Goal: Task Accomplishment & Management: Use online tool/utility

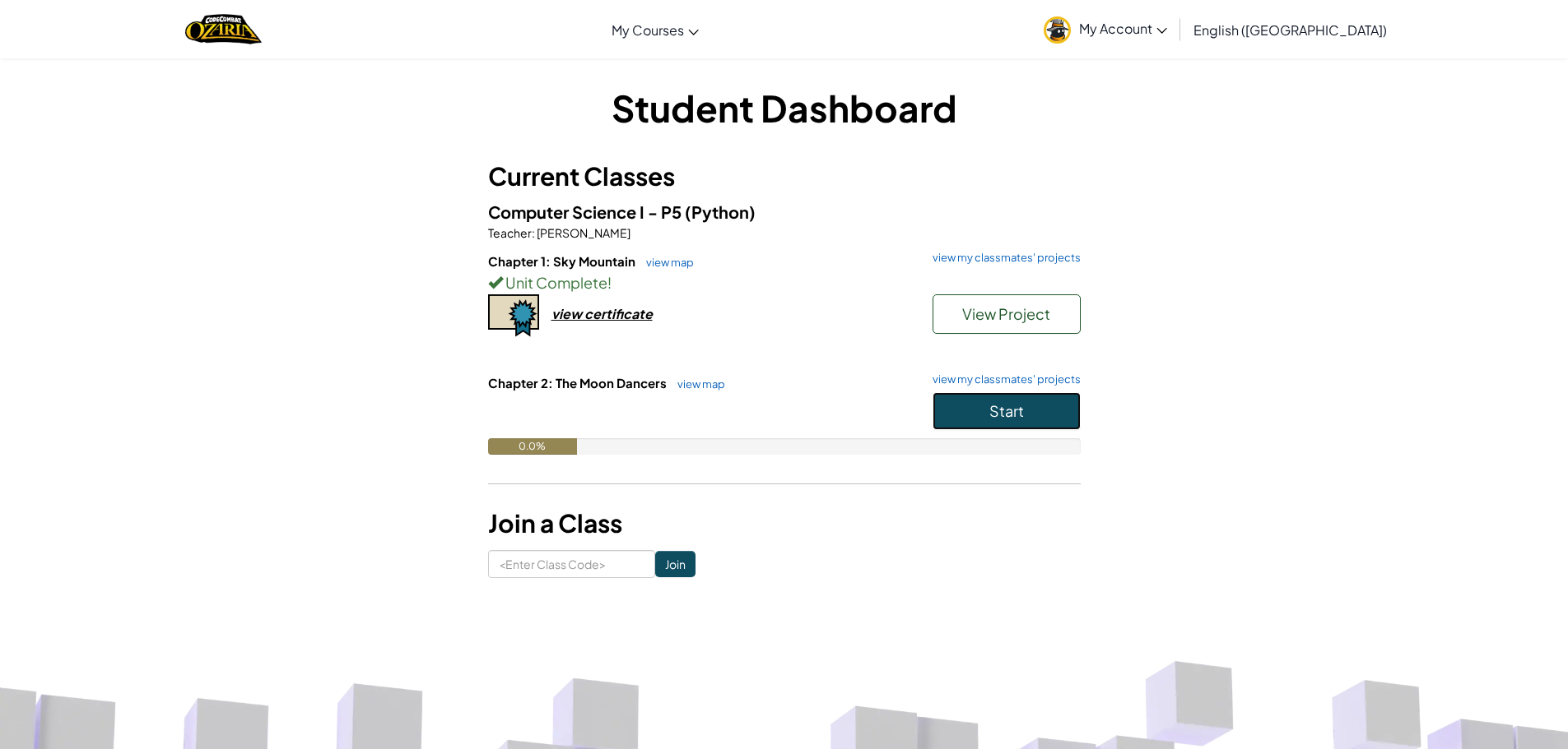
click at [1038, 407] on button "Start" at bounding box center [1006, 411] width 148 height 38
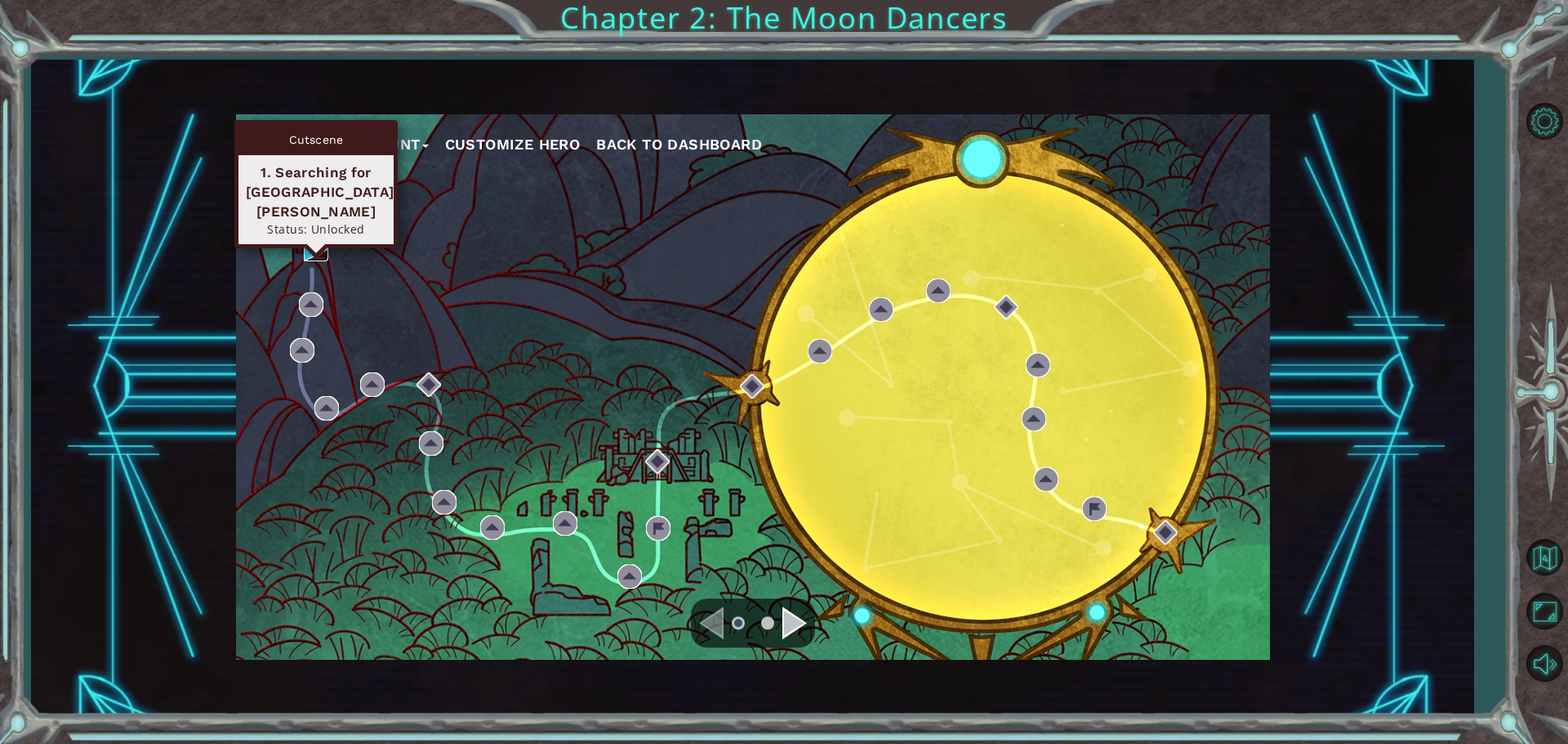
click at [312, 253] on img at bounding box center [316, 250] width 24 height 24
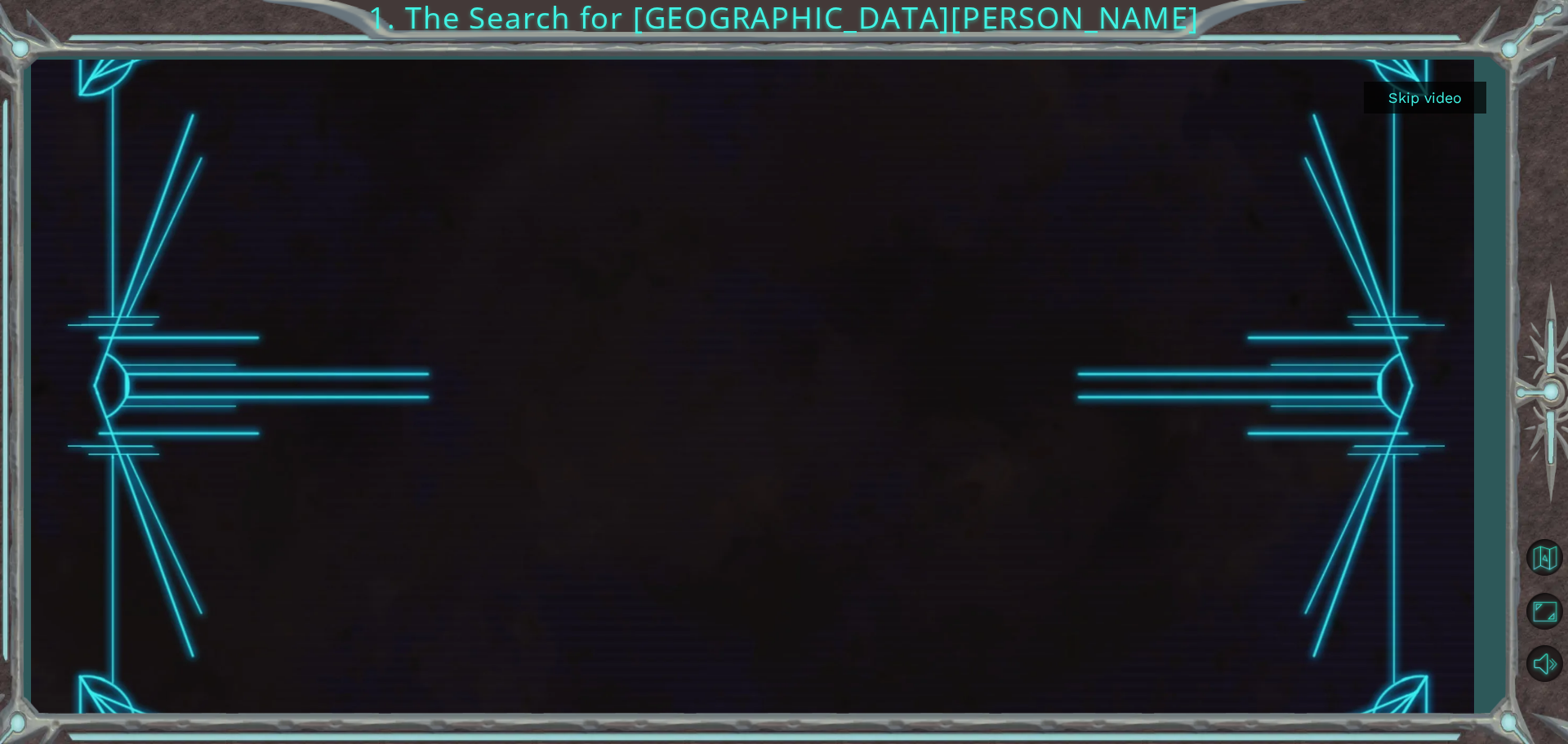
click at [1404, 90] on button "Skip video" at bounding box center [1425, 98] width 122 height 32
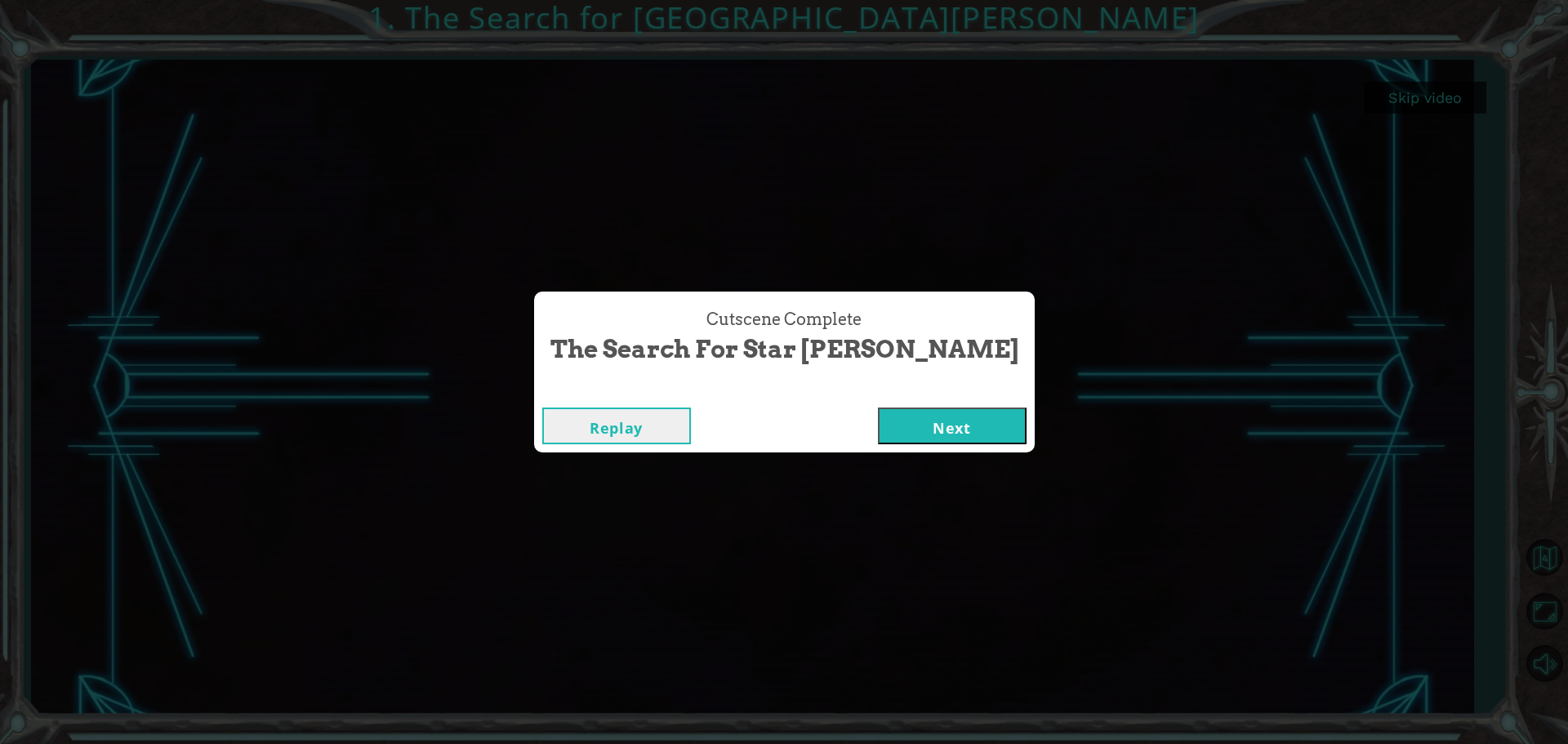
click at [878, 423] on button "Next" at bounding box center [952, 426] width 149 height 37
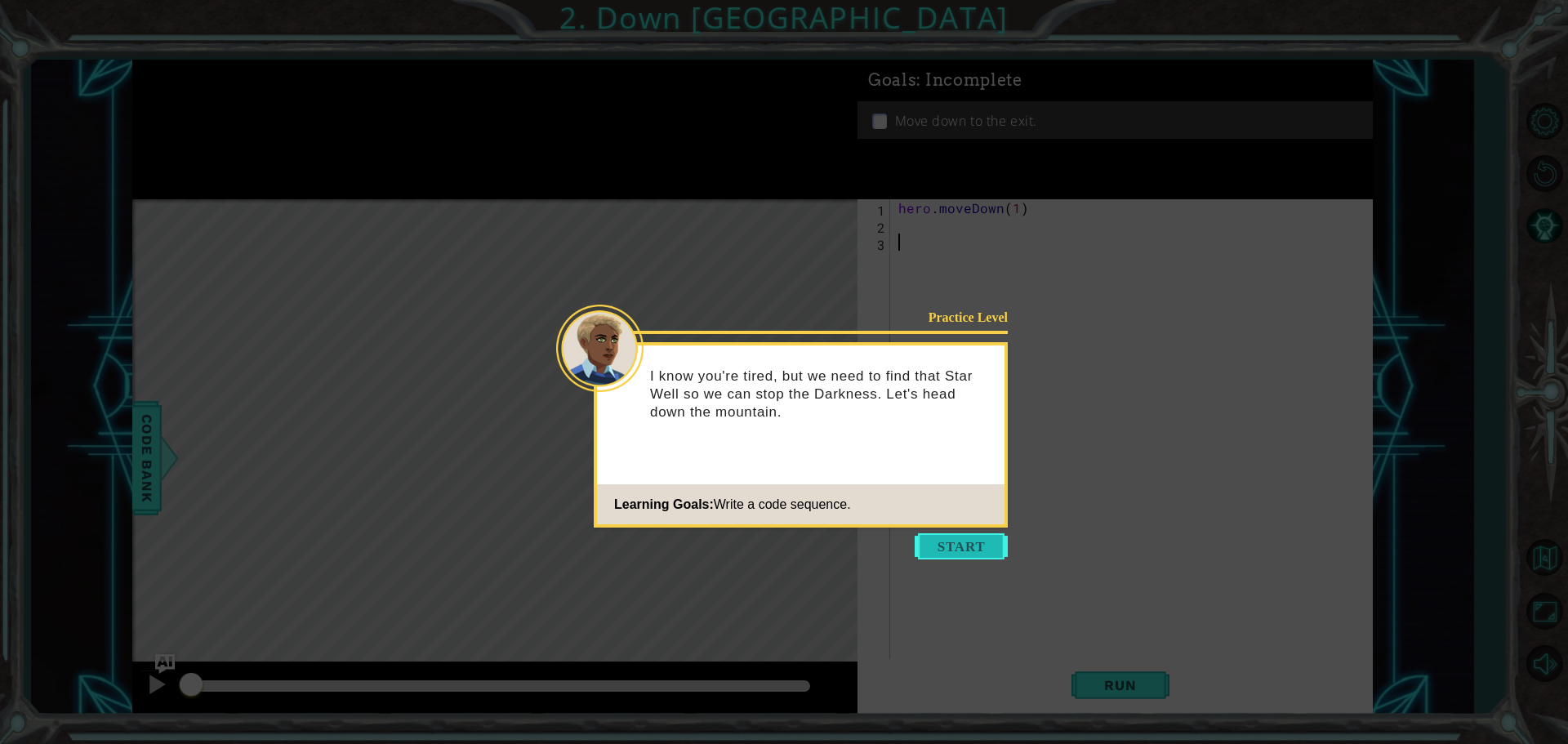
click at [960, 551] on button "Start" at bounding box center [961, 547] width 93 height 26
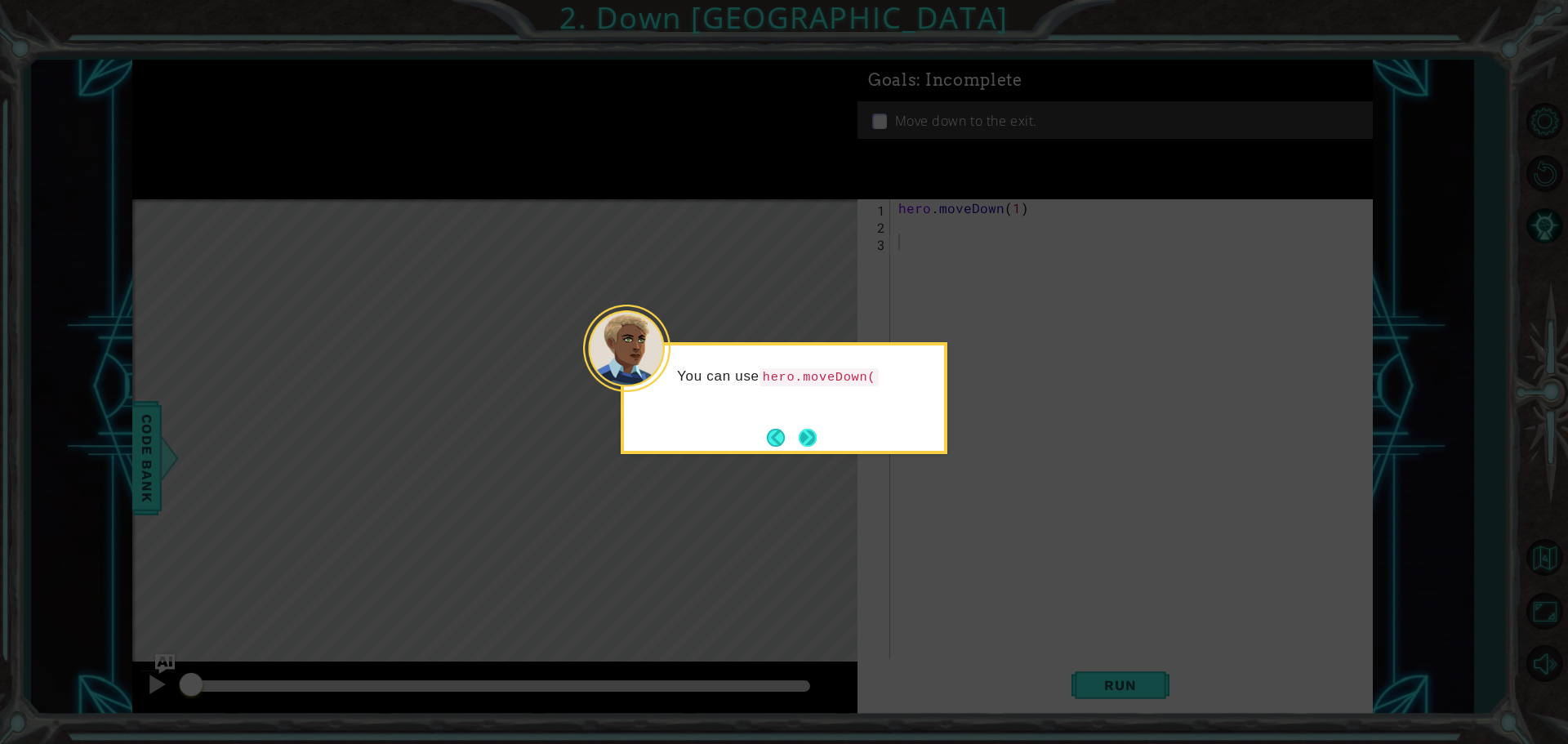
click at [811, 435] on button "Next" at bounding box center [807, 437] width 18 height 18
click at [811, 435] on div "Level Map" at bounding box center [510, 440] width 755 height 481
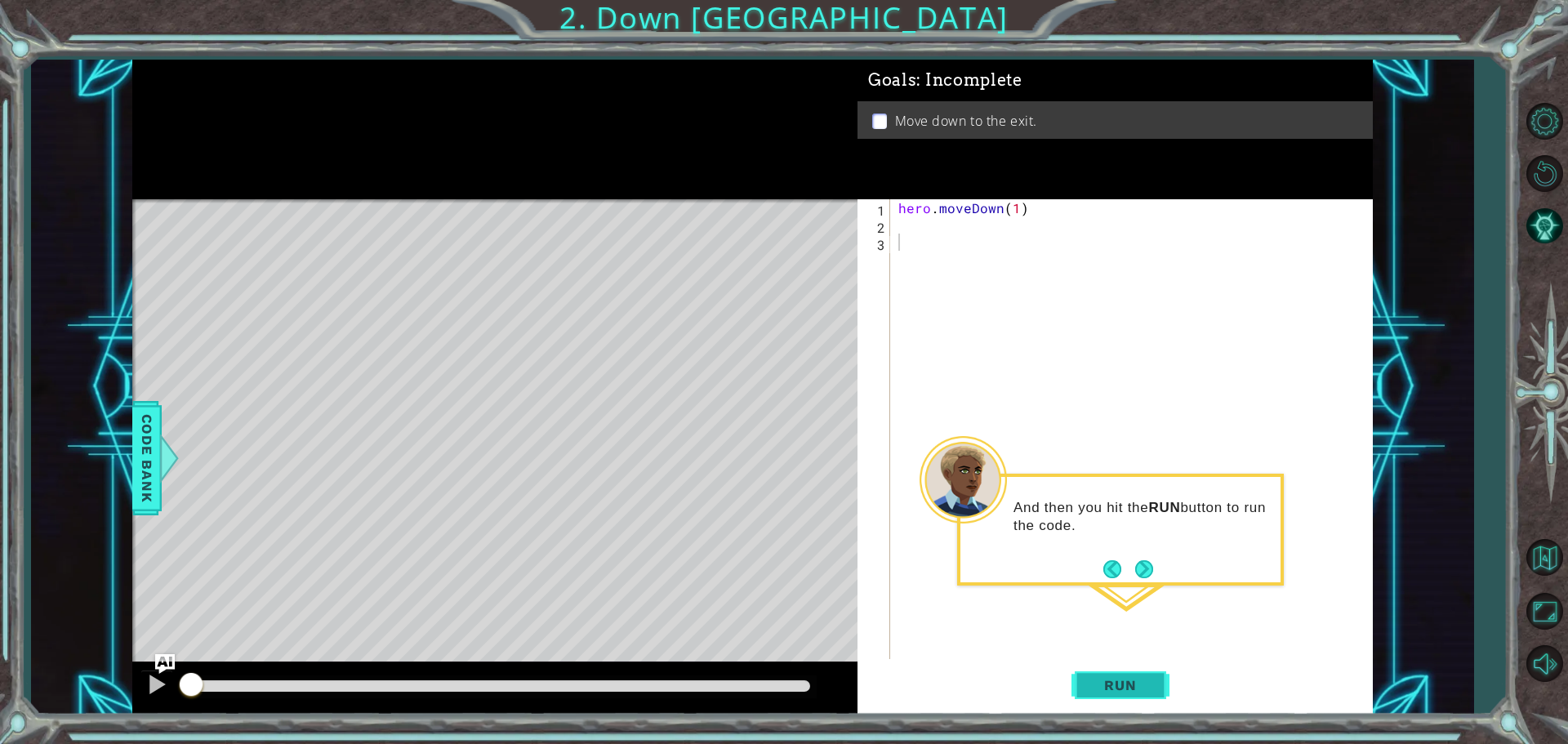
click at [1123, 680] on span "Run" at bounding box center [1120, 685] width 65 height 16
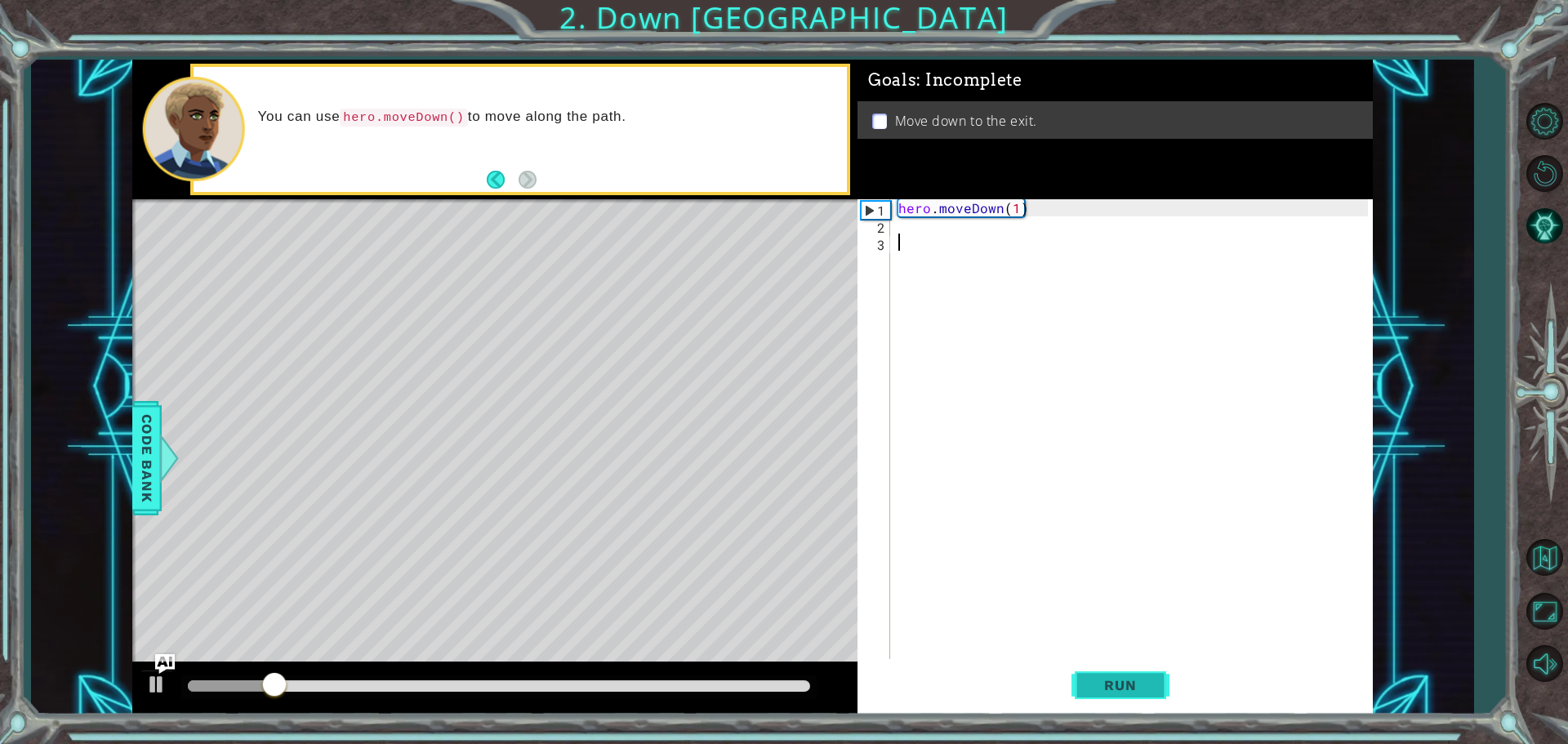
click at [1116, 683] on span "Run" at bounding box center [1120, 685] width 65 height 16
click at [1015, 210] on div "hero . moveDown ( 1 )" at bounding box center [1135, 448] width 481 height 497
type textarea "hero.moveDown(12)"
click at [1136, 695] on button "Run" at bounding box center [1120, 685] width 98 height 52
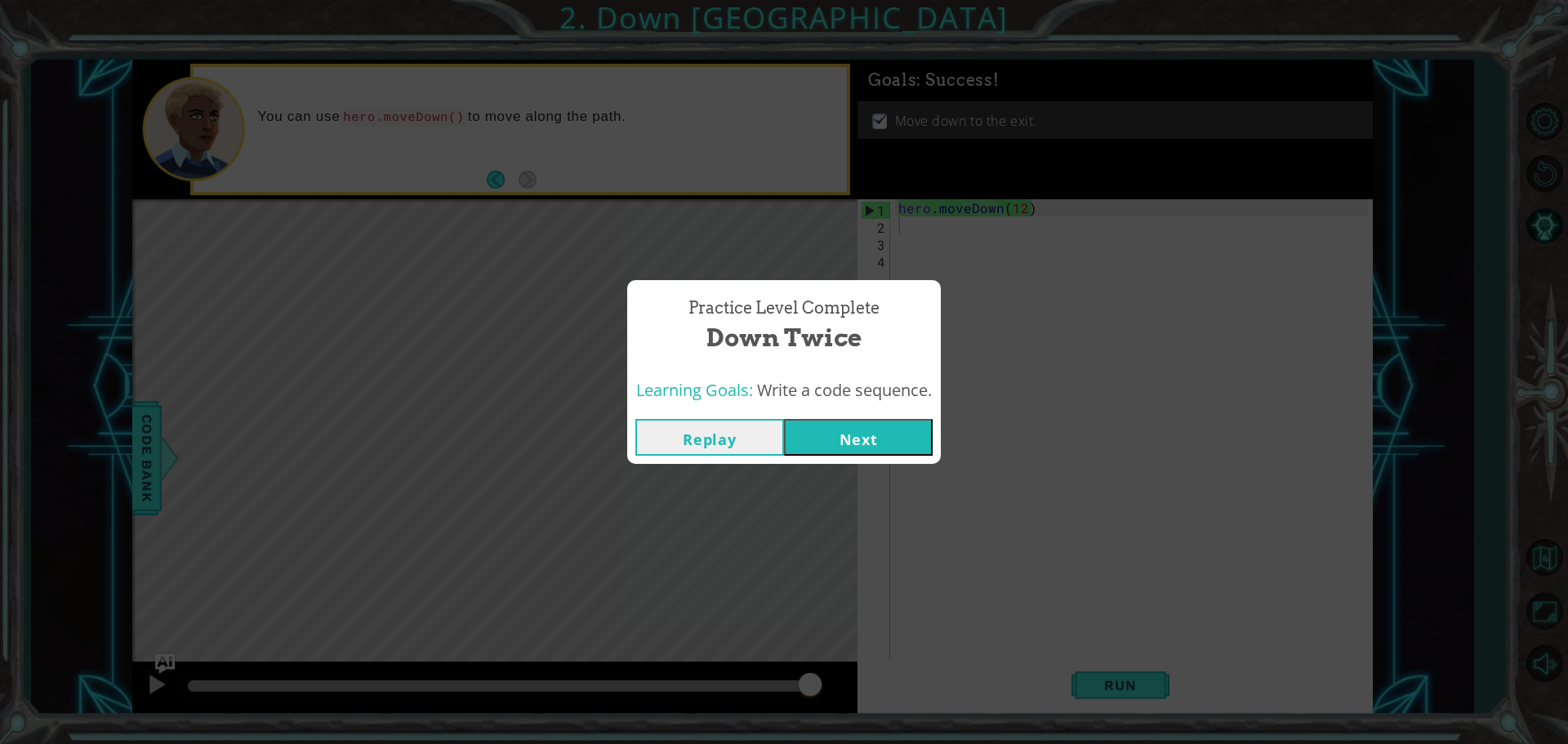
click at [872, 436] on button "Next" at bounding box center [858, 437] width 149 height 37
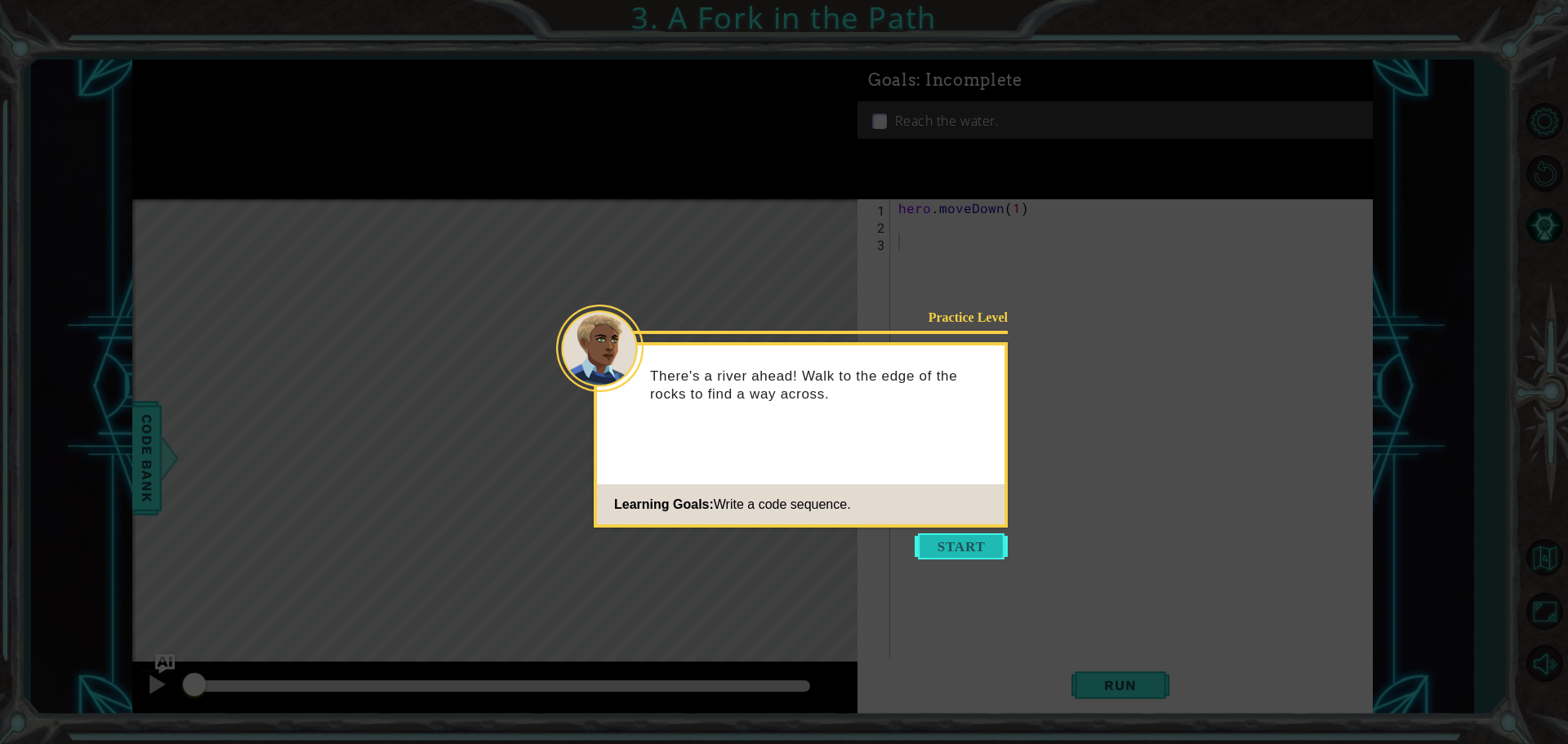
click at [981, 544] on button "Start" at bounding box center [961, 547] width 93 height 26
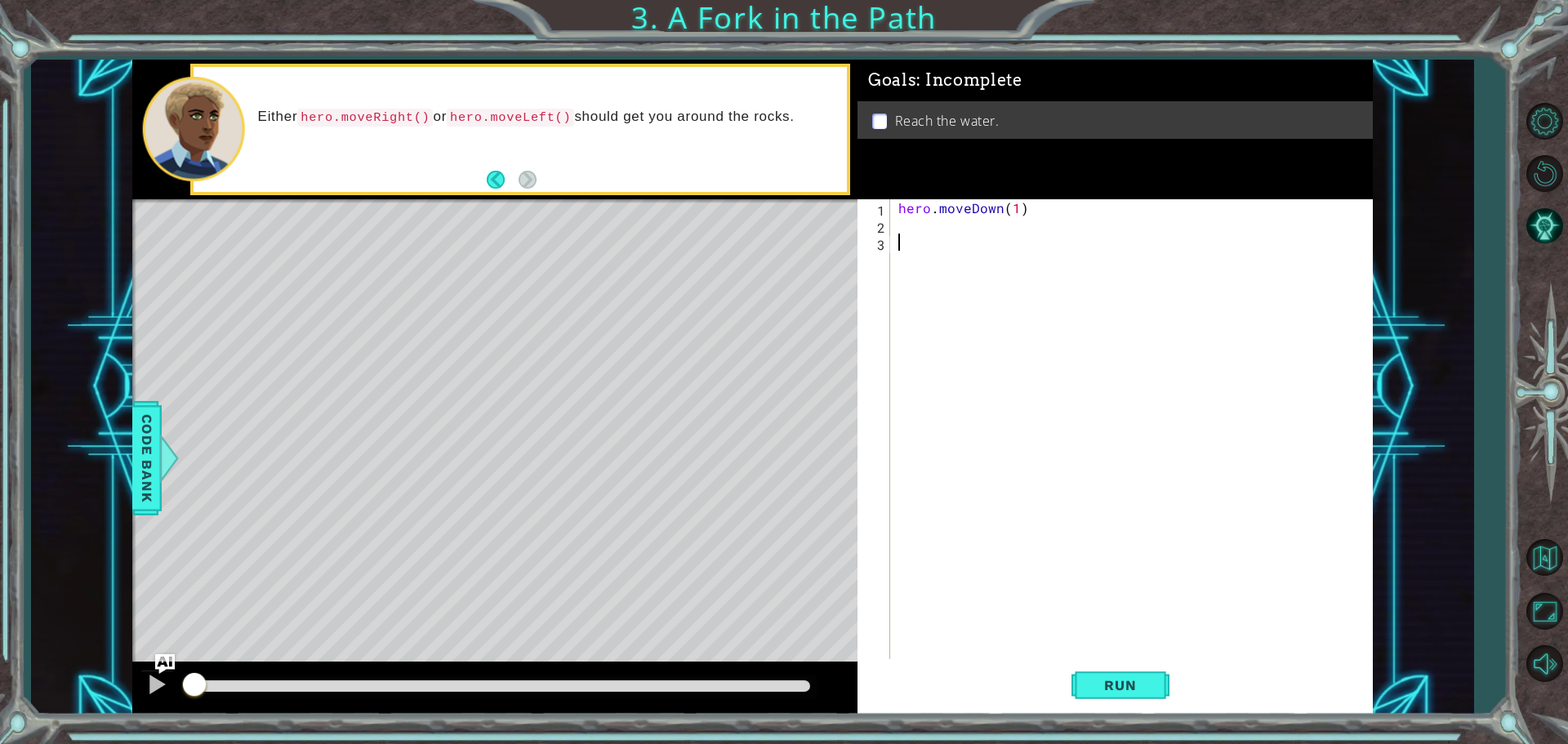
click at [935, 236] on div "hero . moveDown ( 1 )" at bounding box center [1135, 448] width 481 height 497
click at [935, 234] on div "hero . moveDown ( 1 )" at bounding box center [1135, 448] width 481 height 497
click at [929, 225] on div "hero . moveDown ( 1 )" at bounding box center [1135, 448] width 481 height 497
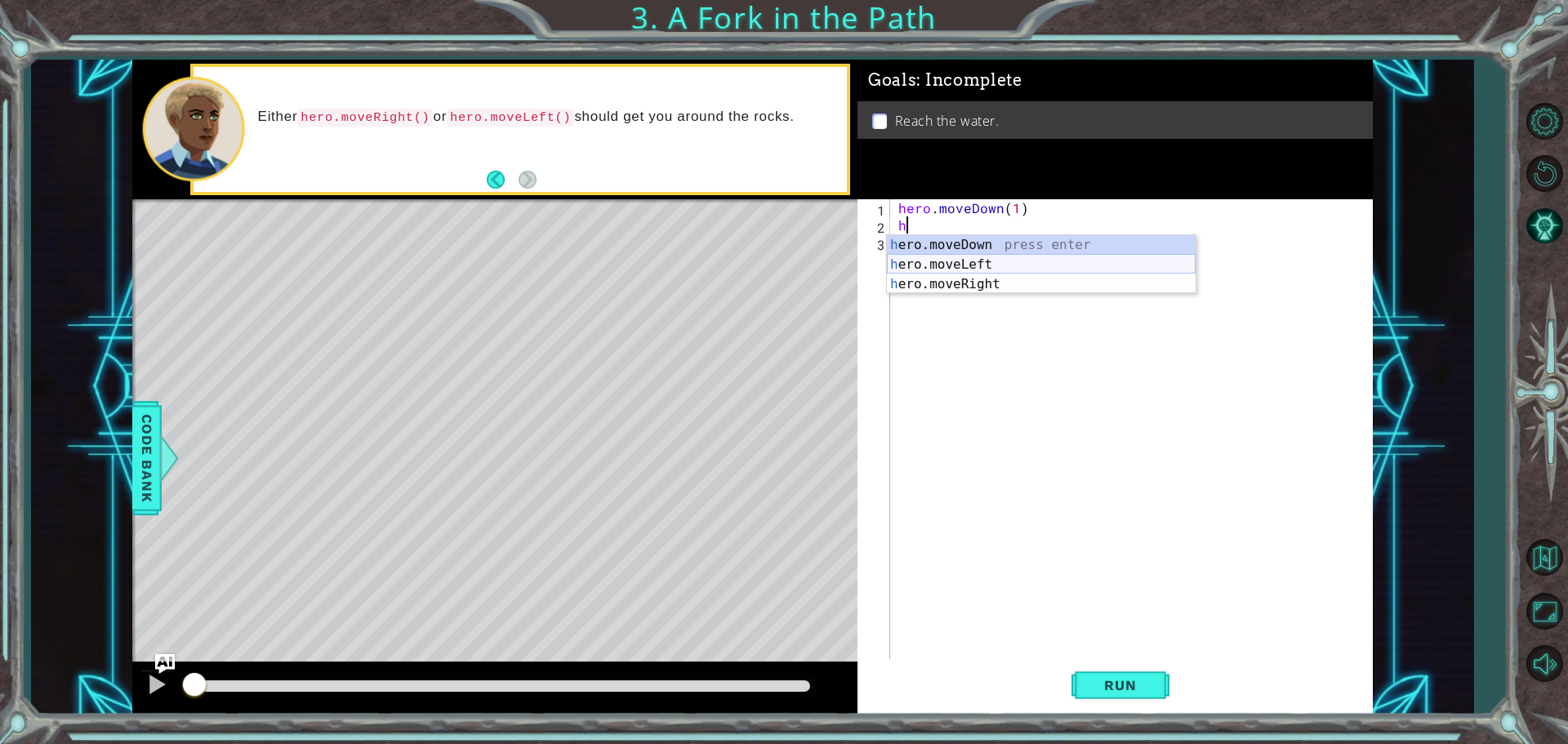
click at [965, 265] on div "h ero.moveDown press enter h ero.moveLeft press enter h ero.moveRight press ent…" at bounding box center [1041, 284] width 309 height 98
type textarea "hero.moveLeft(1)"
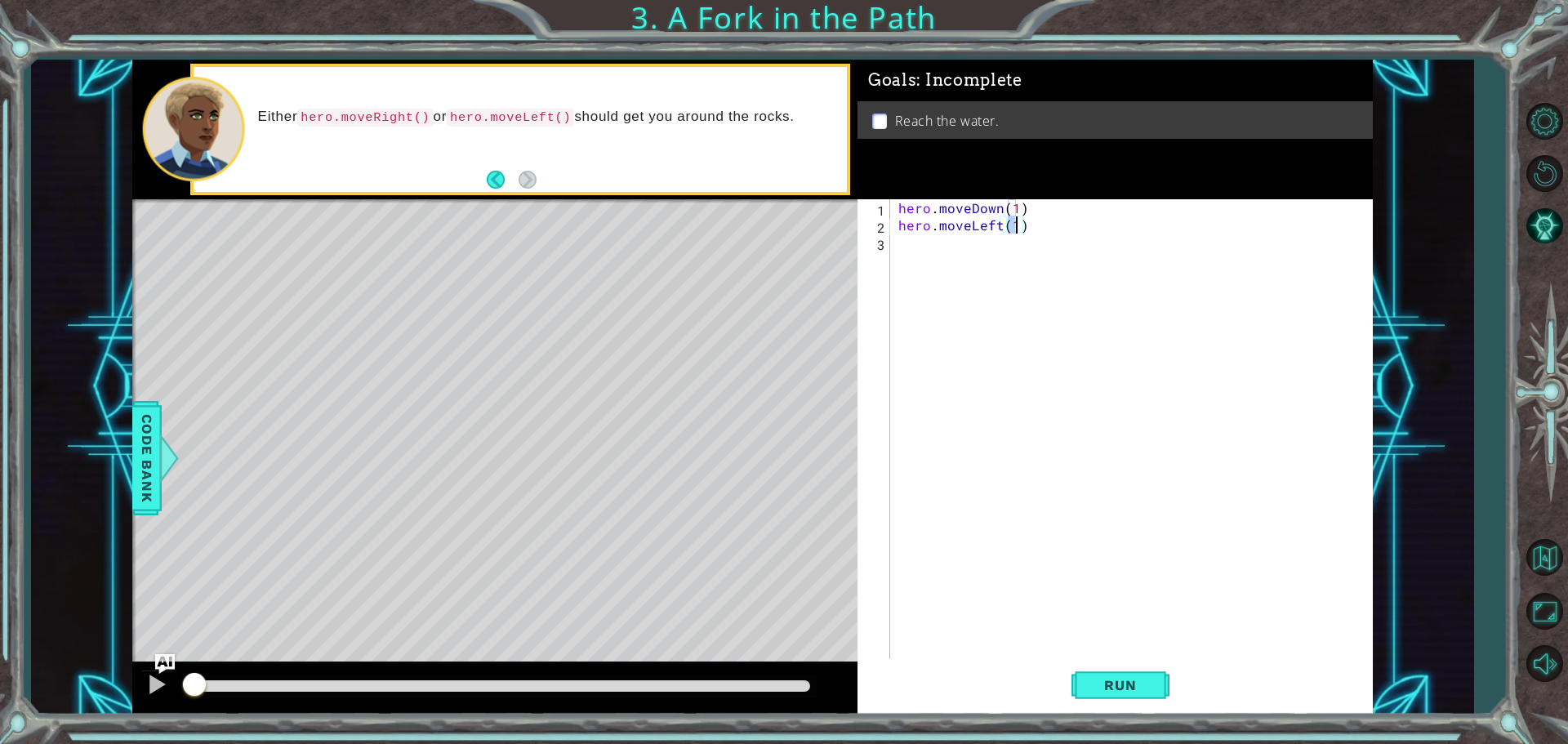
click at [959, 251] on div "hero . moveDown ( 1 ) hero . moveLeft ( 1 )" at bounding box center [1135, 448] width 481 height 497
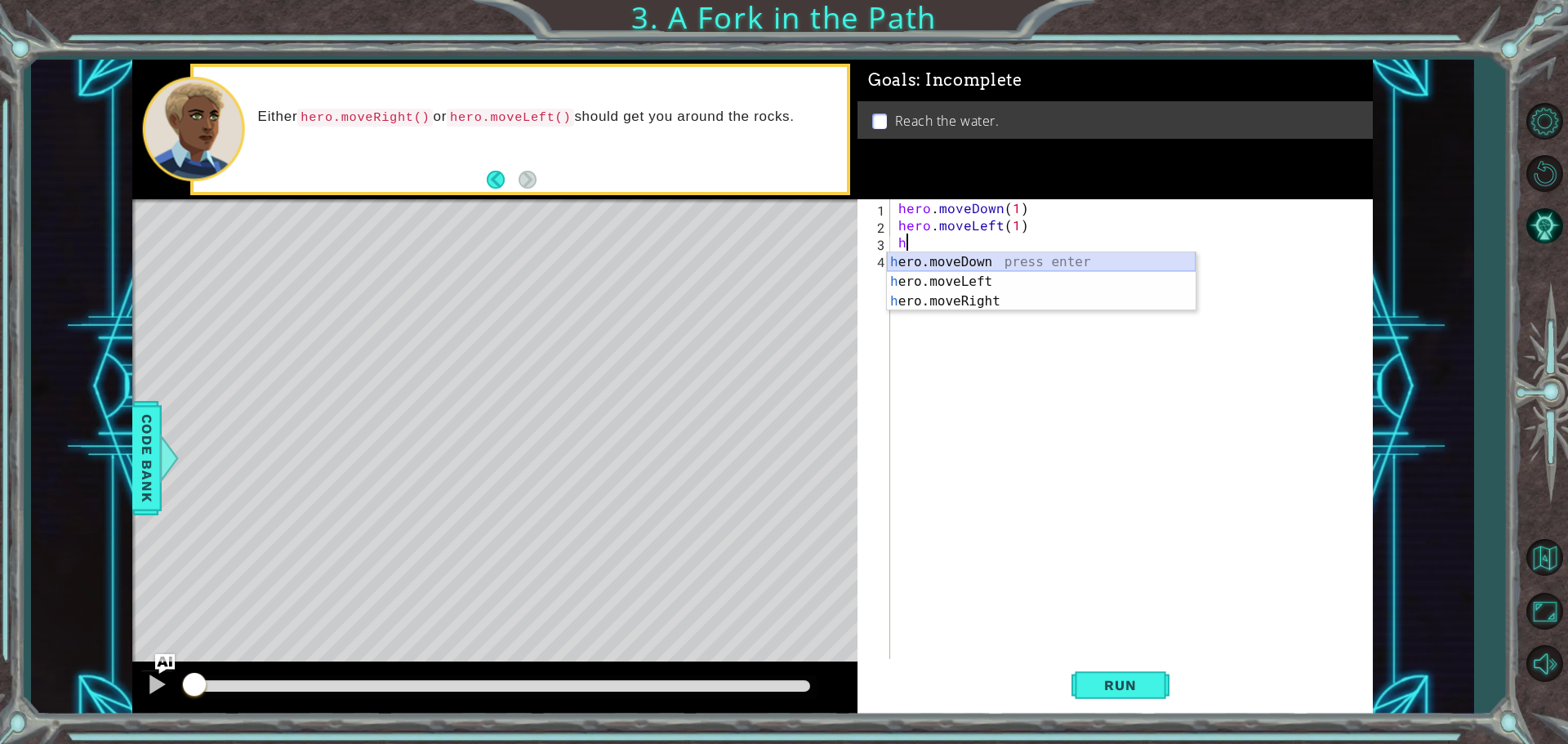
click at [965, 263] on div "h ero.moveDown press enter h ero.moveLeft press enter h ero.moveRight press ent…" at bounding box center [1041, 301] width 309 height 98
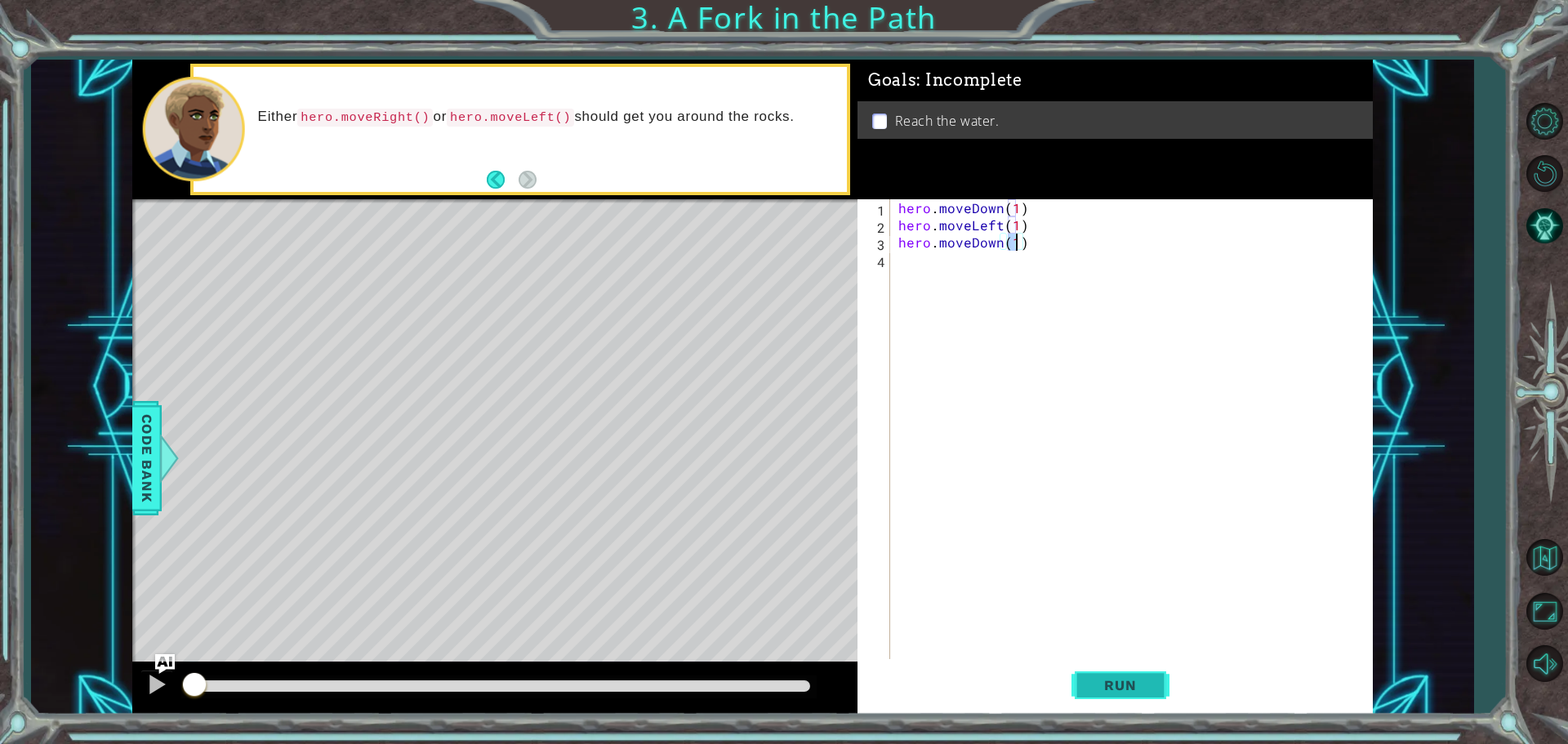
type textarea "hero.moveDown(1)"
click at [1131, 690] on span "Run" at bounding box center [1120, 685] width 65 height 16
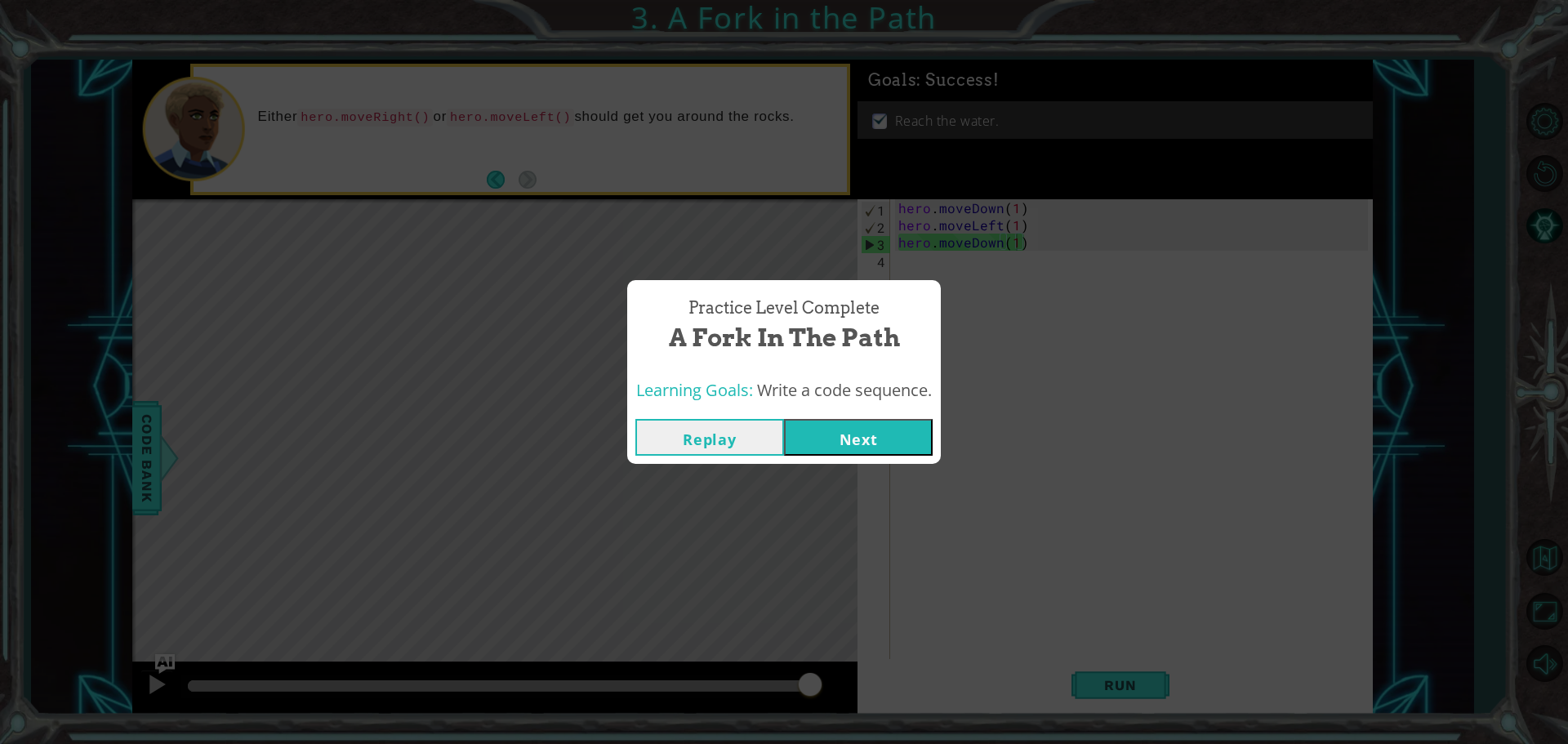
click at [851, 436] on button "Next" at bounding box center [858, 437] width 149 height 37
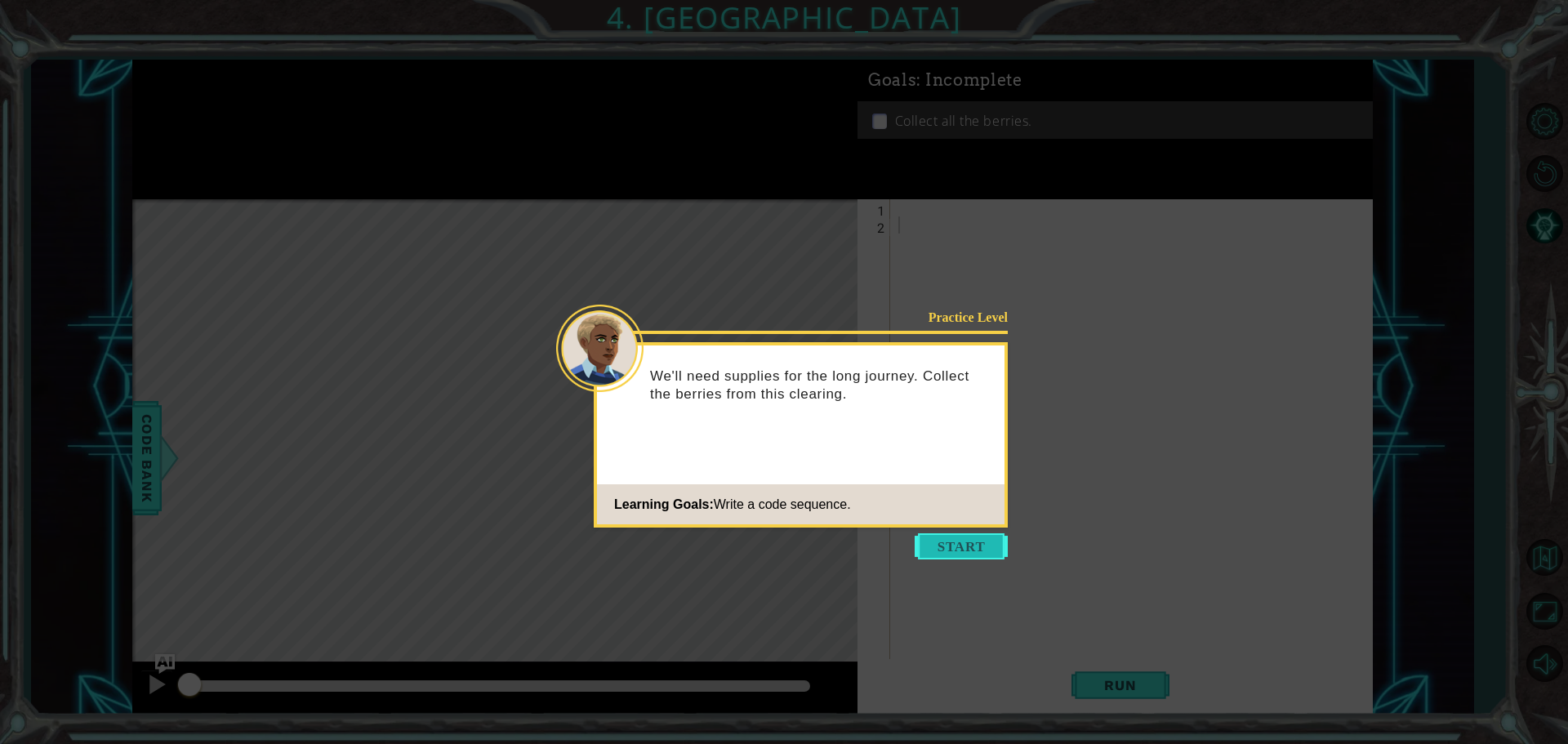
click at [971, 543] on button "Start" at bounding box center [961, 547] width 93 height 26
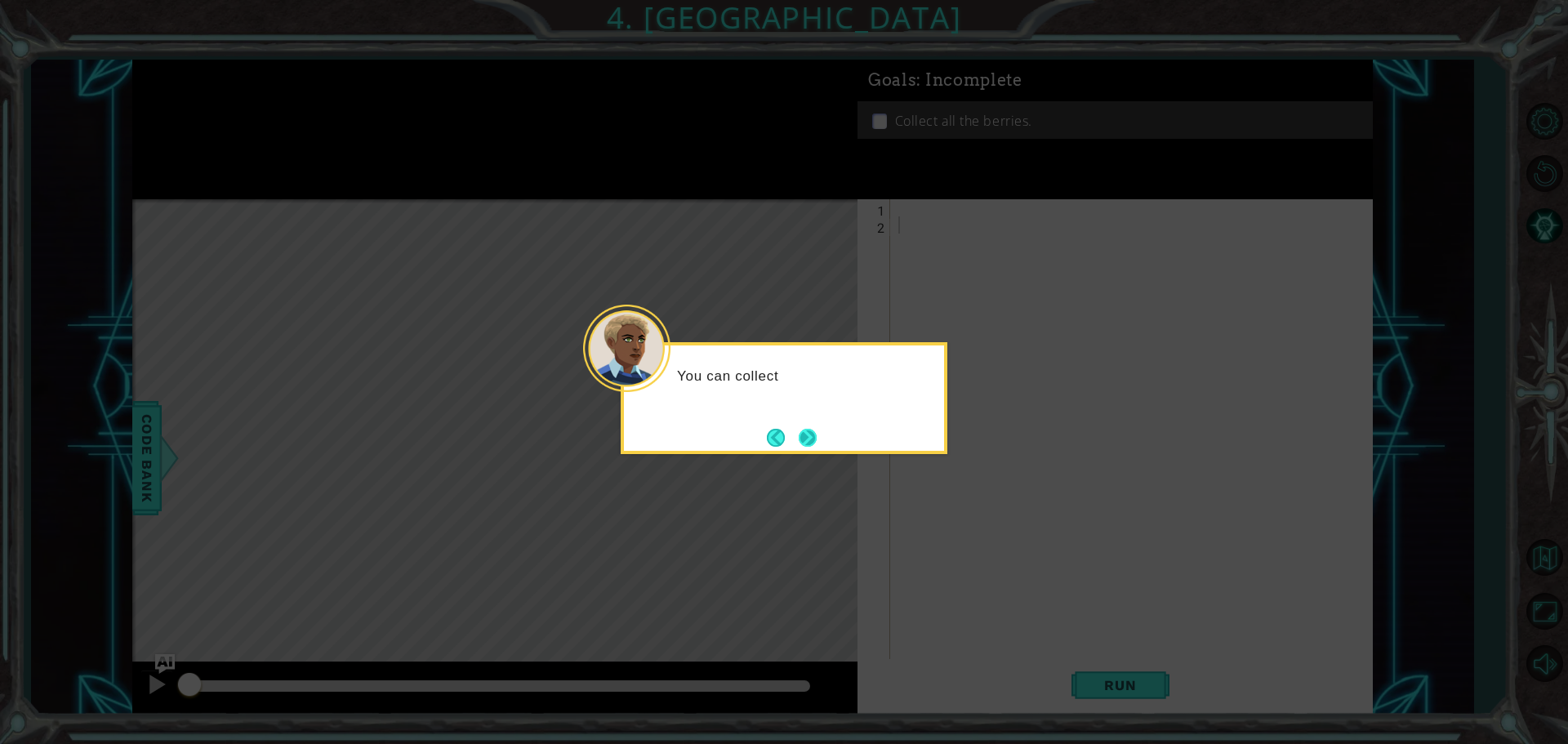
click at [807, 439] on button "Next" at bounding box center [807, 437] width 18 height 18
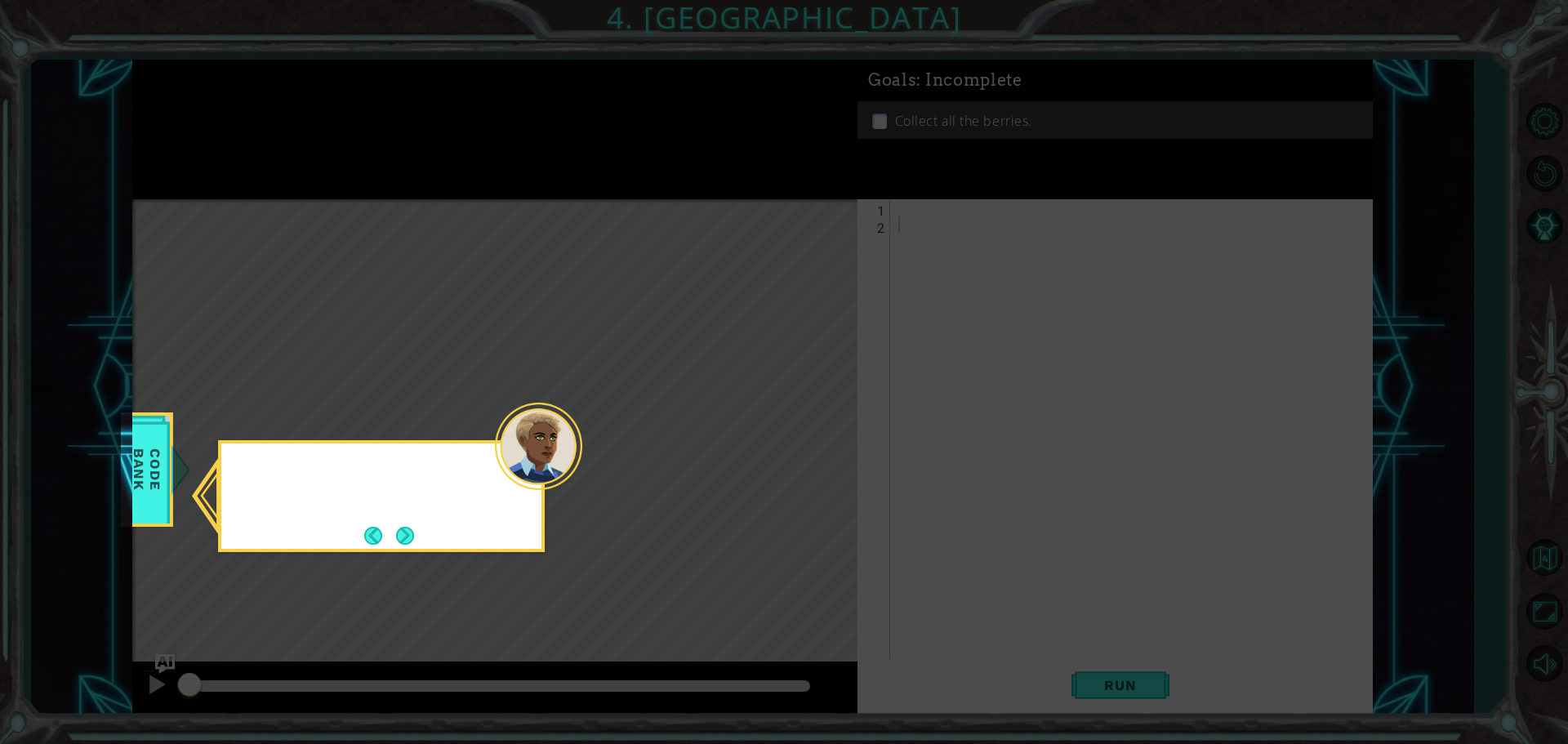
click at [984, 243] on icon at bounding box center [784, 372] width 1568 height 744
click at [405, 533] on button "Next" at bounding box center [406, 536] width 19 height 19
click at [409, 530] on button "Next" at bounding box center [405, 536] width 18 height 18
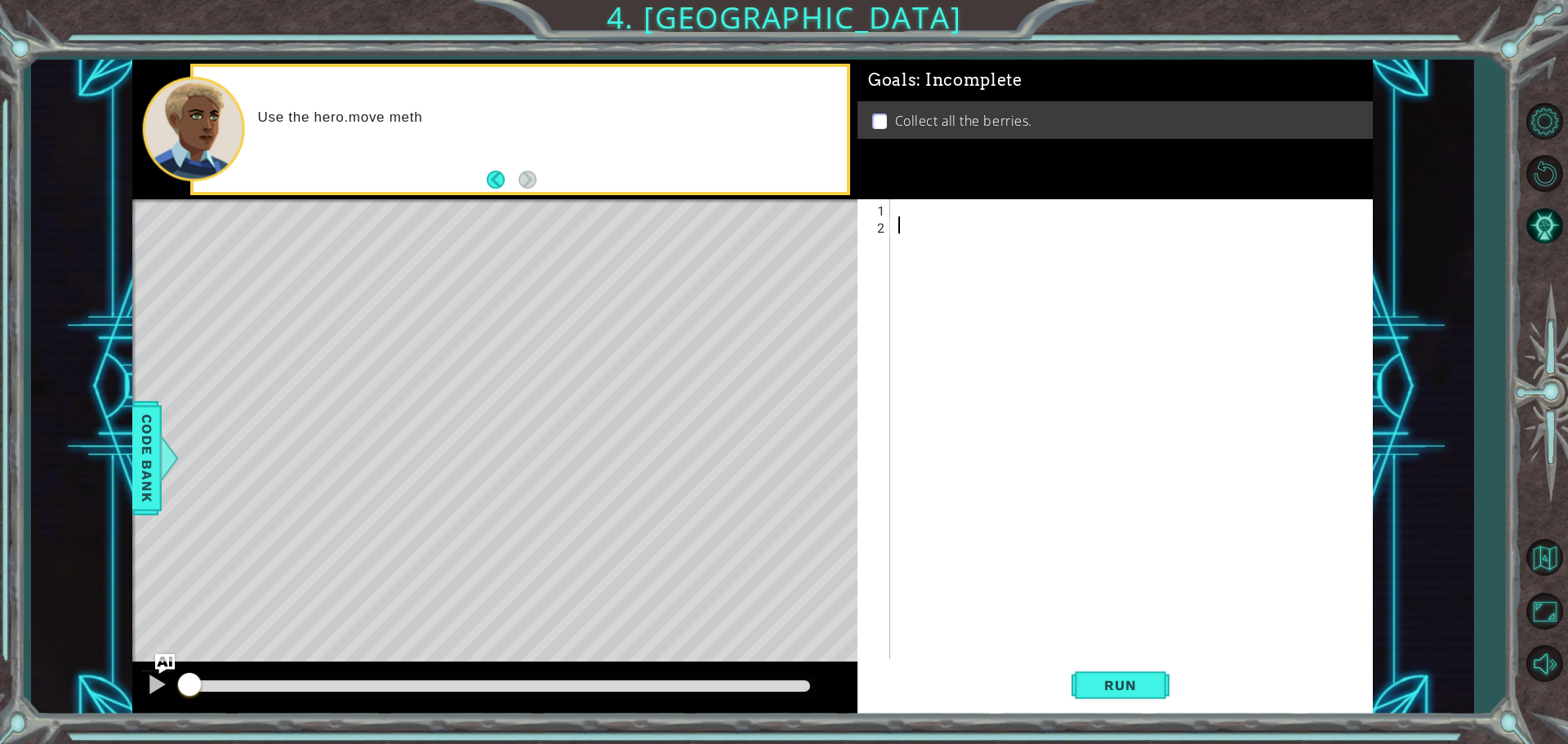
click at [917, 219] on div at bounding box center [1135, 448] width 481 height 497
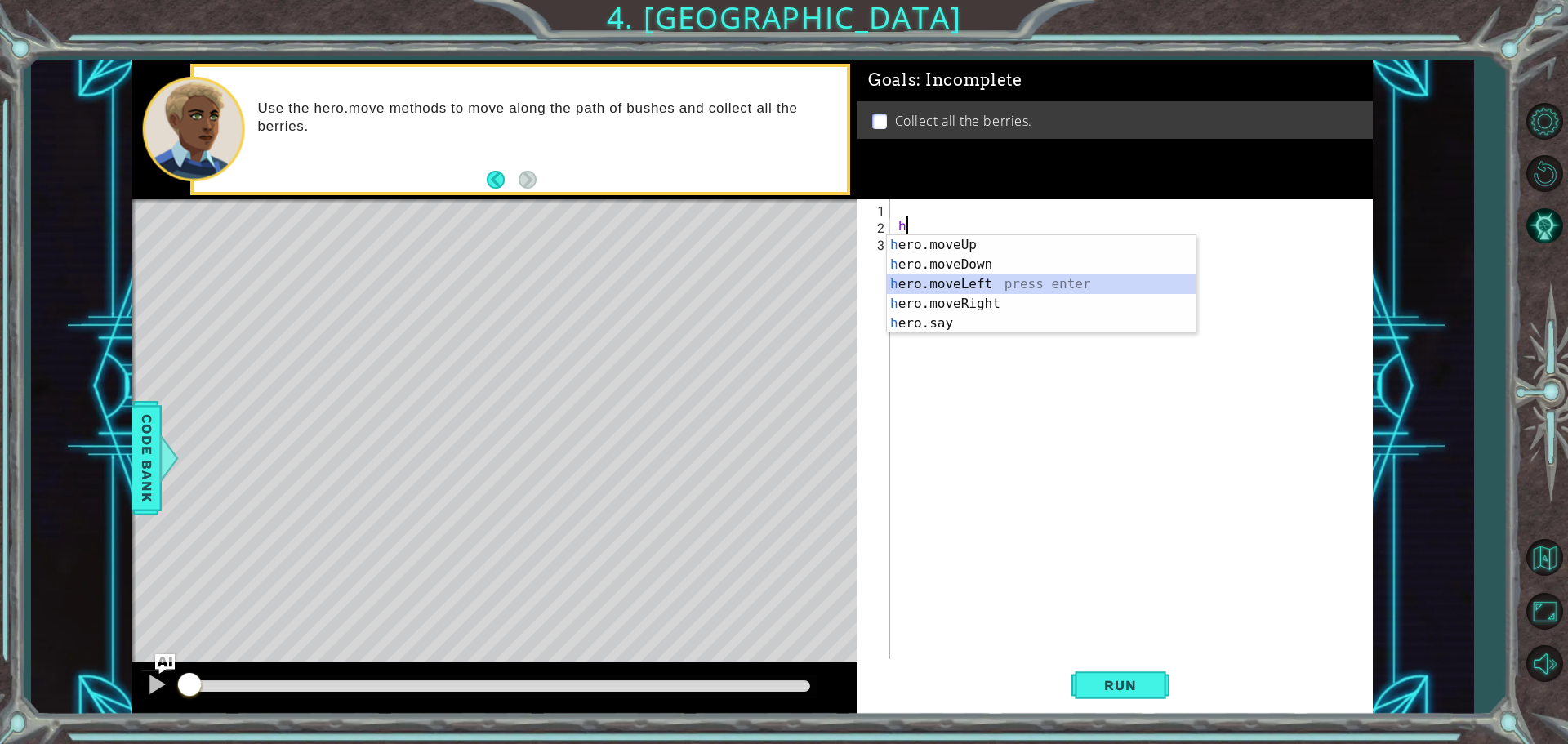
click at [965, 281] on div "h ero.moveUp press enter h ero.moveDown press enter h ero.moveLeft press enter …" at bounding box center [1041, 304] width 309 height 137
type textarea "hero.moveLeft(1)"
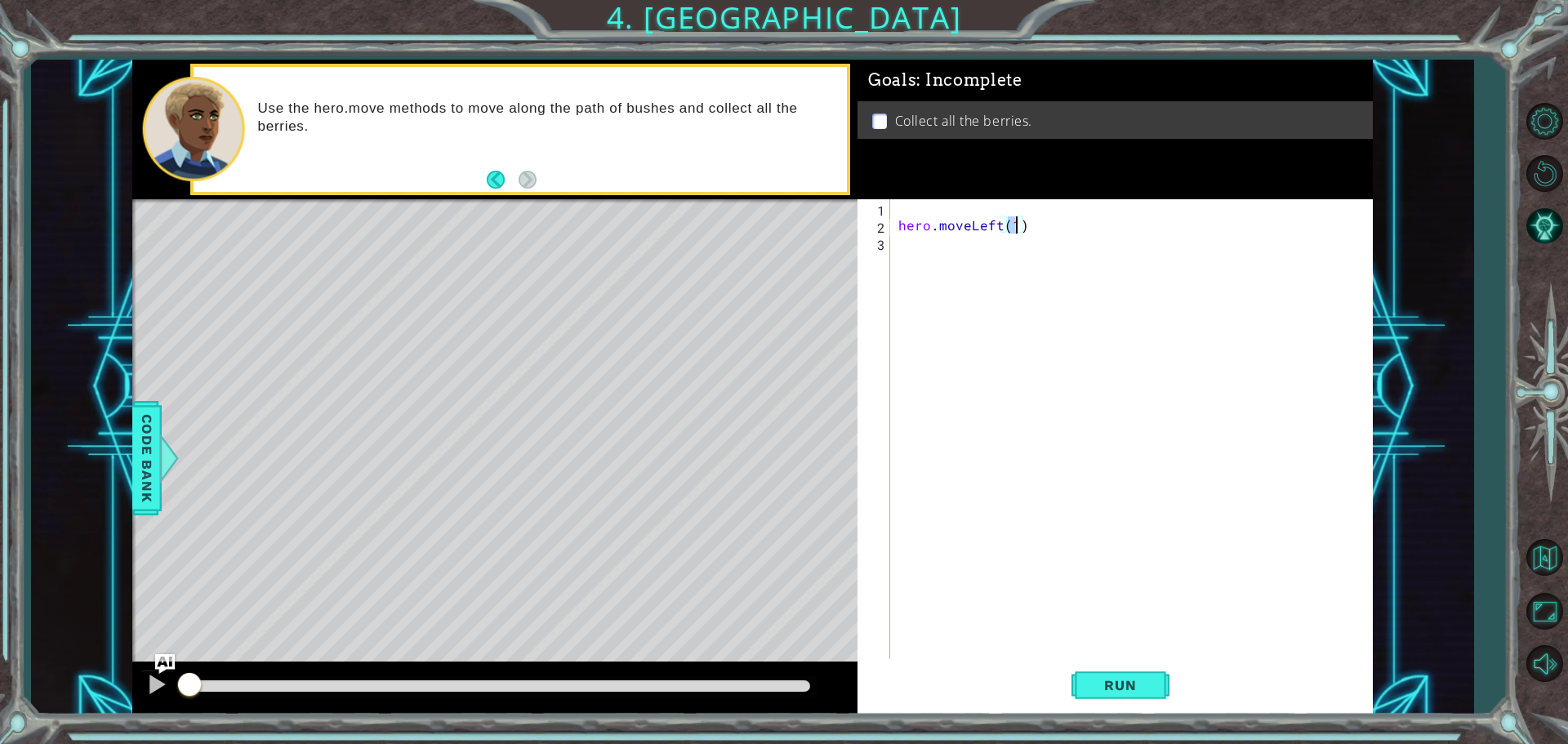
click at [941, 254] on div "hero . moveLeft ( 1 )" at bounding box center [1135, 448] width 481 height 497
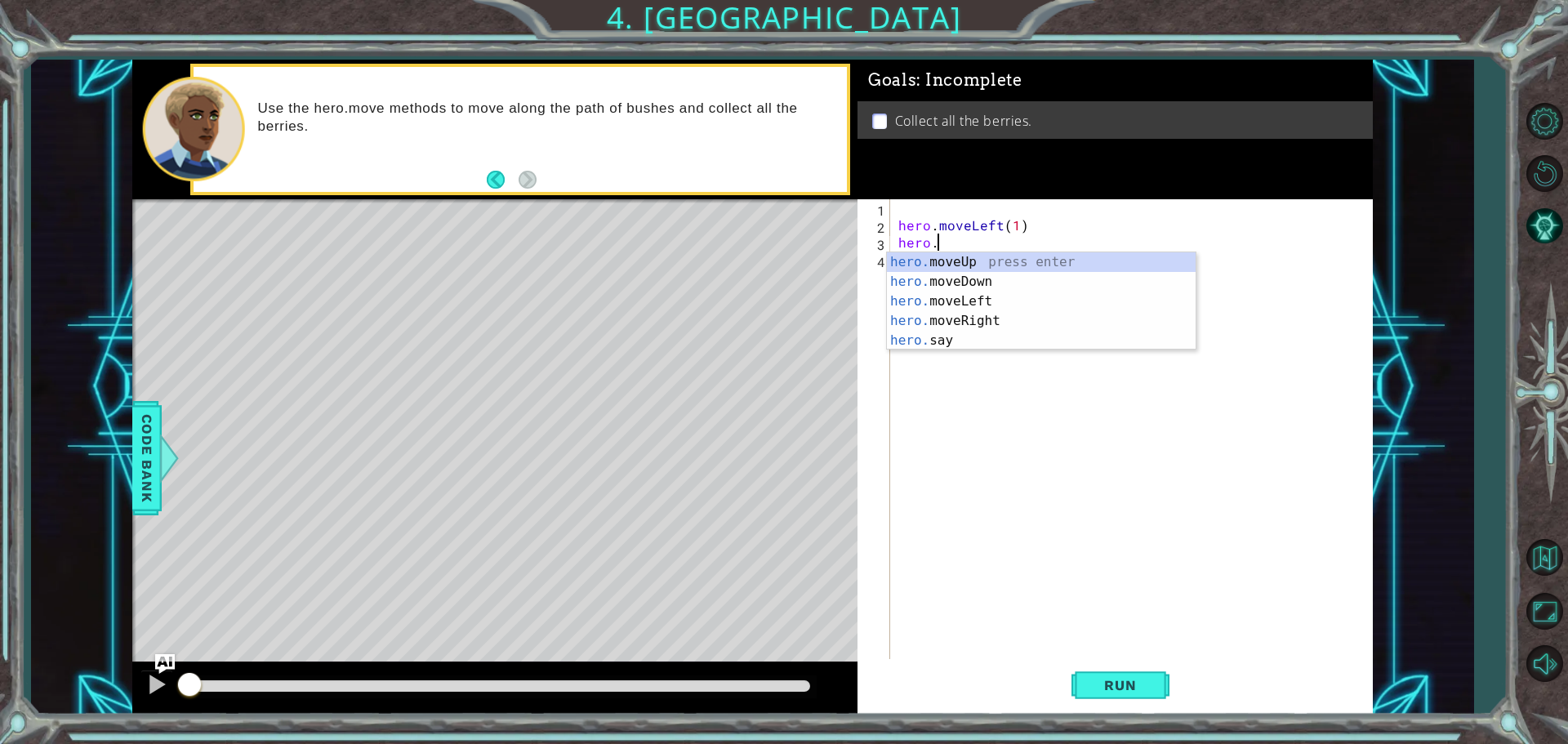
scroll to position [0, 2]
click at [139, 473] on span "Code Bank" at bounding box center [147, 459] width 26 height 100
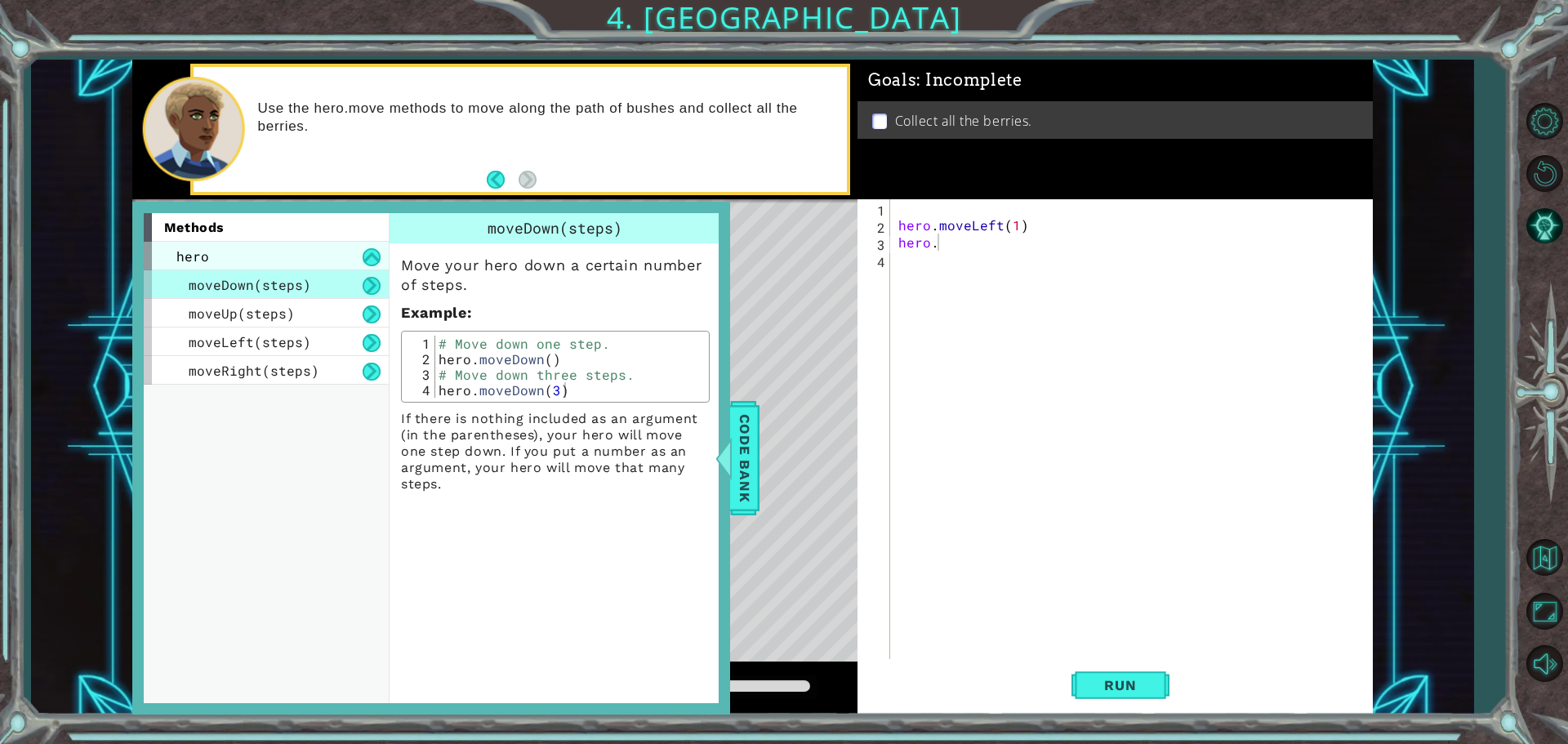
click at [274, 257] on div "hero" at bounding box center [266, 256] width 245 height 28
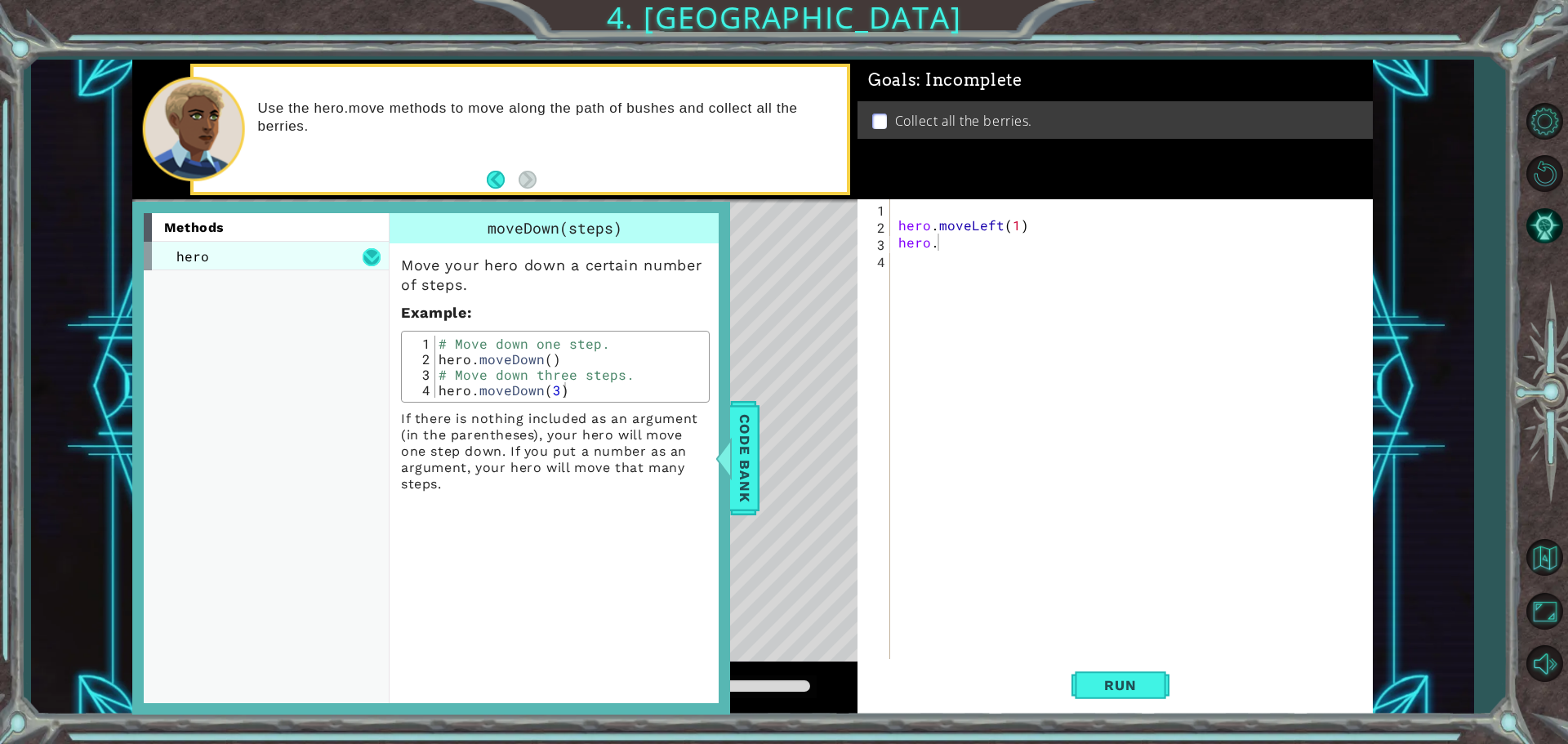
click at [367, 249] on button at bounding box center [371, 257] width 18 height 18
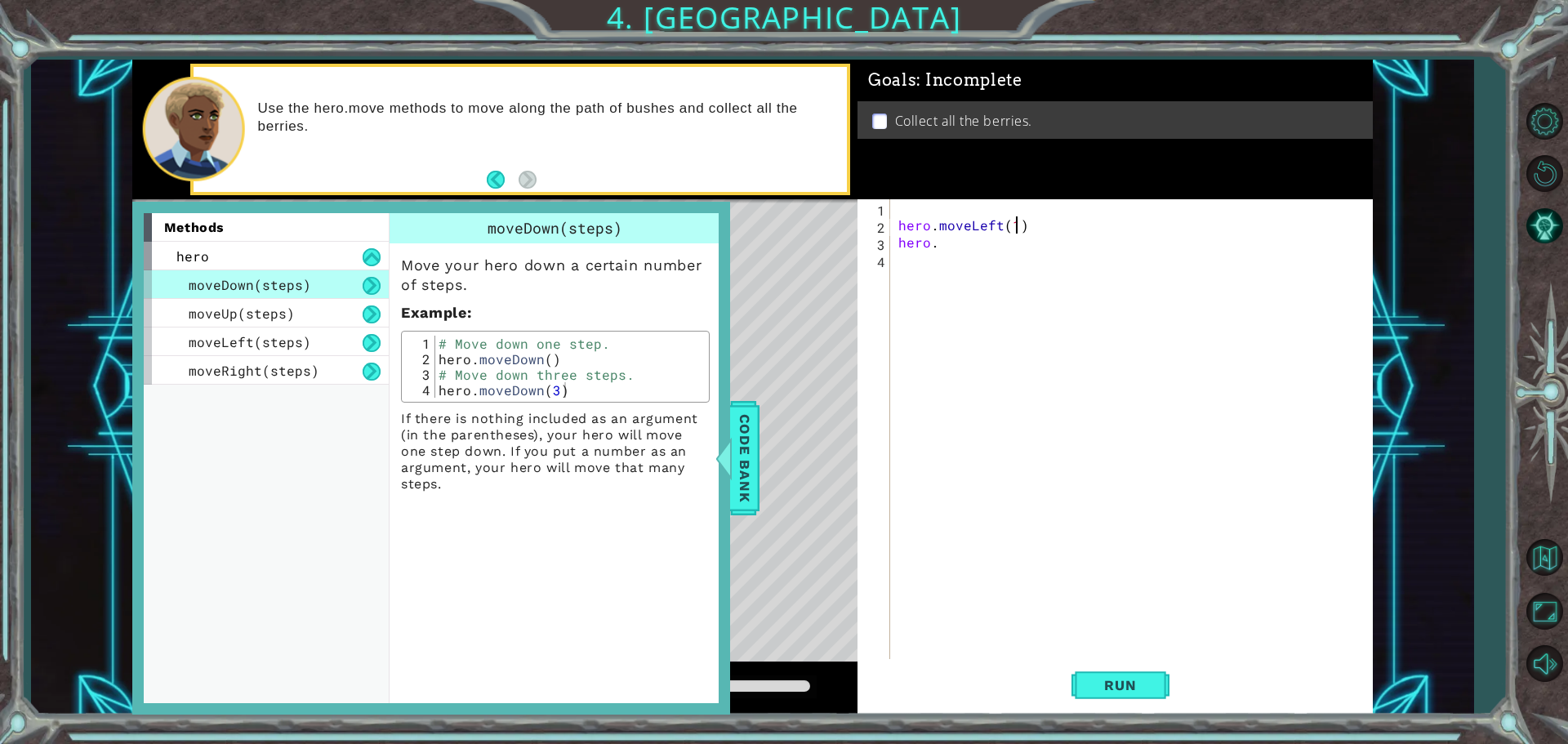
click at [1016, 225] on div "hero . moveLeft ( 1 ) hero ." at bounding box center [1135, 448] width 481 height 497
click at [738, 461] on span "Code Bank" at bounding box center [744, 459] width 26 height 100
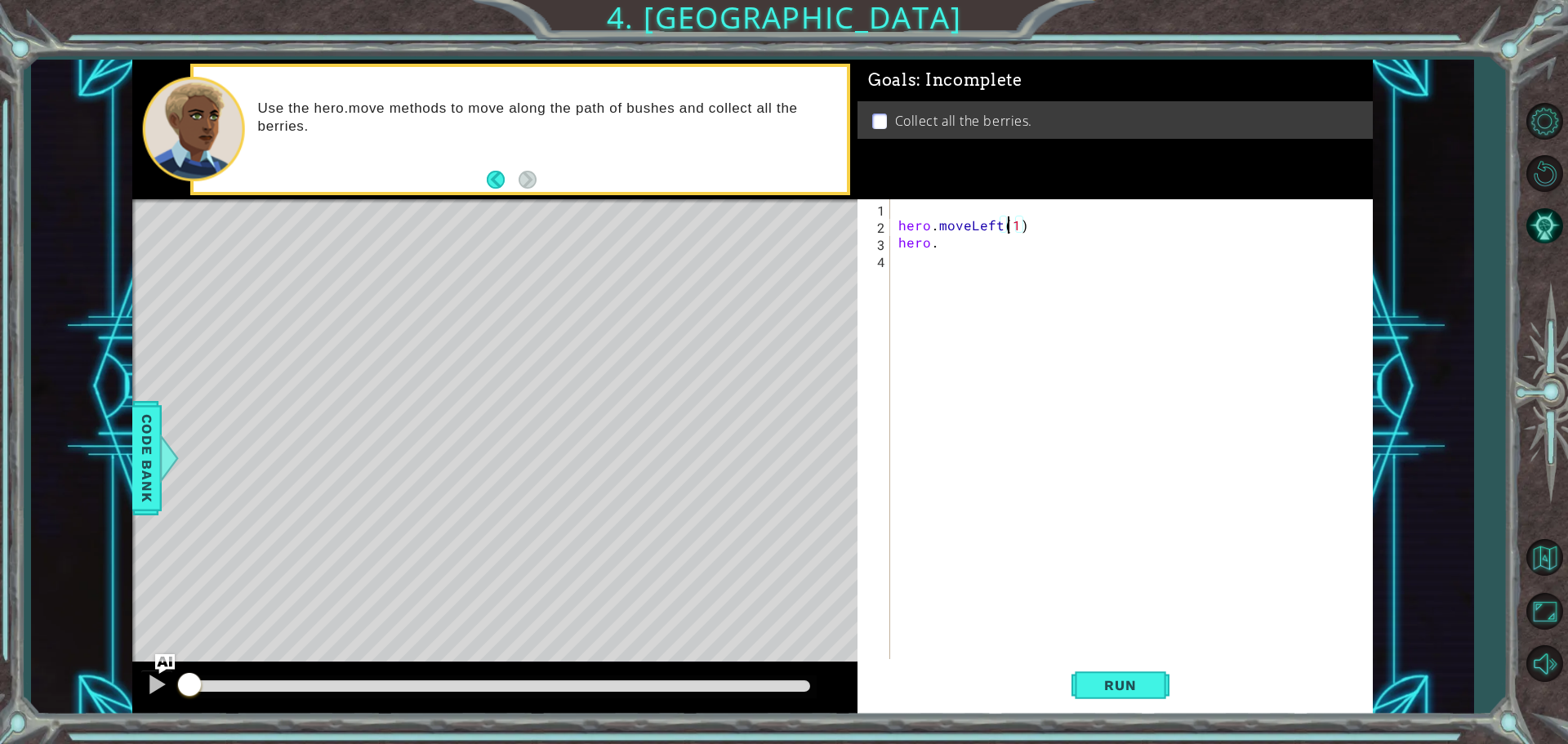
click at [1011, 232] on div "hero . moveLeft ( 1 ) hero ." at bounding box center [1135, 448] width 481 height 497
type textarea "hero.moveLeft(2)"
click at [986, 253] on div "hero . moveLeft ( 2 ) hero ." at bounding box center [1135, 448] width 481 height 497
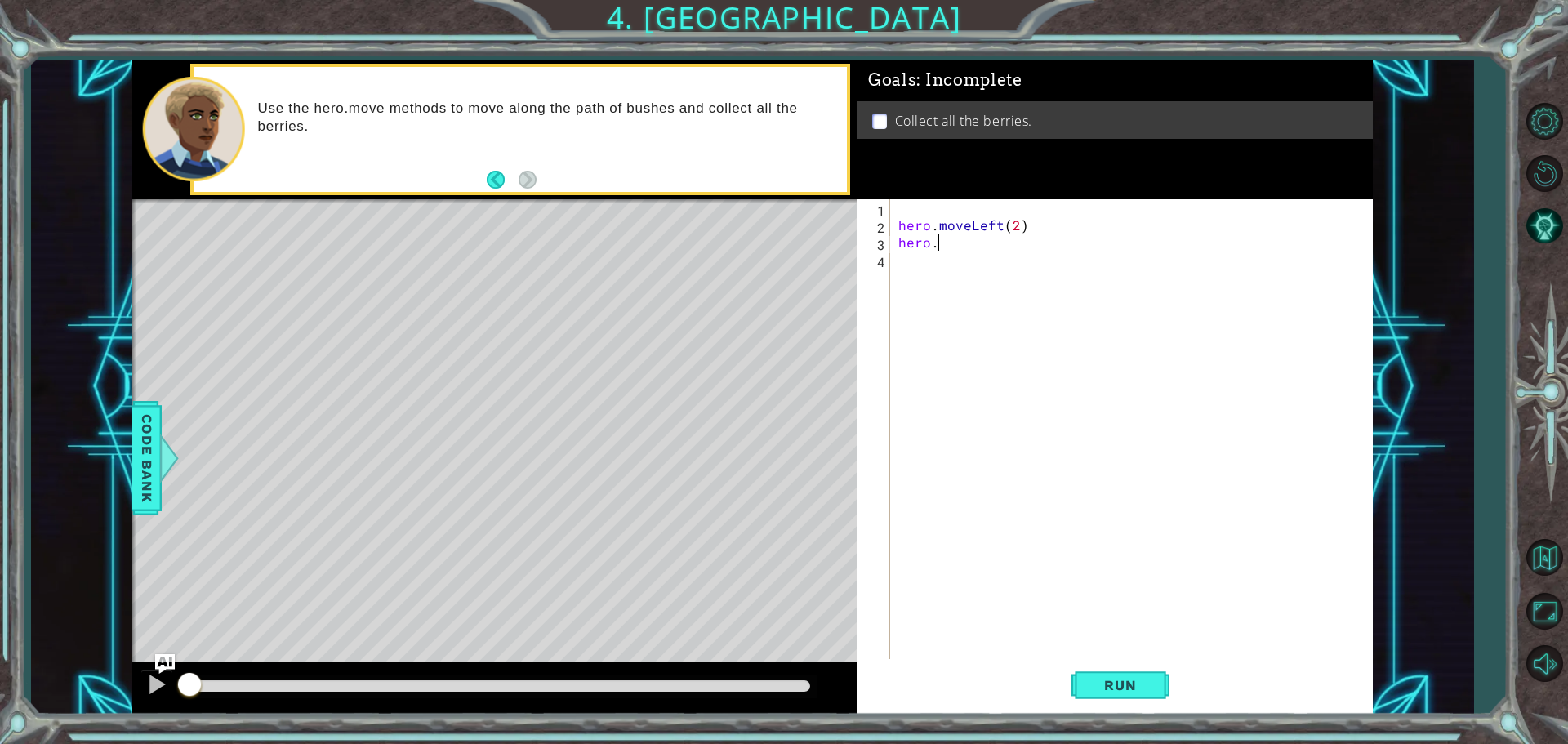
click at [973, 246] on div "hero . moveLeft ( 2 ) hero ." at bounding box center [1135, 448] width 481 height 497
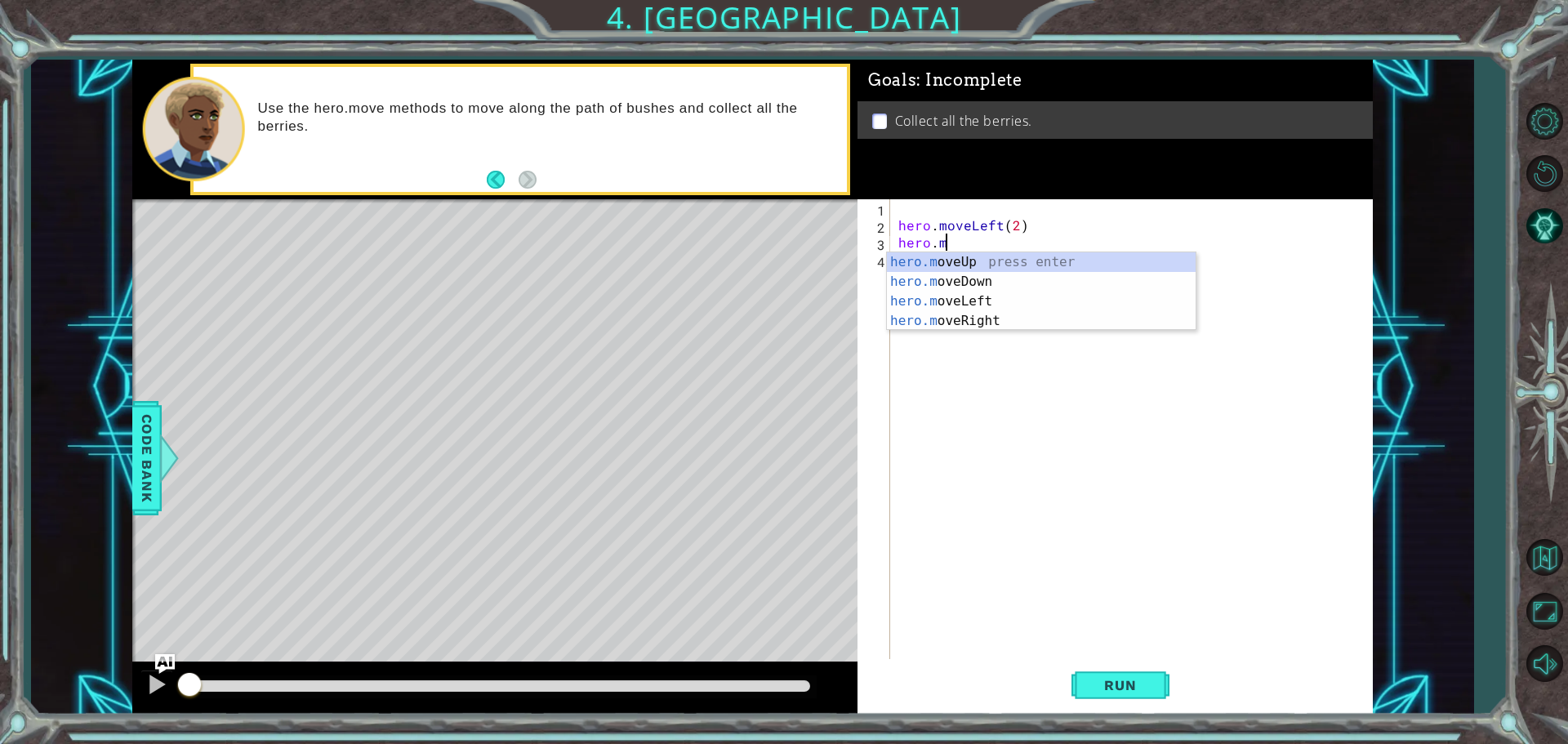
scroll to position [0, 2]
click at [978, 287] on div "hero.m oveUp press enter hero.m oveDown press enter hero.m oveLeft press enter …" at bounding box center [1041, 311] width 309 height 118
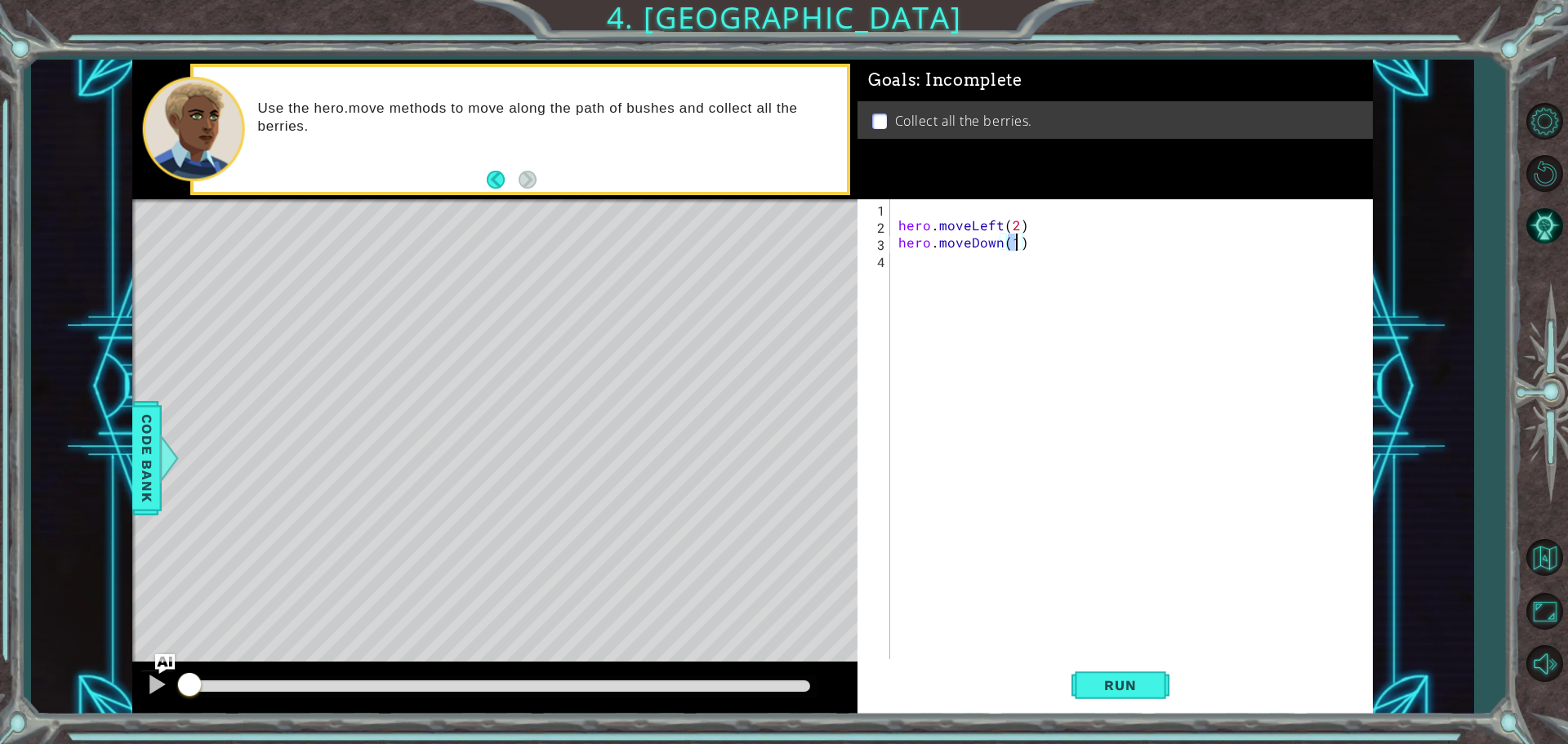
type textarea "hero.moveDown(2)"
click at [952, 267] on div "hero . moveLeft ( 2 ) hero . moveDown ( 2 )" at bounding box center [1135, 448] width 481 height 497
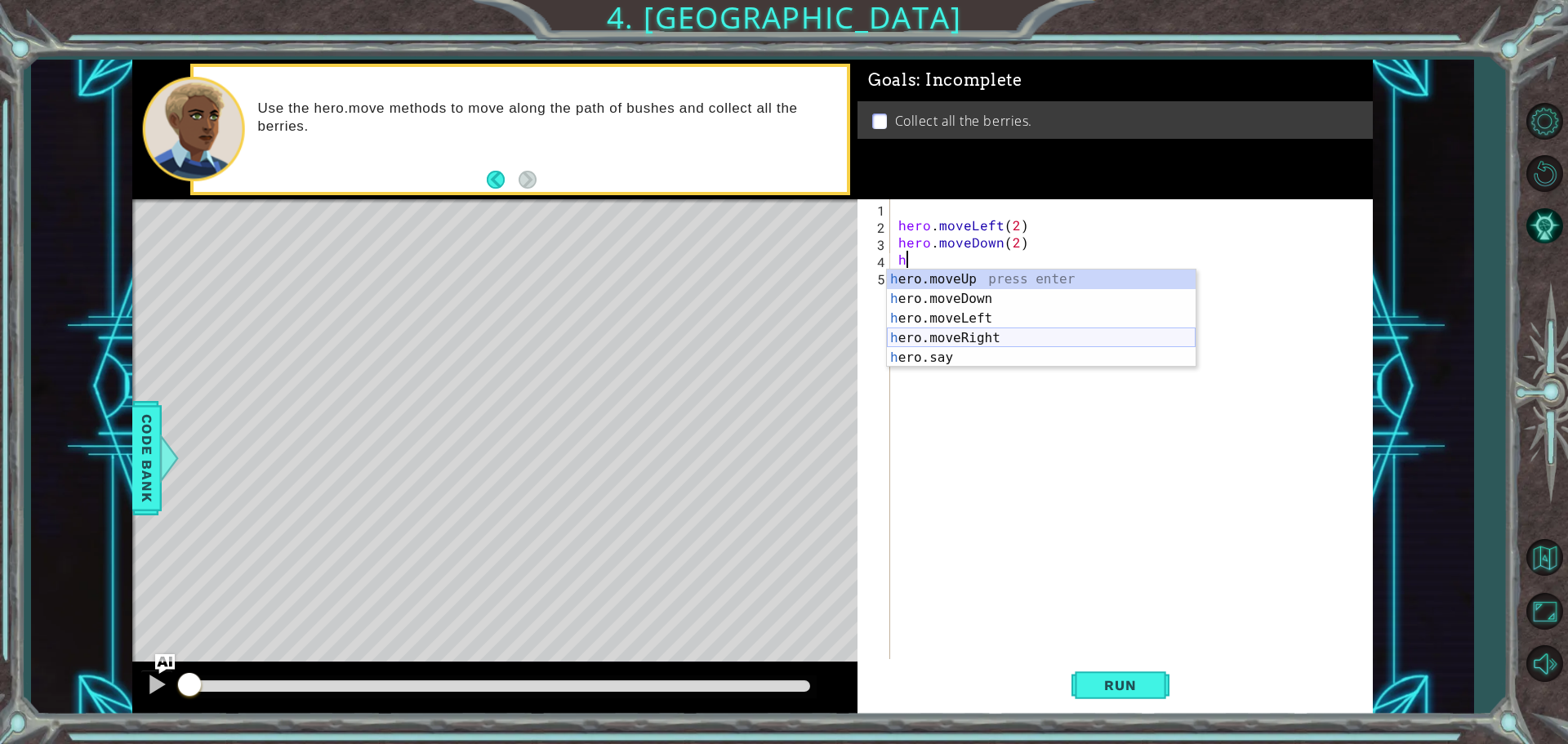
click at [977, 334] on div "h ero.moveUp press enter h ero.moveDown press enter h ero.moveLeft press enter …" at bounding box center [1041, 338] width 309 height 137
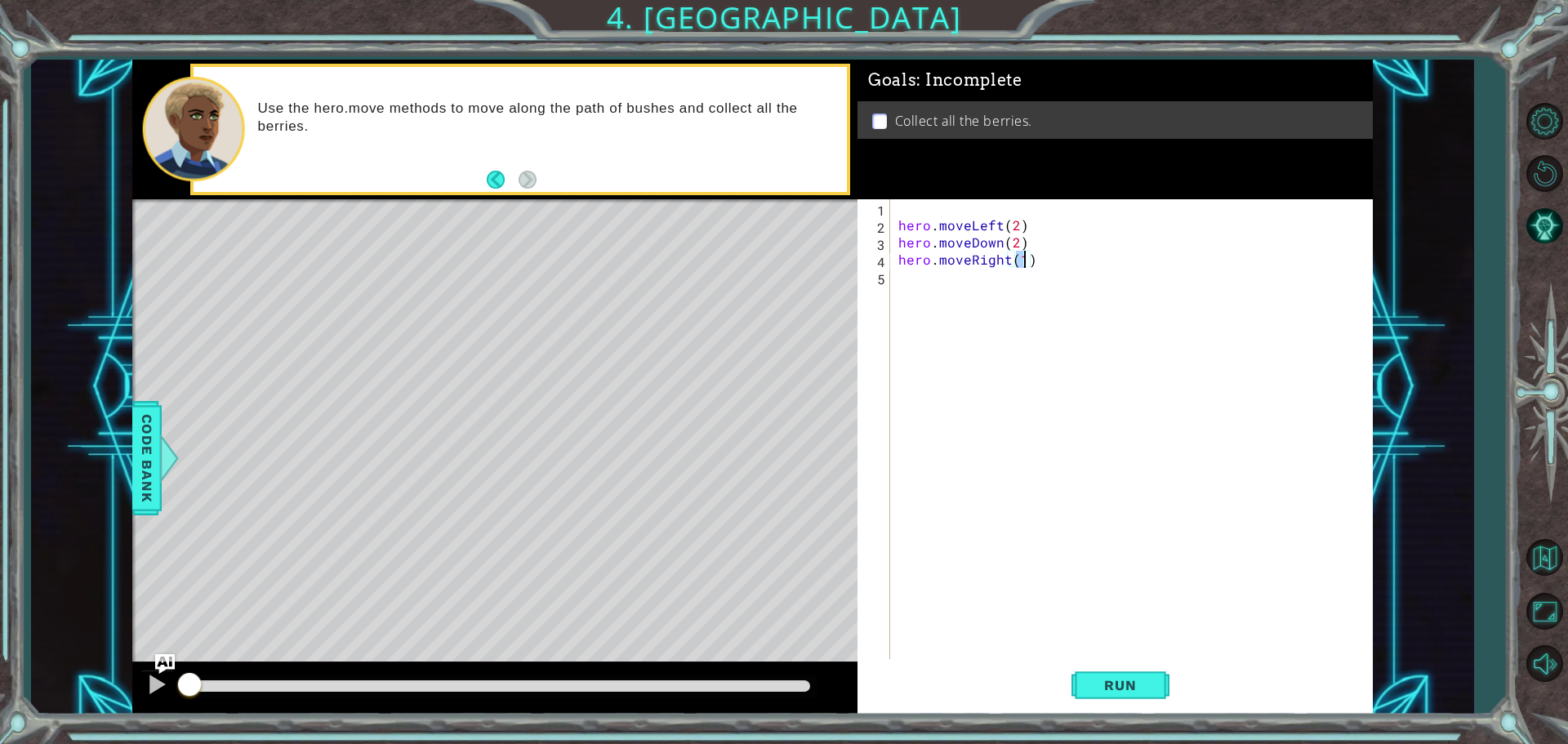
type textarea "hero.moveRight(2)"
click at [971, 299] on div "hero . moveLeft ( 2 ) hero . moveDown ( 2 ) hero . moveRight ( 2 )" at bounding box center [1135, 448] width 481 height 497
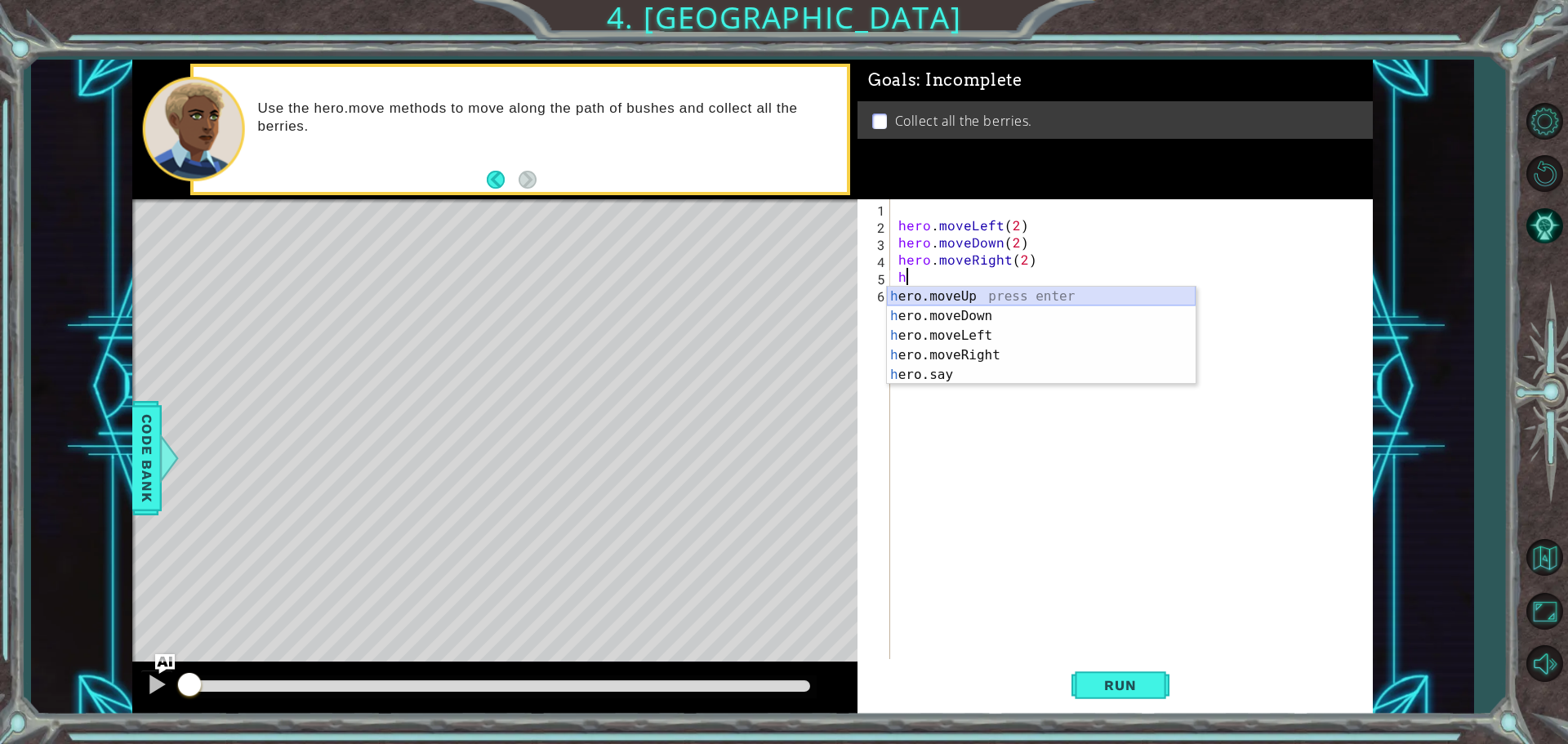
click at [965, 299] on div "h ero.moveUp press enter h ero.moveDown press enter h ero.moveLeft press enter …" at bounding box center [1041, 356] width 309 height 137
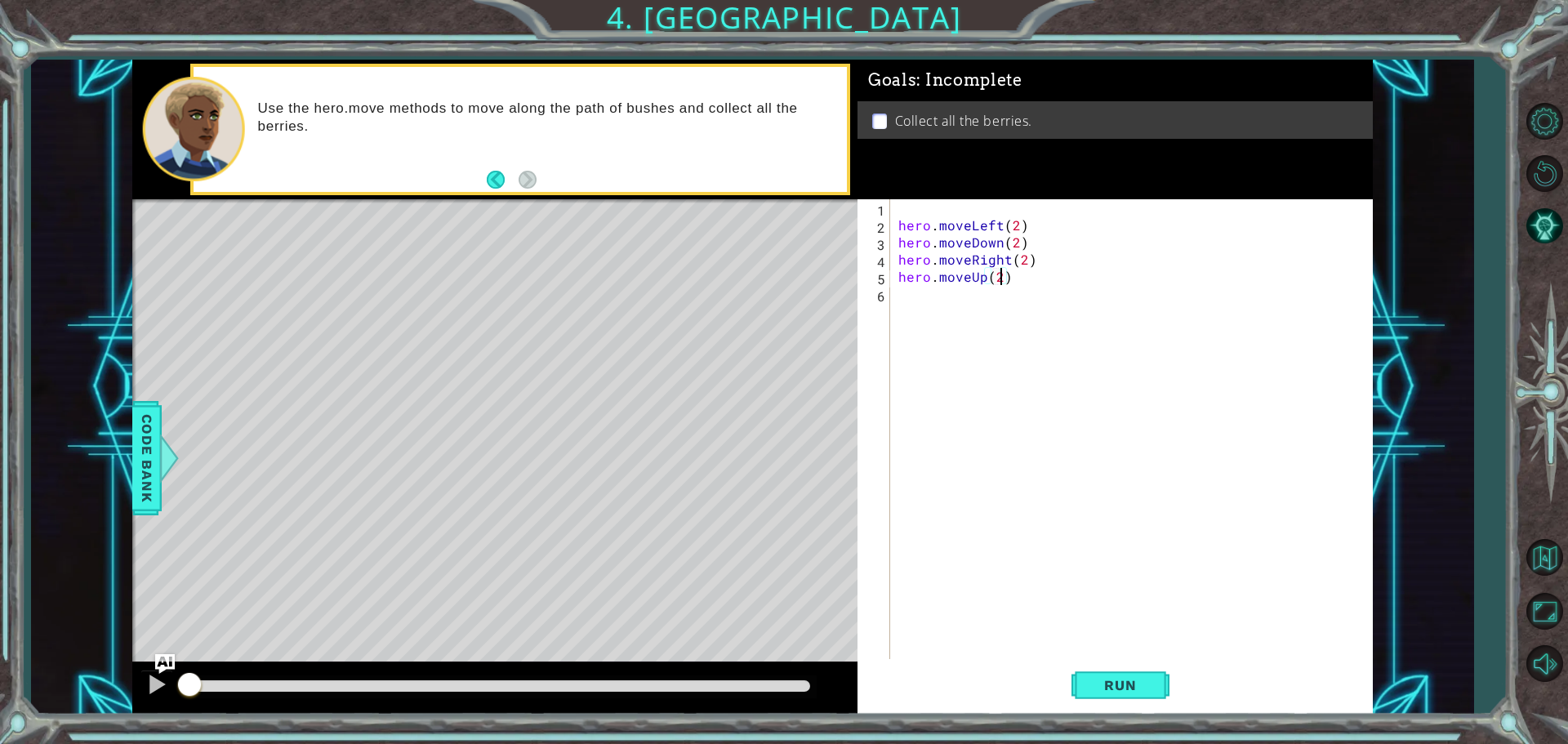
scroll to position [0, 6]
type textarea "hero.moveUp(2)"
click at [1144, 688] on span "Run" at bounding box center [1120, 685] width 65 height 16
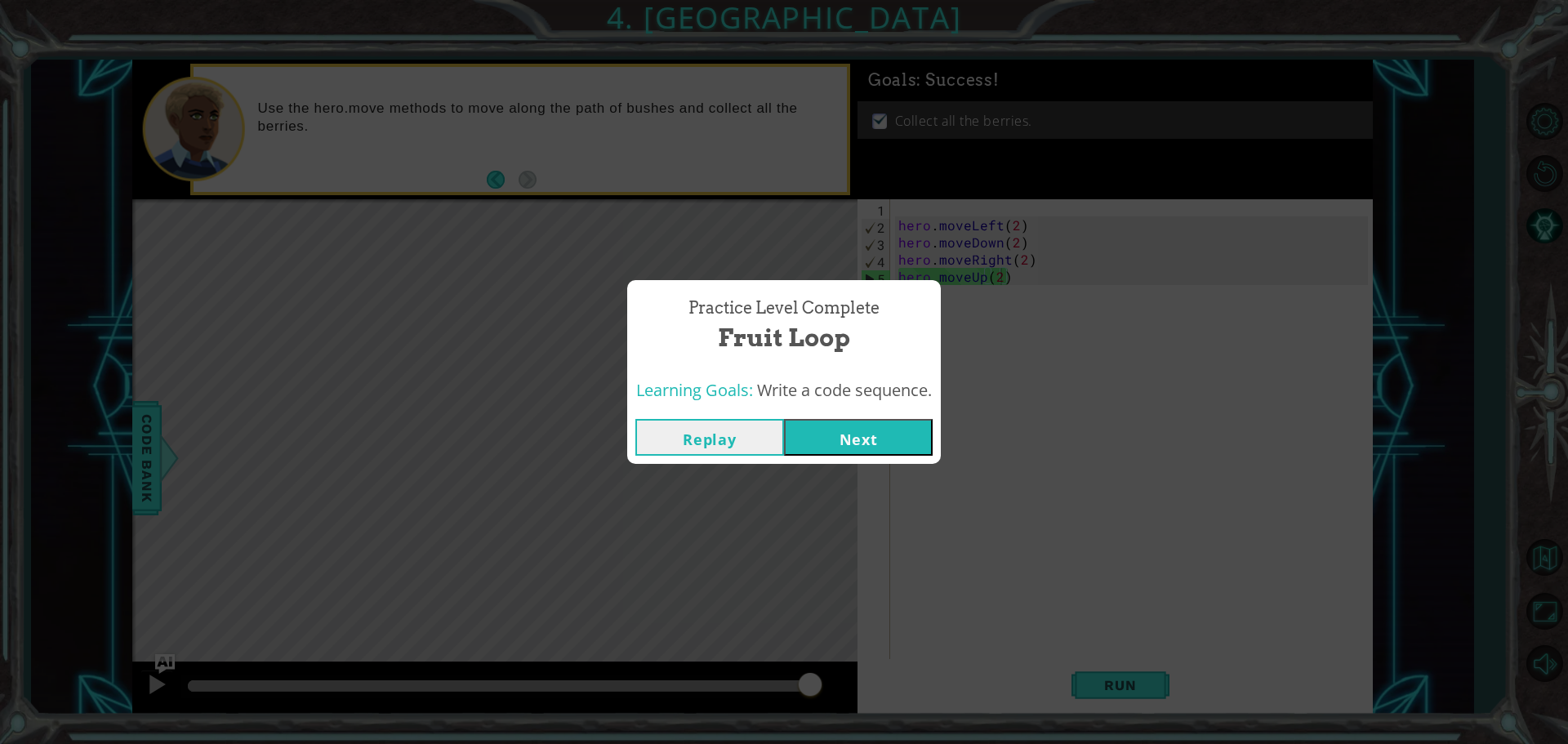
click at [849, 434] on button "Next" at bounding box center [858, 437] width 149 height 37
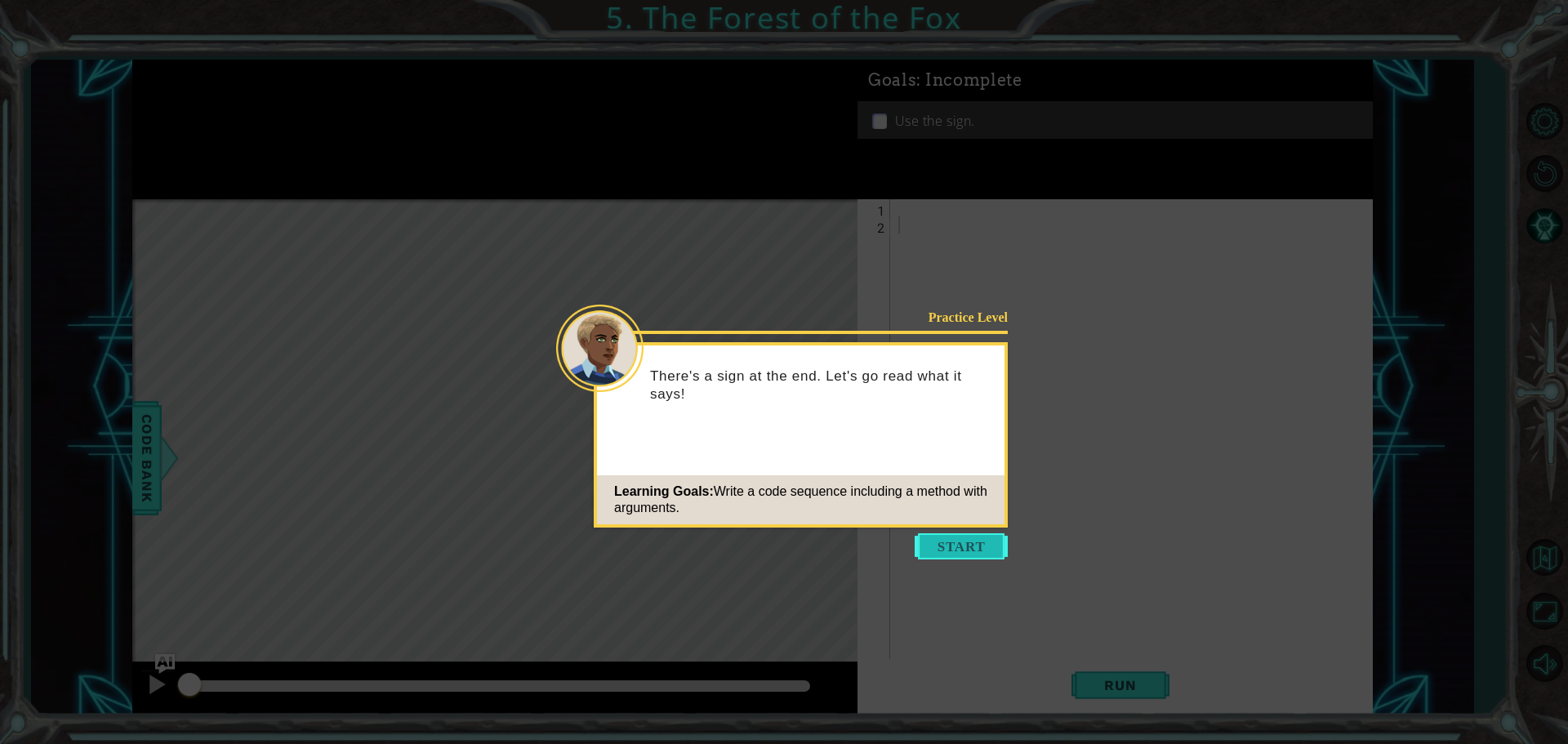
click at [981, 541] on button "Start" at bounding box center [961, 547] width 93 height 26
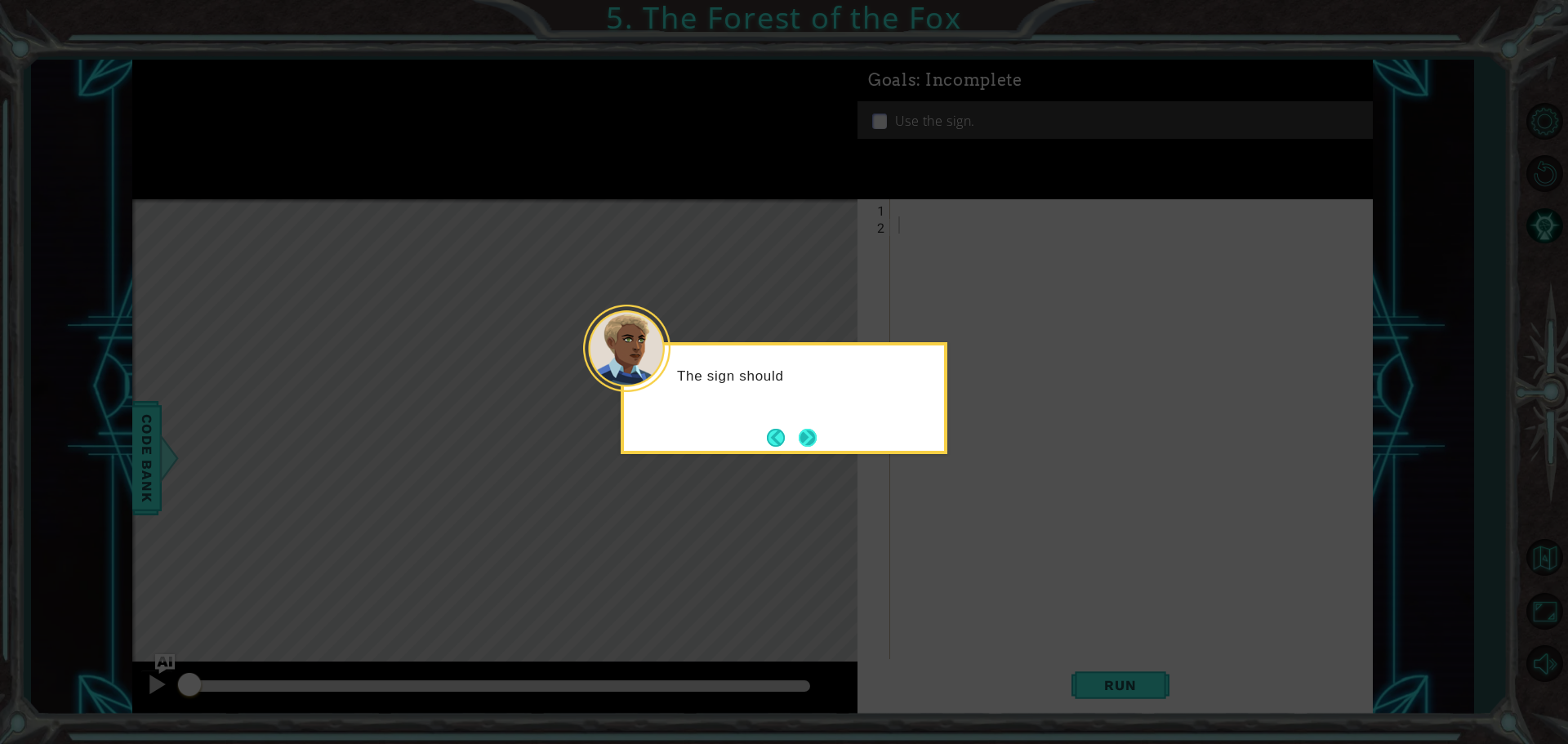
click at [801, 438] on button "Next" at bounding box center [807, 437] width 18 height 18
click at [803, 434] on button "Next" at bounding box center [807, 437] width 18 height 18
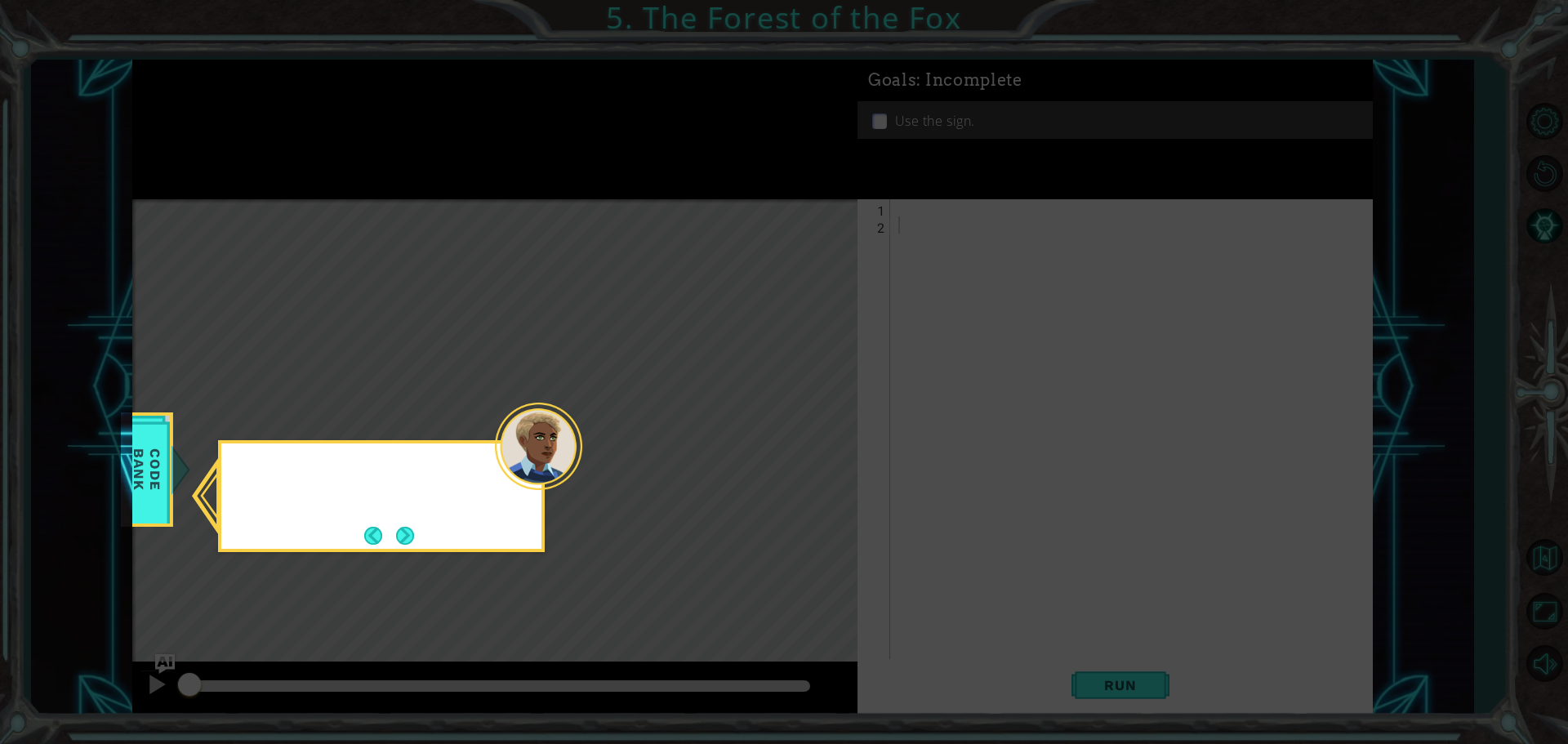
click at [803, 434] on icon at bounding box center [784, 372] width 1568 height 744
click at [412, 537] on button "Next" at bounding box center [406, 536] width 19 height 19
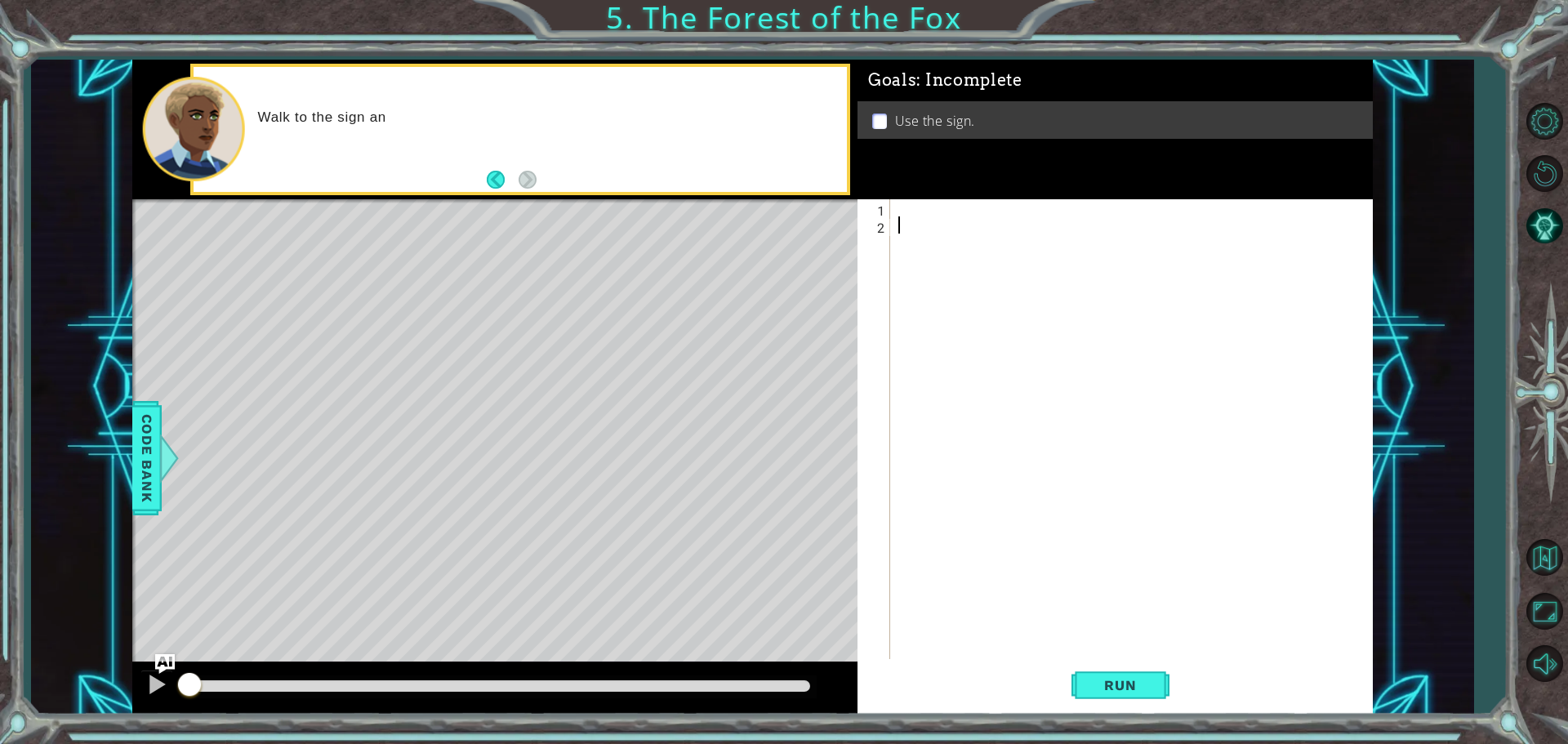
click at [924, 215] on div at bounding box center [1135, 448] width 481 height 497
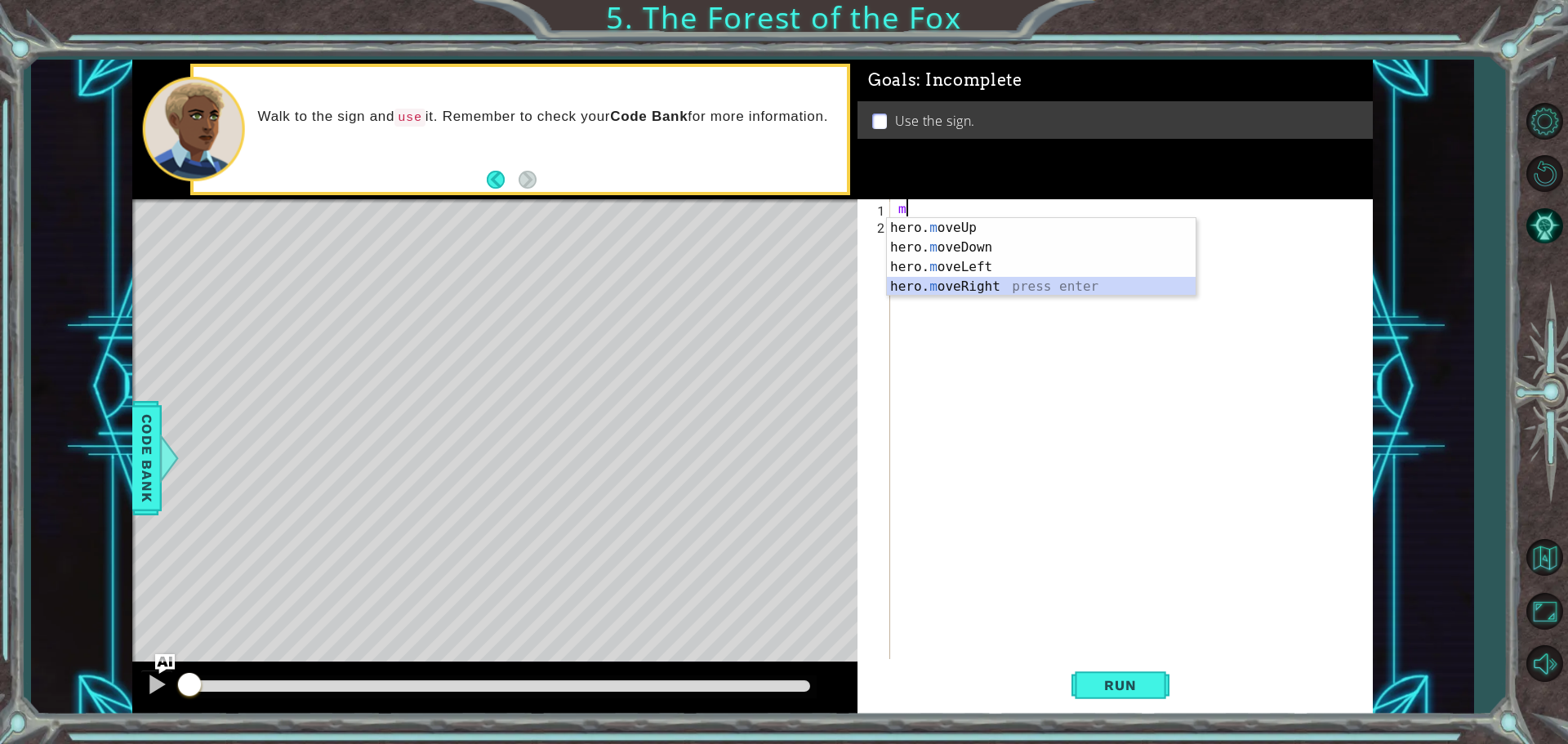
click at [965, 286] on div "hero. m oveUp press enter hero. m oveDown press enter hero. m oveLeft press ent…" at bounding box center [1041, 277] width 309 height 118
type textarea "hero.moveRight(1)"
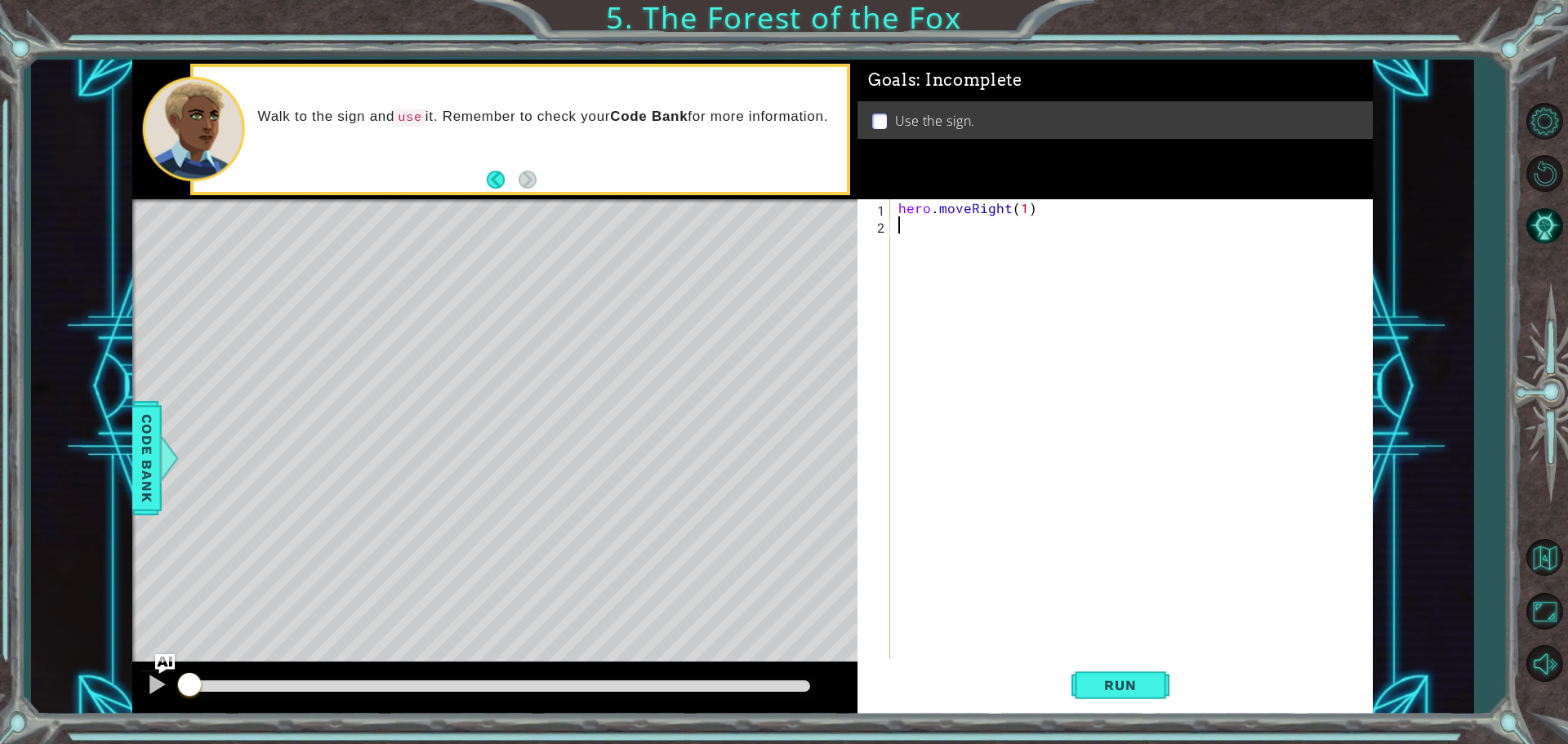
click at [953, 252] on div "hero . moveRight ( 1 )" at bounding box center [1135, 448] width 481 height 497
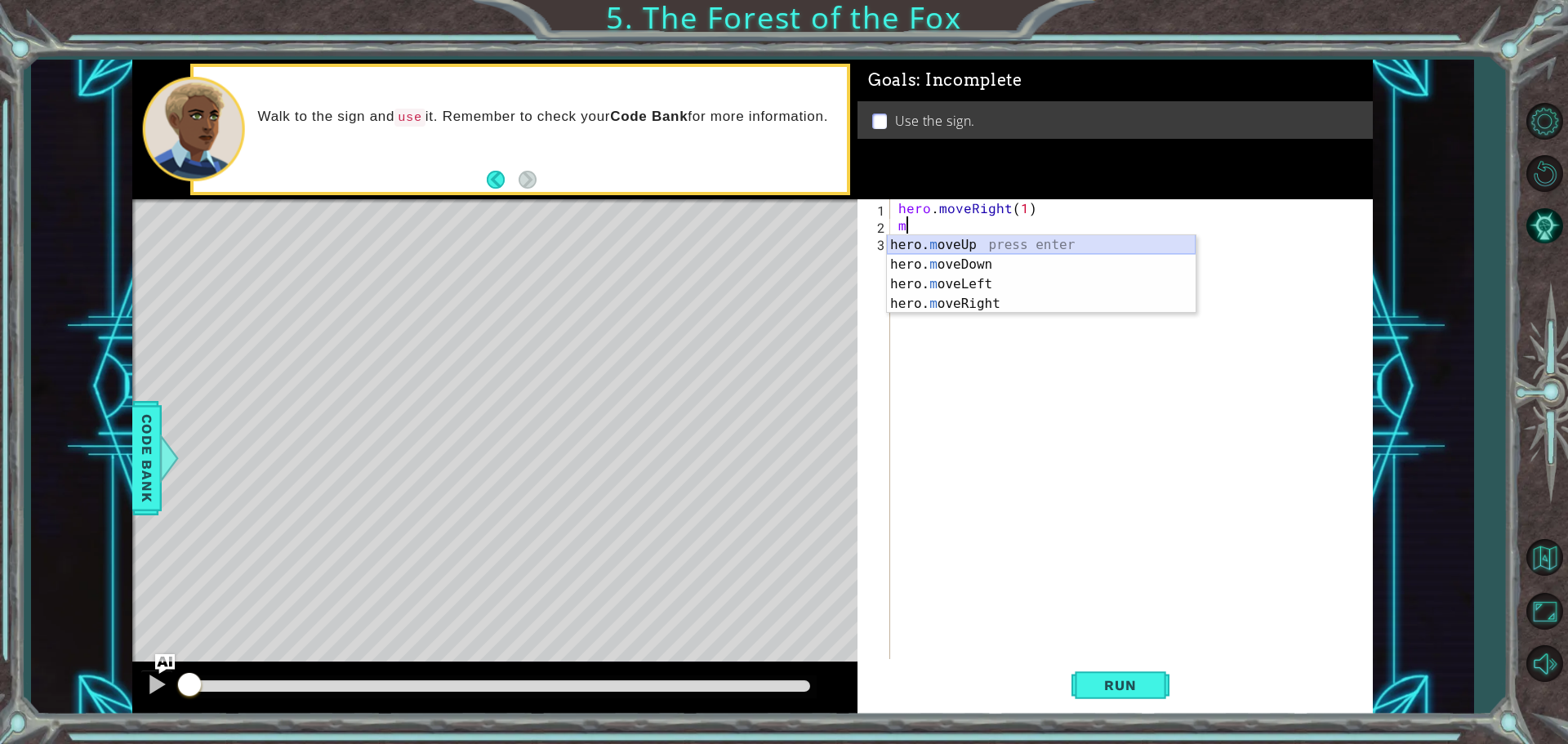
click at [950, 242] on div "hero. m oveUp press enter hero. m oveDown press enter hero. m oveLeft press ent…" at bounding box center [1041, 294] width 309 height 118
type textarea "hero.moveUp(1)"
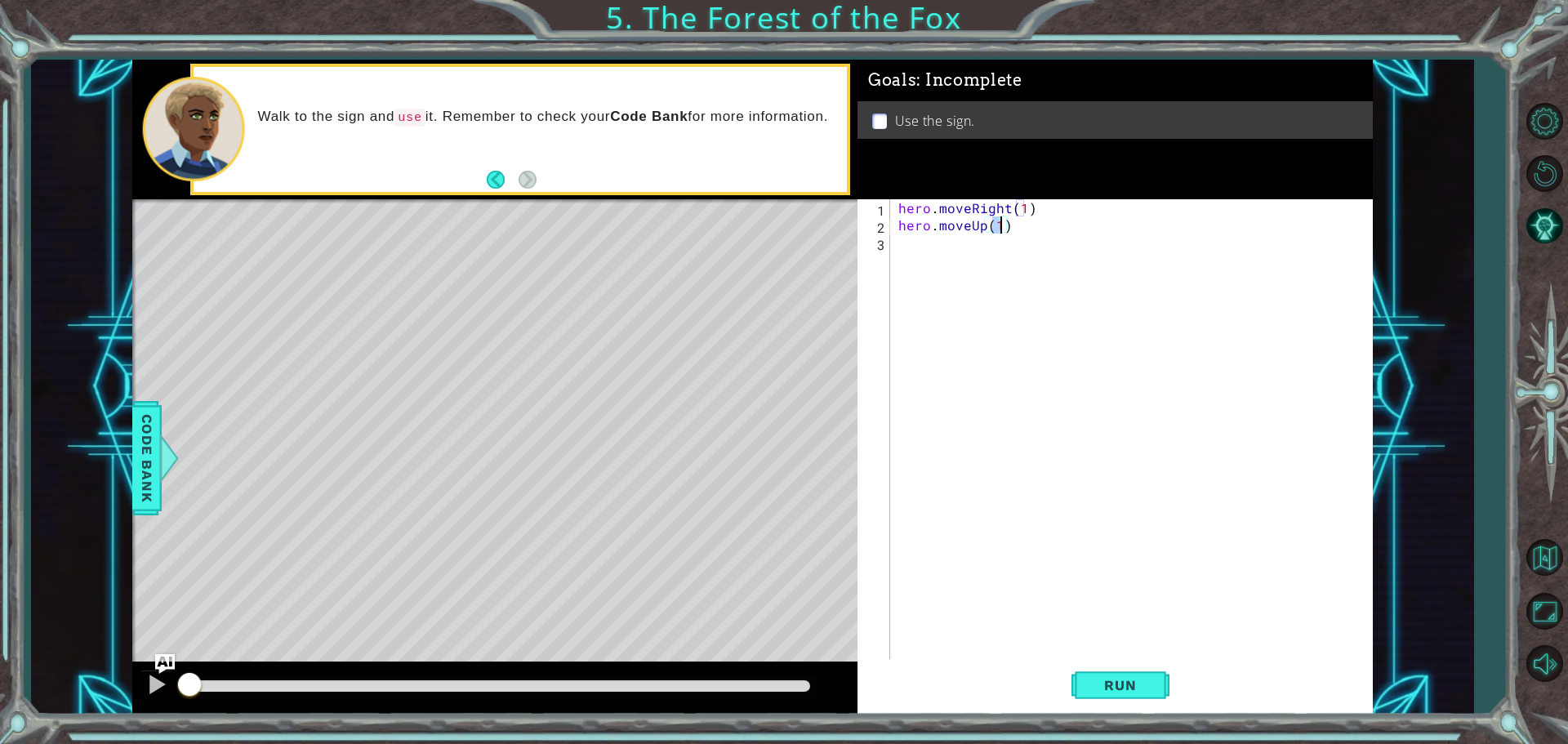
click at [964, 268] on div "hero . moveRight ( 1 ) hero . moveUp ( 1 )" at bounding box center [1135, 448] width 481 height 497
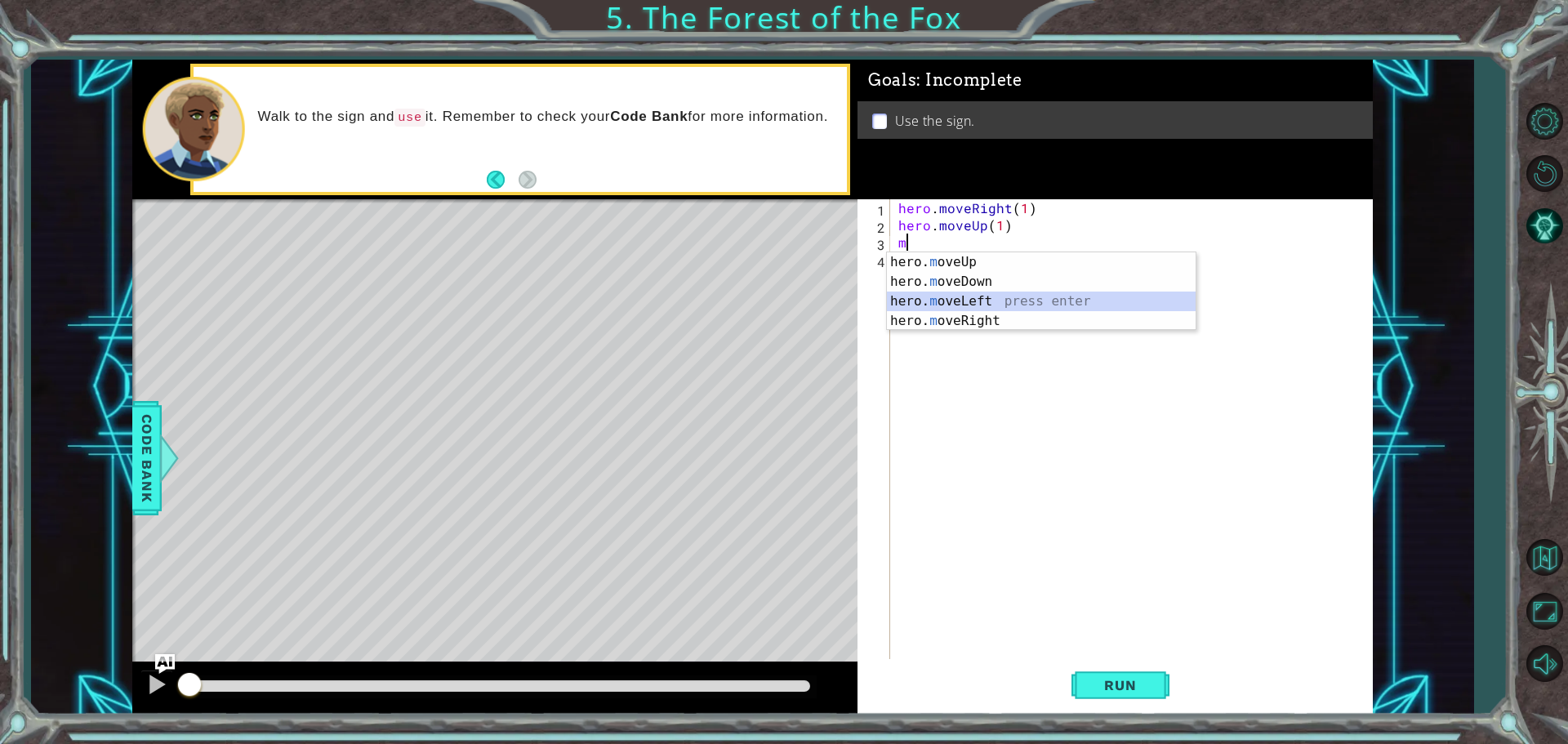
click at [966, 302] on div "hero. m oveUp press enter hero. m oveDown press enter hero. m oveLeft press ent…" at bounding box center [1041, 311] width 309 height 118
type textarea "hero.moveLeft(1)"
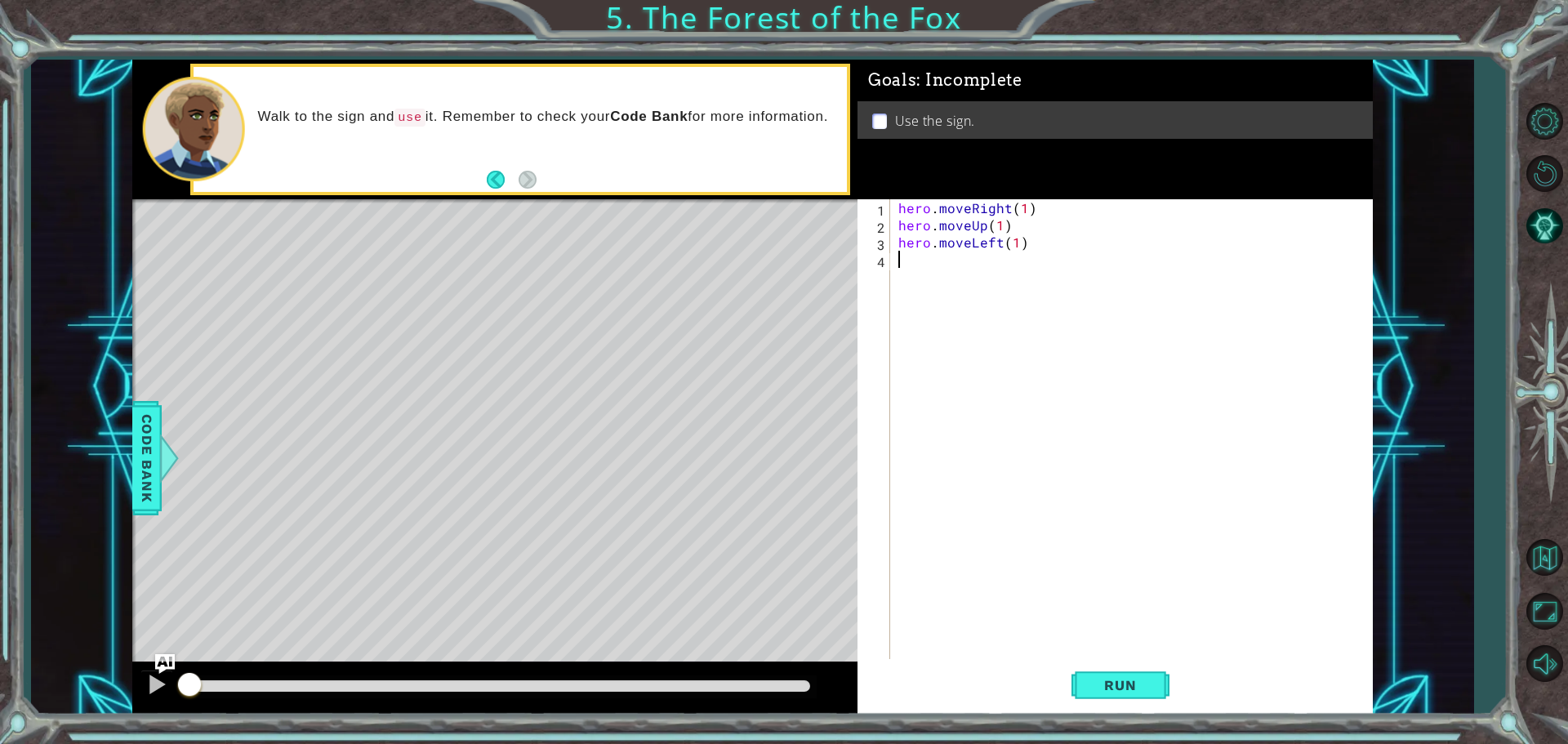
click at [948, 293] on div "hero . moveRight ( 1 ) hero . moveUp ( 1 ) hero . moveLeft ( 1 )" at bounding box center [1135, 448] width 481 height 497
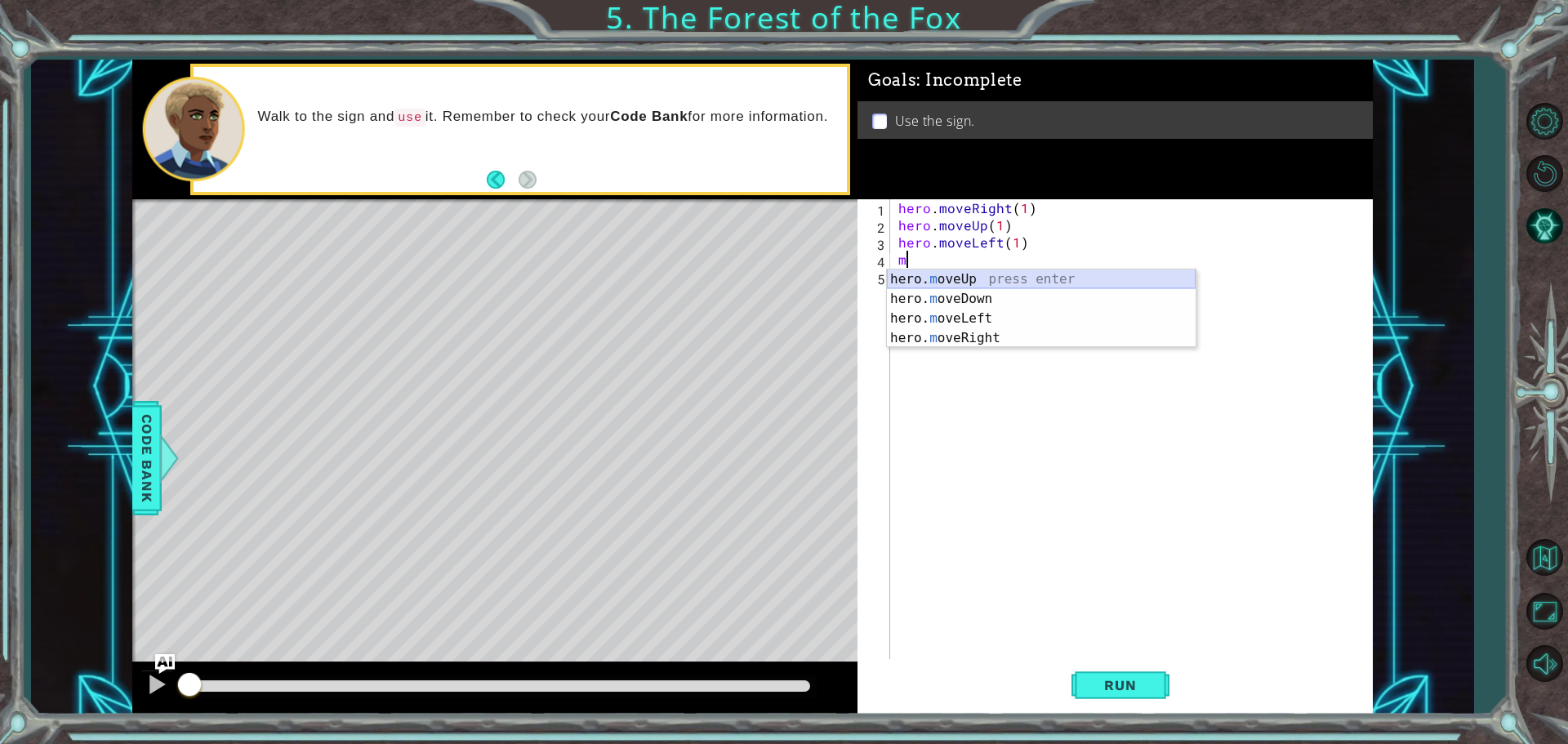
click at [945, 275] on div "hero. m oveUp press enter hero. m oveDown press enter hero. m oveLeft press ent…" at bounding box center [1041, 328] width 309 height 118
type textarea "hero.moveUp(1)"
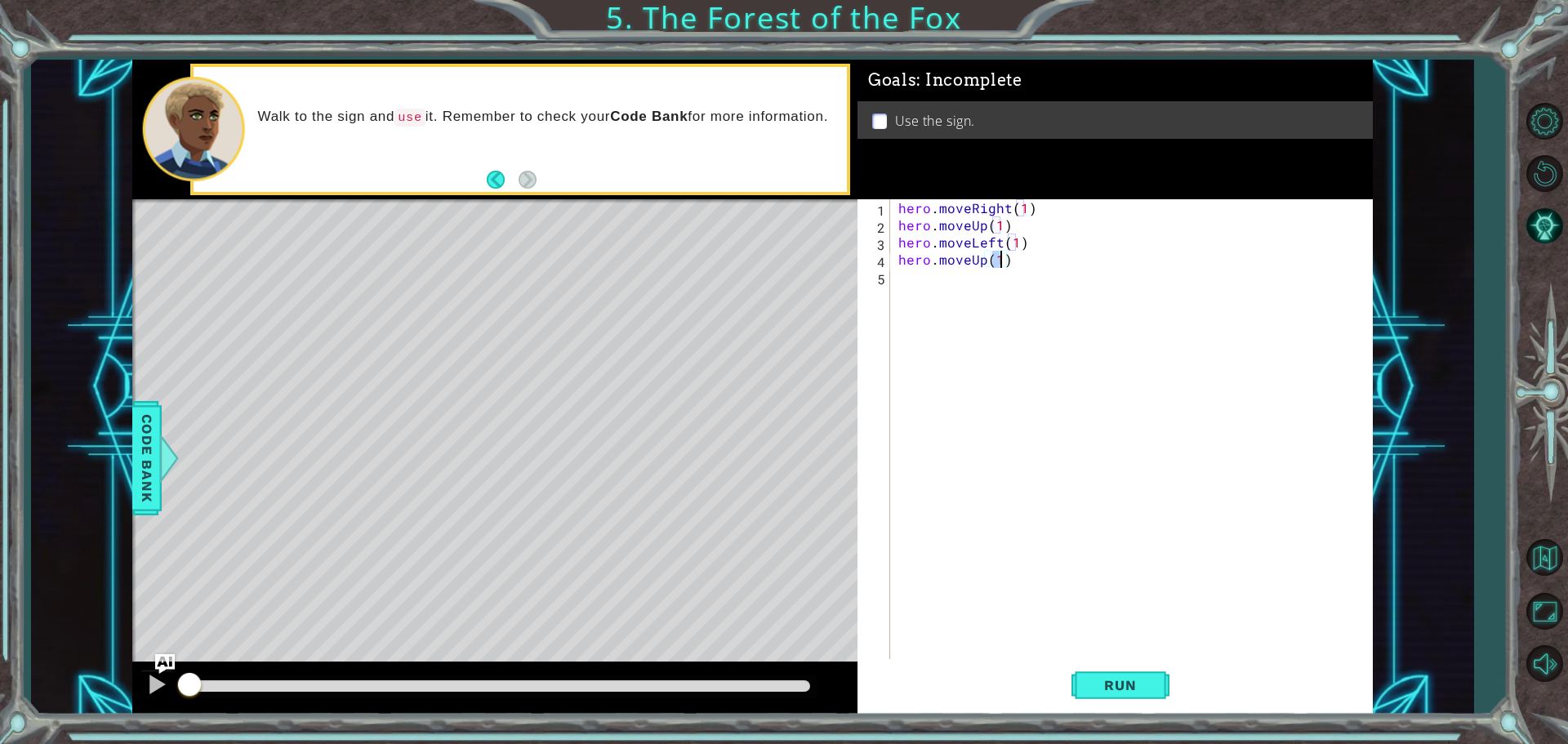
click at [952, 285] on div "hero . moveRight ( 1 ) hero . moveUp ( 1 ) hero . moveLeft ( 1 ) hero . moveUp …" at bounding box center [1135, 448] width 481 height 497
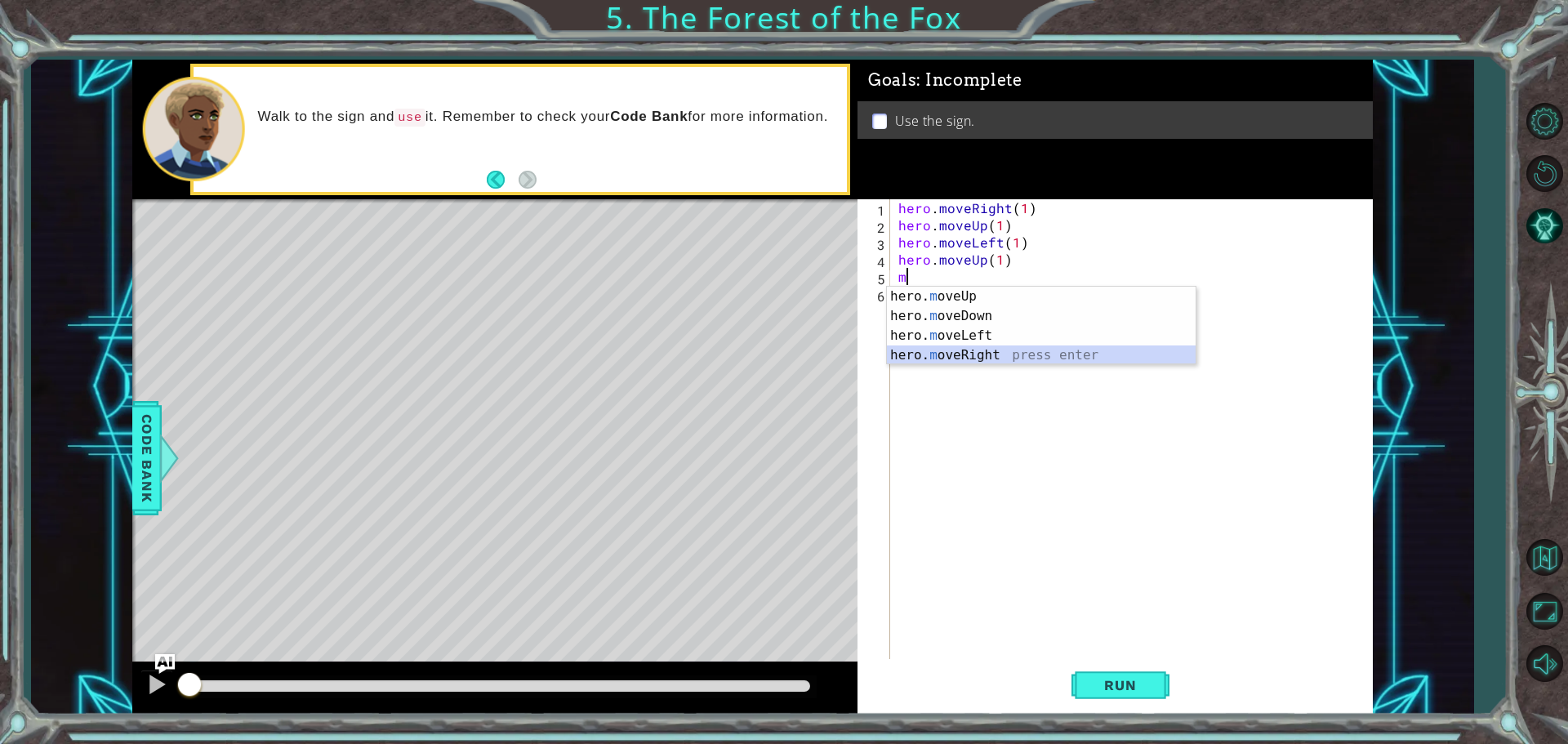
click at [975, 350] on div "hero. m oveUp press enter hero. m oveDown press enter hero. m oveLeft press ent…" at bounding box center [1041, 346] width 309 height 118
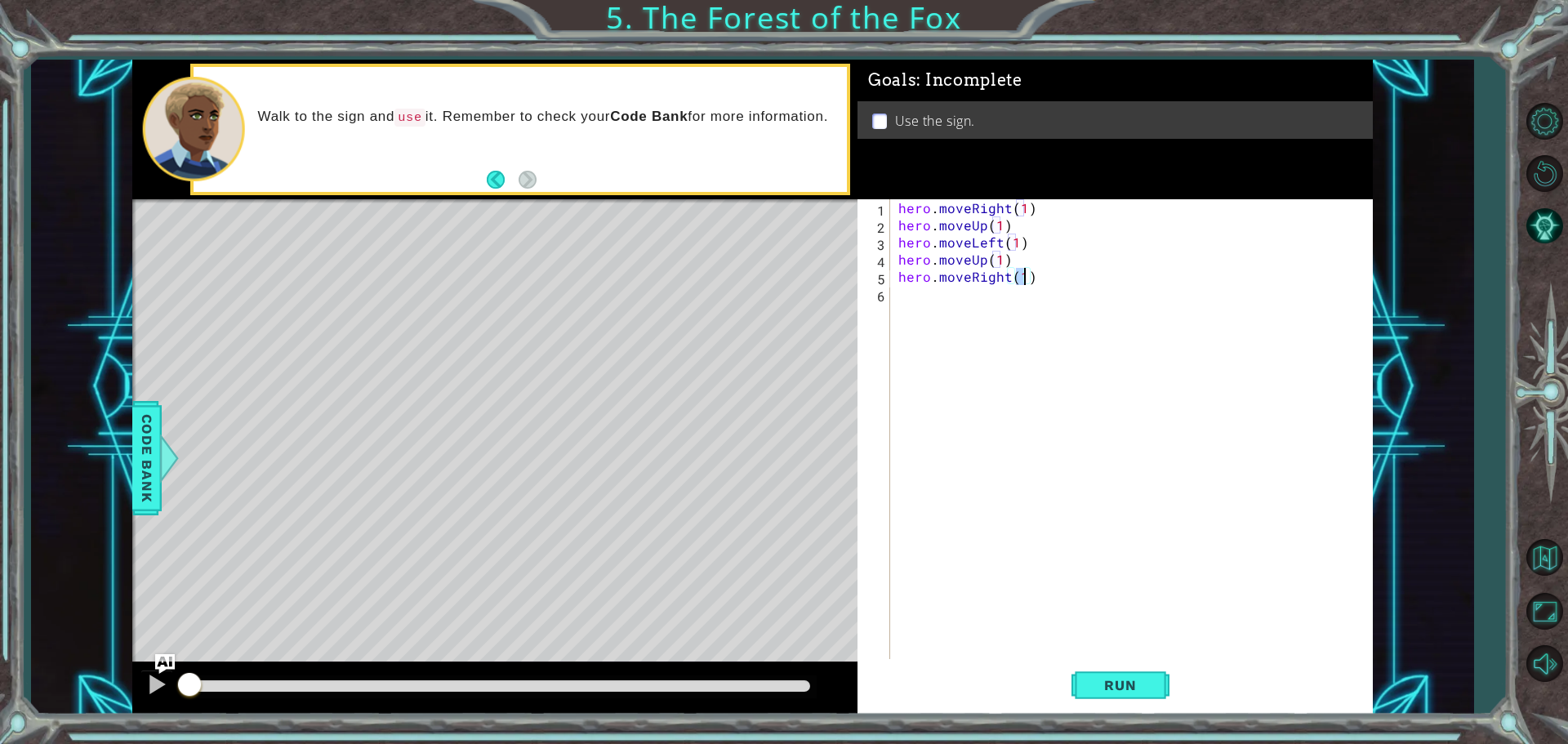
type textarea "hero.moveRight(2)"
click at [952, 307] on div "hero . moveRight ( 1 ) hero . moveUp ( 1 ) hero . moveLeft ( 1 ) hero . moveUp …" at bounding box center [1135, 448] width 481 height 497
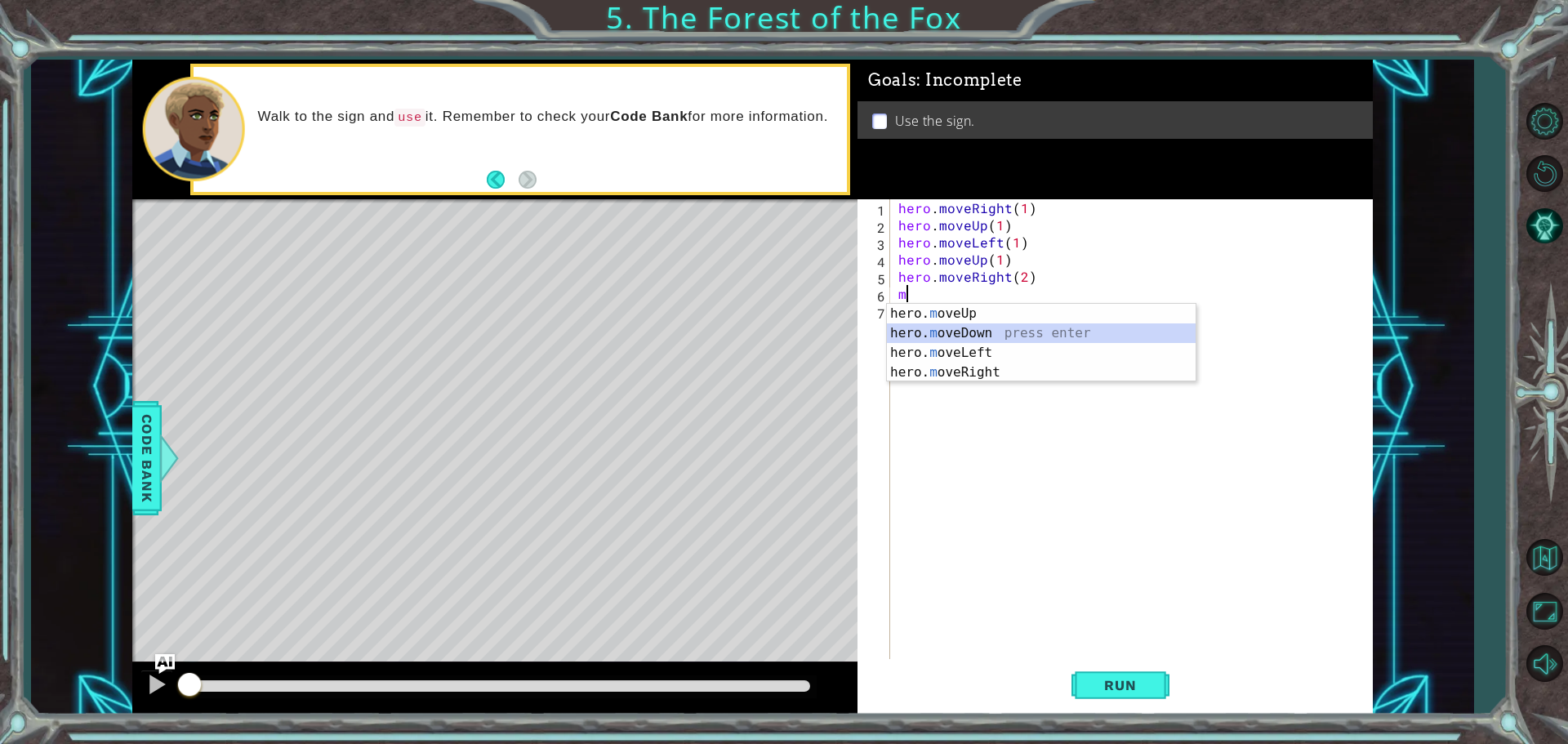
click at [968, 336] on div "hero. m oveUp press enter hero. m oveDown press enter hero. m oveLeft press ent…" at bounding box center [1041, 363] width 309 height 118
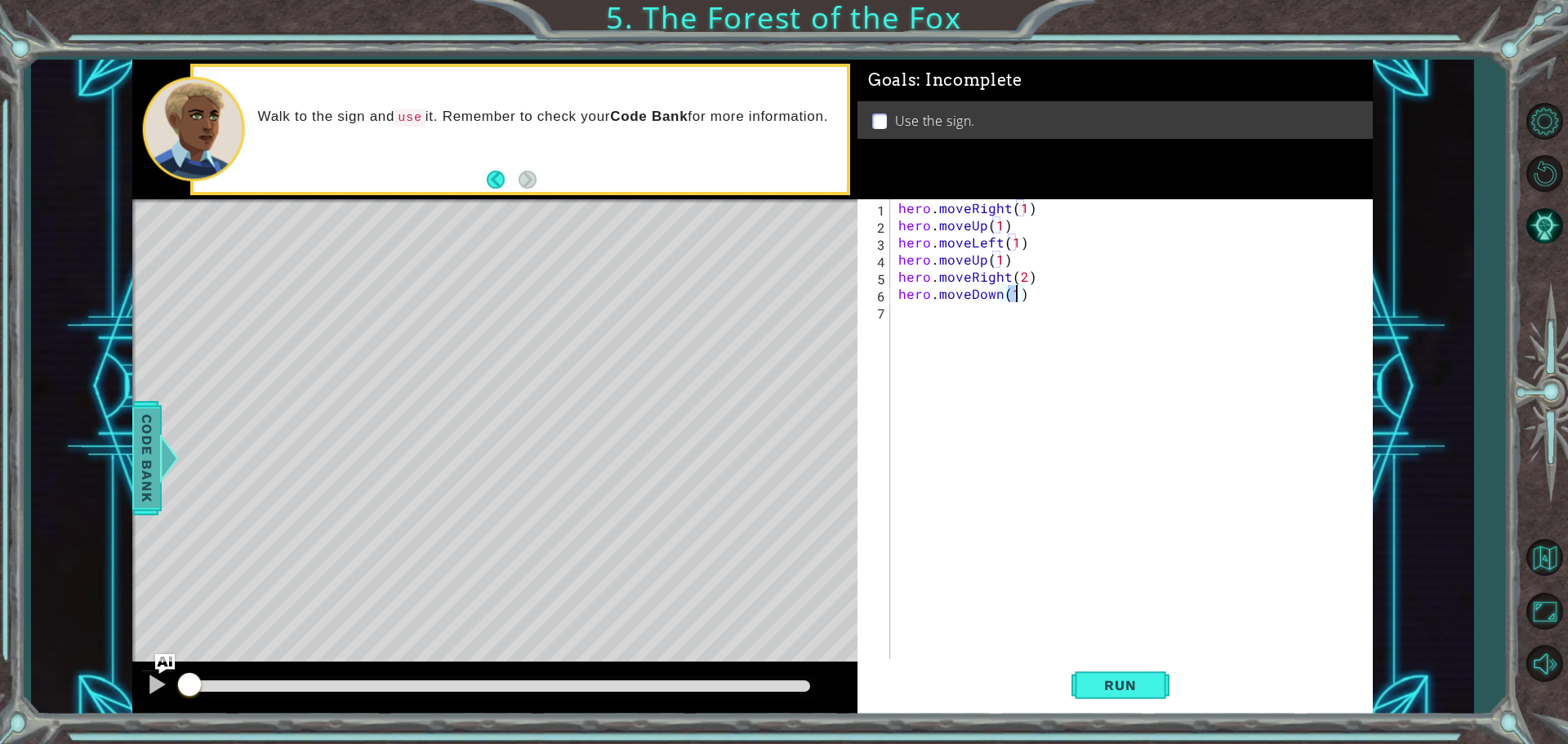
type textarea "hero.moveDown(1)"
click at [144, 462] on span "Code Bank" at bounding box center [147, 459] width 26 height 100
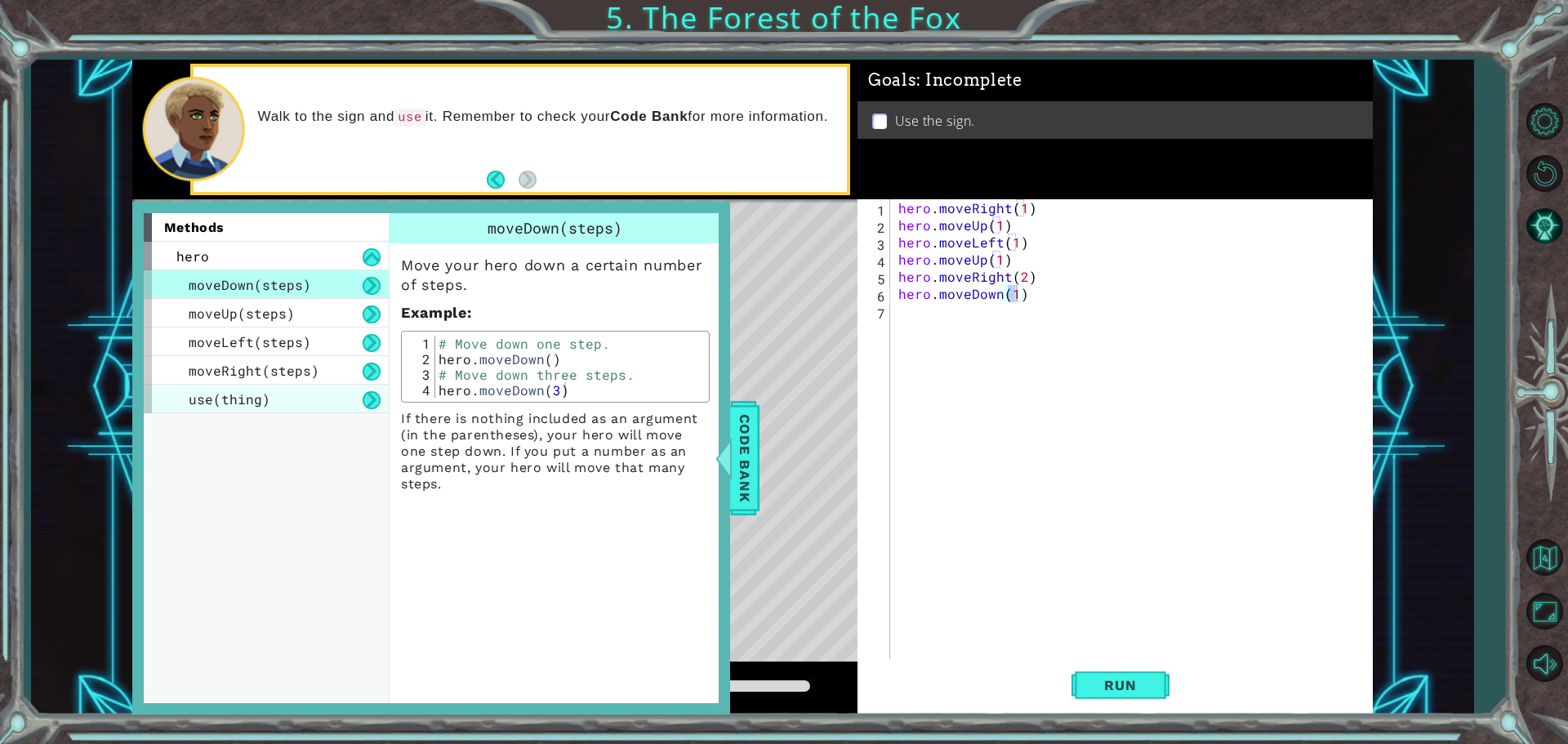
click at [332, 406] on div "use(thing)" at bounding box center [266, 399] width 245 height 28
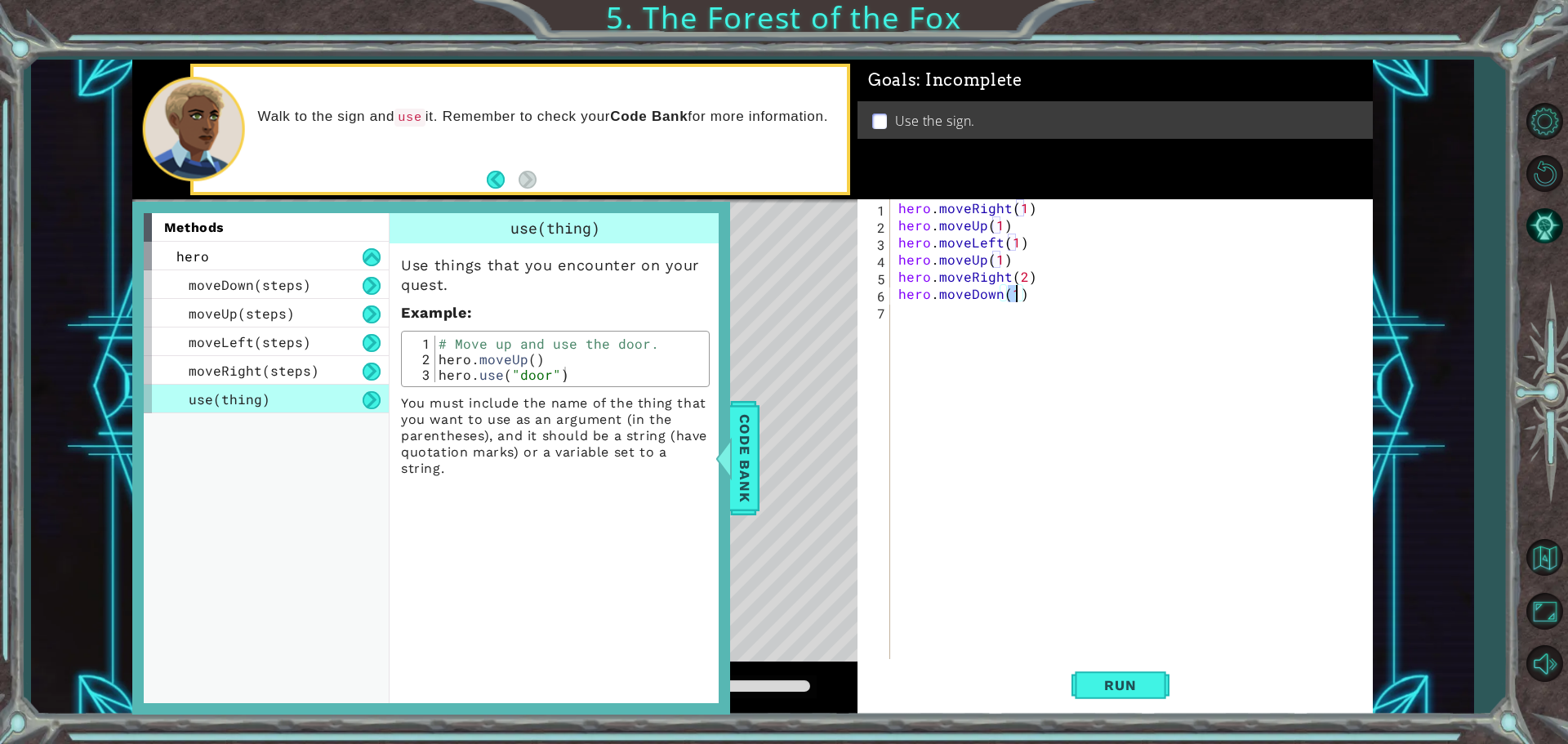
click at [924, 312] on div "hero . moveRight ( 1 ) hero . moveUp ( 1 ) hero . moveLeft ( 1 ) hero . moveUp …" at bounding box center [1135, 448] width 481 height 497
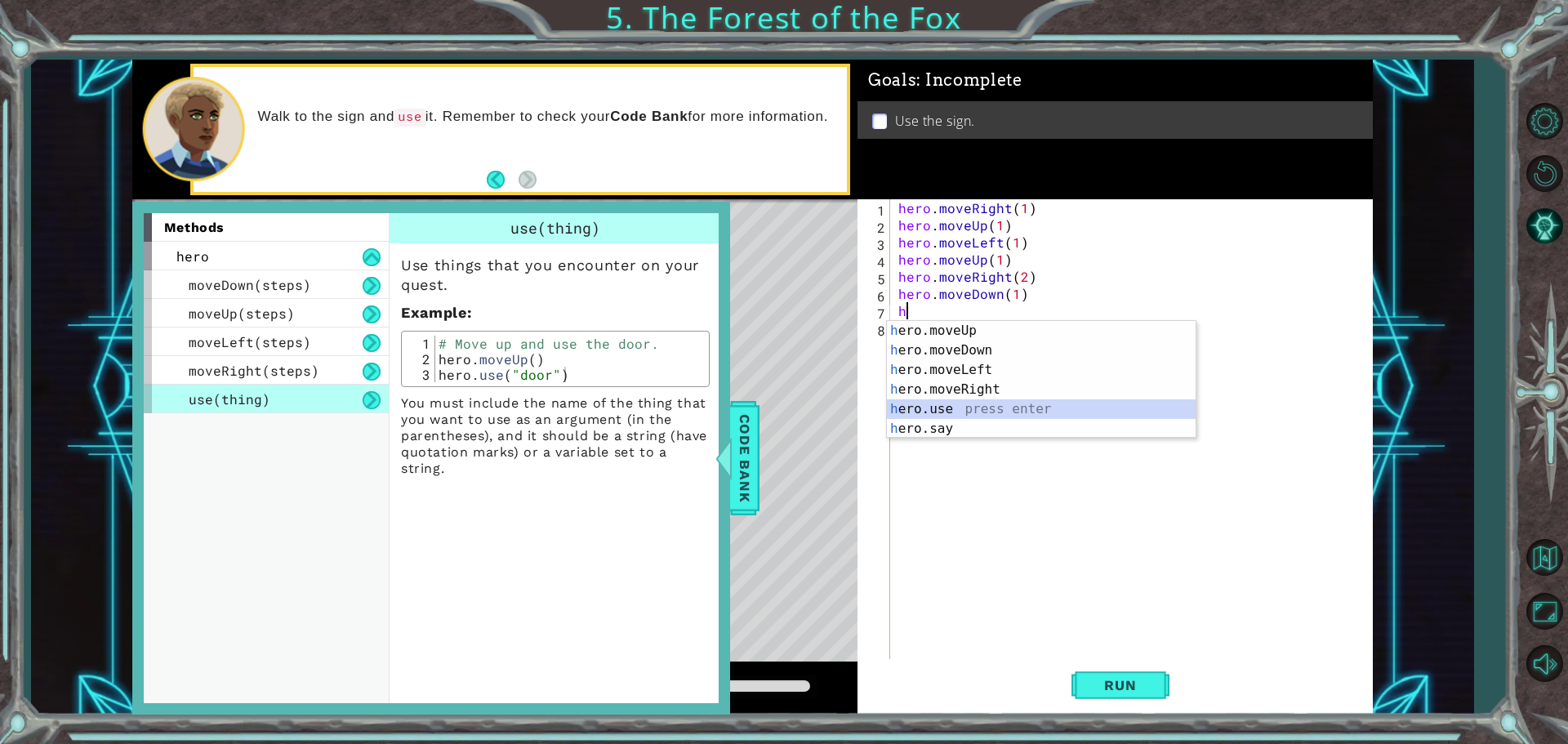
click at [958, 411] on div "h ero.moveUp press enter h ero.moveDown press enter h ero.moveLeft press enter …" at bounding box center [1041, 399] width 309 height 157
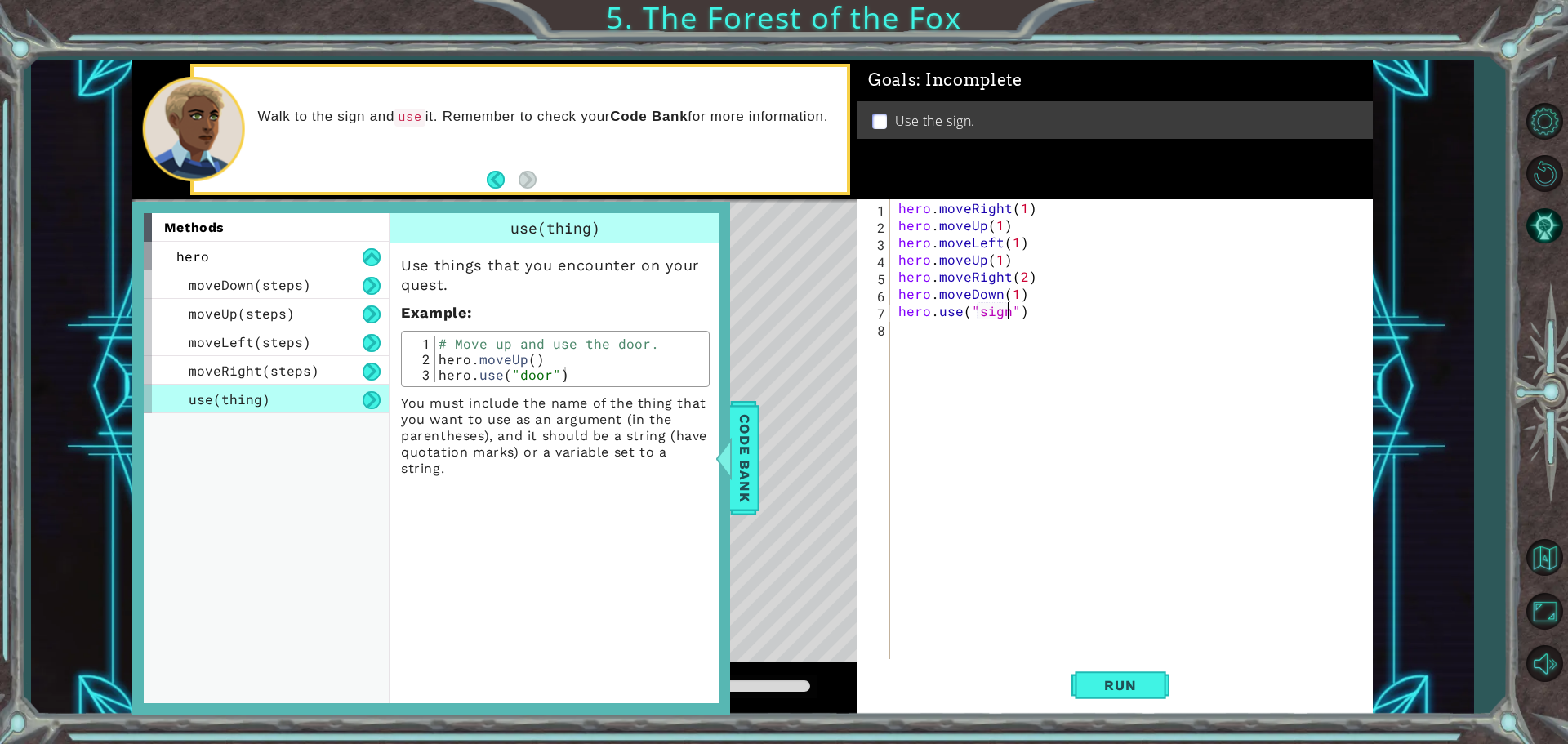
scroll to position [0, 7]
type textarea "hero.use("sign")"
click at [1118, 687] on span "Run" at bounding box center [1120, 685] width 65 height 16
click at [748, 445] on span "Code Bank" at bounding box center [744, 459] width 26 height 100
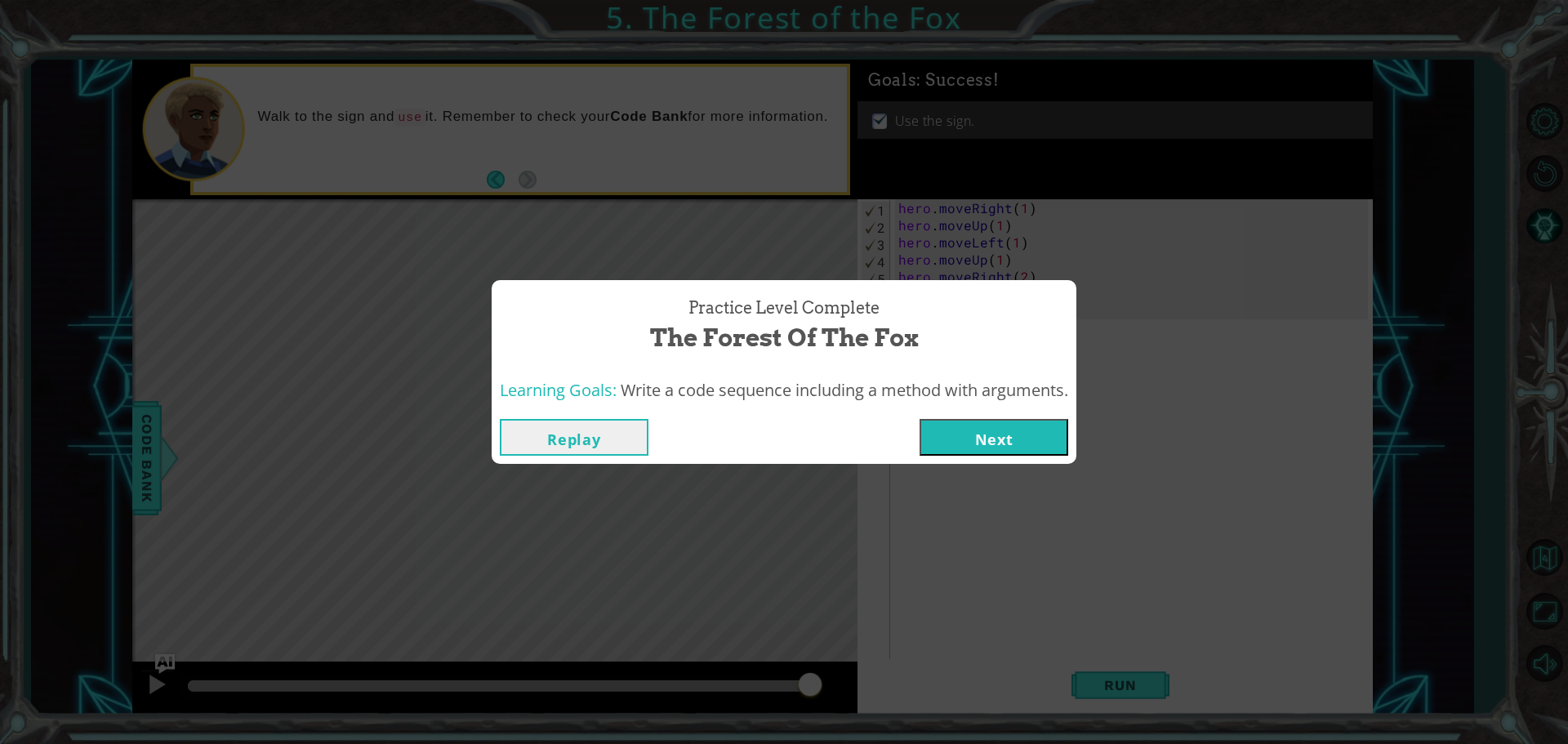
click at [1000, 431] on button "Next" at bounding box center [994, 437] width 149 height 37
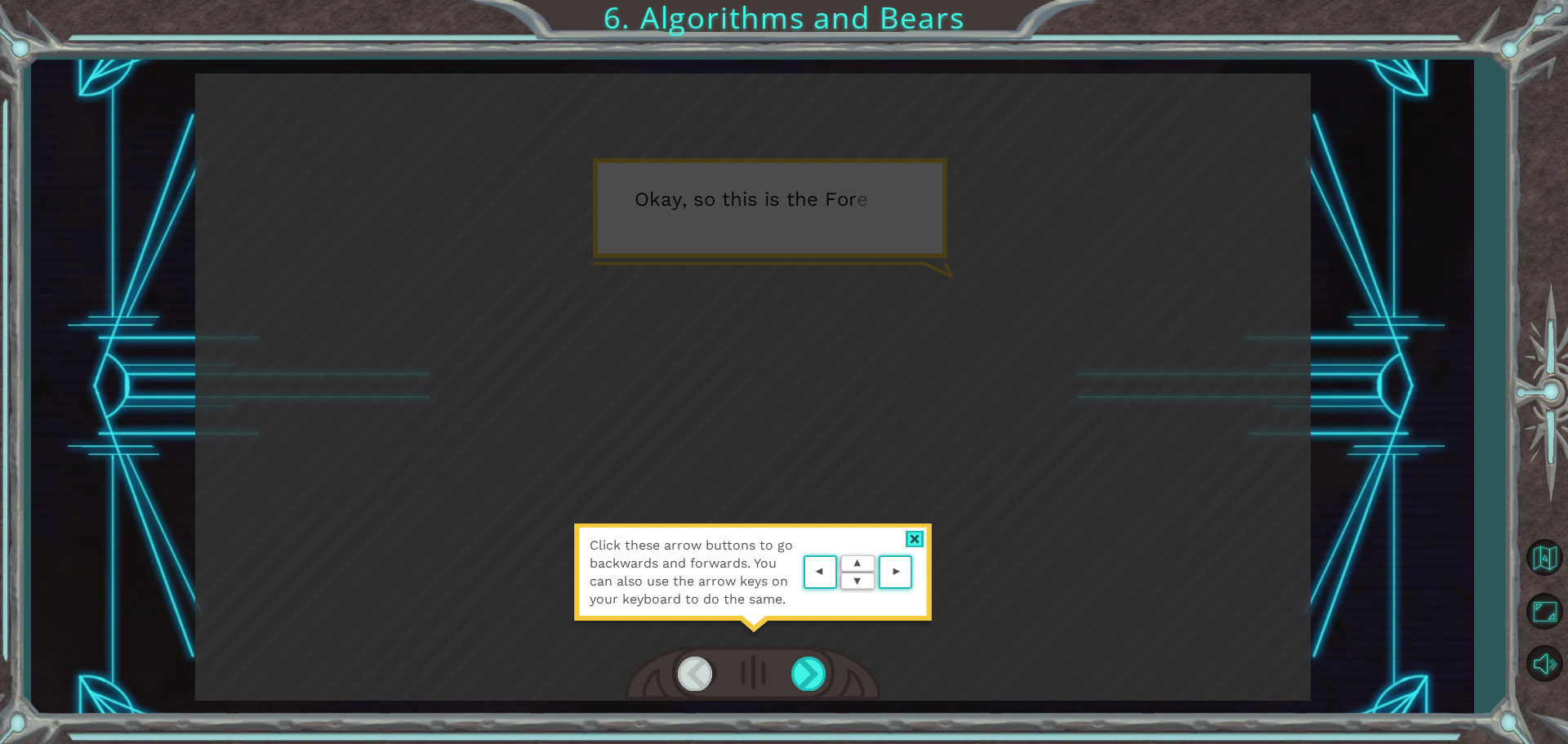
click at [913, 537] on div at bounding box center [915, 540] width 19 height 17
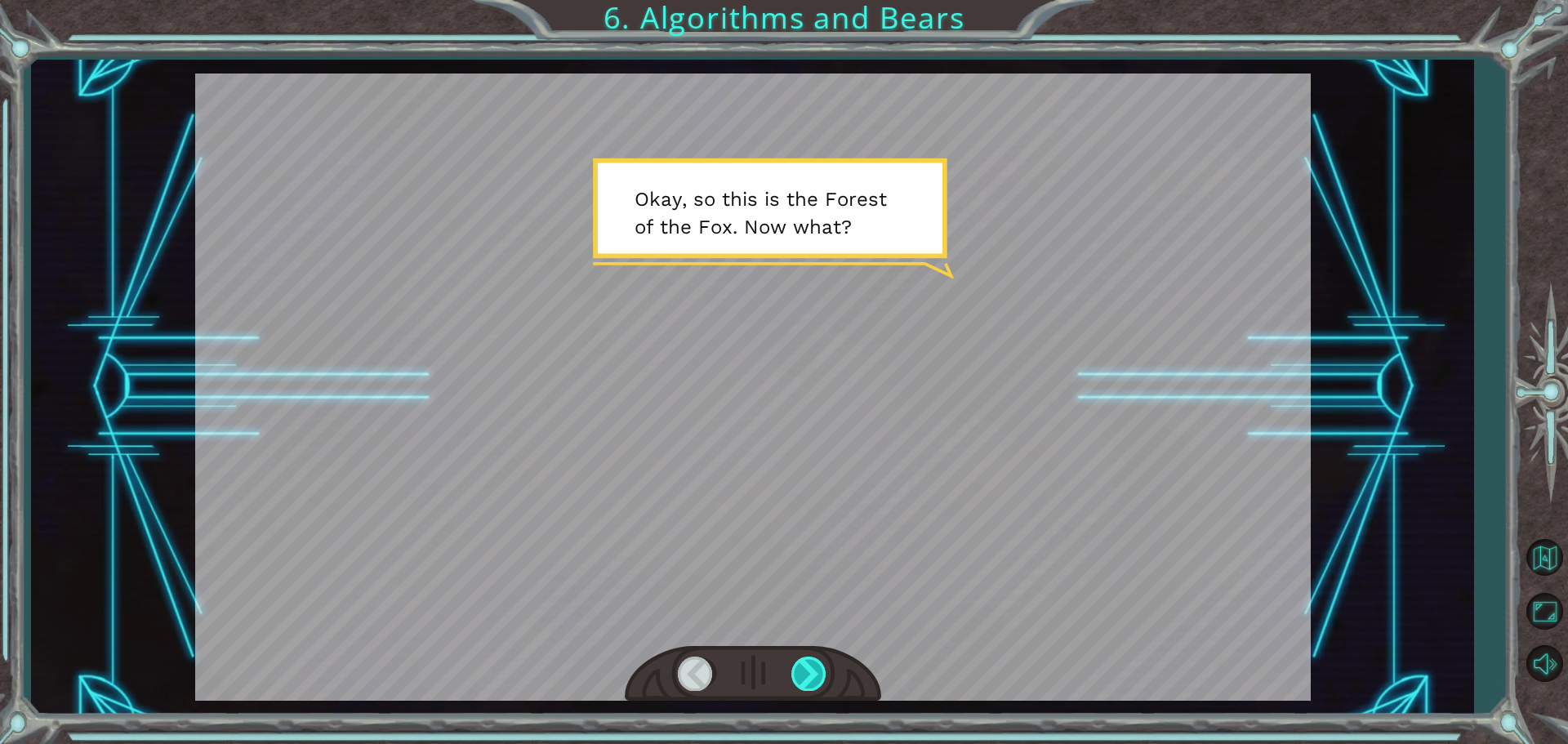
click at [813, 682] on div at bounding box center [809, 674] width 37 height 34
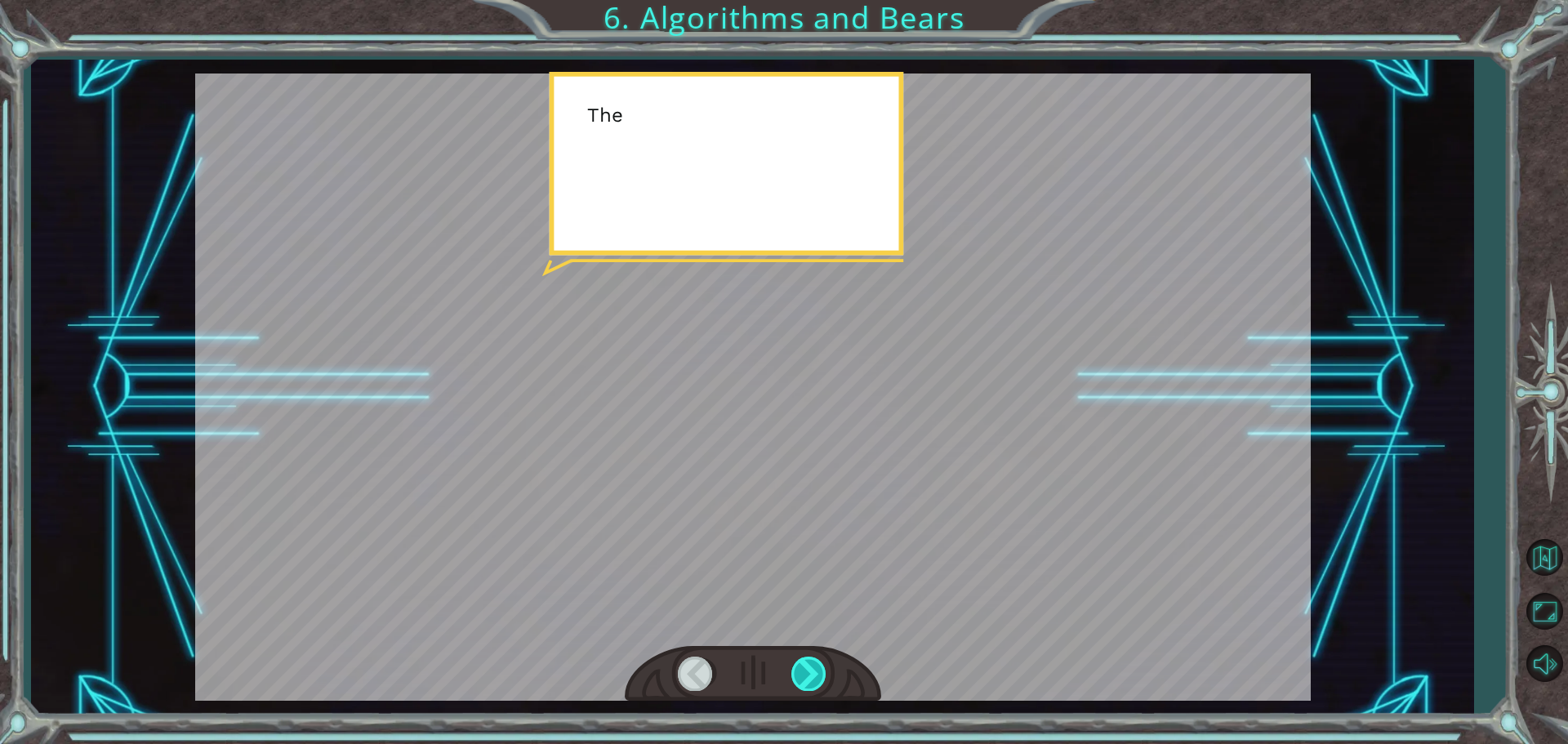
click at [813, 682] on div at bounding box center [809, 674] width 37 height 34
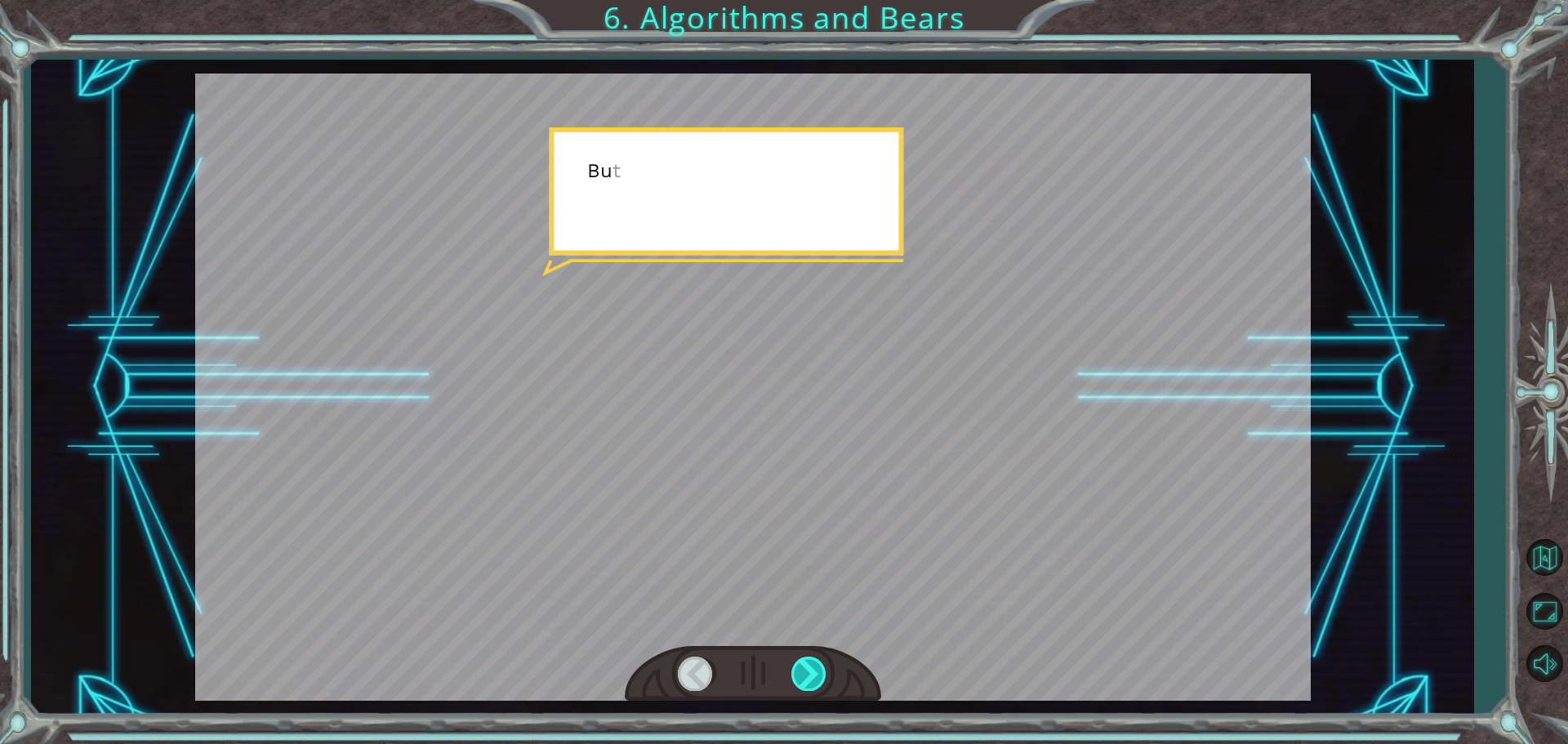
click at [813, 682] on div at bounding box center [809, 674] width 37 height 34
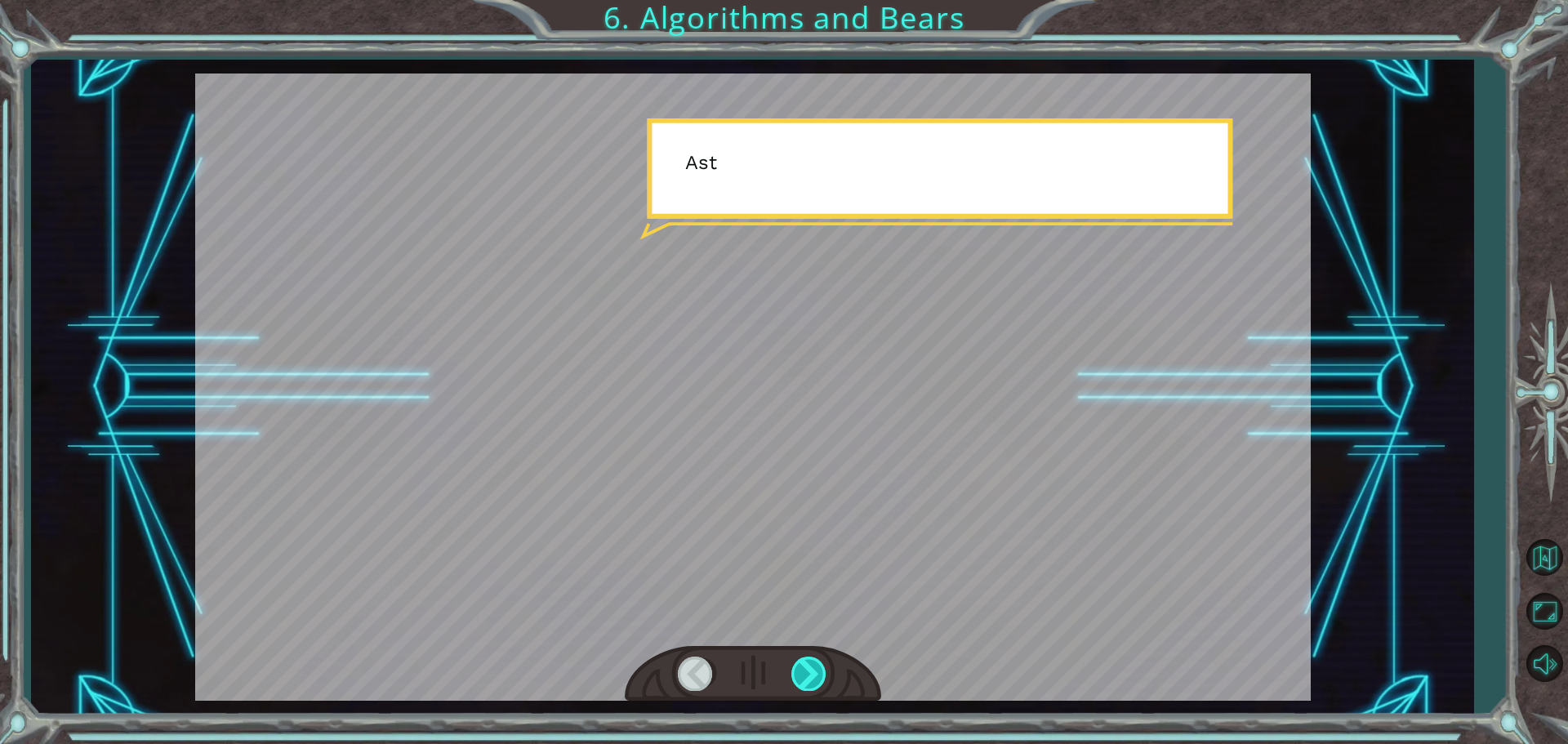
click at [813, 682] on div at bounding box center [809, 674] width 37 height 34
click at [811, 679] on div at bounding box center [809, 674] width 37 height 34
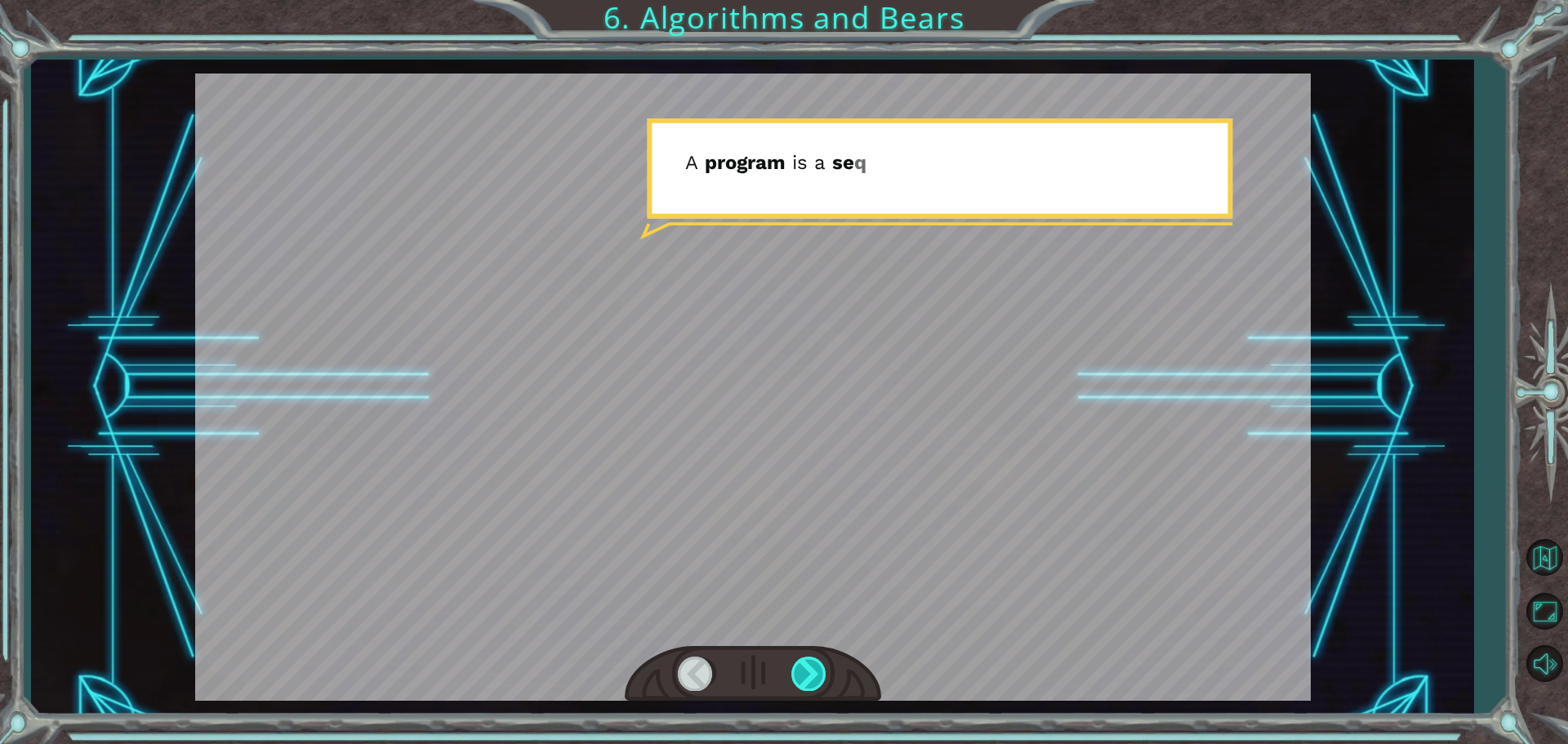
click at [808, 677] on div at bounding box center [809, 674] width 37 height 34
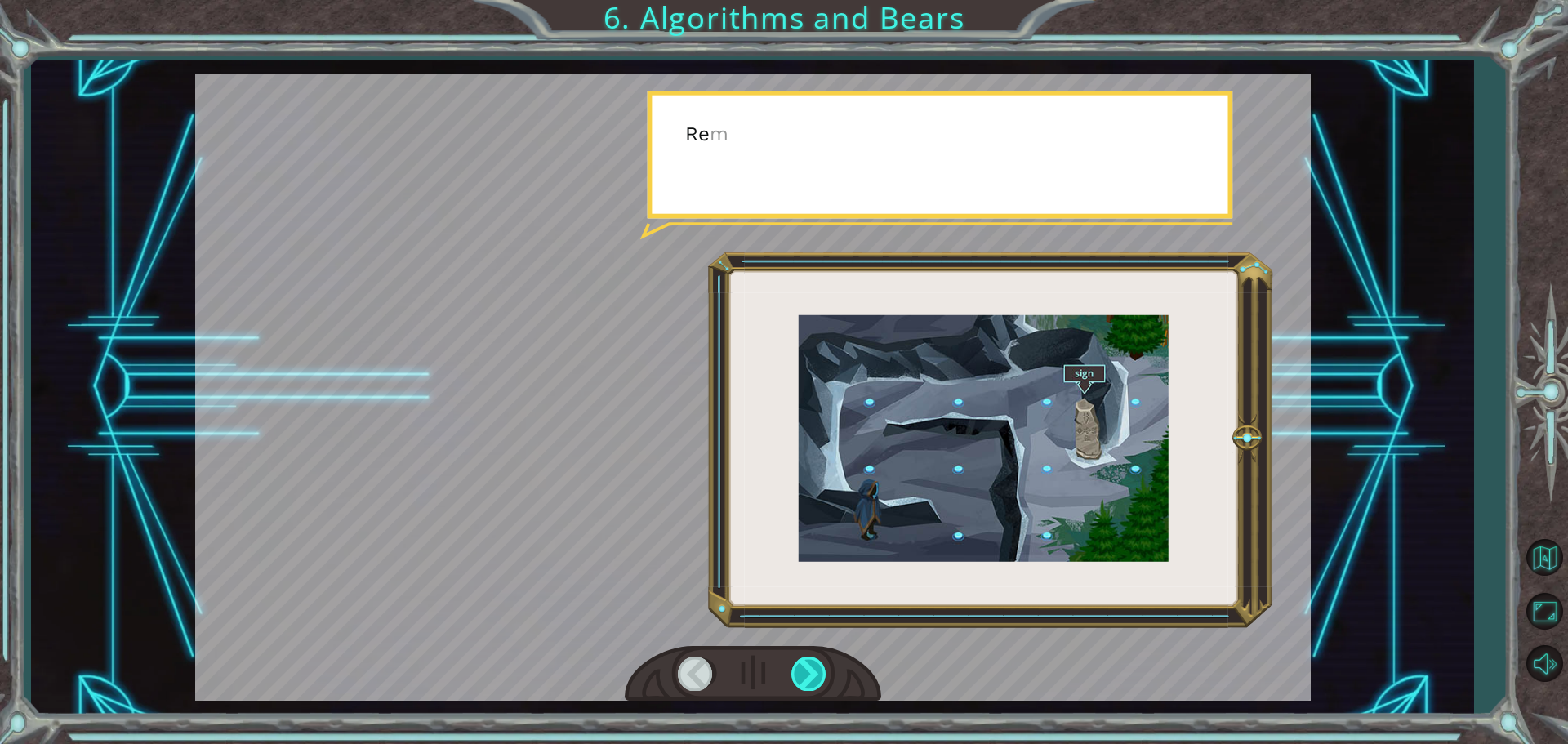
click at [808, 677] on div at bounding box center [809, 674] width 37 height 34
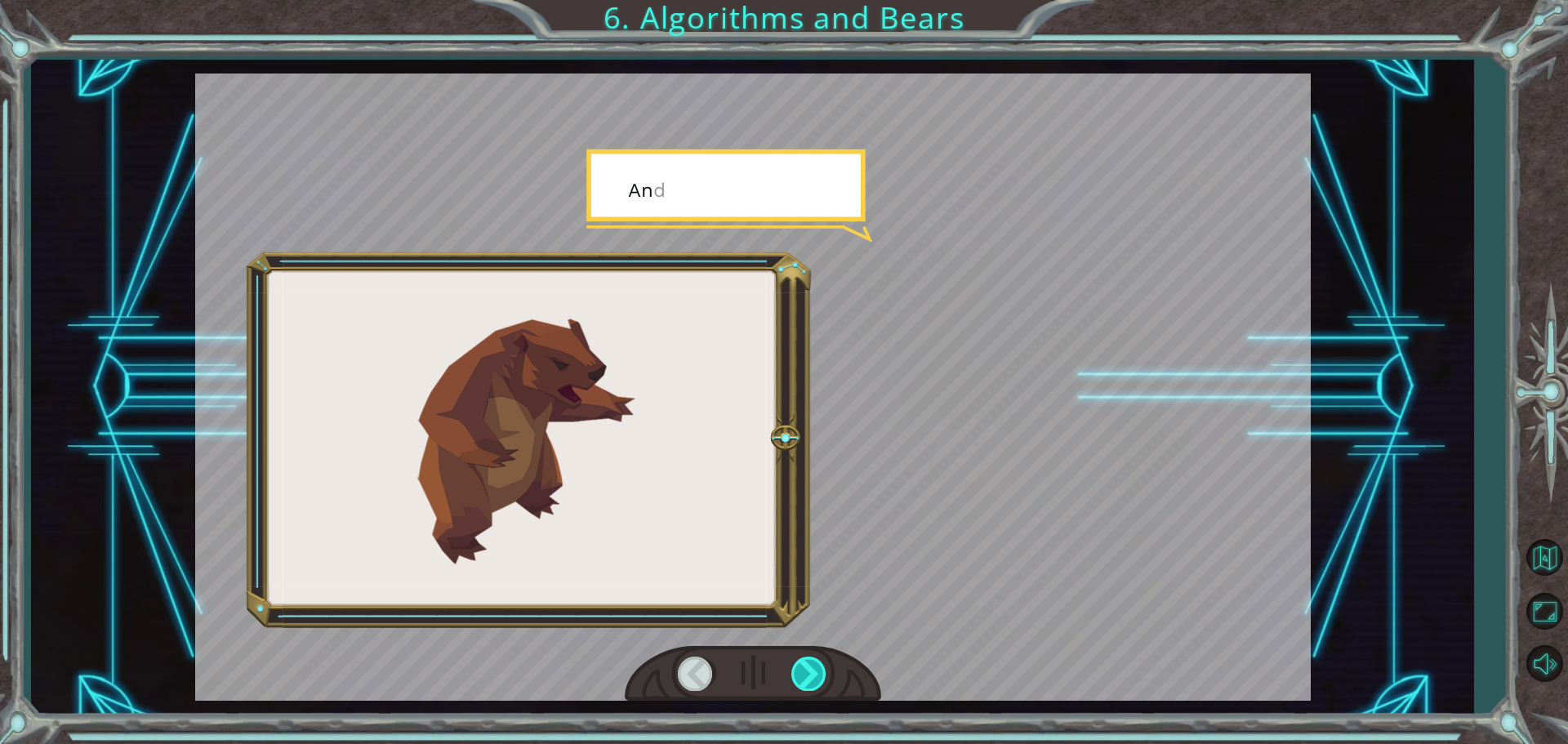
click at [808, 677] on div at bounding box center [809, 674] width 37 height 34
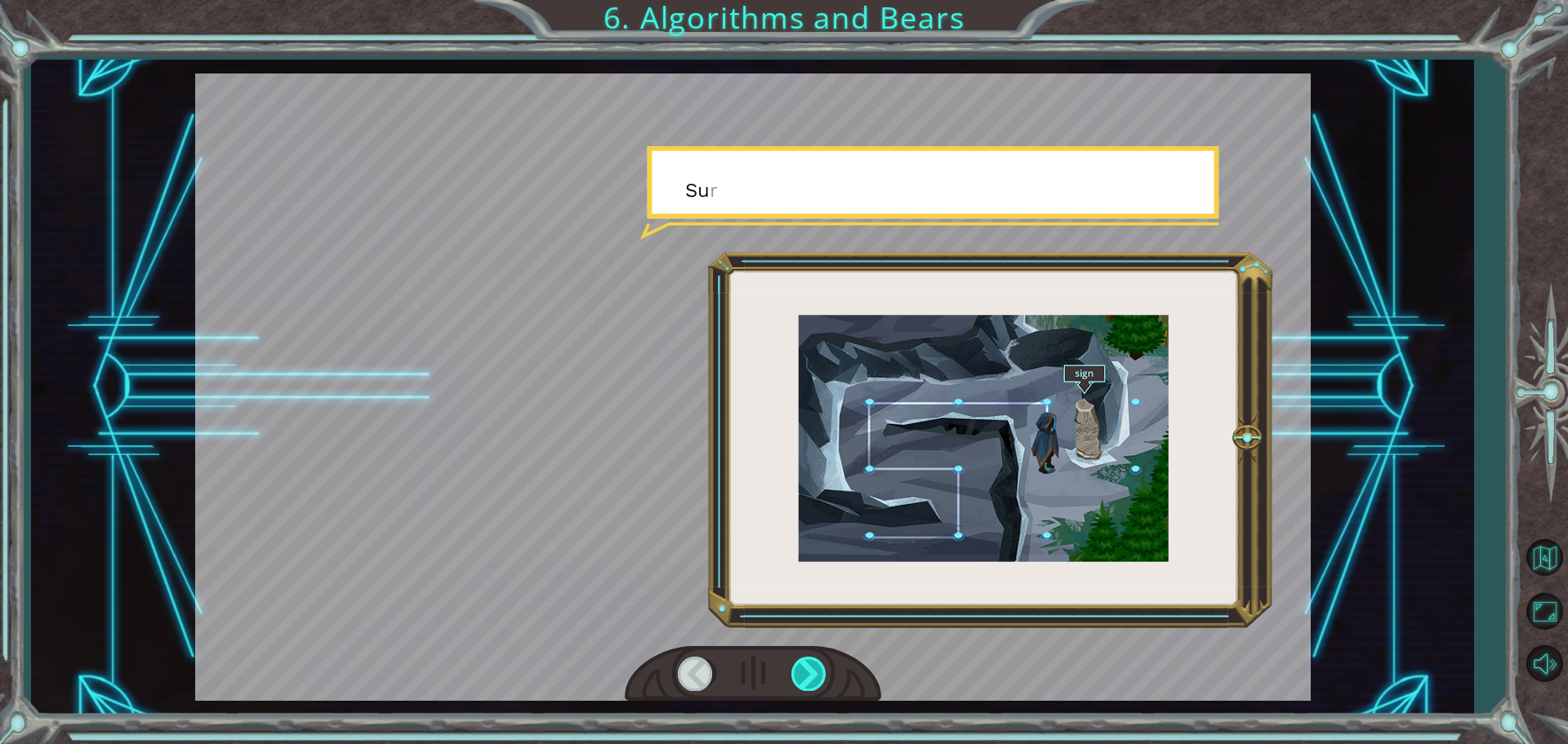
click at [808, 677] on div at bounding box center [809, 674] width 37 height 34
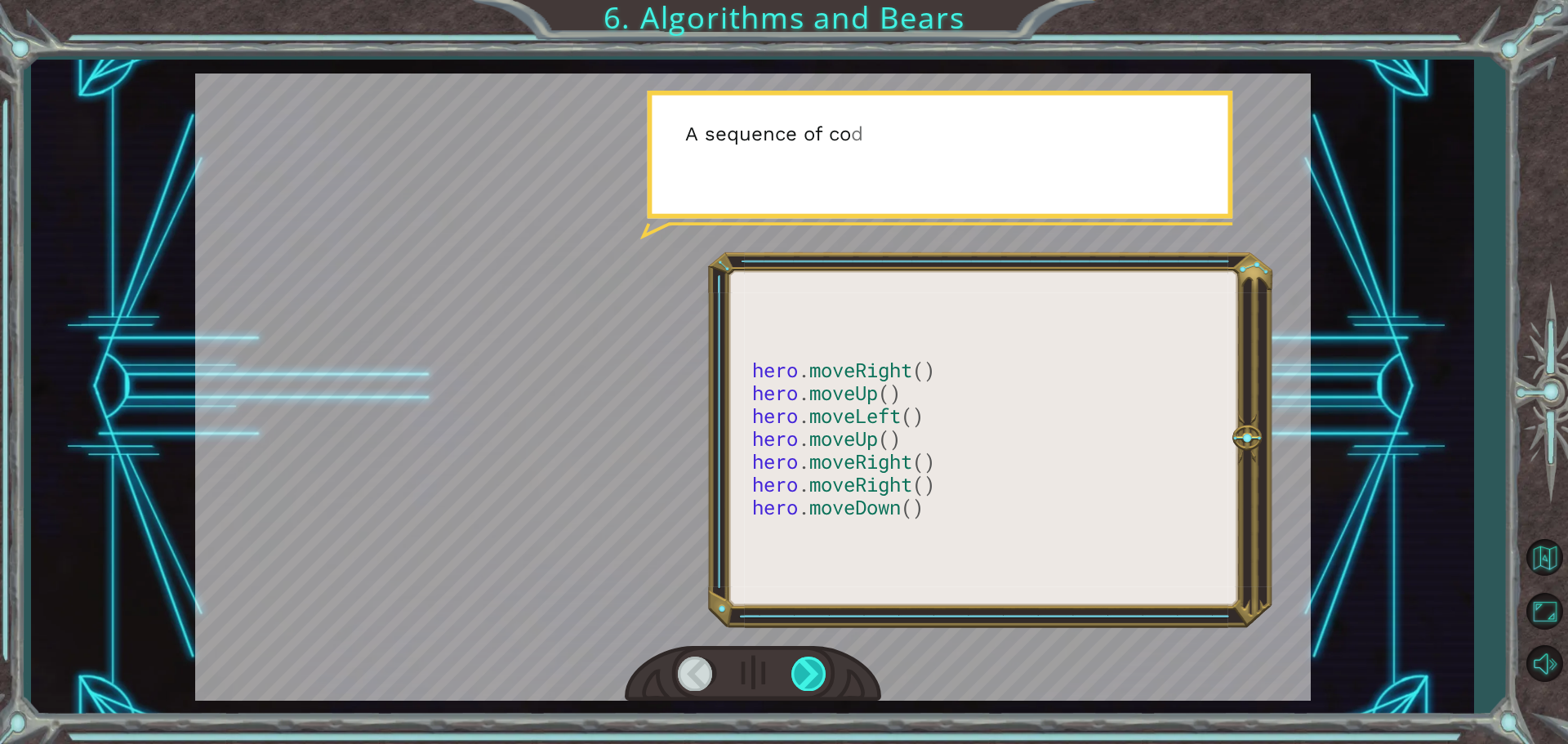
click at [808, 677] on div at bounding box center [809, 674] width 37 height 34
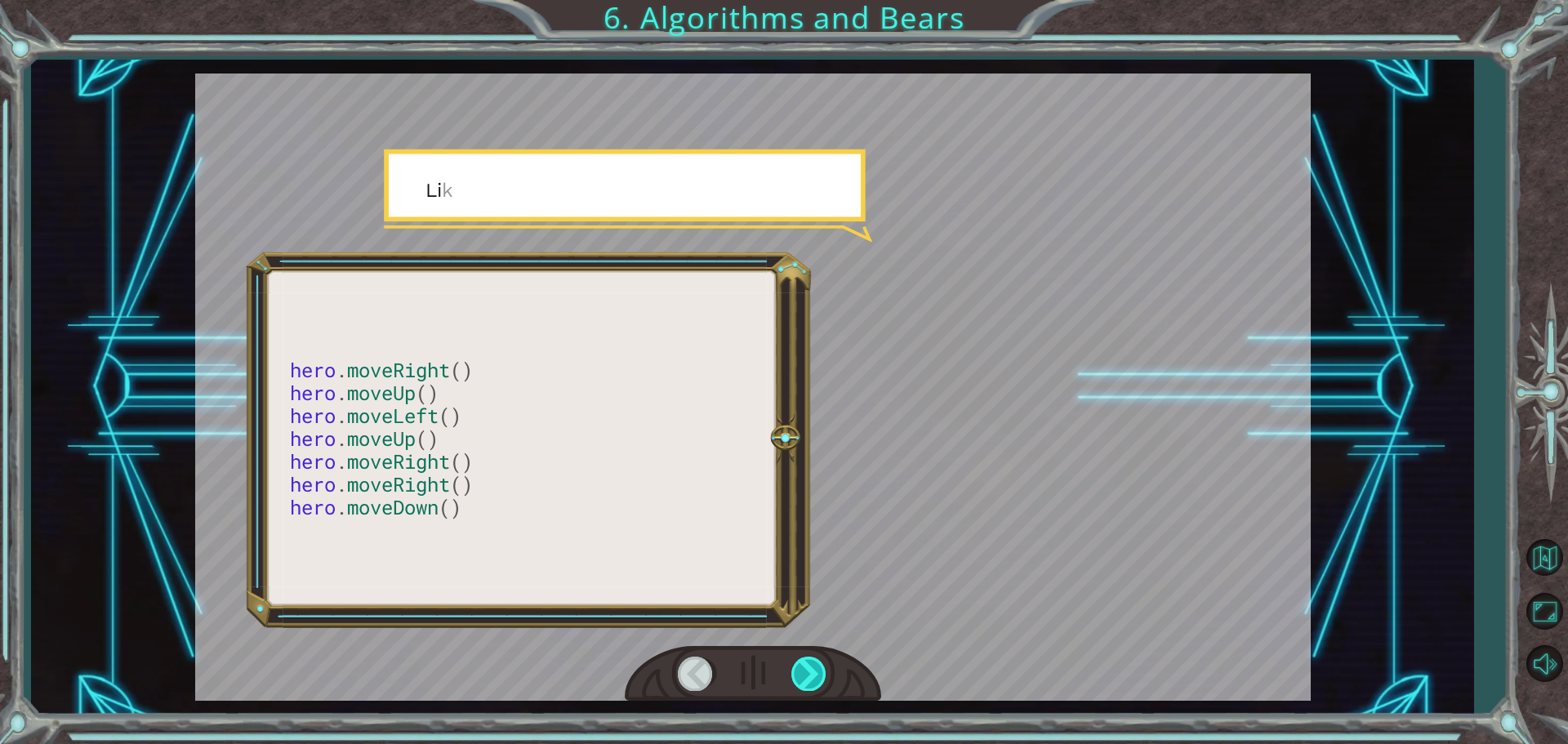
click at [808, 677] on div at bounding box center [809, 674] width 37 height 34
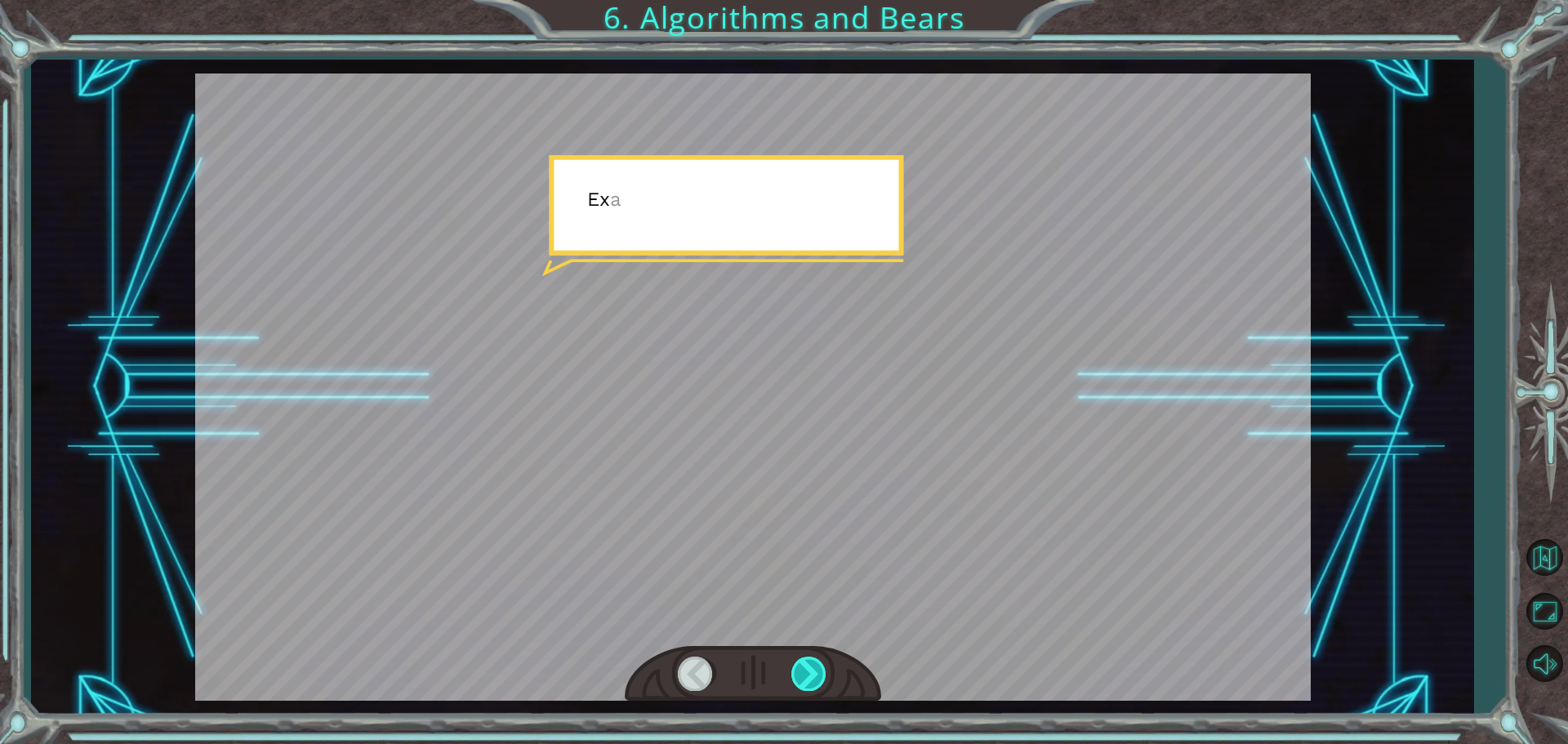
click at [808, 677] on div at bounding box center [809, 674] width 37 height 34
click at [808, 0] on div "hero . moveRight () hero . moveUp () hero . moveLeft () hero . moveUp () hero .…" at bounding box center [784, 0] width 1568 height 0
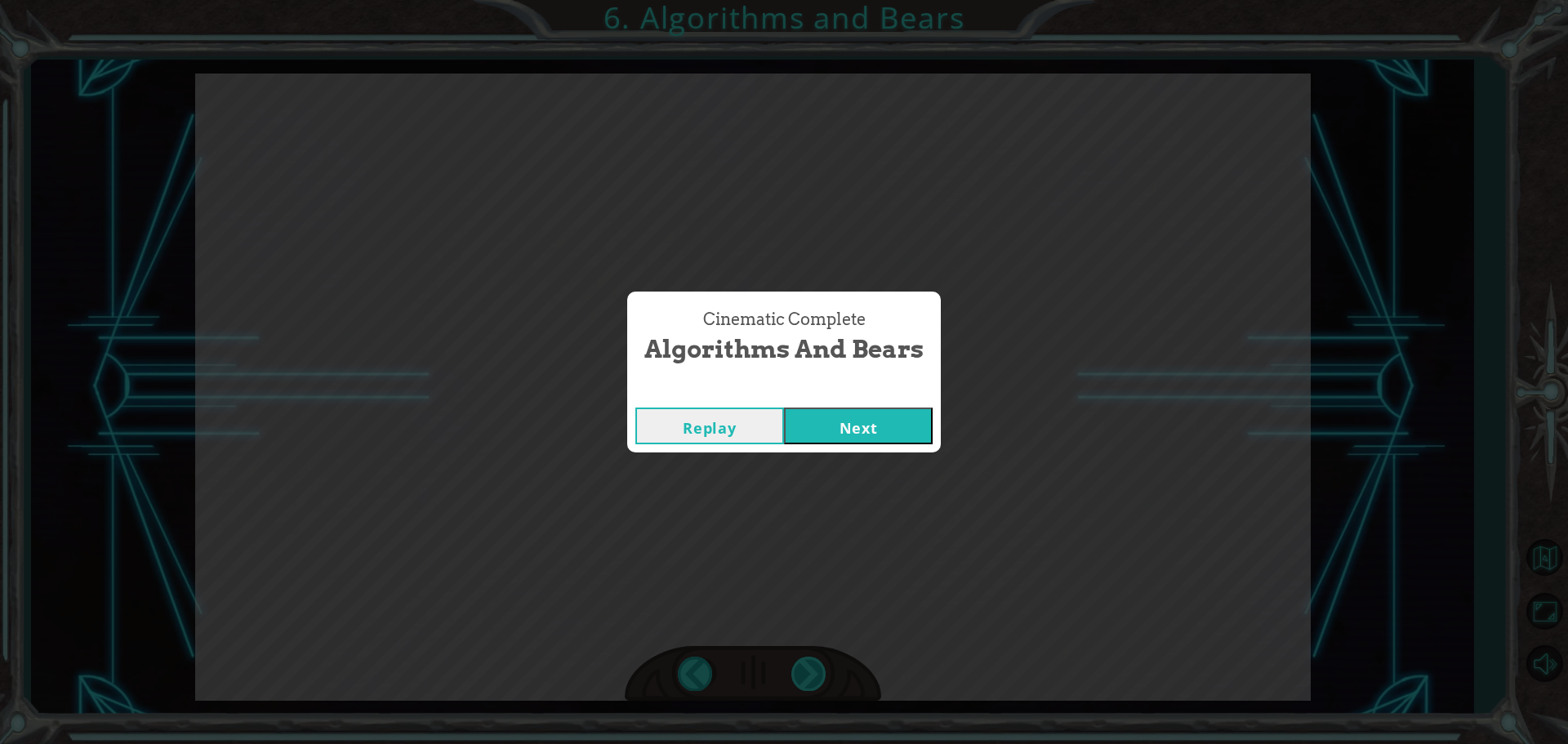
click at [808, 677] on div "Cinematic Complete Algorithms and Bears Replay Next" at bounding box center [784, 372] width 1568 height 744
click at [799, 431] on button "Next" at bounding box center [858, 426] width 149 height 37
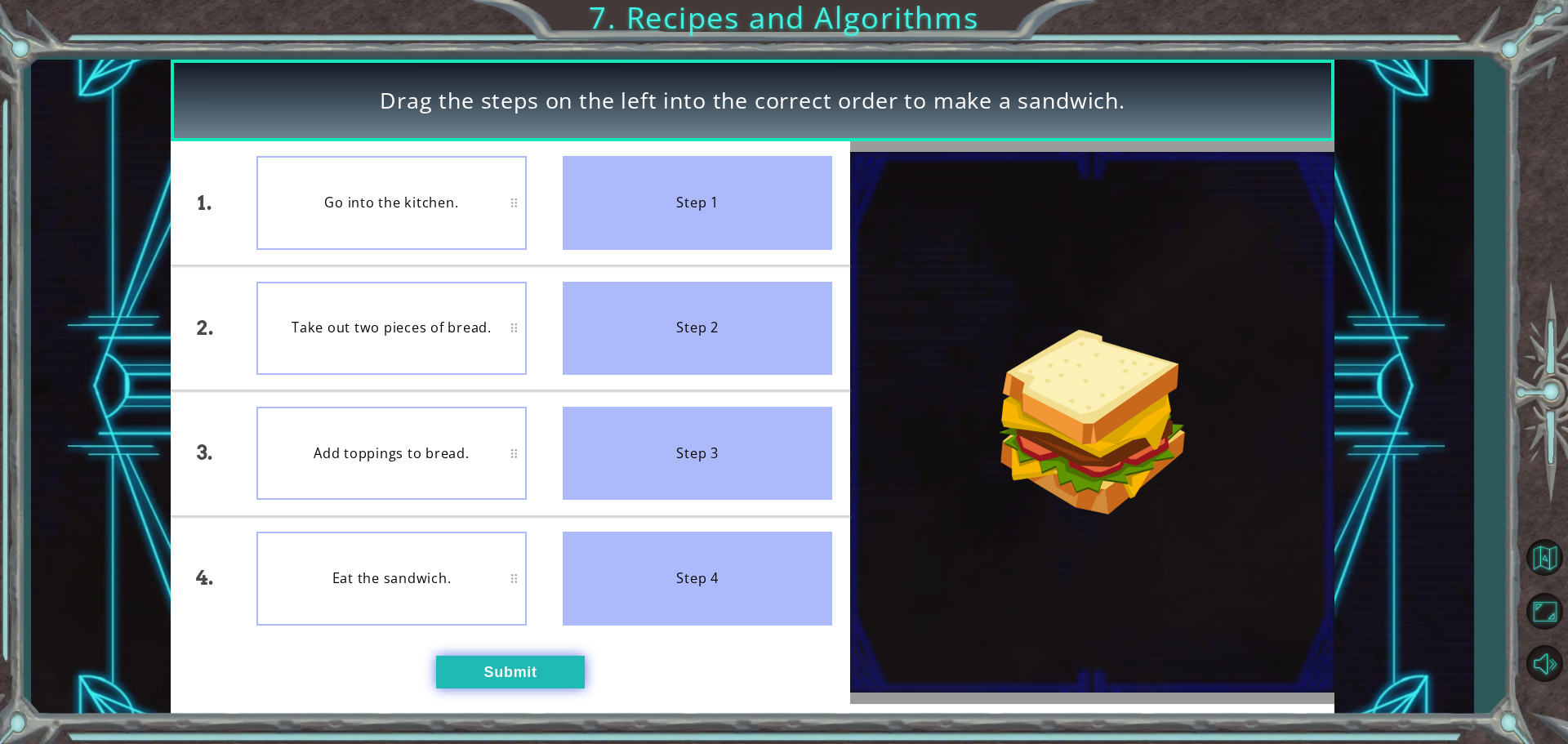
click at [485, 670] on button "Submit" at bounding box center [510, 672] width 149 height 33
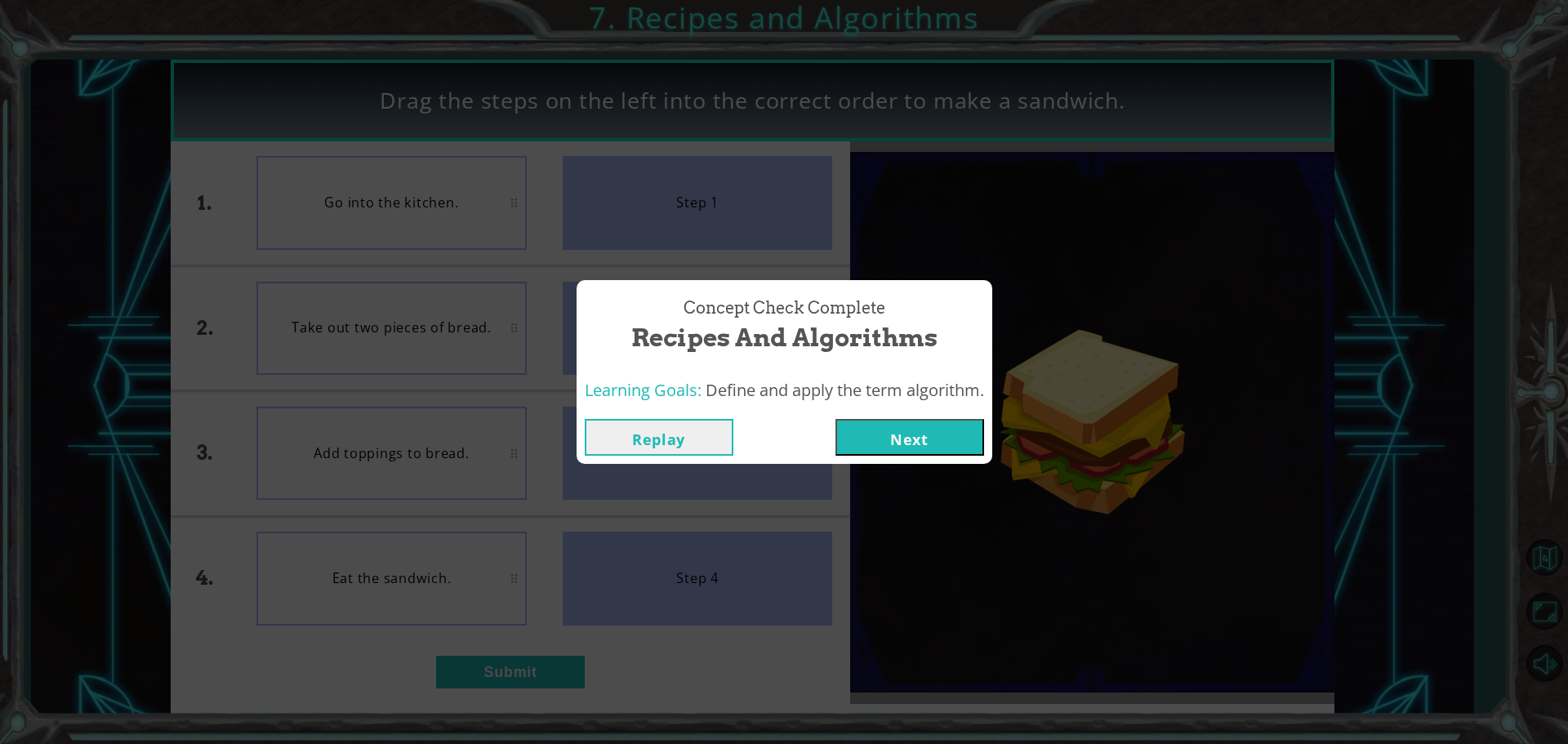
click at [918, 442] on button "Next" at bounding box center [910, 437] width 149 height 37
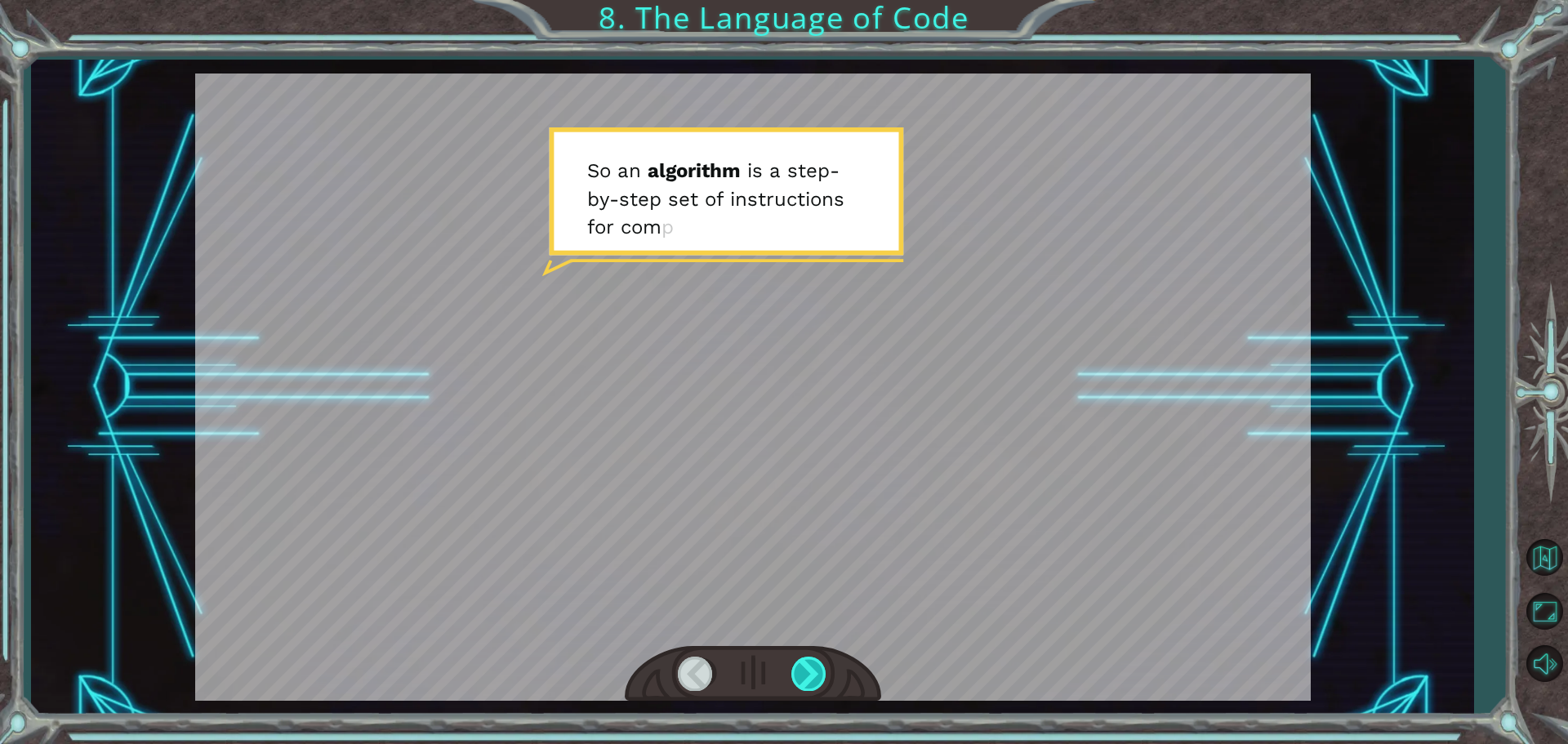
click at [809, 675] on div at bounding box center [809, 674] width 37 height 34
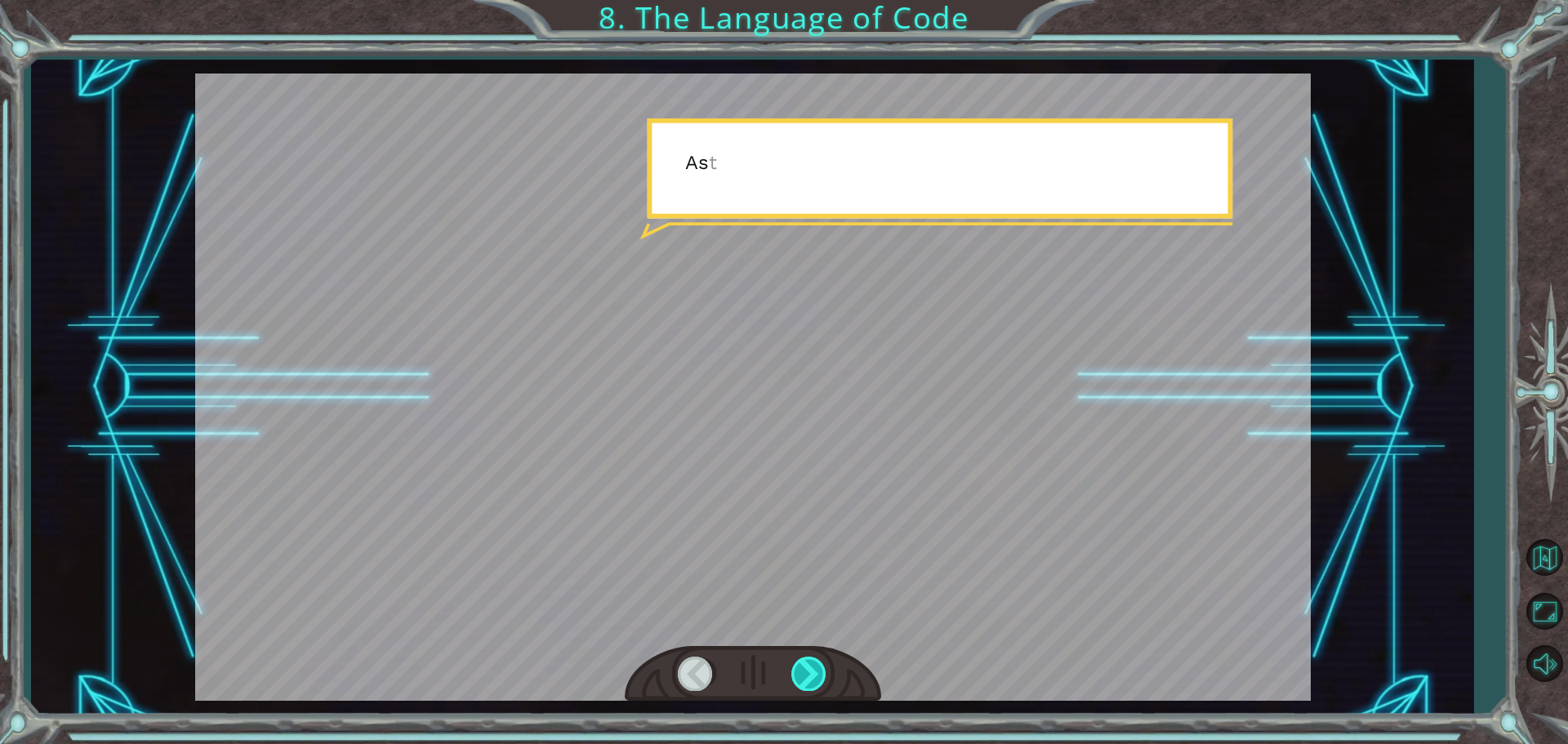
click at [809, 675] on div at bounding box center [809, 674] width 37 height 34
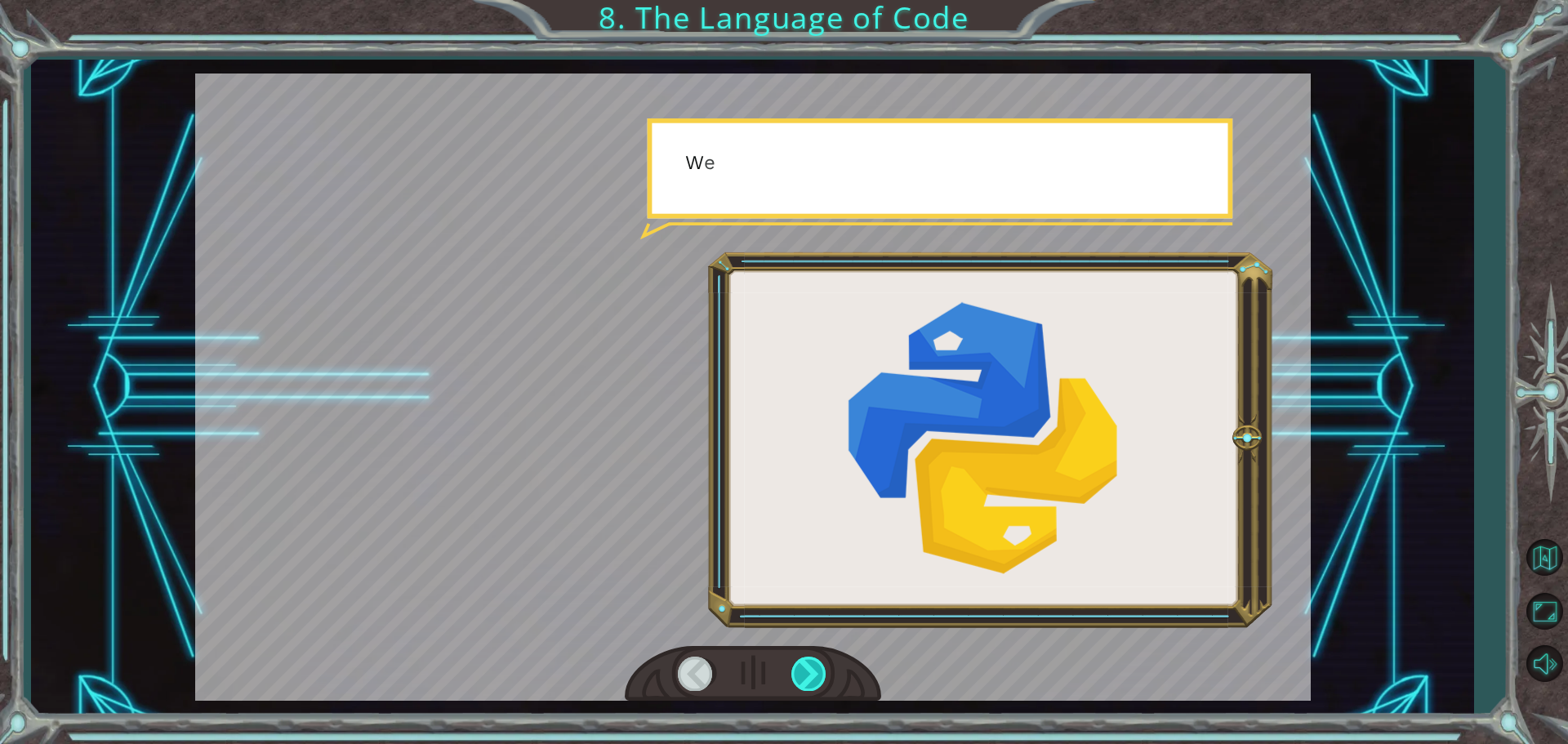
click at [809, 675] on div at bounding box center [809, 674] width 37 height 34
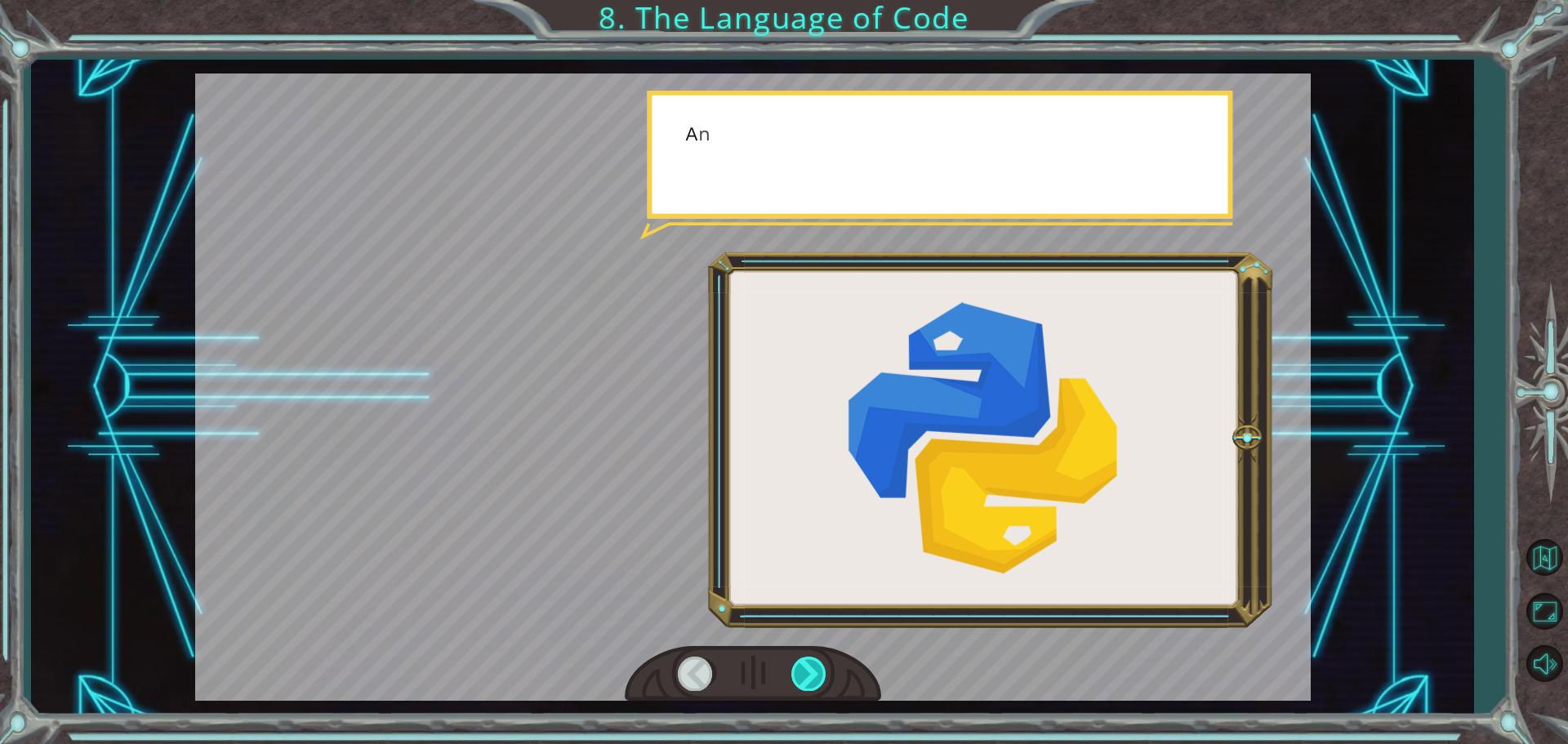
click at [809, 675] on div at bounding box center [809, 674] width 37 height 34
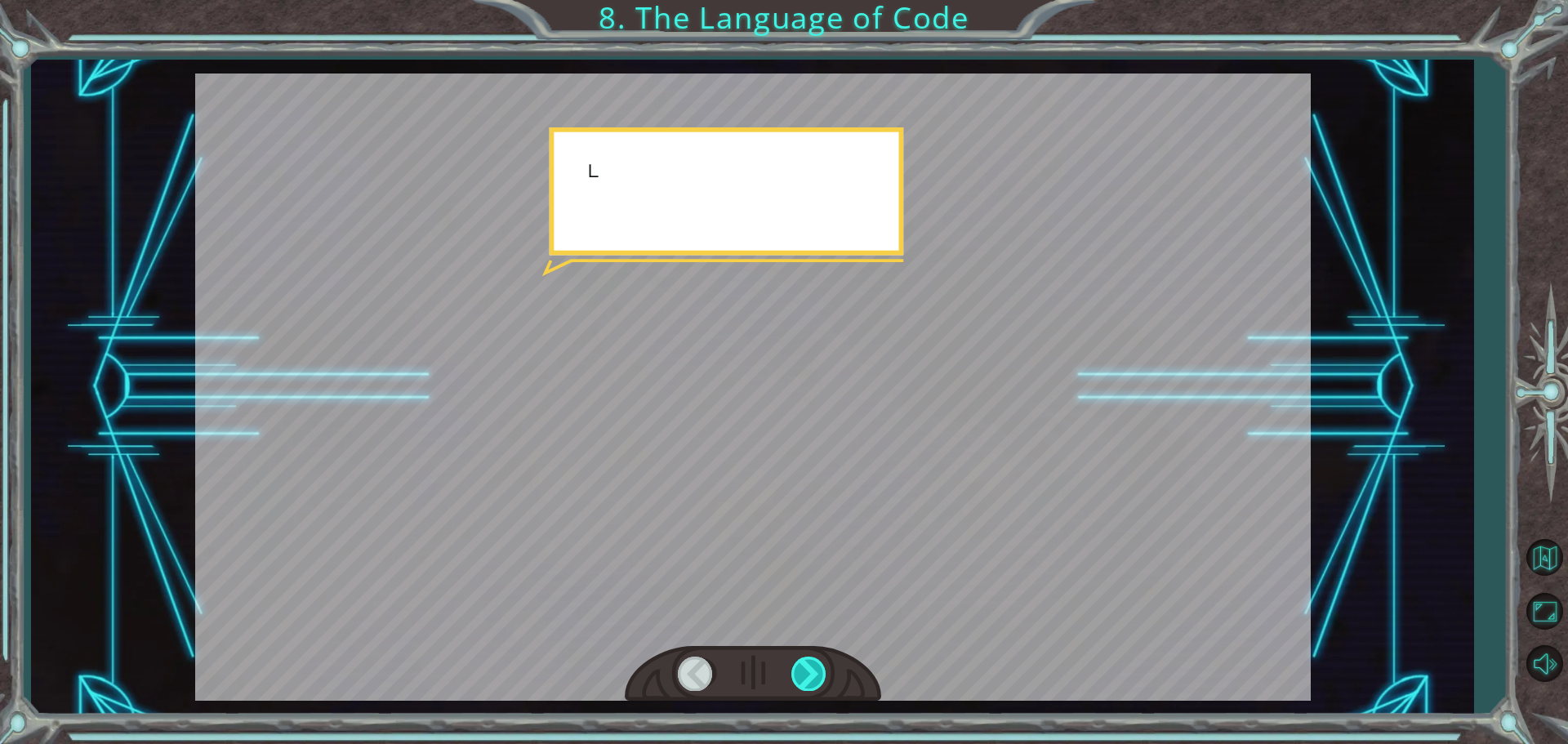
click at [809, 675] on div at bounding box center [809, 674] width 37 height 34
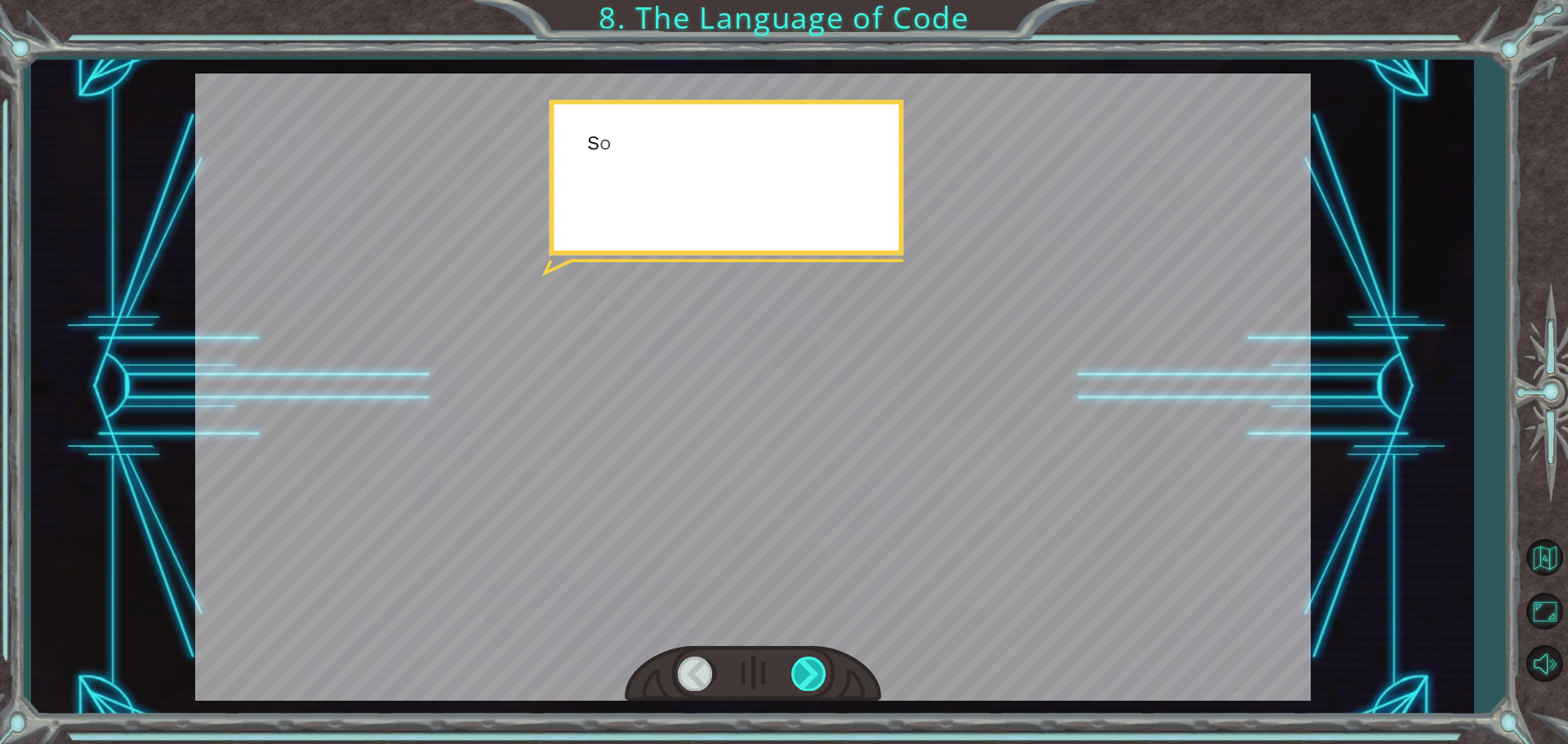
drag, startPoint x: 809, startPoint y: 675, endPoint x: 817, endPoint y: 684, distance: 12.0
click at [809, 676] on div at bounding box center [809, 674] width 37 height 34
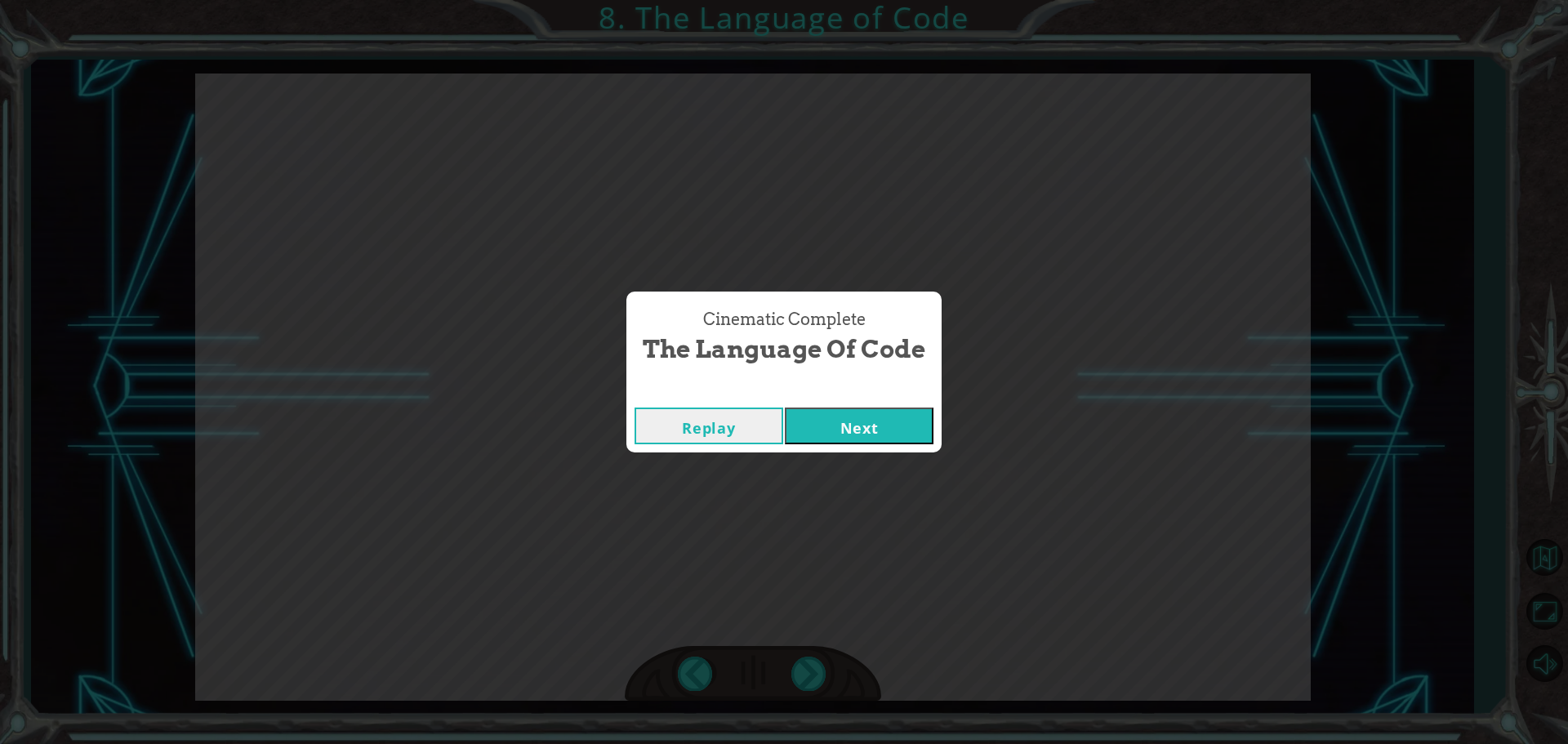
click at [819, 437] on button "Next" at bounding box center [859, 426] width 149 height 37
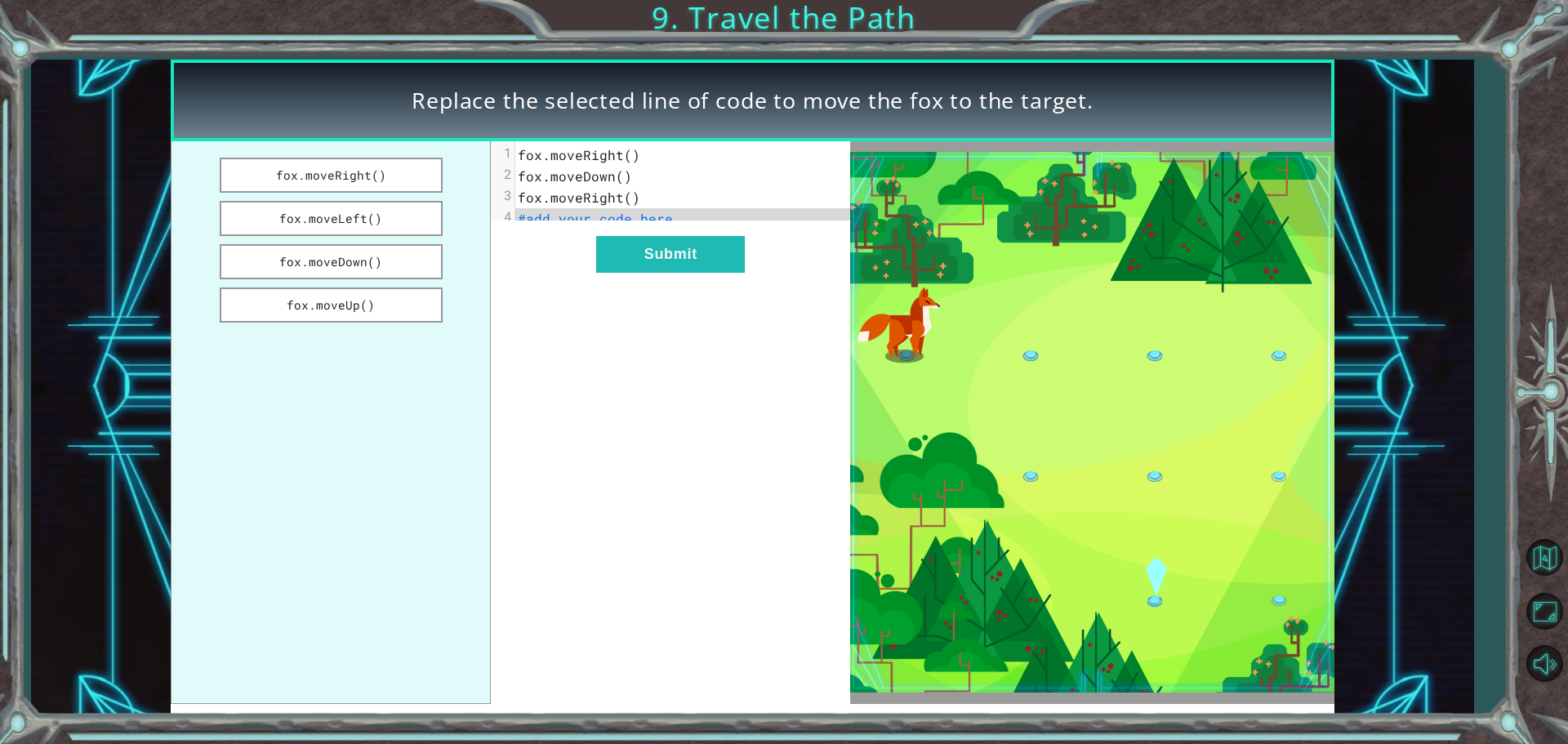
click at [627, 153] on span "fox.moveRight()" at bounding box center [579, 154] width 122 height 17
click at [624, 219] on span "#add your code here" at bounding box center [595, 218] width 155 height 17
click at [376, 267] on button "fox.moveDown()" at bounding box center [330, 261] width 223 height 35
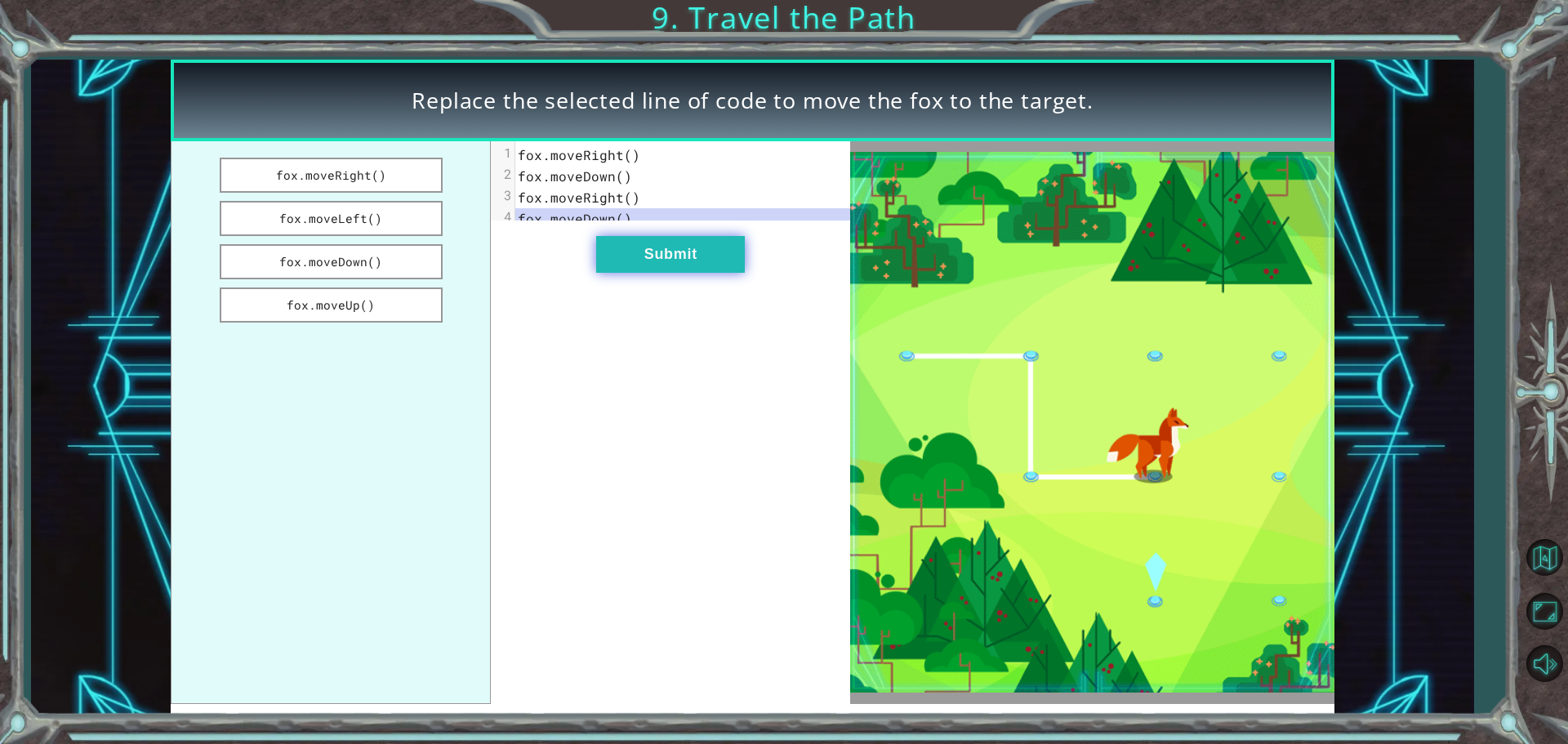
click at [652, 270] on button "Submit" at bounding box center [670, 254] width 149 height 37
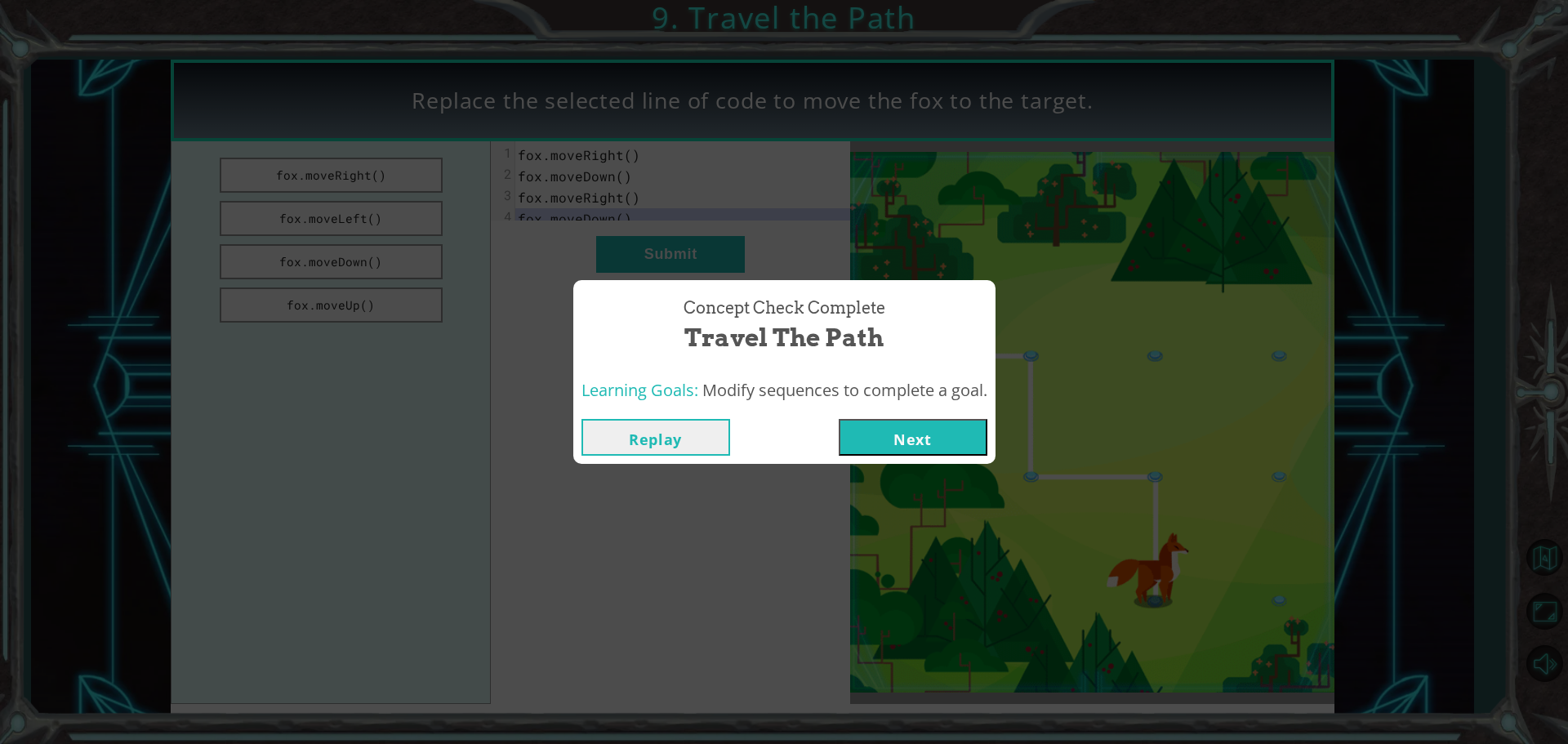
click at [882, 431] on button "Next" at bounding box center [913, 437] width 149 height 37
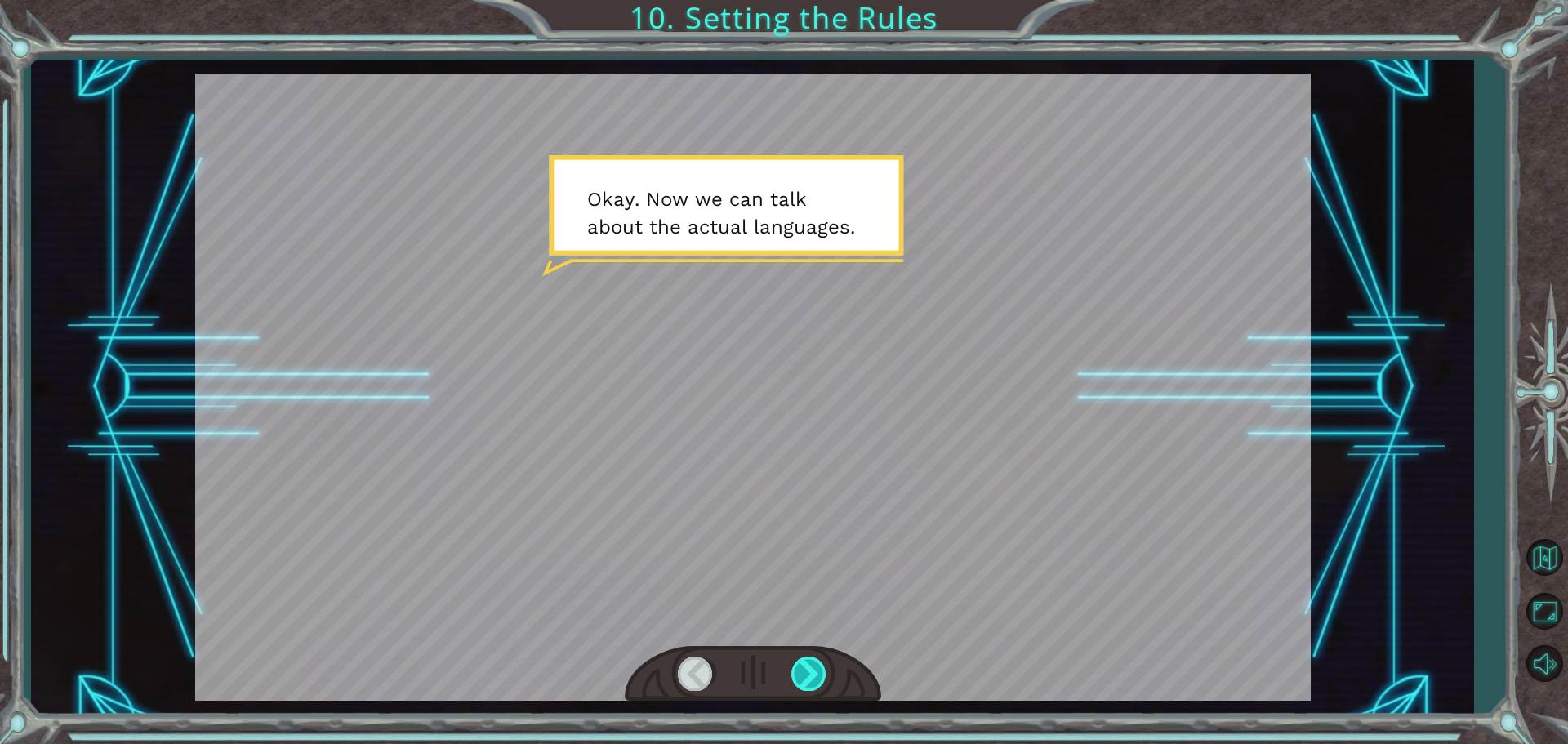
click at [803, 675] on div at bounding box center [809, 674] width 37 height 34
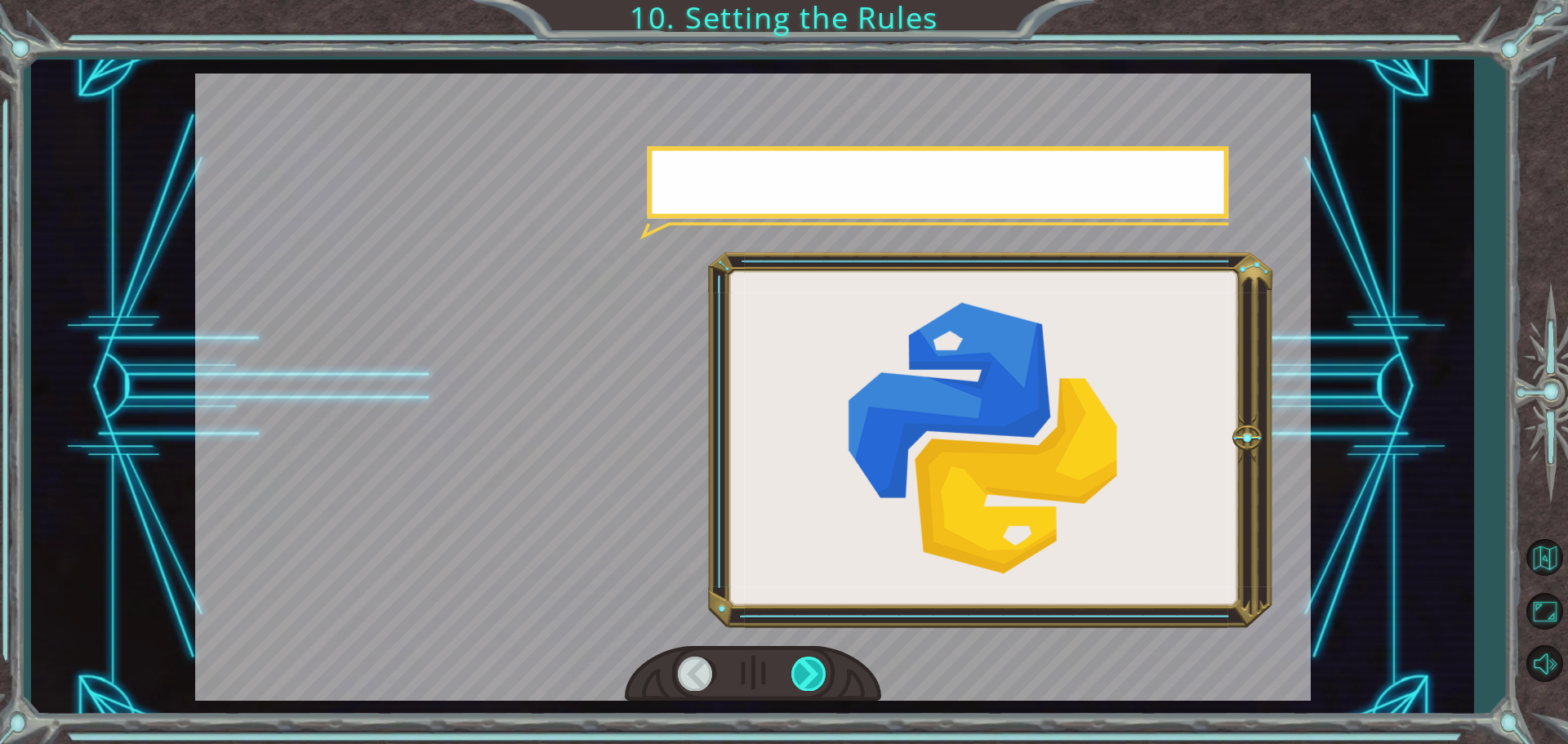
click at [792, 676] on div at bounding box center [809, 674] width 37 height 34
click at [792, 676] on div at bounding box center [809, 674] width 37 height 34
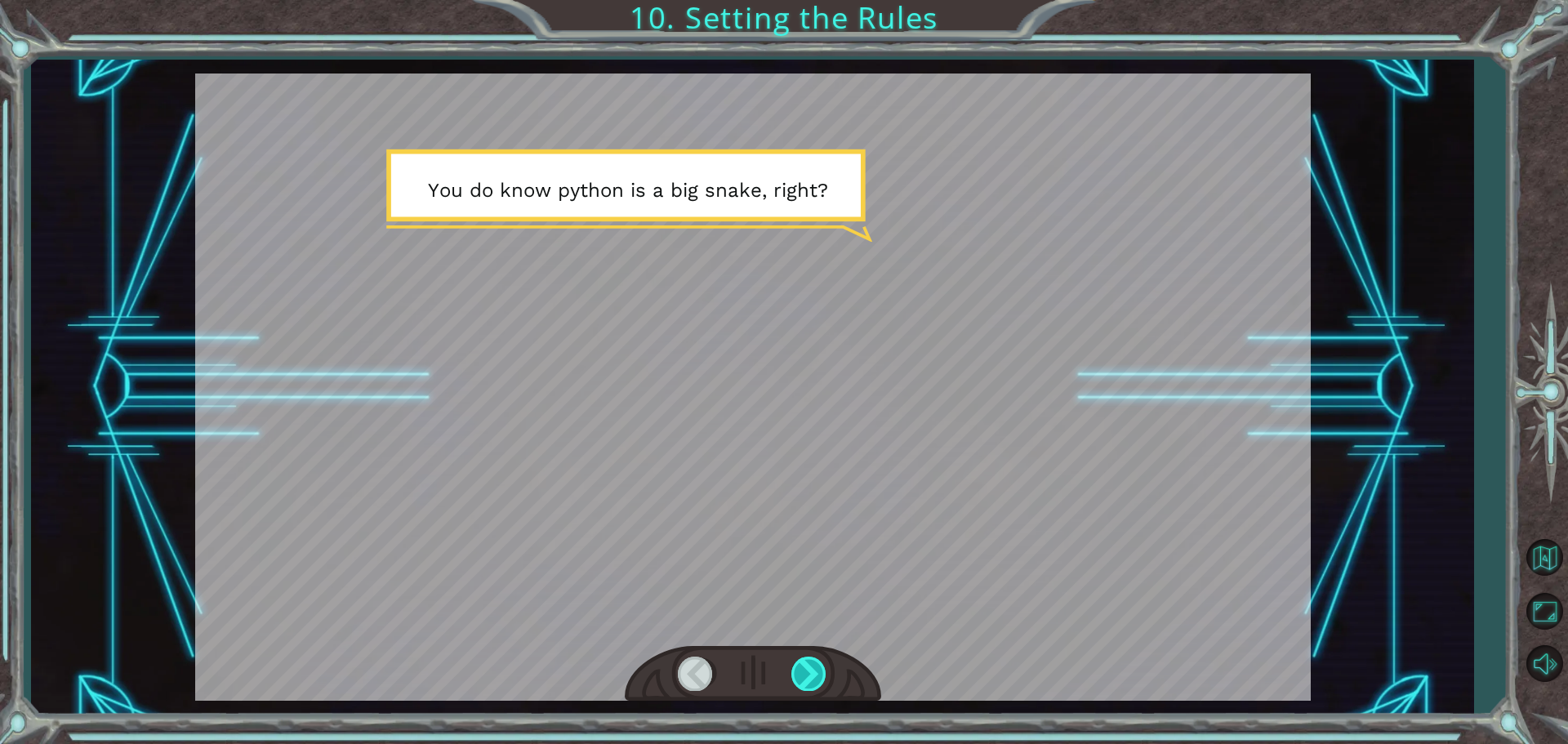
click at [821, 669] on div at bounding box center [809, 674] width 37 height 34
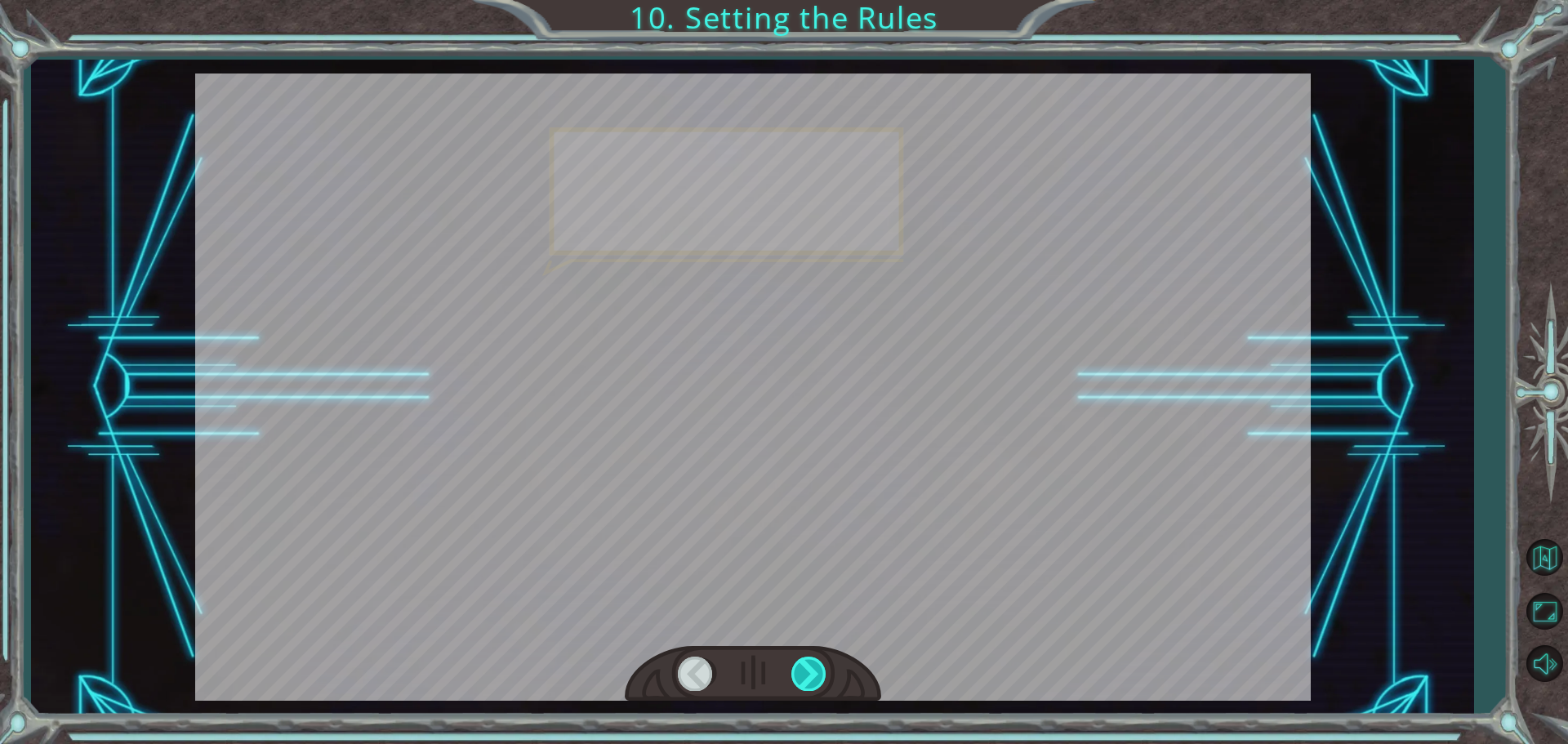
click at [821, 669] on div at bounding box center [809, 674] width 37 height 34
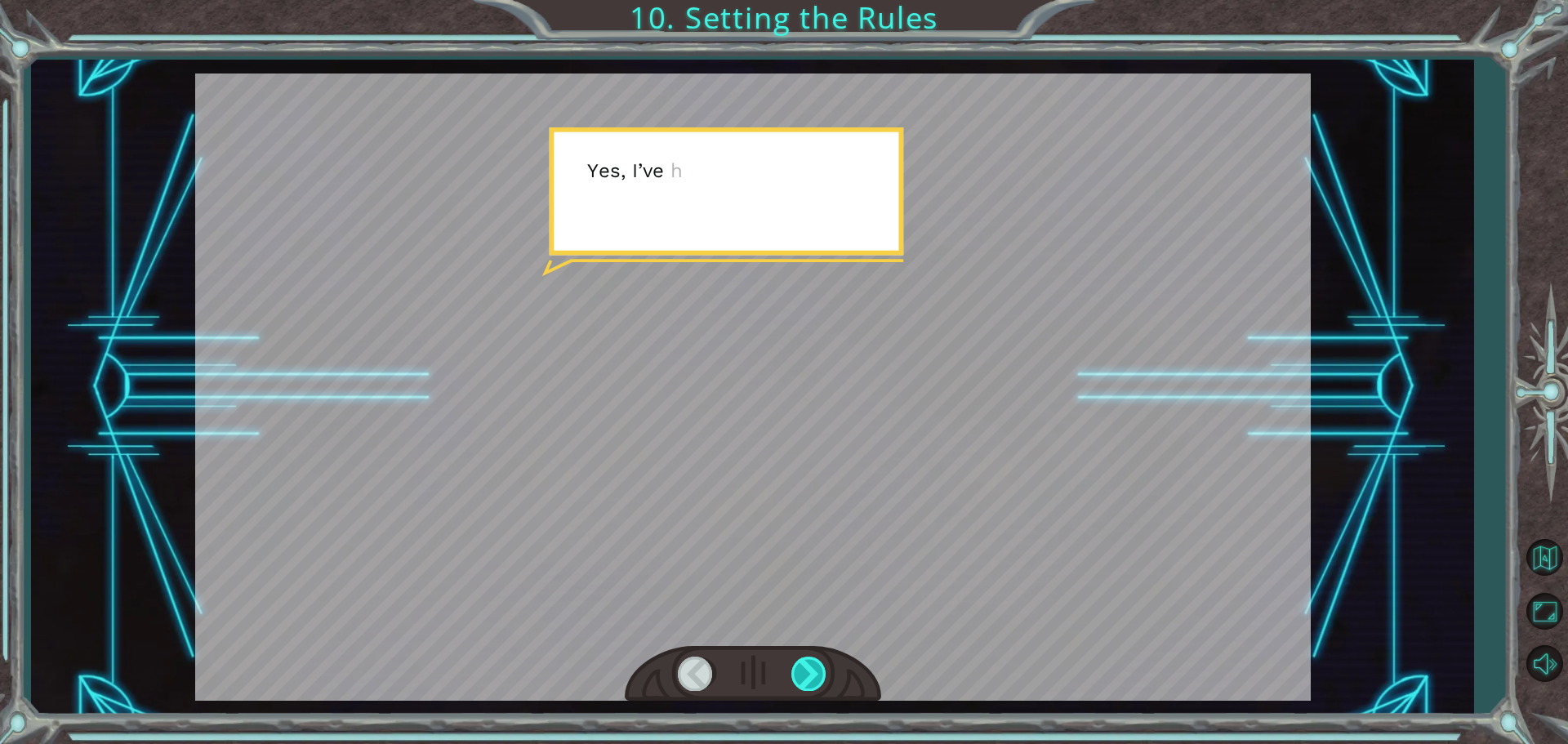
click at [821, 669] on div at bounding box center [809, 674] width 37 height 34
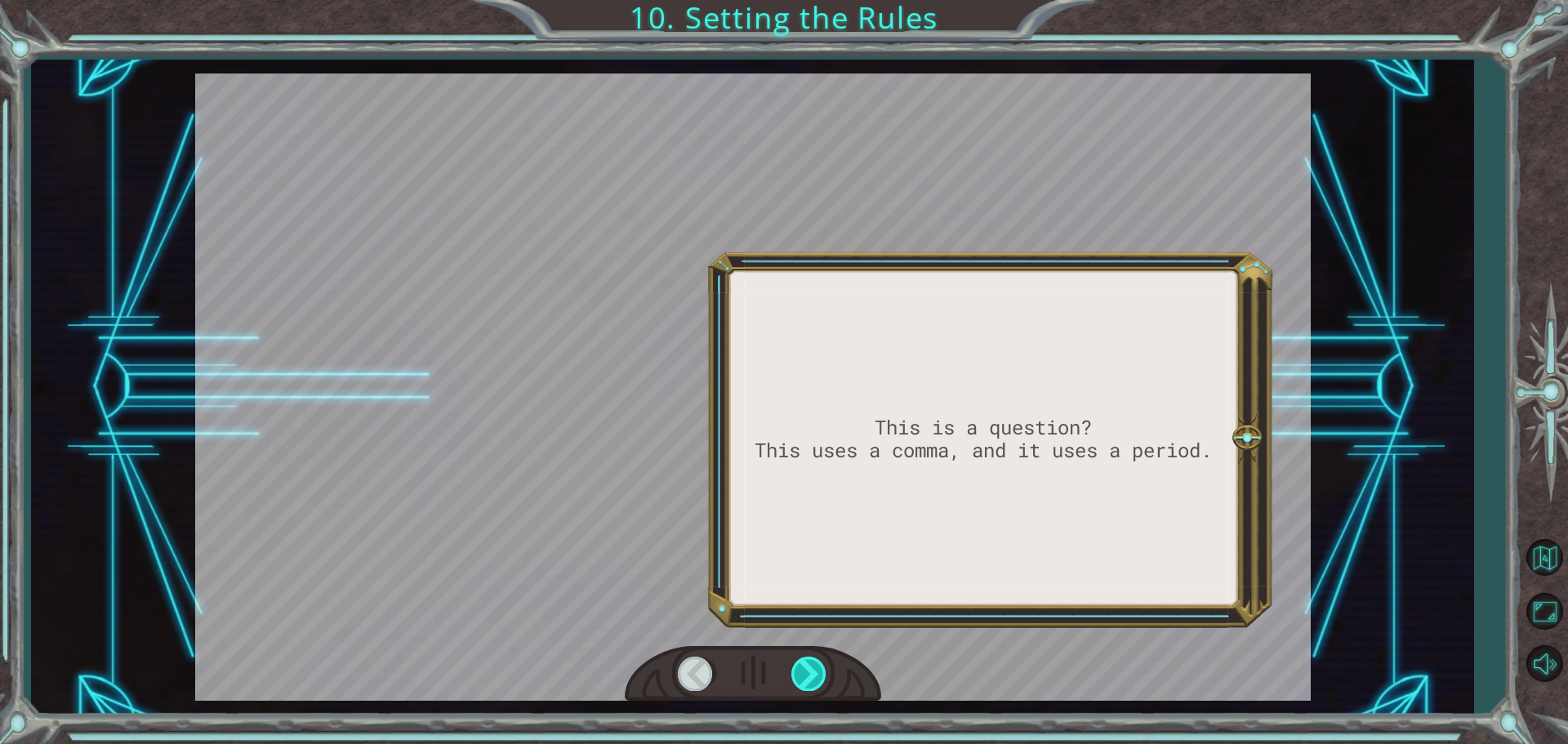
click at [821, 669] on div at bounding box center [809, 674] width 37 height 34
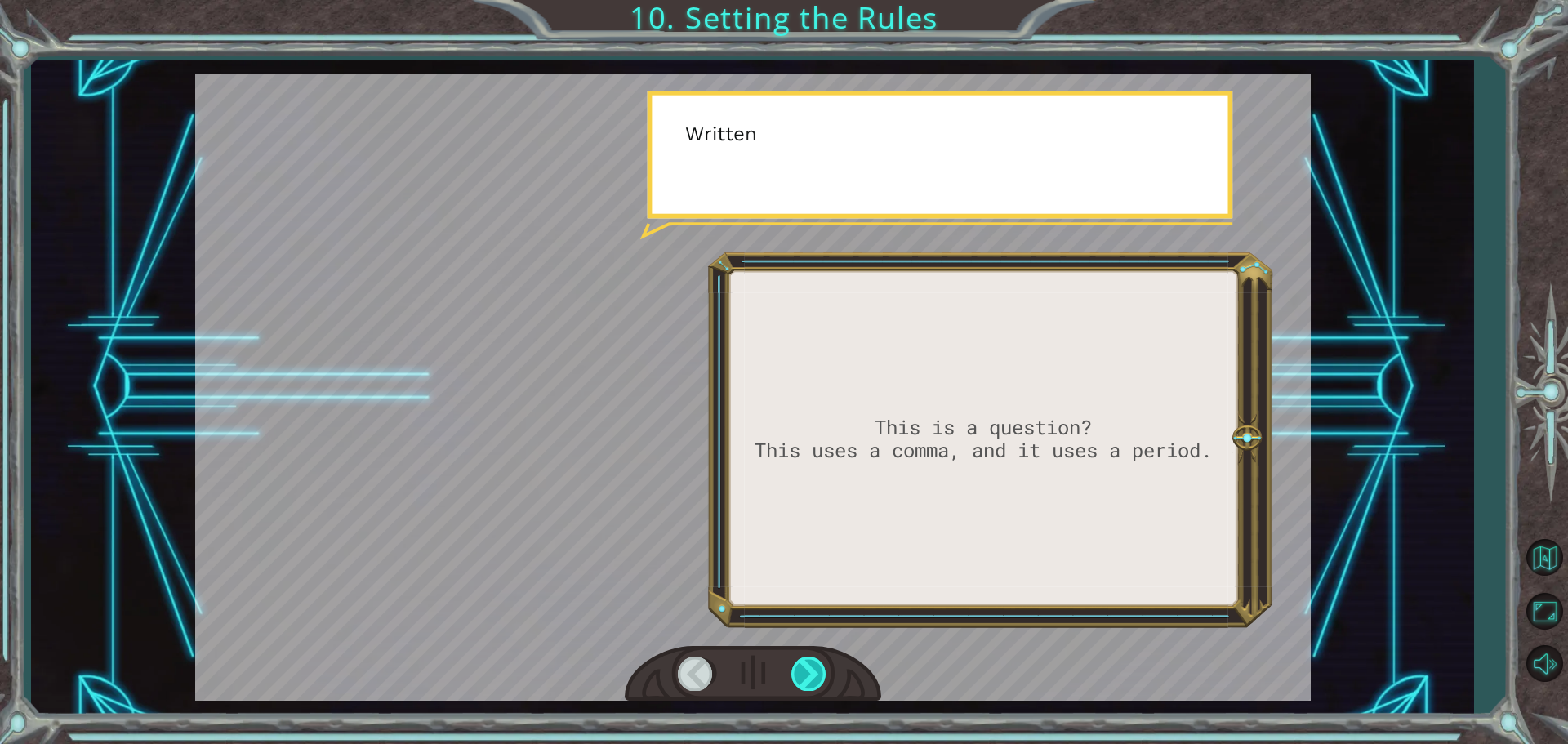
click at [821, 669] on div at bounding box center [809, 674] width 37 height 34
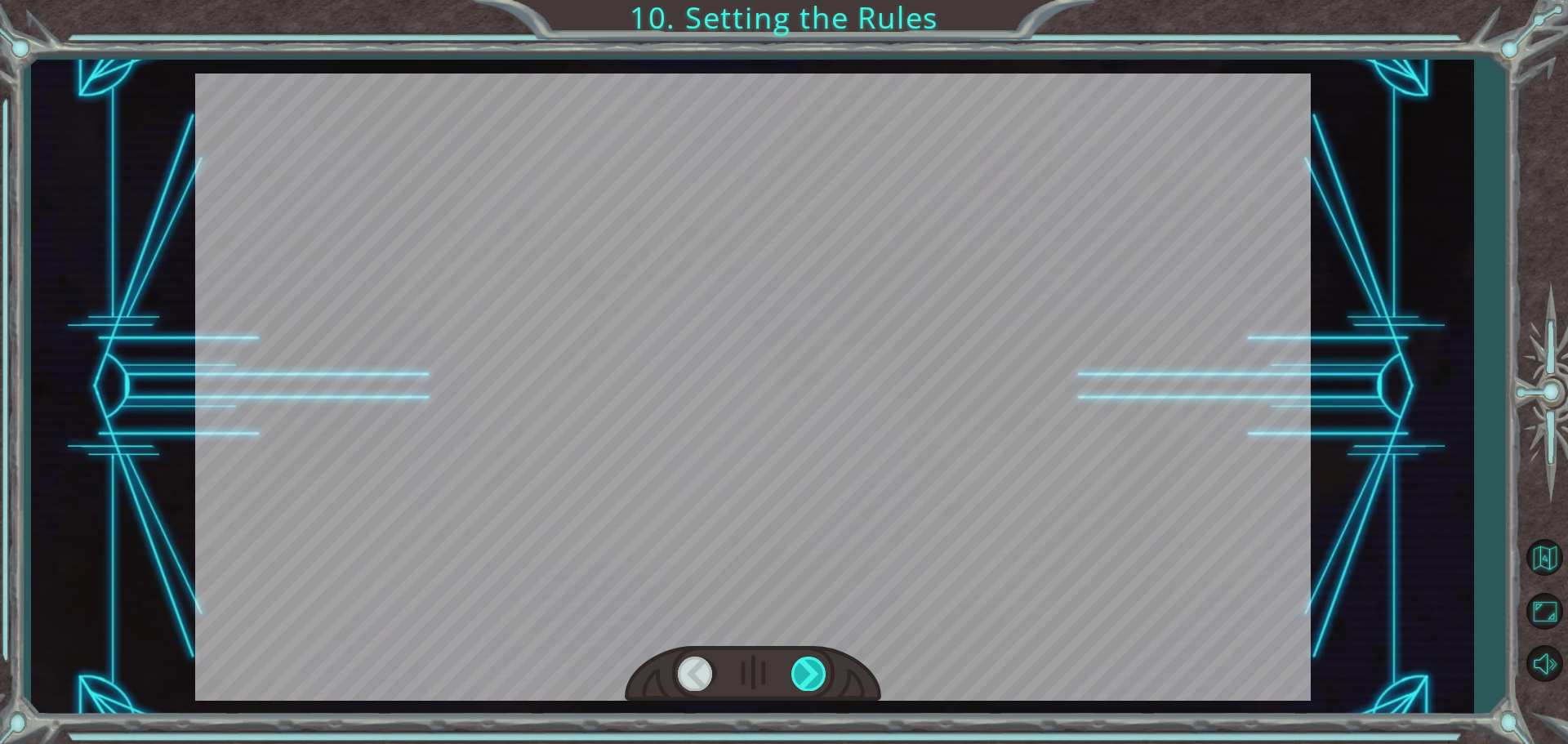
click at [821, 669] on div at bounding box center [809, 674] width 37 height 34
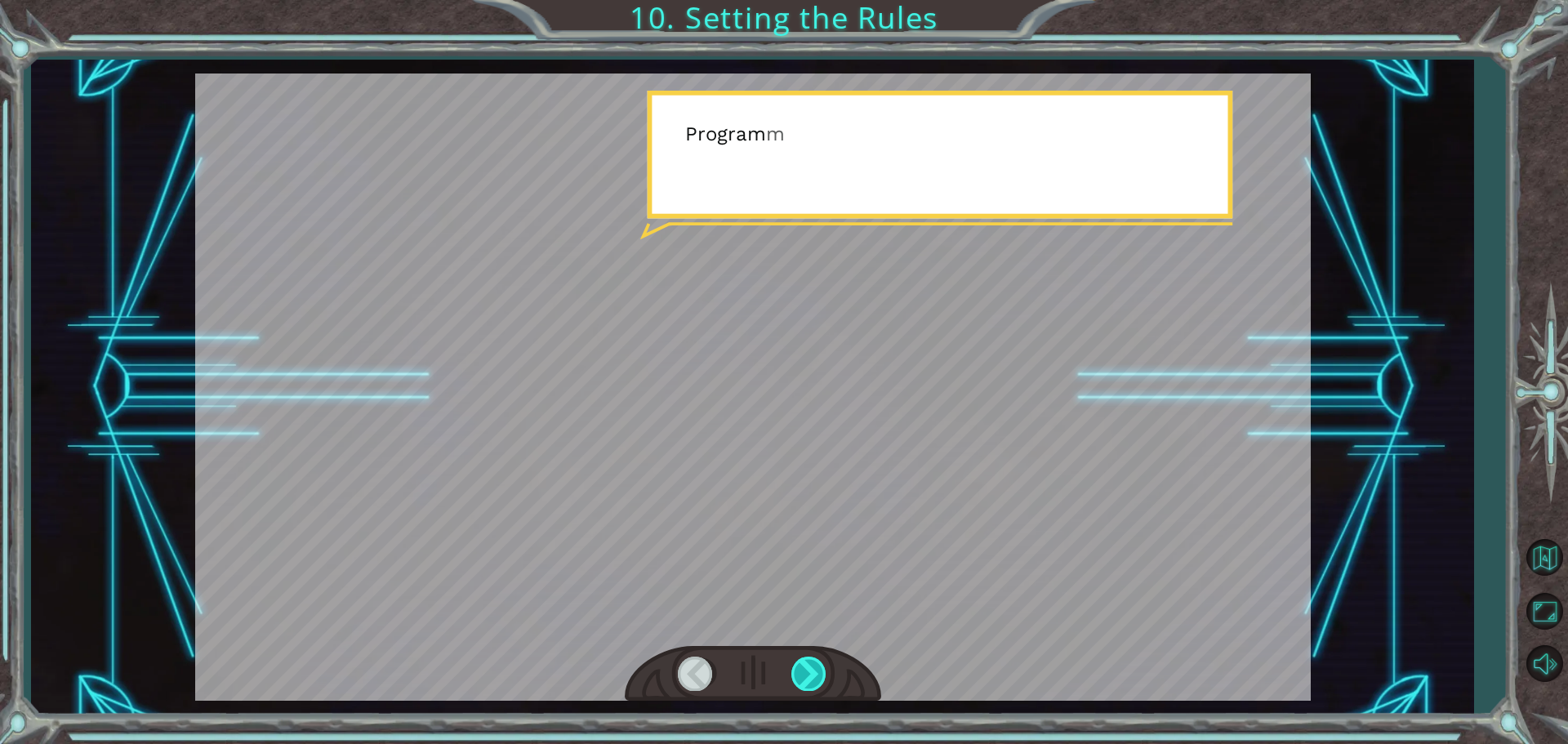
click at [821, 669] on div at bounding box center [809, 674] width 37 height 34
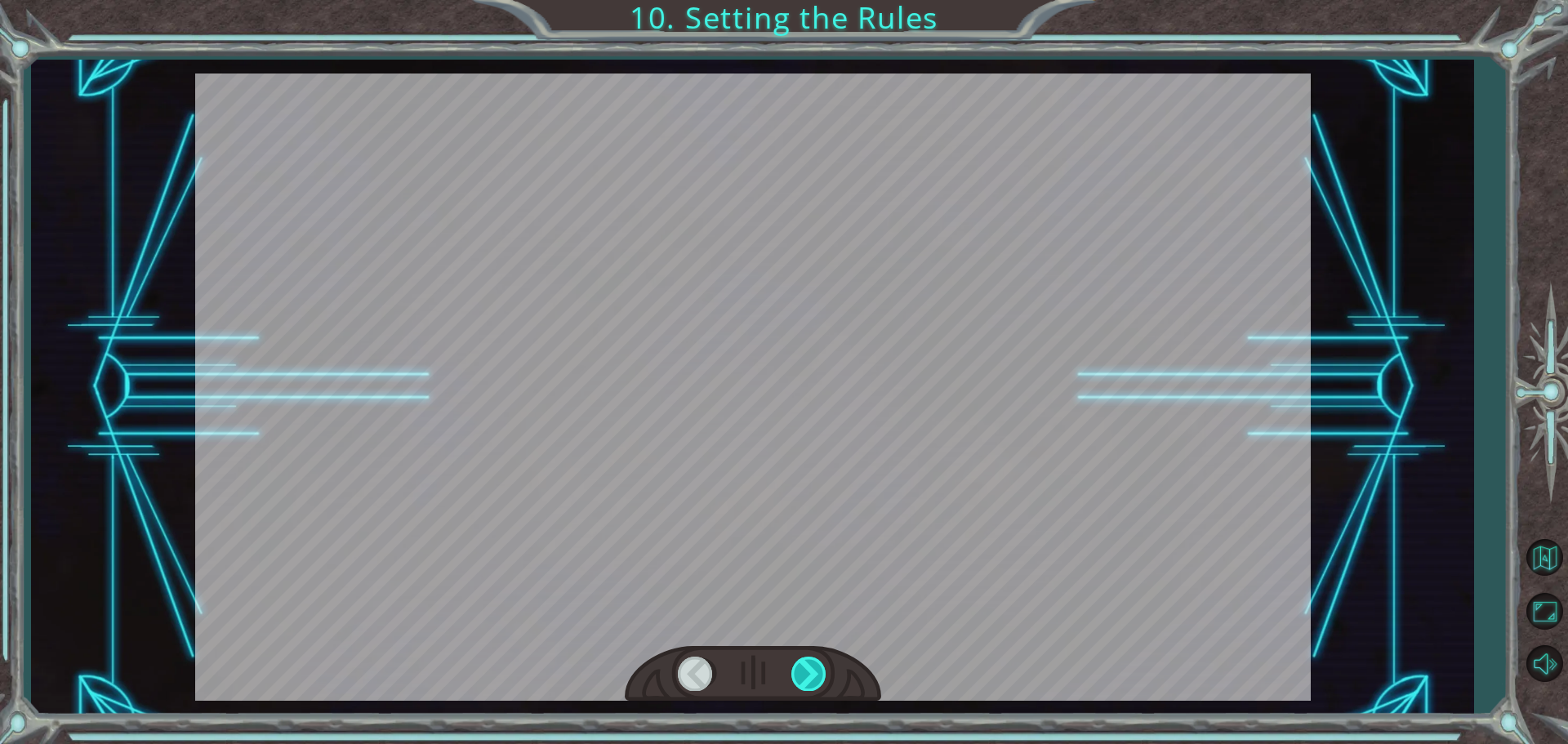
click at [821, 669] on div at bounding box center [809, 674] width 37 height 34
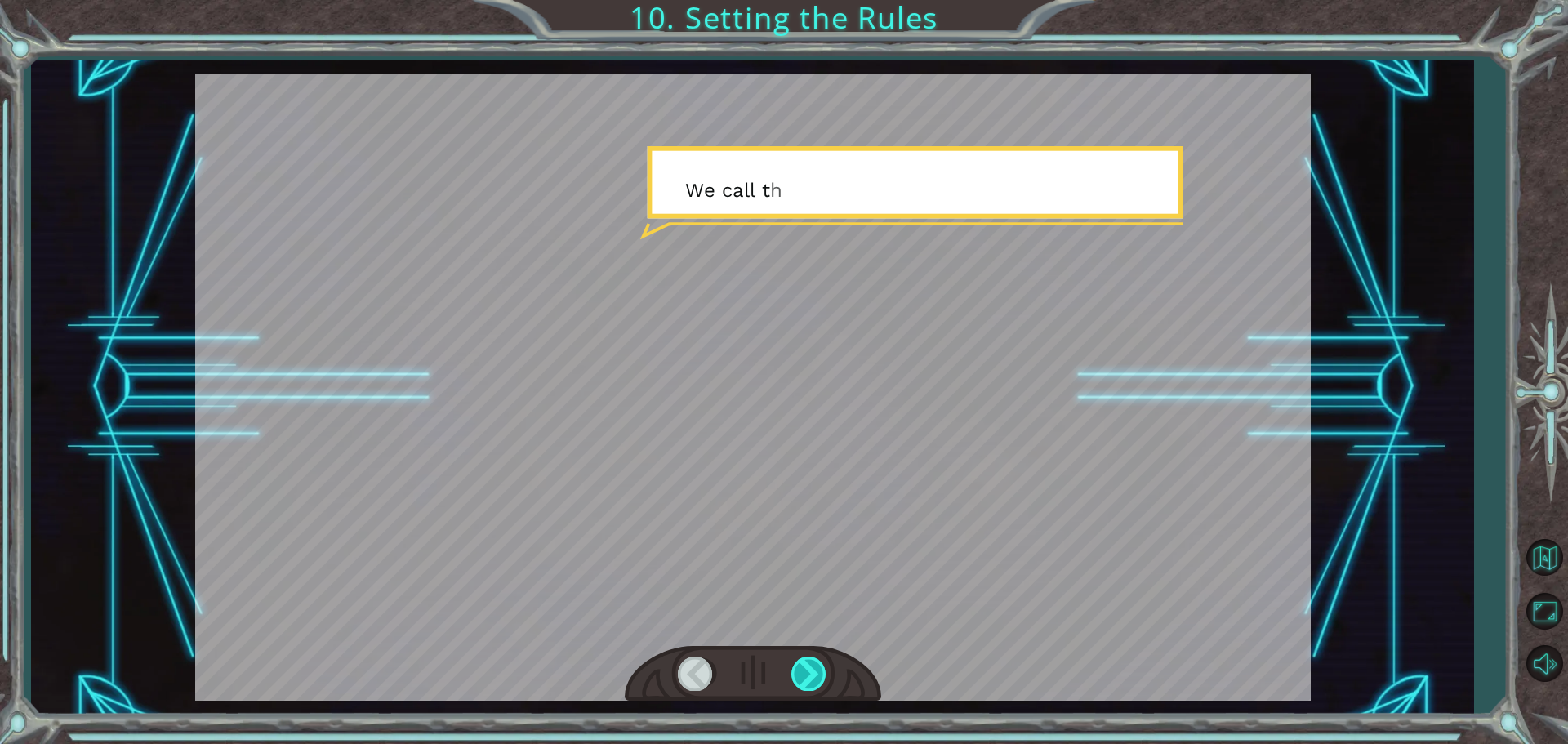
click at [821, 669] on div at bounding box center [809, 674] width 37 height 34
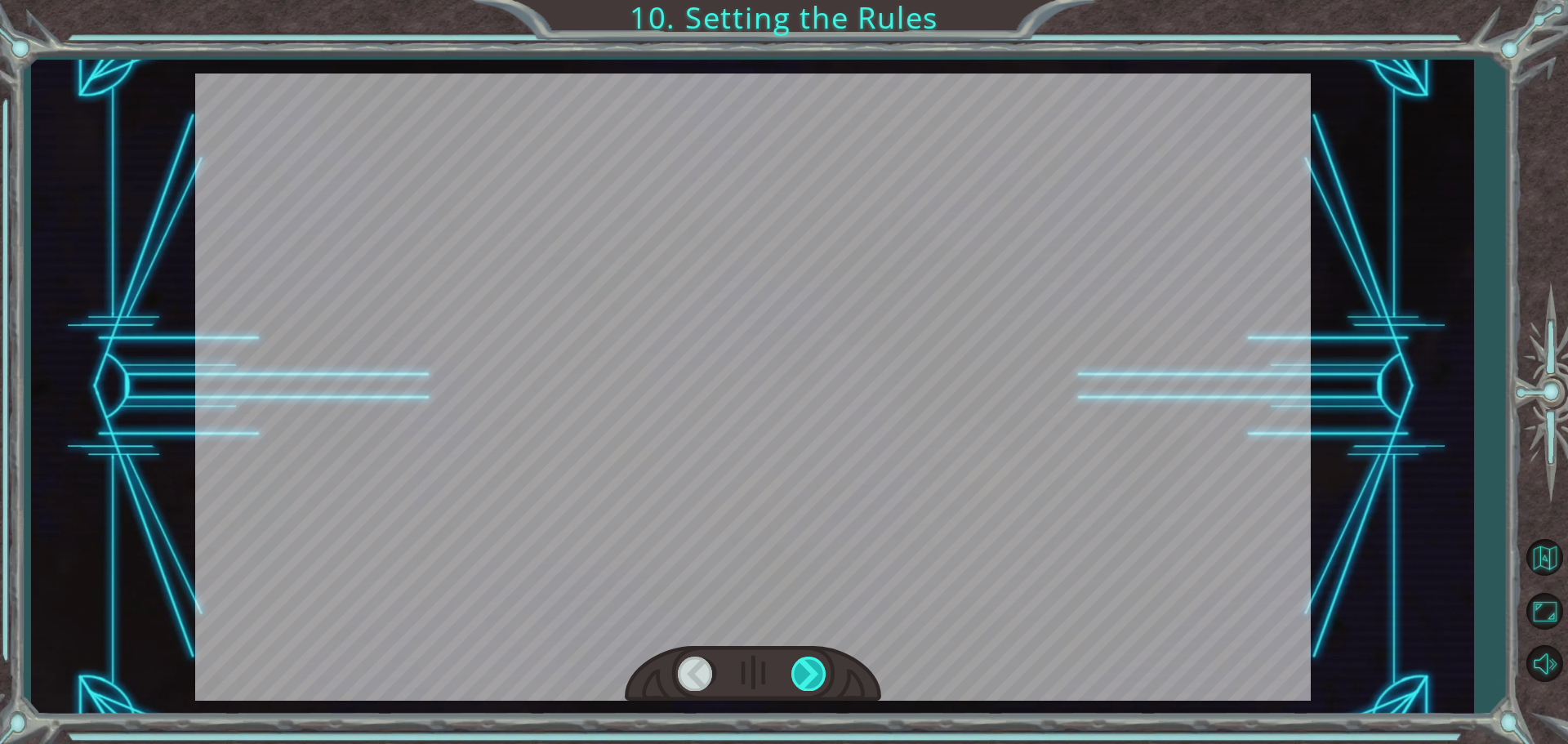
click at [821, 669] on div at bounding box center [809, 674] width 37 height 34
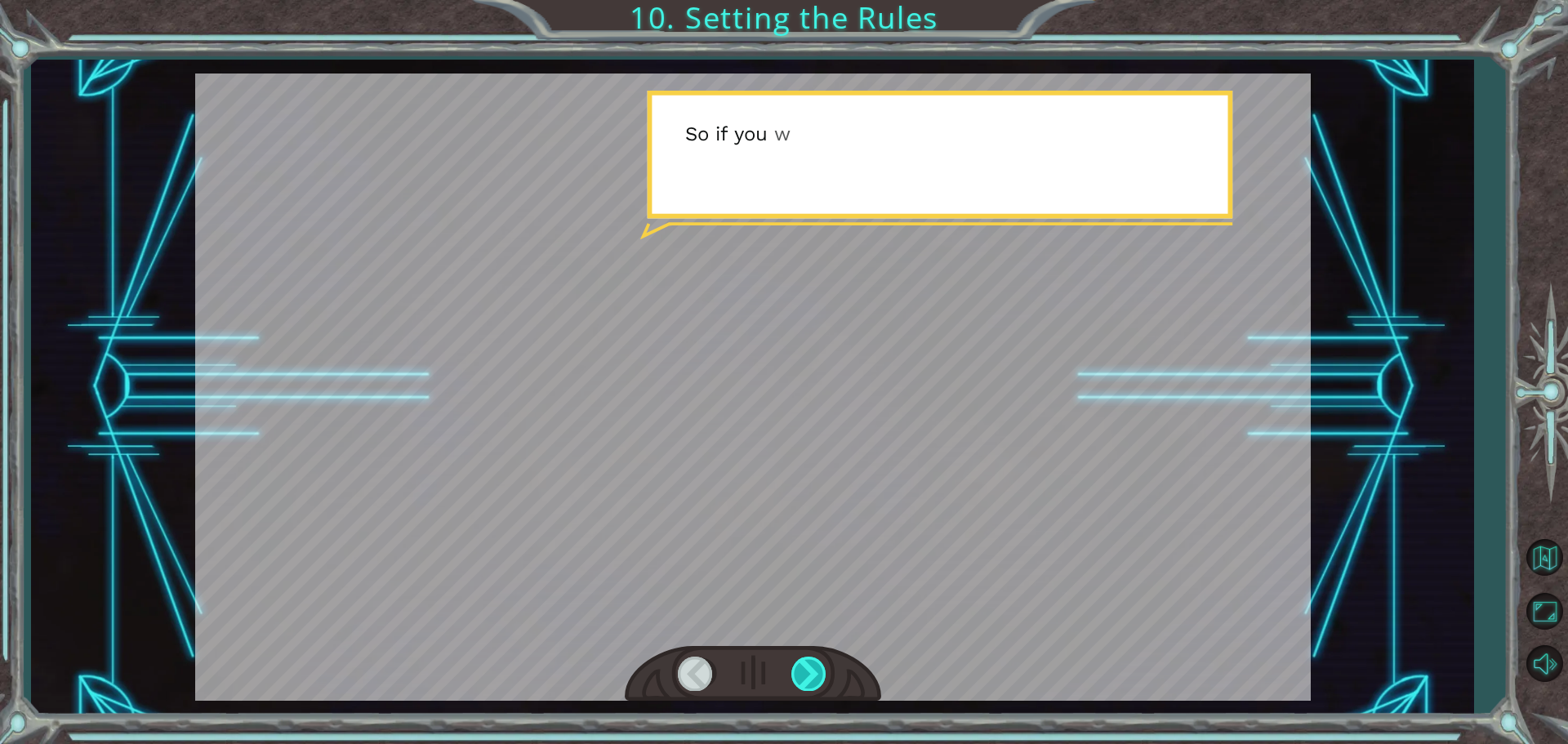
click at [821, 669] on div at bounding box center [809, 674] width 37 height 34
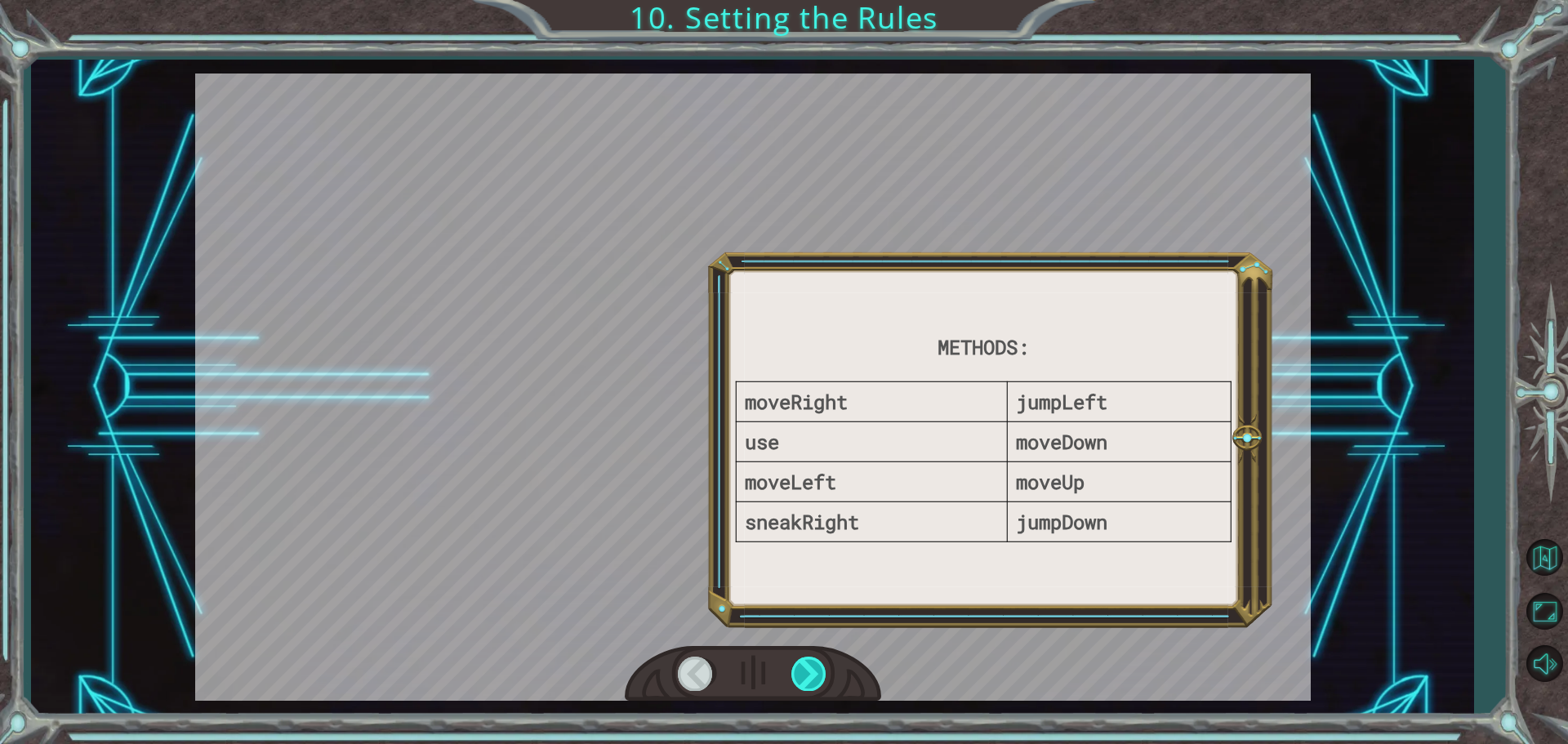
click at [821, 669] on div at bounding box center [809, 674] width 37 height 34
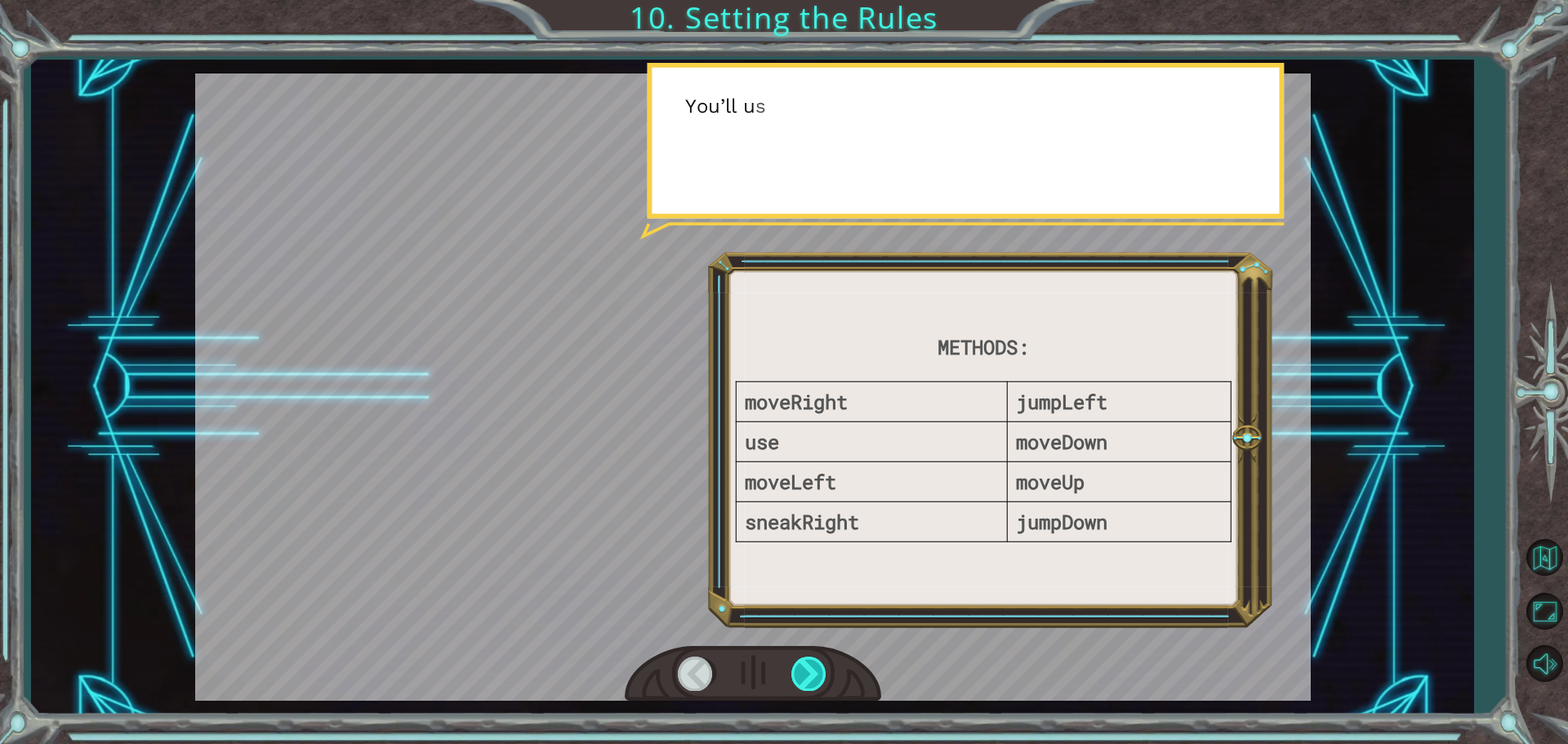
click at [821, 669] on div at bounding box center [809, 674] width 37 height 34
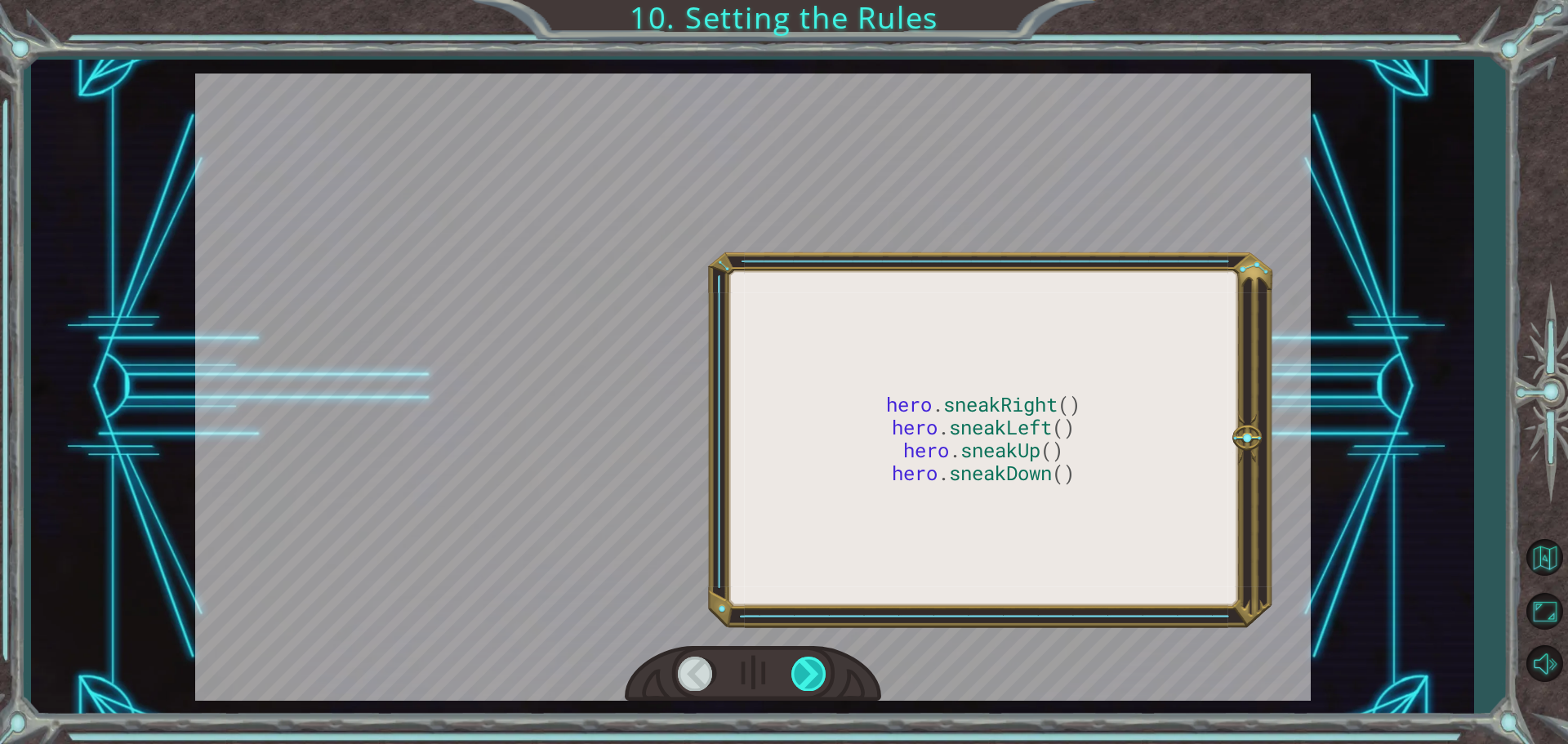
click at [821, 669] on div at bounding box center [809, 674] width 37 height 34
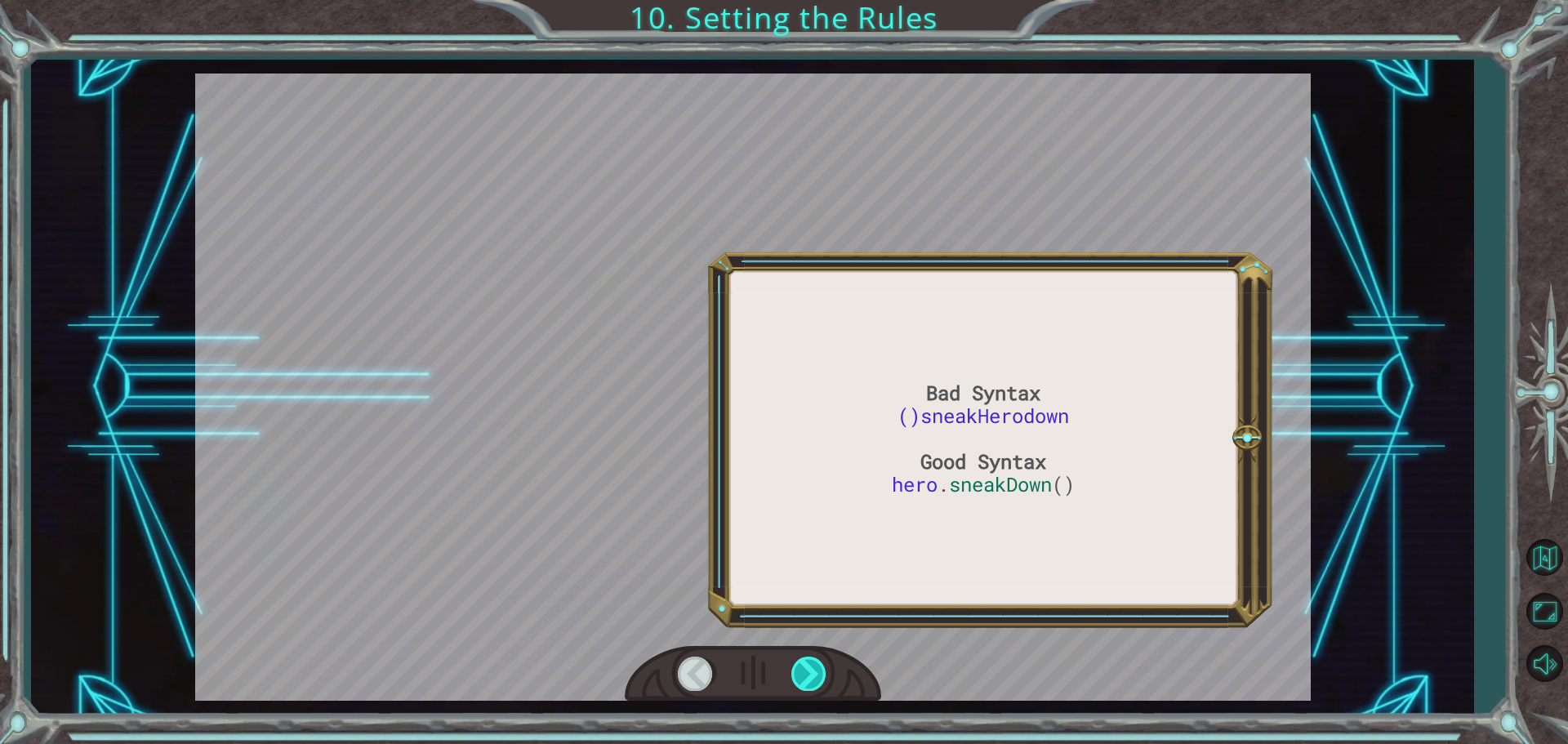
click at [821, 669] on div at bounding box center [809, 674] width 37 height 34
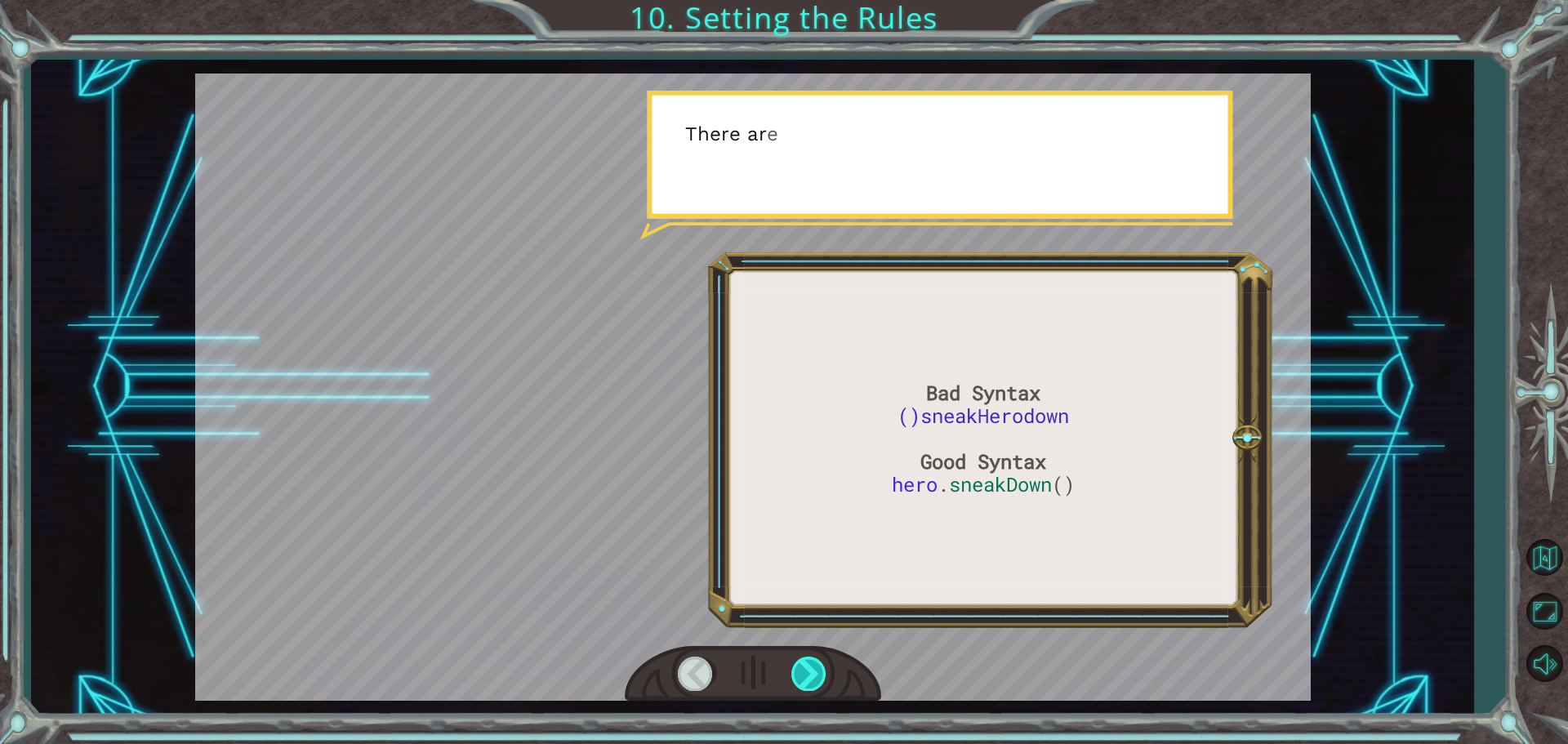
click at [821, 669] on div at bounding box center [809, 674] width 37 height 34
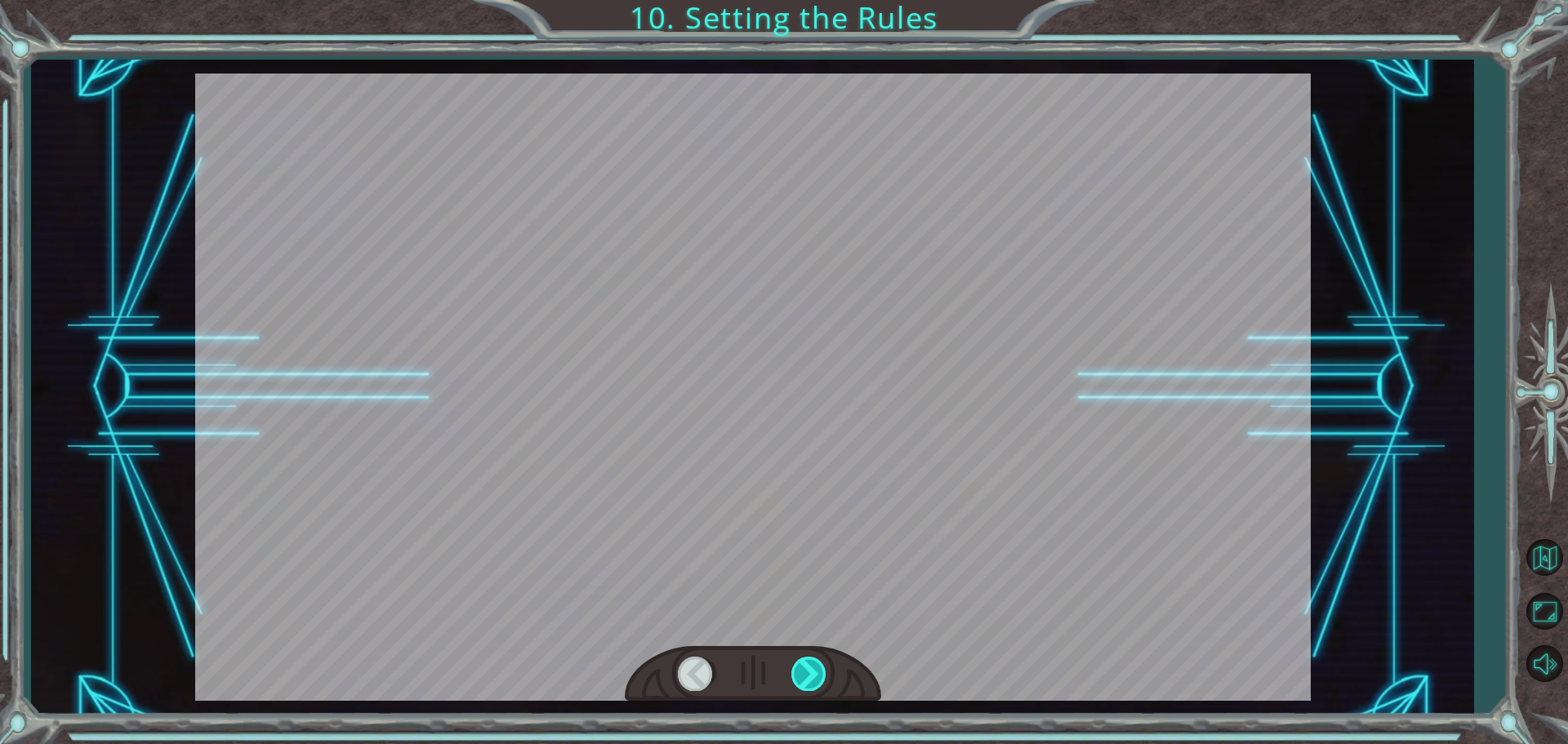
click at [821, 669] on div at bounding box center [809, 674] width 37 height 34
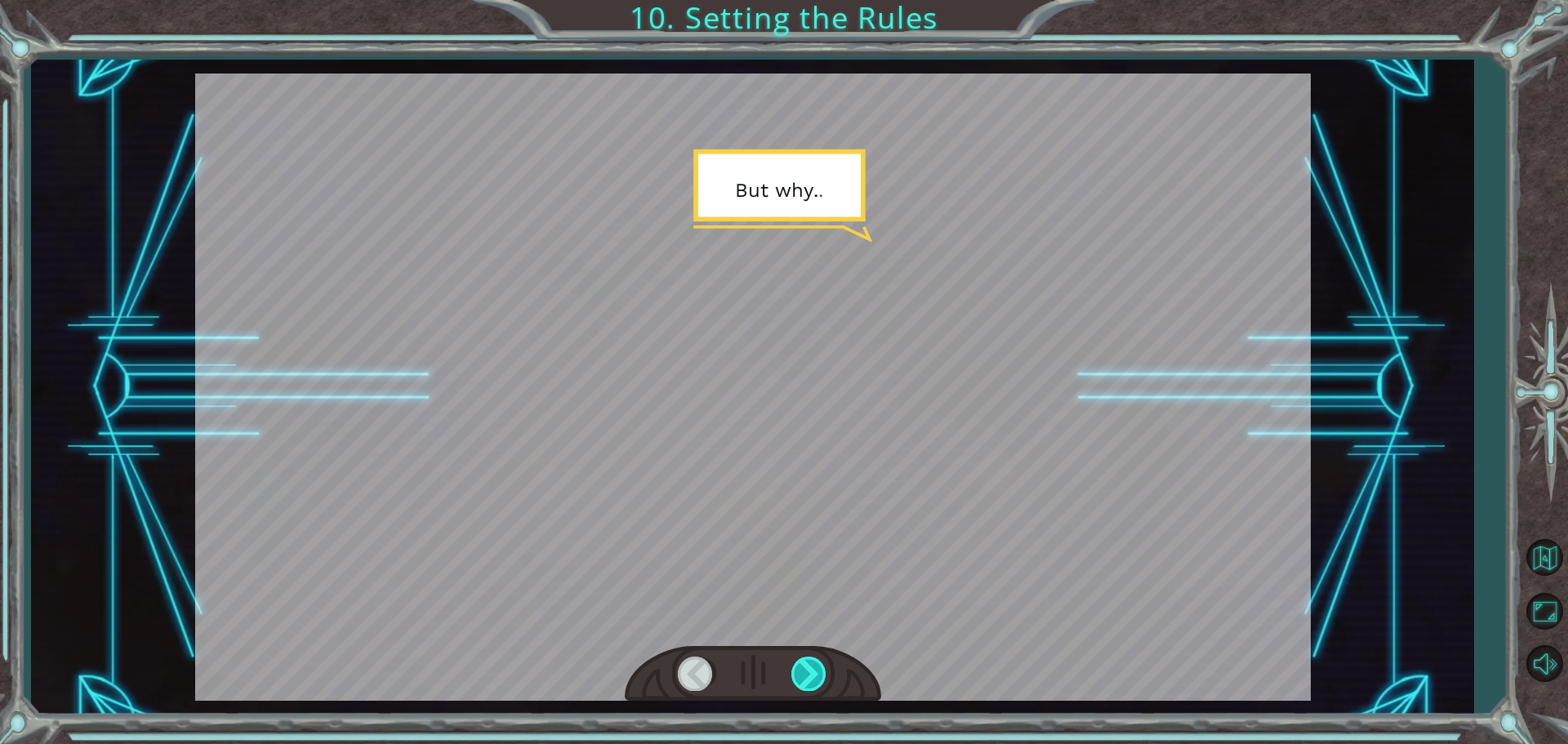
click at [821, 669] on div at bounding box center [809, 674] width 37 height 34
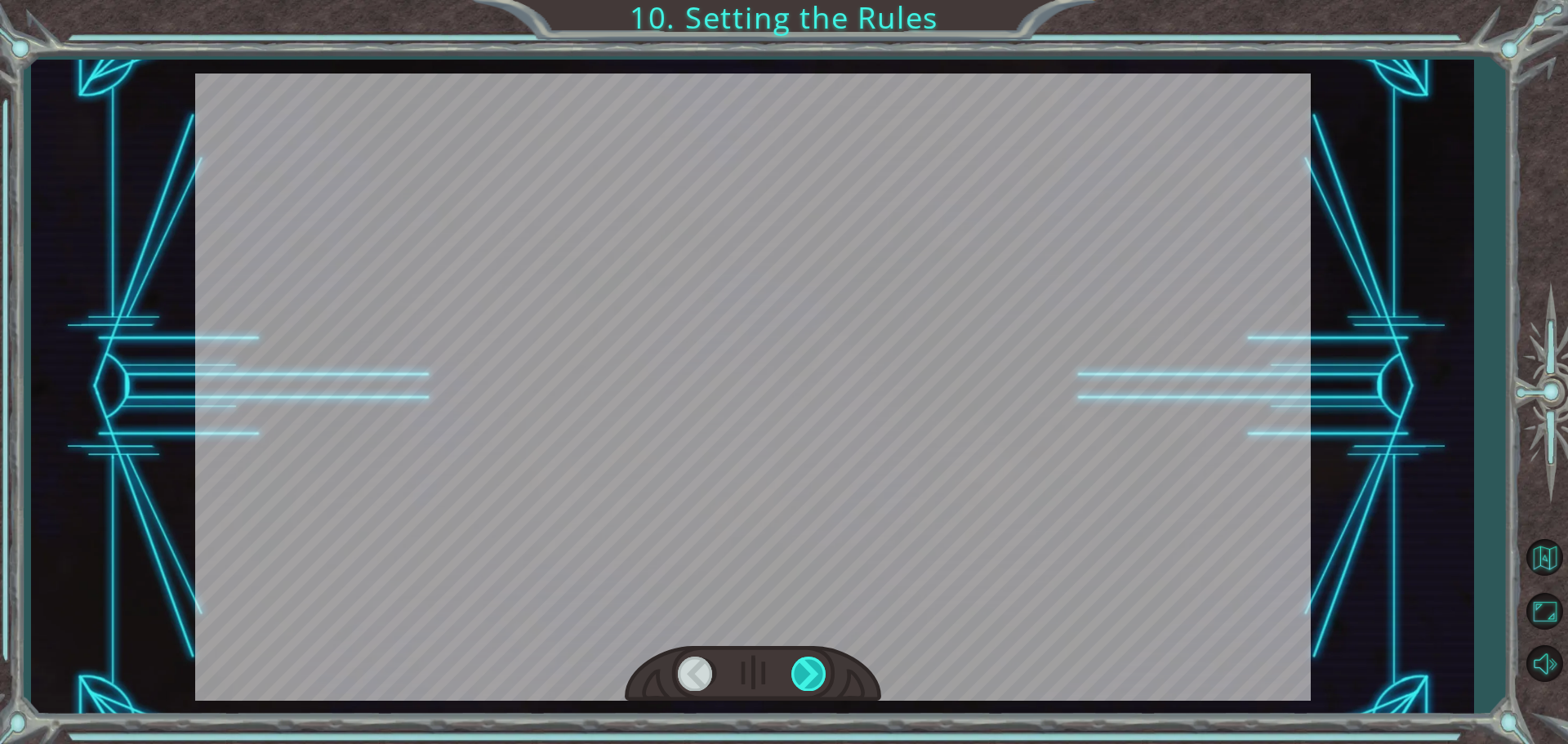
click at [821, 669] on div at bounding box center [809, 674] width 37 height 34
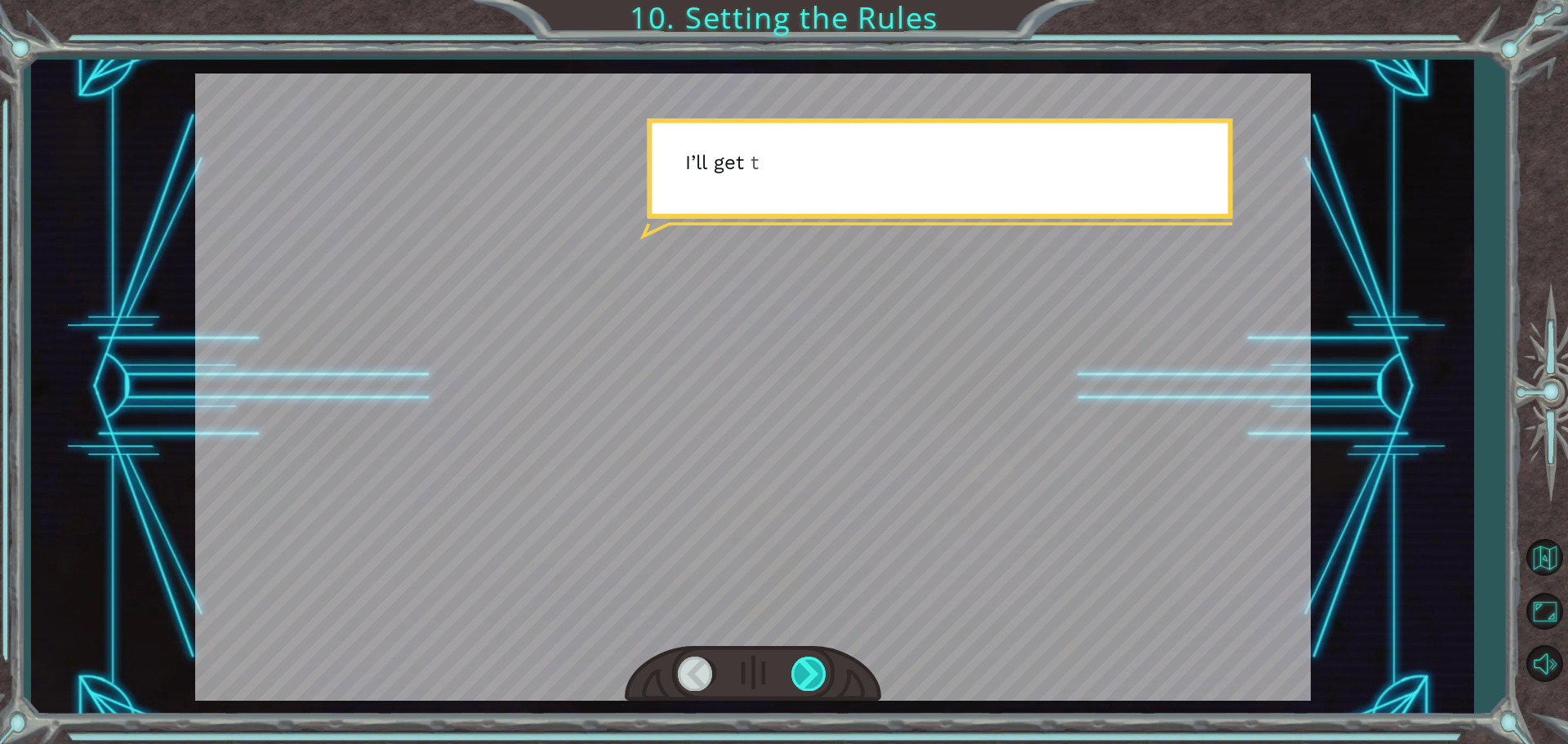
click at [821, 669] on div at bounding box center [809, 674] width 37 height 34
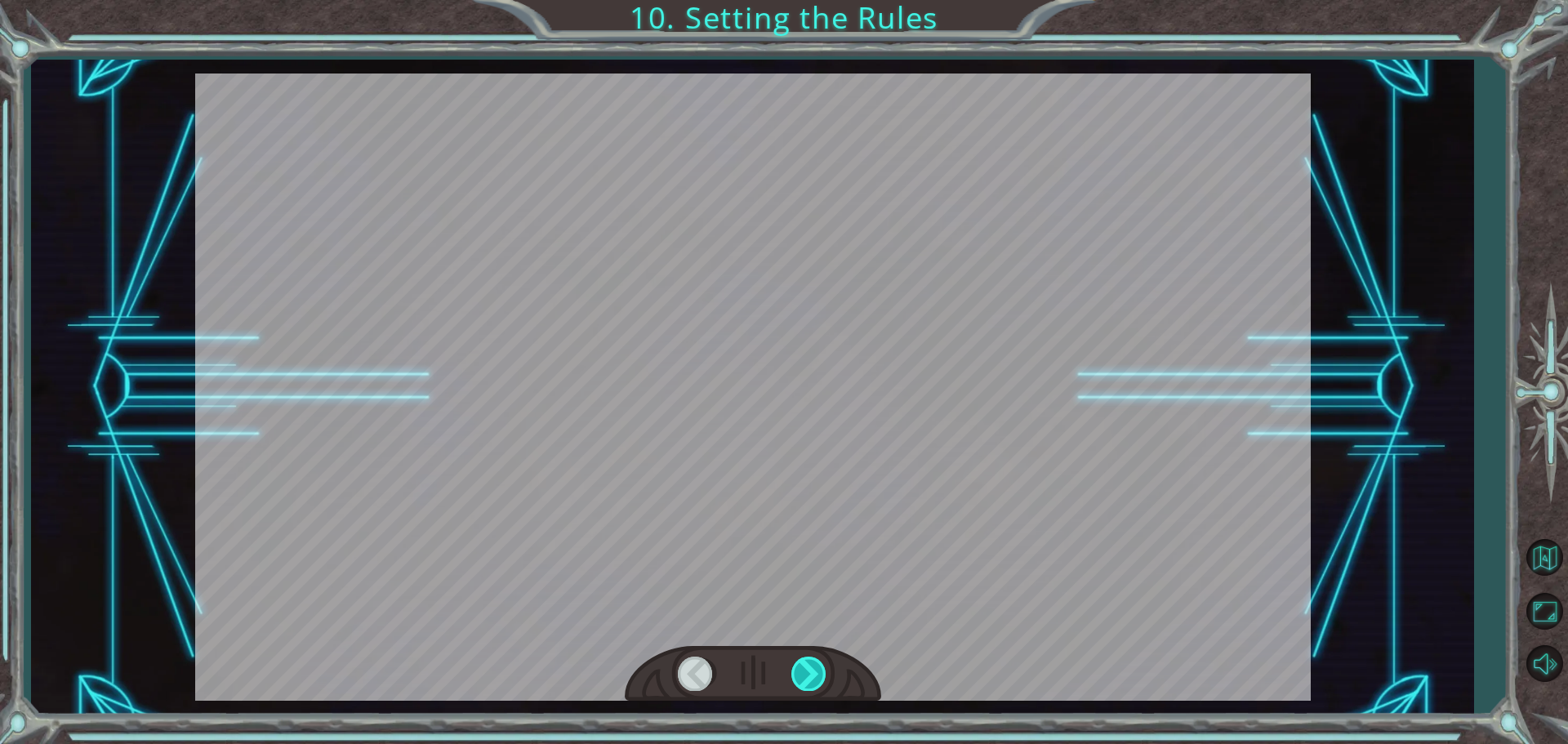
click at [821, 669] on div at bounding box center [809, 674] width 37 height 34
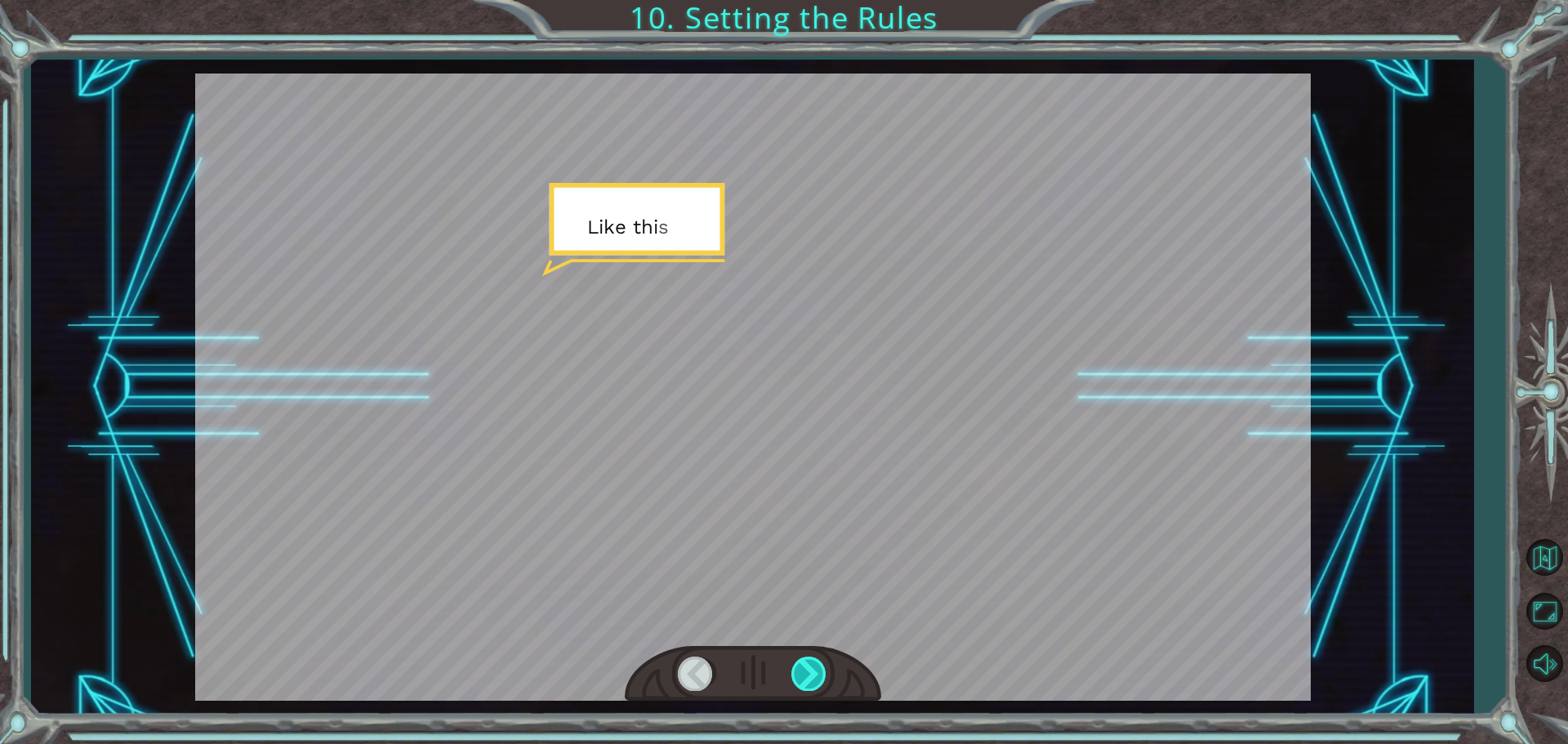
click at [821, 669] on div at bounding box center [809, 674] width 37 height 34
click at [820, 668] on div at bounding box center [809, 674] width 37 height 34
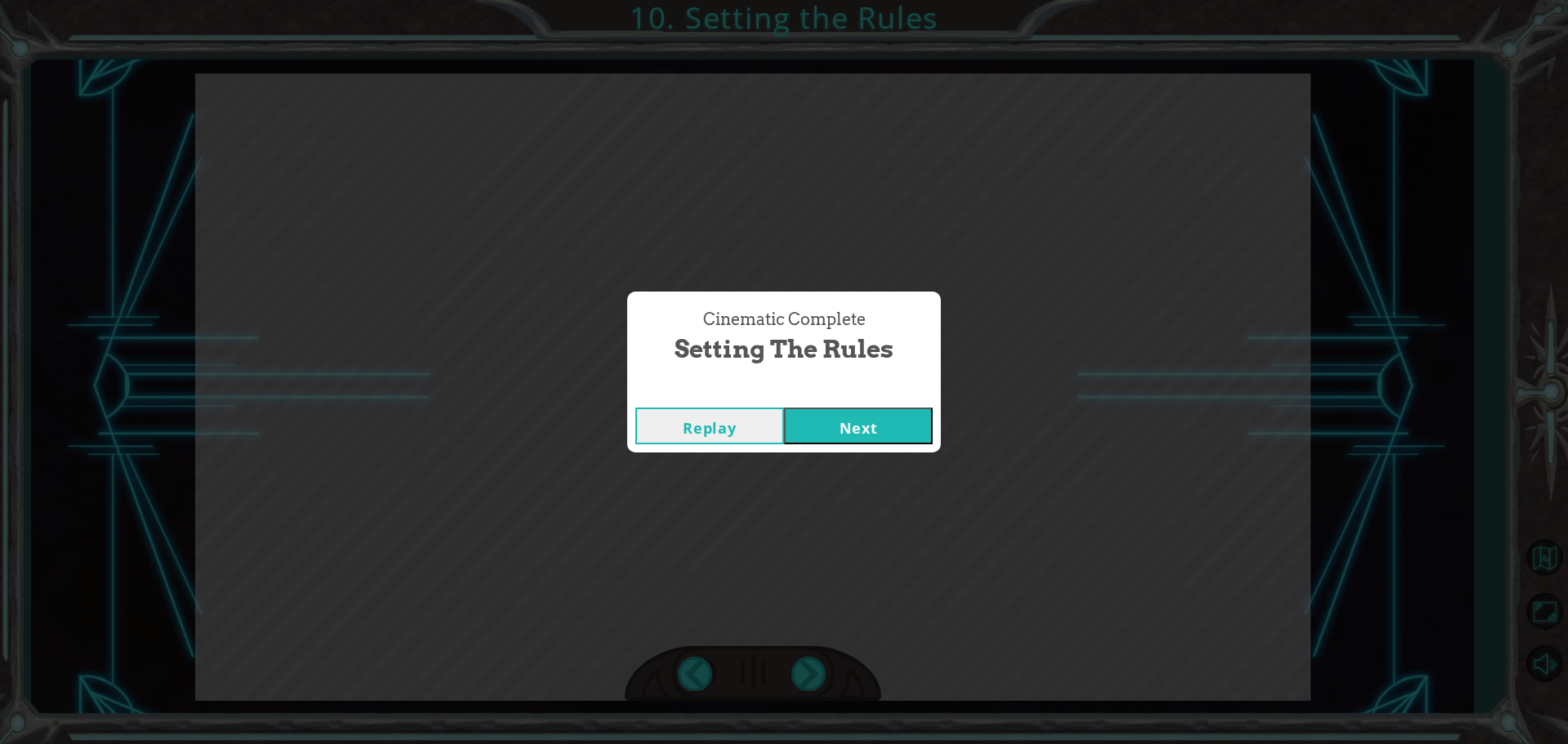
click at [850, 426] on button "Next" at bounding box center [858, 426] width 149 height 37
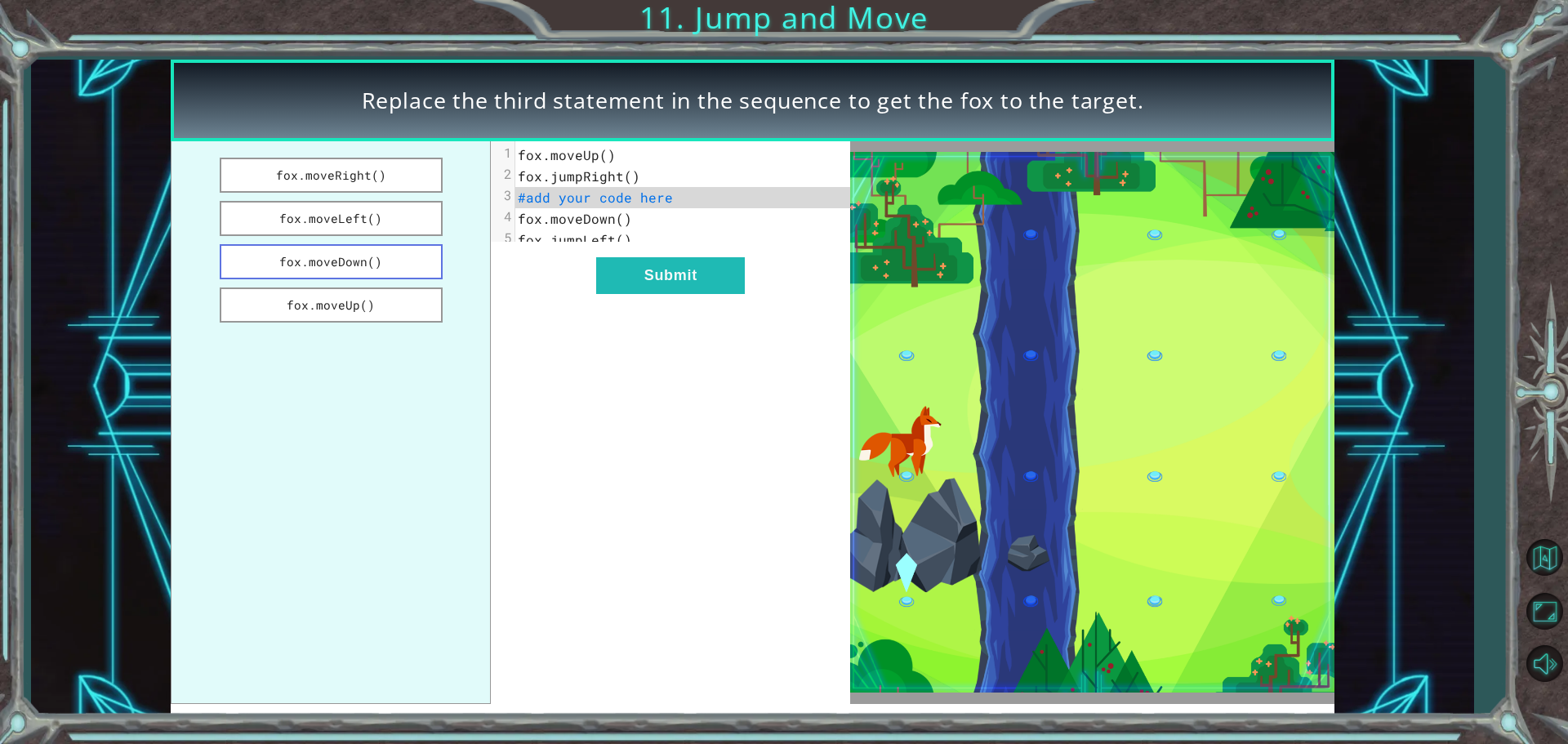
click at [344, 267] on button "fox.moveDown()" at bounding box center [330, 261] width 223 height 35
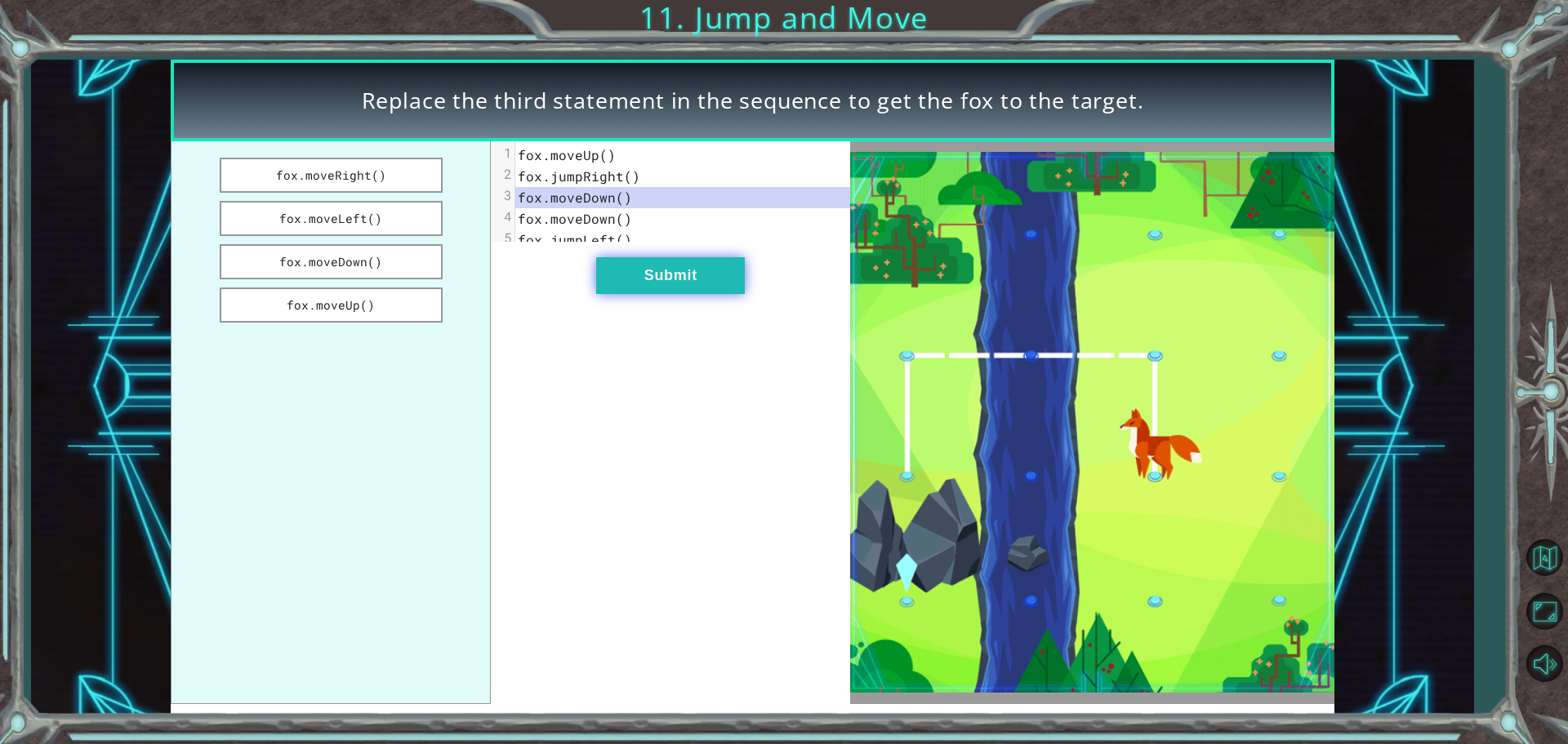
click at [616, 292] on button "Submit" at bounding box center [670, 275] width 149 height 37
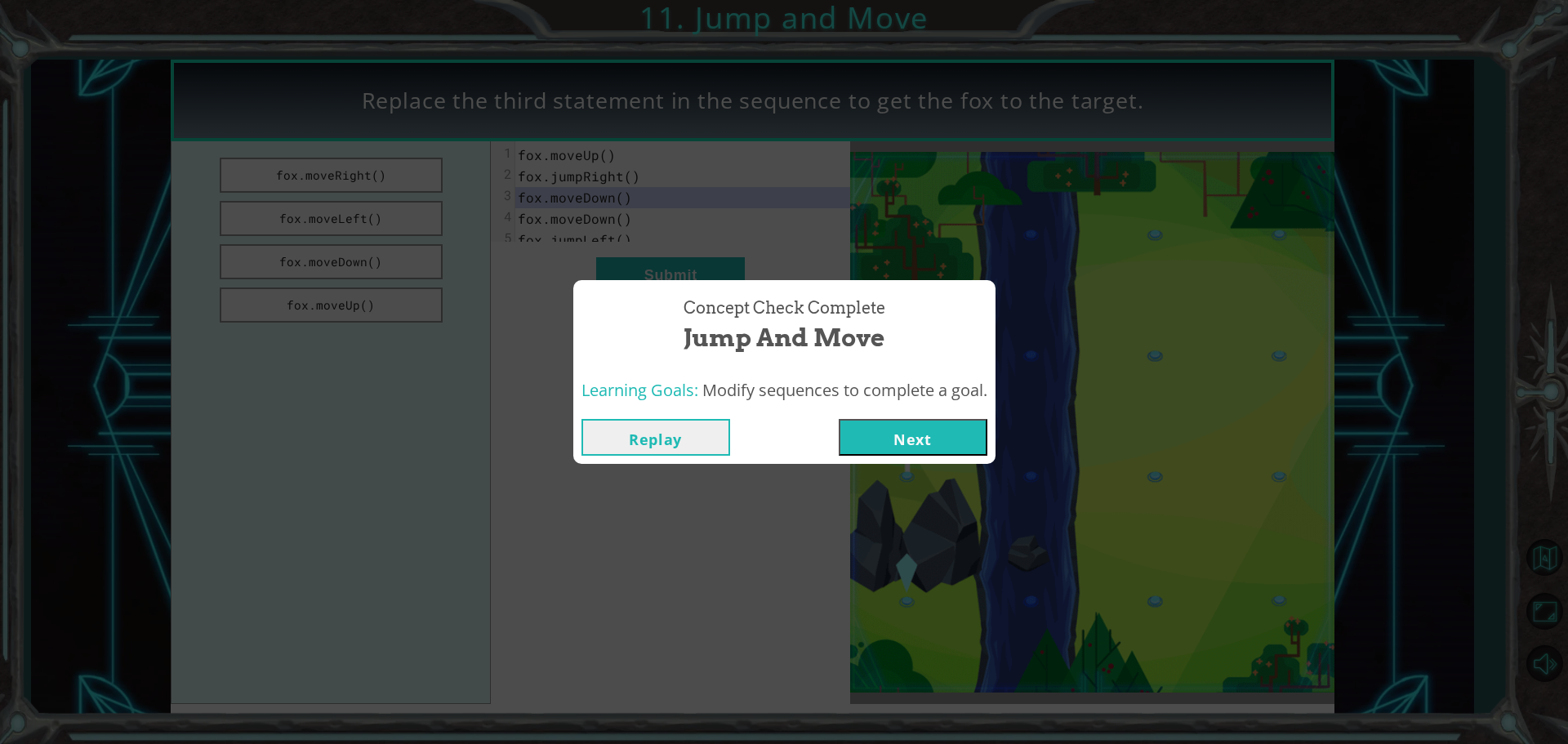
click at [958, 435] on button "Next" at bounding box center [913, 437] width 149 height 37
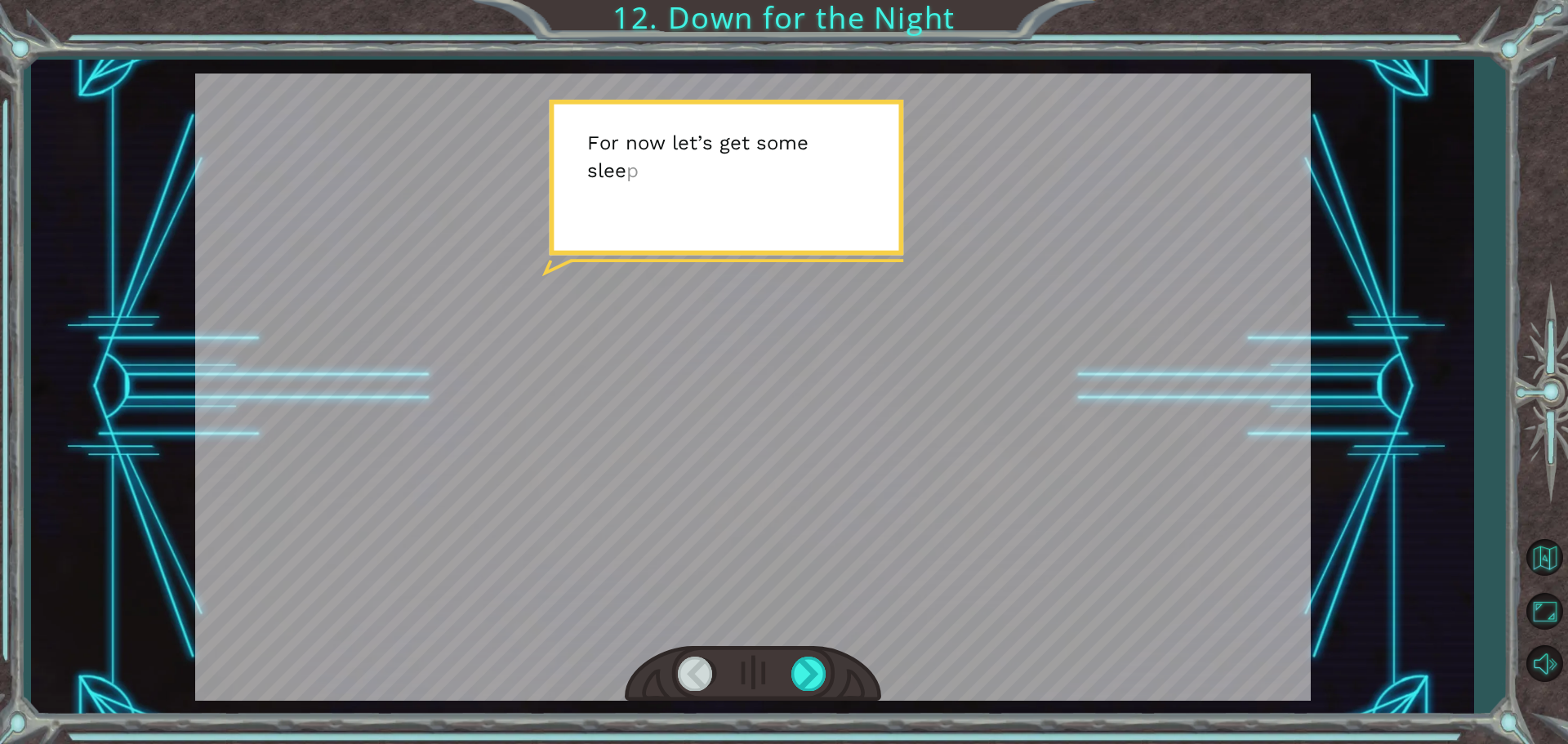
click at [902, 499] on div at bounding box center [752, 387] width 1115 height 627
drag, startPoint x: 798, startPoint y: 671, endPoint x: 839, endPoint y: 667, distance: 41.2
click at [800, 670] on div at bounding box center [809, 674] width 37 height 34
click at [840, 667] on div at bounding box center [753, 674] width 256 height 57
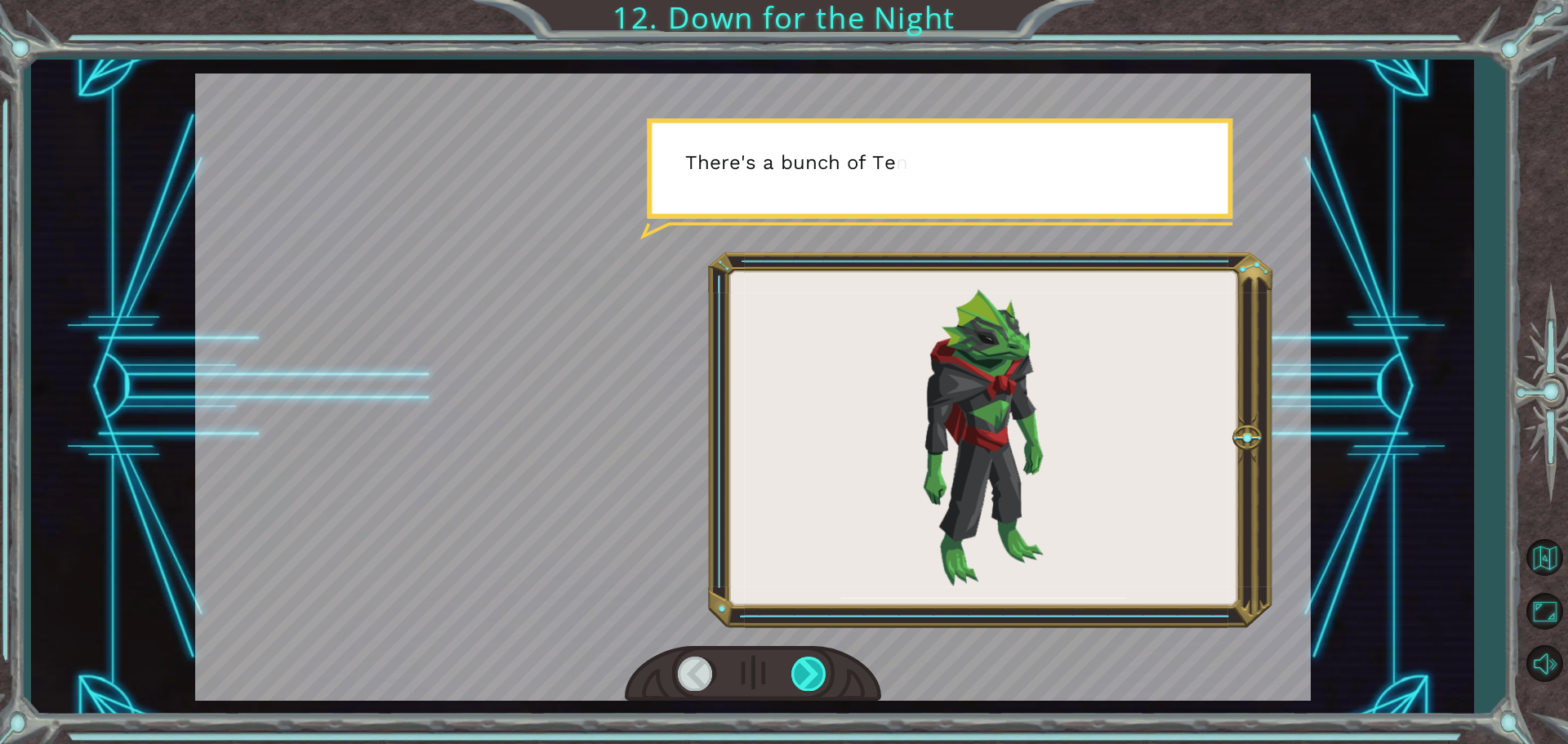
click at [794, 680] on div at bounding box center [809, 674] width 37 height 34
click at [795, 680] on div at bounding box center [809, 674] width 37 height 34
click at [798, 680] on div at bounding box center [809, 674] width 37 height 34
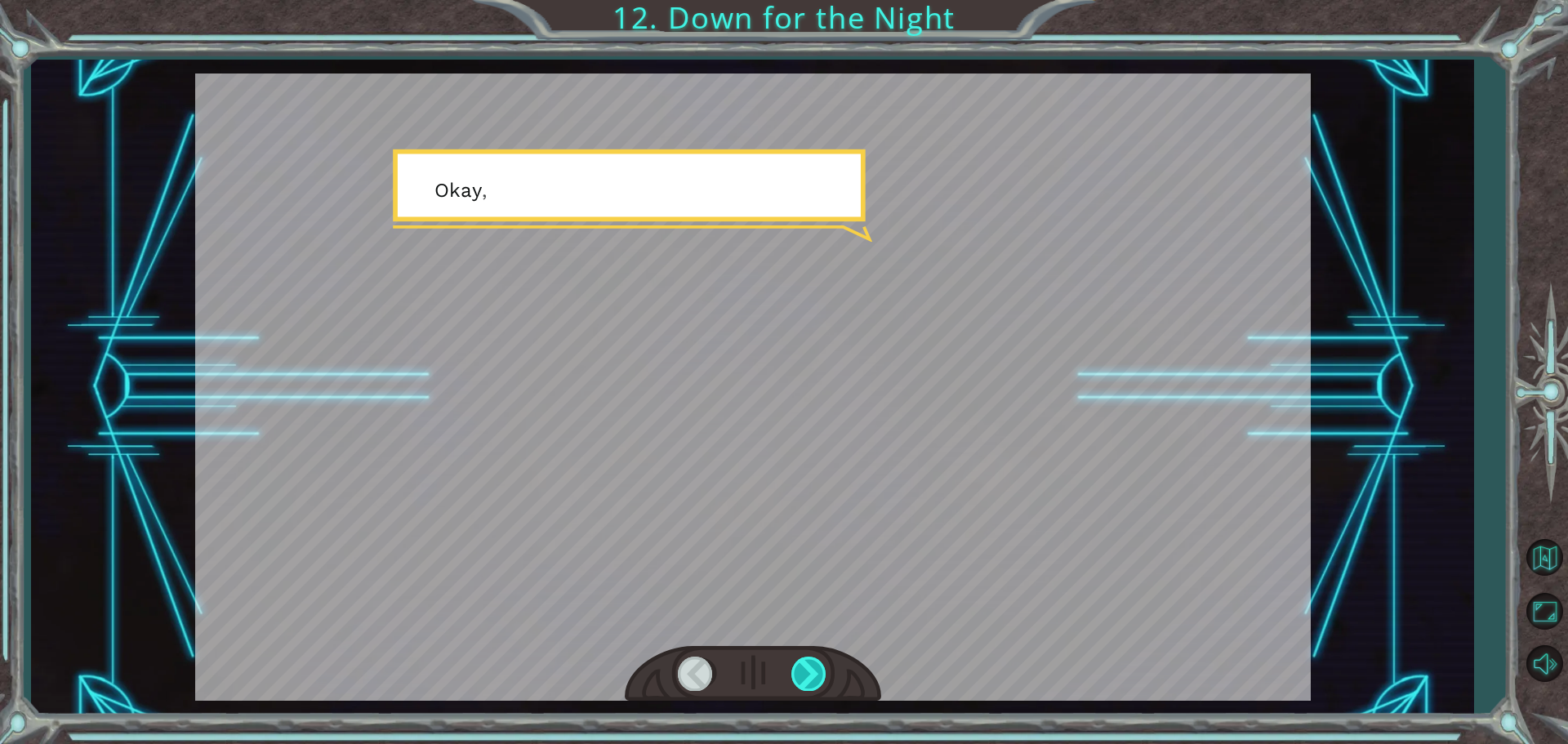
click at [799, 679] on div at bounding box center [809, 674] width 37 height 34
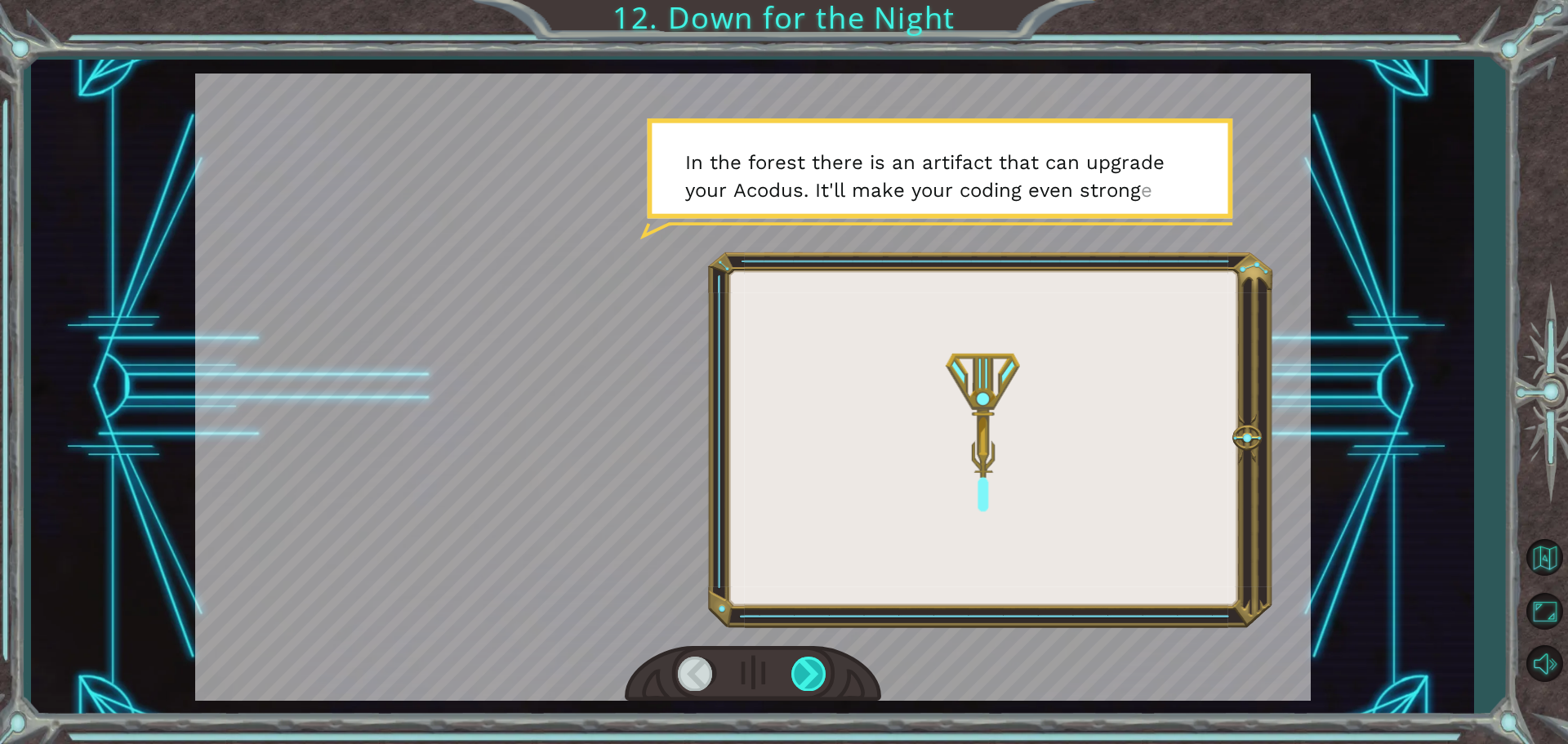
click at [806, 670] on div at bounding box center [809, 674] width 37 height 34
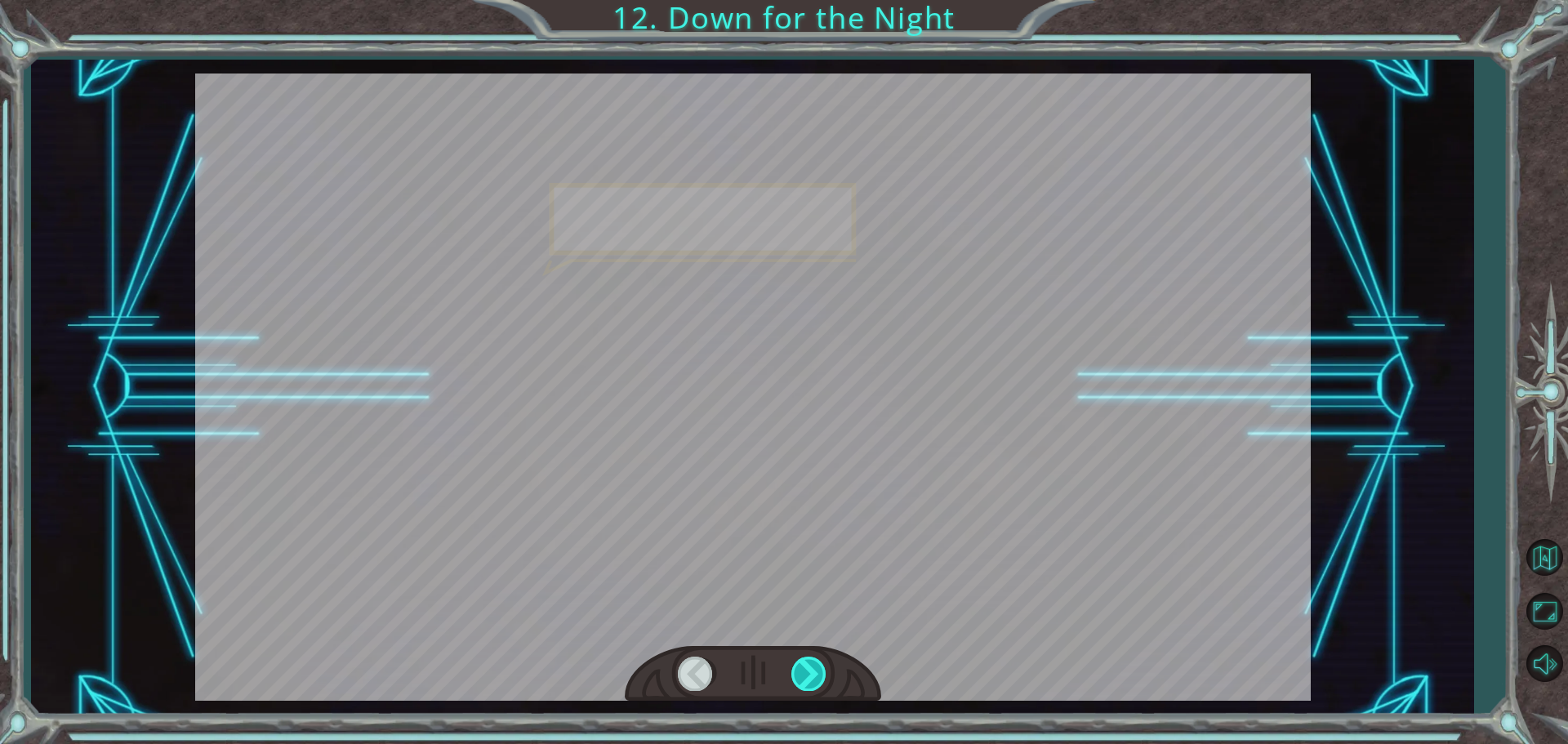
click at [806, 670] on div at bounding box center [809, 674] width 37 height 34
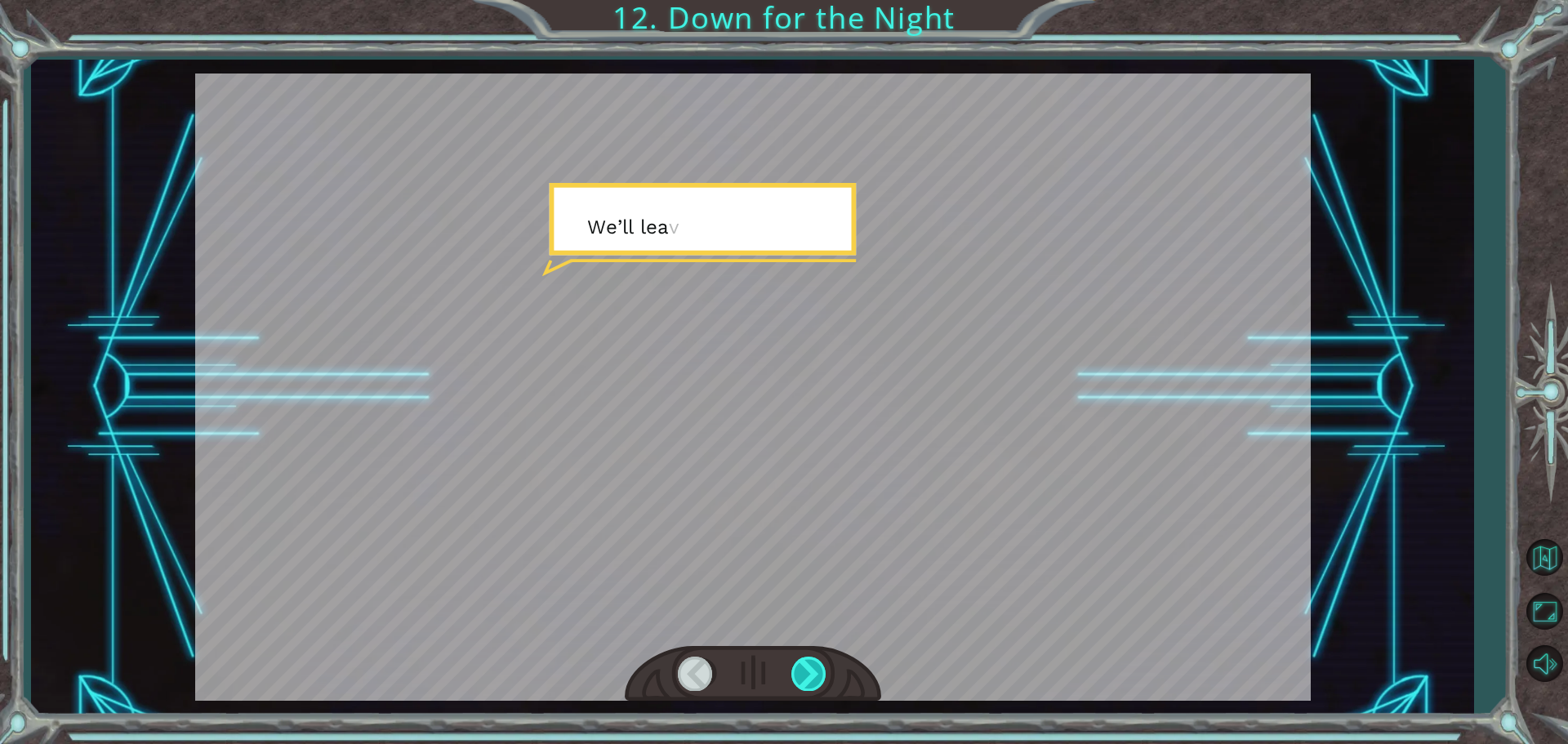
click at [806, 670] on div at bounding box center [809, 674] width 37 height 34
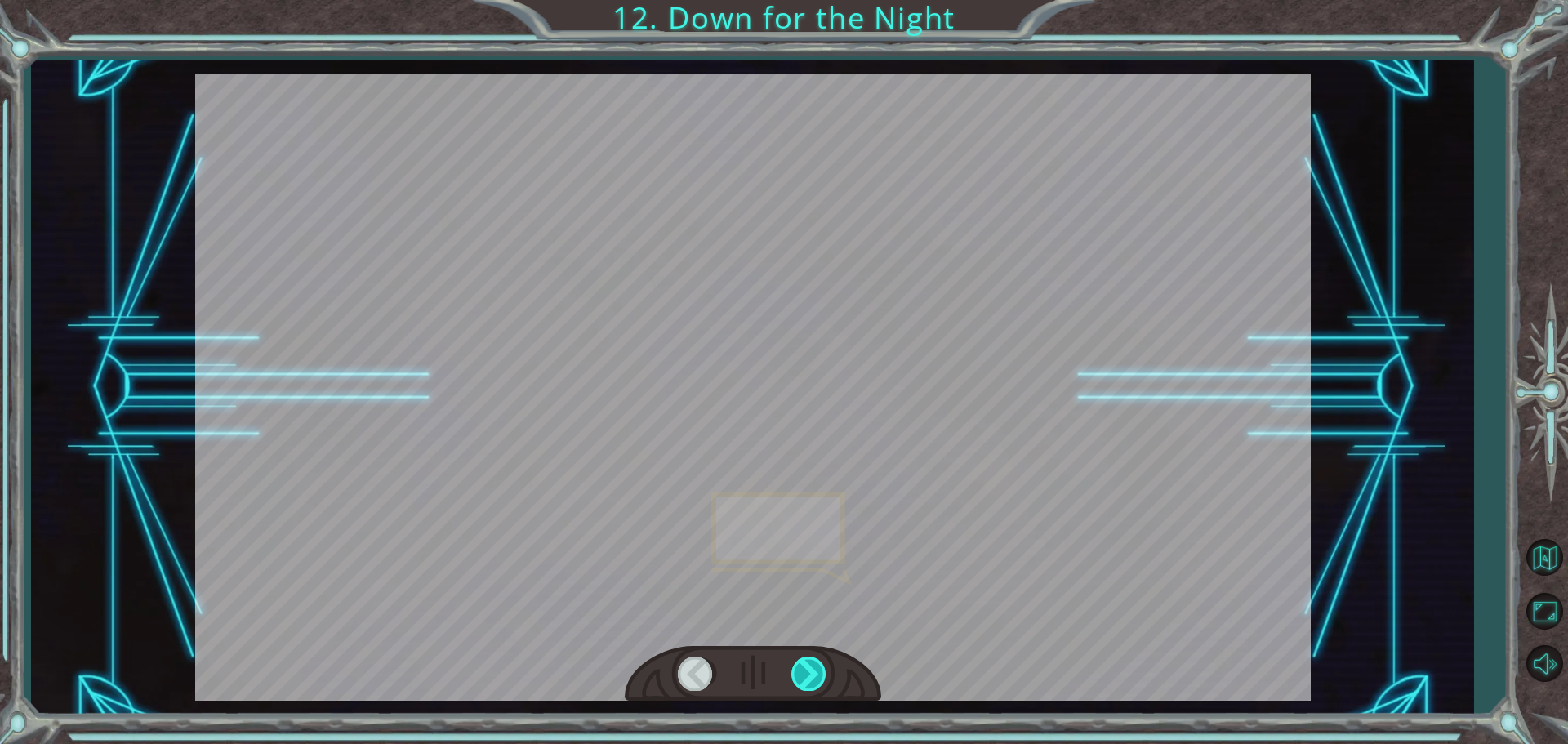
click at [806, 670] on div at bounding box center [809, 674] width 37 height 34
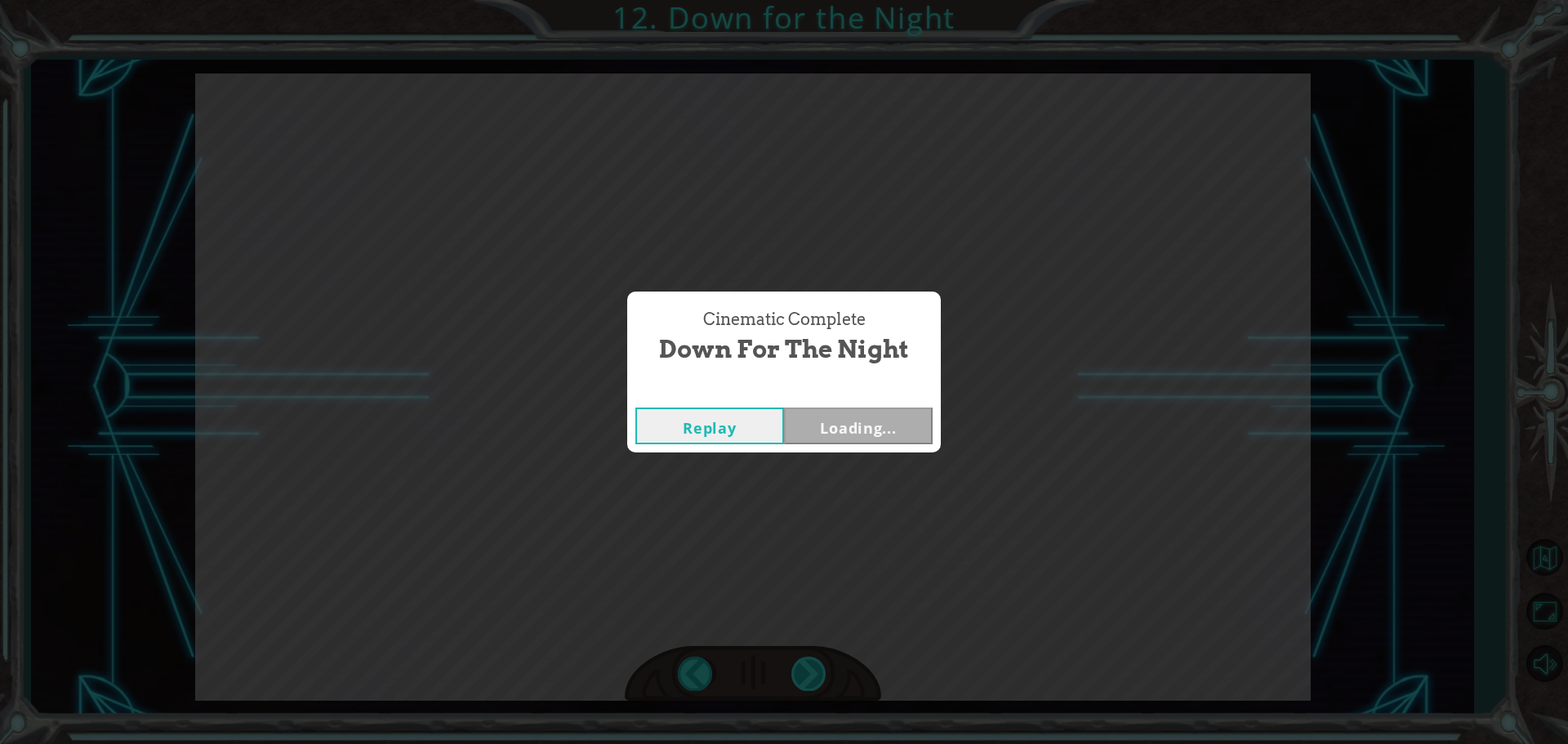
click at [806, 670] on div "Cinematic Complete Down for the Night Replay Loading..." at bounding box center [784, 372] width 1568 height 744
click at [851, 423] on button "Next" at bounding box center [858, 426] width 149 height 37
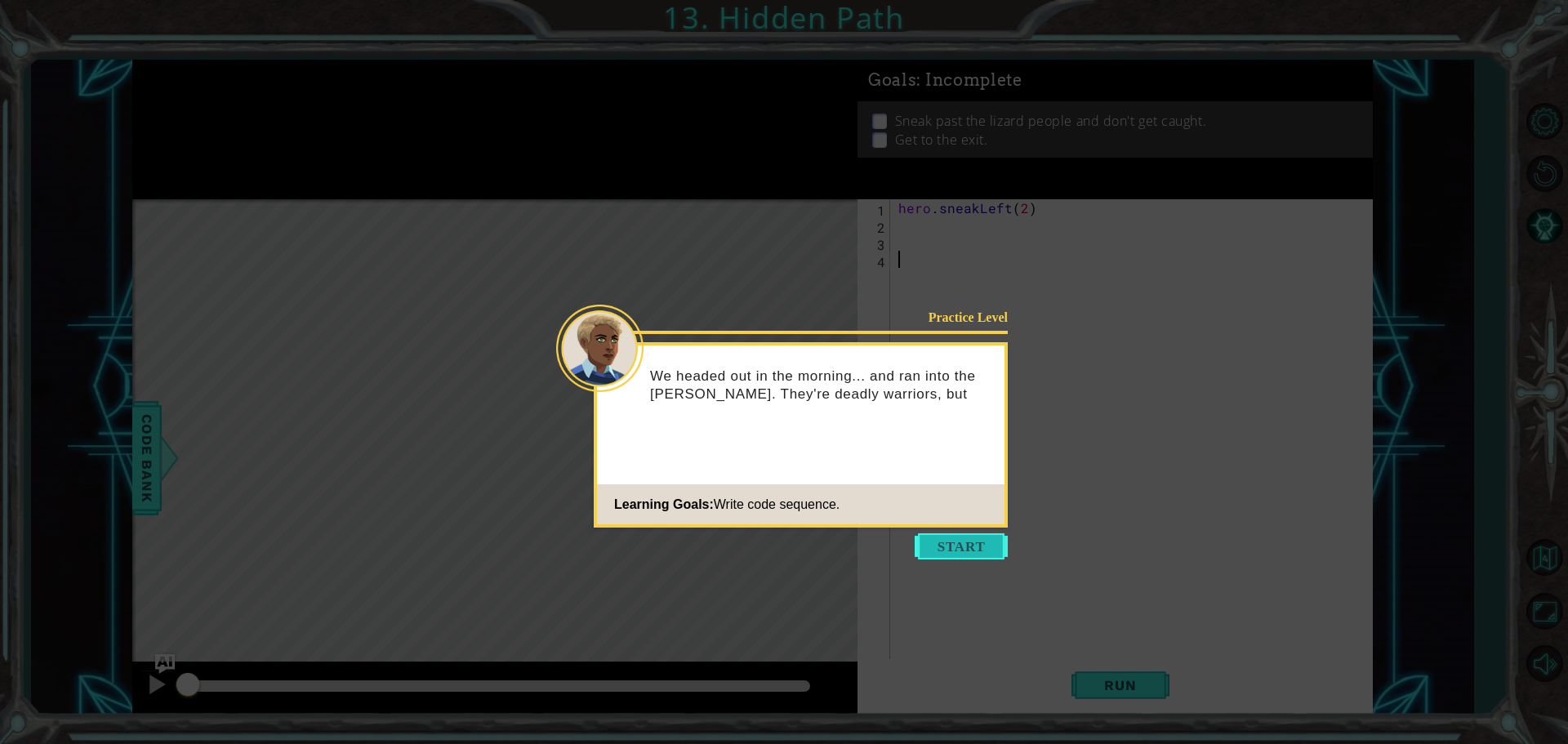
click at [984, 544] on button "Start" at bounding box center [961, 547] width 93 height 26
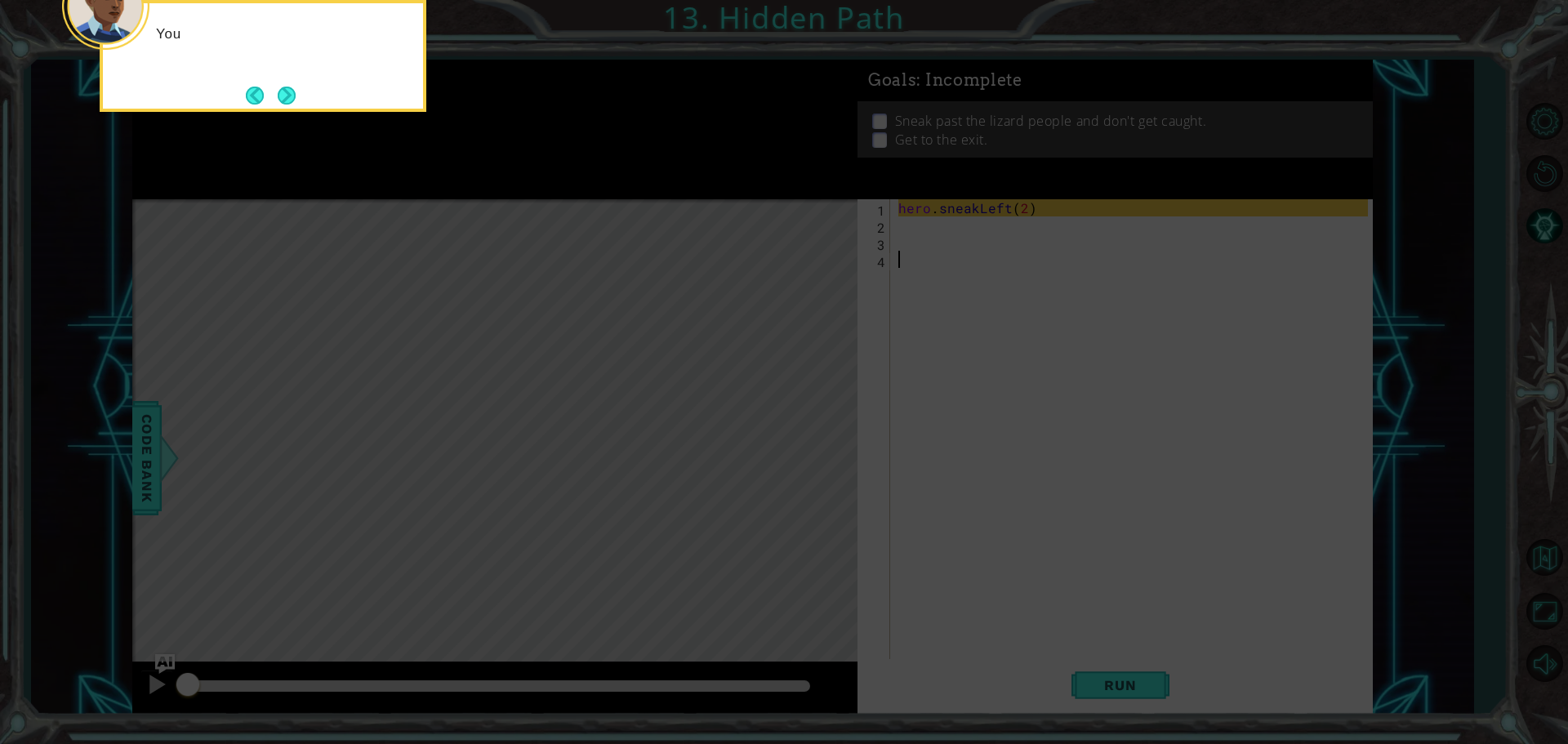
click at [984, 544] on icon at bounding box center [784, 111] width 1568 height 1266
click at [921, 219] on icon at bounding box center [784, 111] width 1568 height 1266
click at [937, 223] on icon at bounding box center [784, 111] width 1568 height 1266
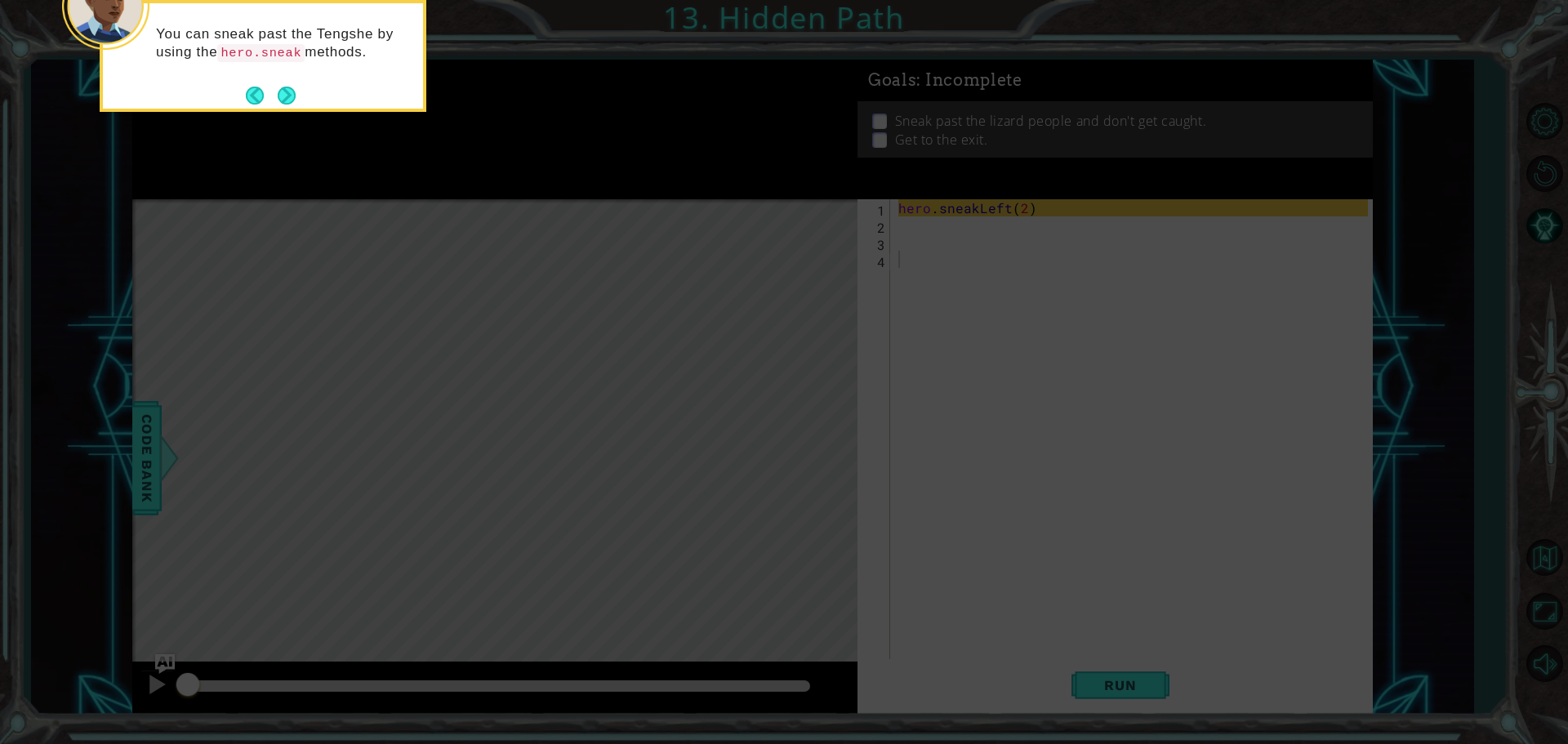
click at [937, 223] on icon at bounding box center [784, 111] width 1568 height 1266
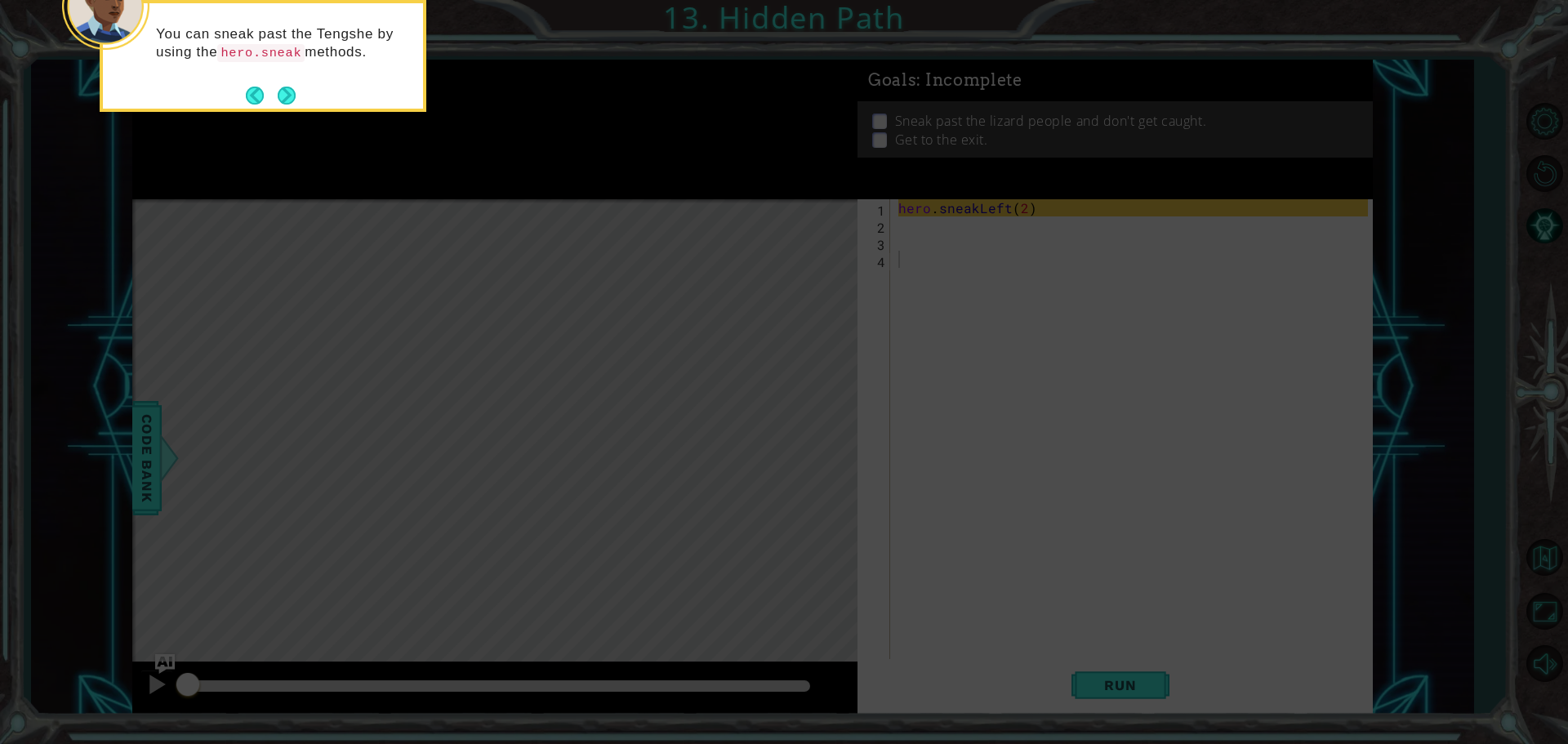
click at [937, 223] on icon at bounding box center [784, 111] width 1568 height 1266
click at [291, 96] on button "Next" at bounding box center [287, 95] width 19 height 19
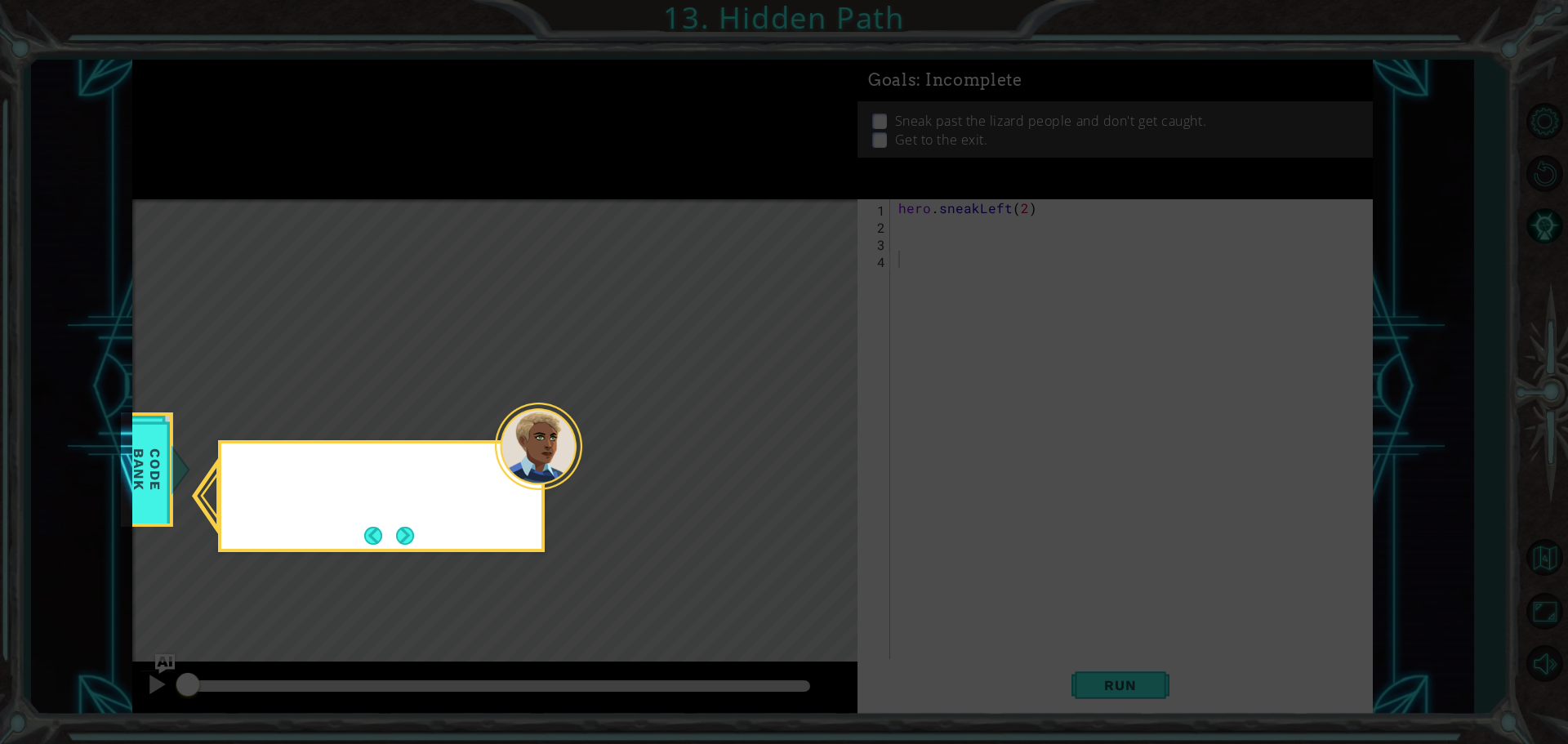
click at [291, 96] on icon at bounding box center [784, 372] width 1568 height 744
click at [404, 539] on button "Next" at bounding box center [405, 536] width 18 height 18
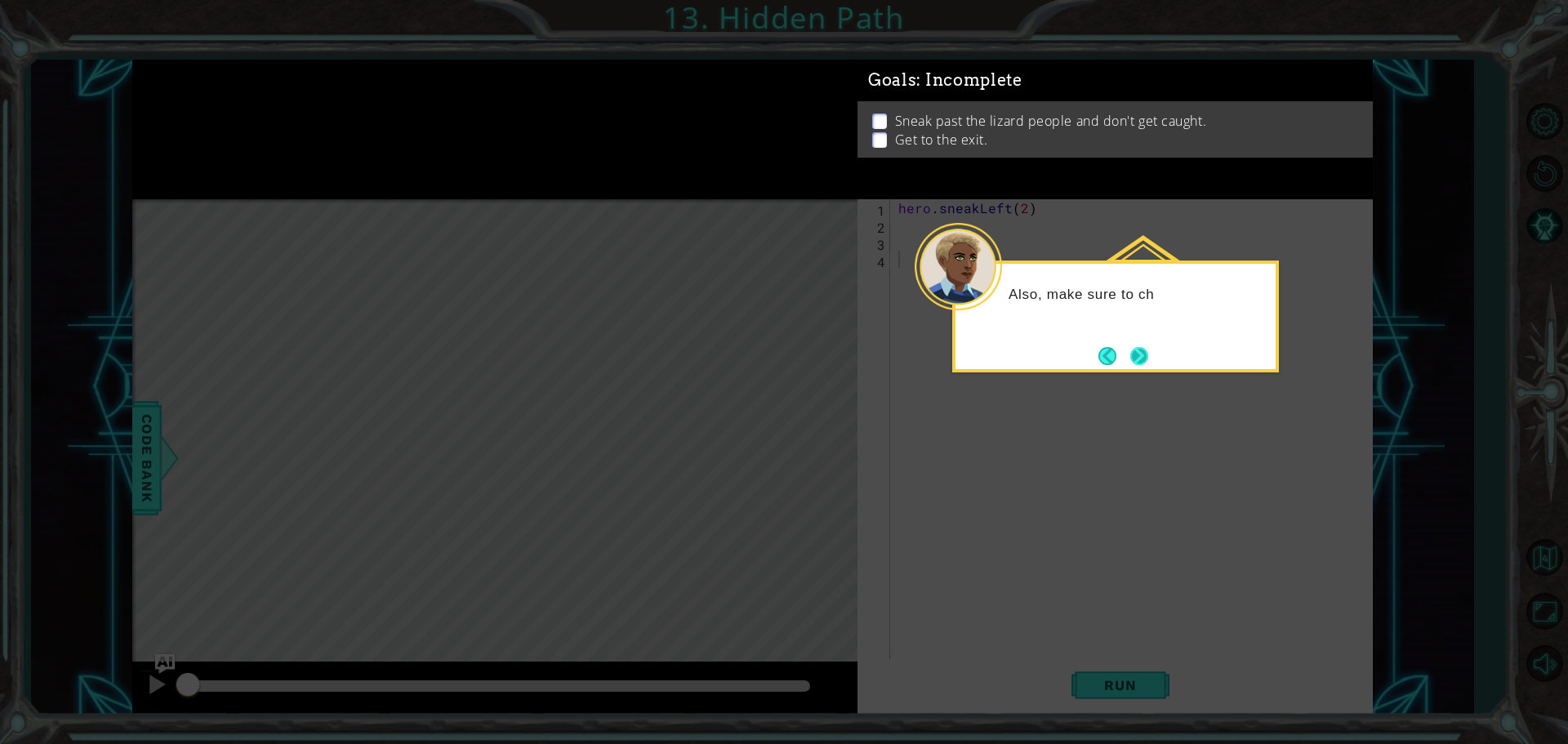
click at [1131, 351] on button "Next" at bounding box center [1140, 356] width 21 height 21
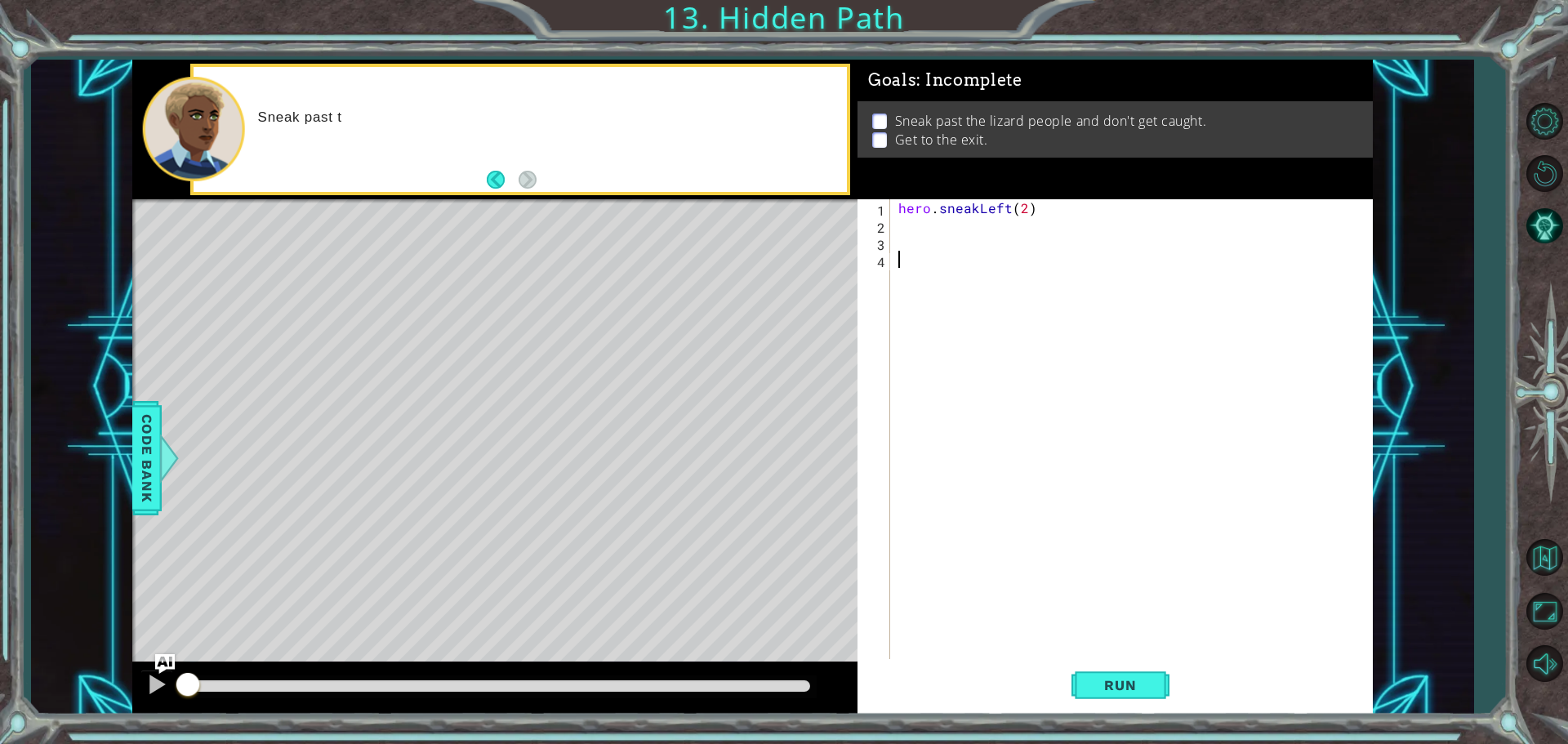
click at [982, 232] on div "hero . sneakLeft ( 2 )" at bounding box center [1135, 448] width 481 height 497
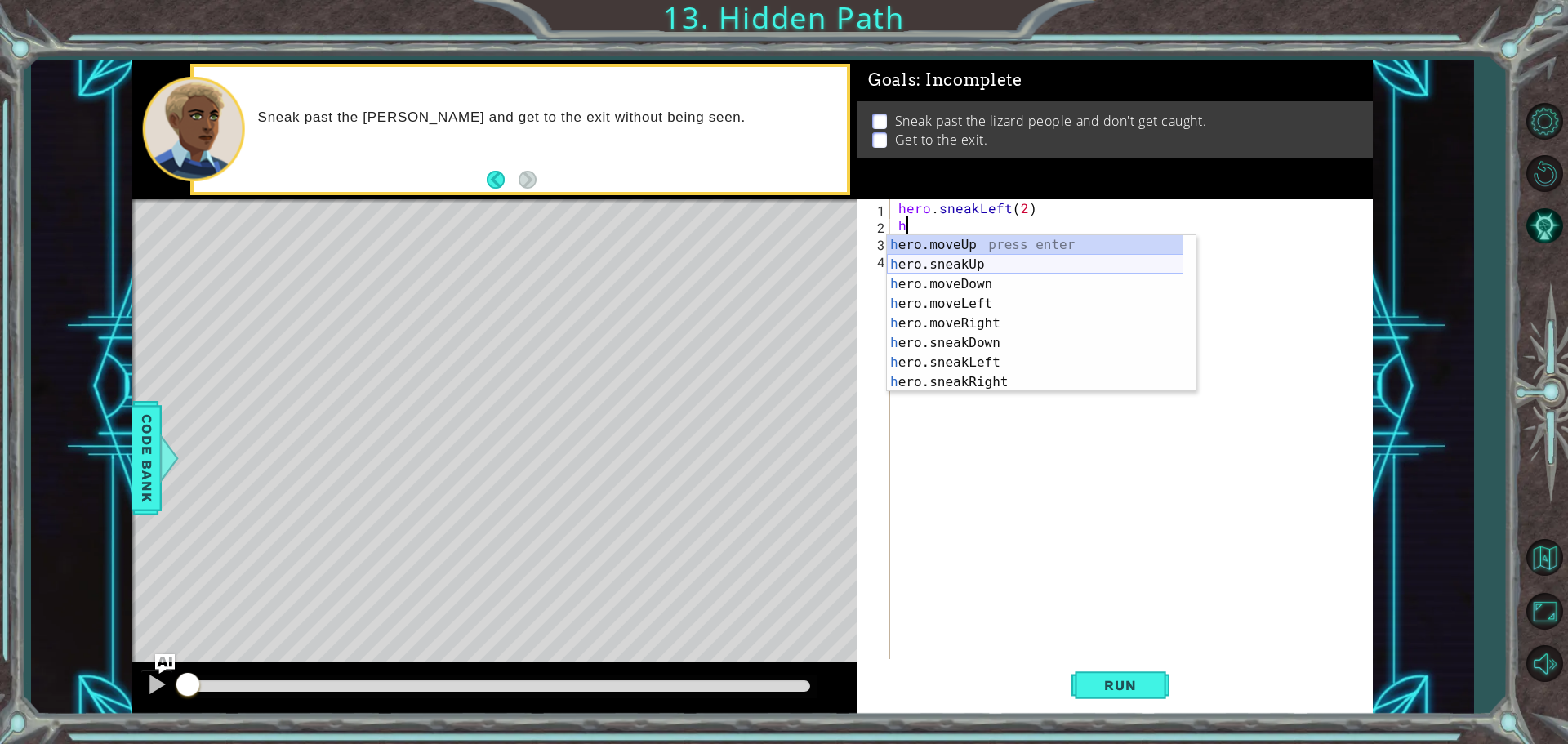
click at [965, 267] on div "h ero.moveUp press enter h ero.sneakUp press enter h ero.moveDown press enter h…" at bounding box center [1034, 333] width 296 height 196
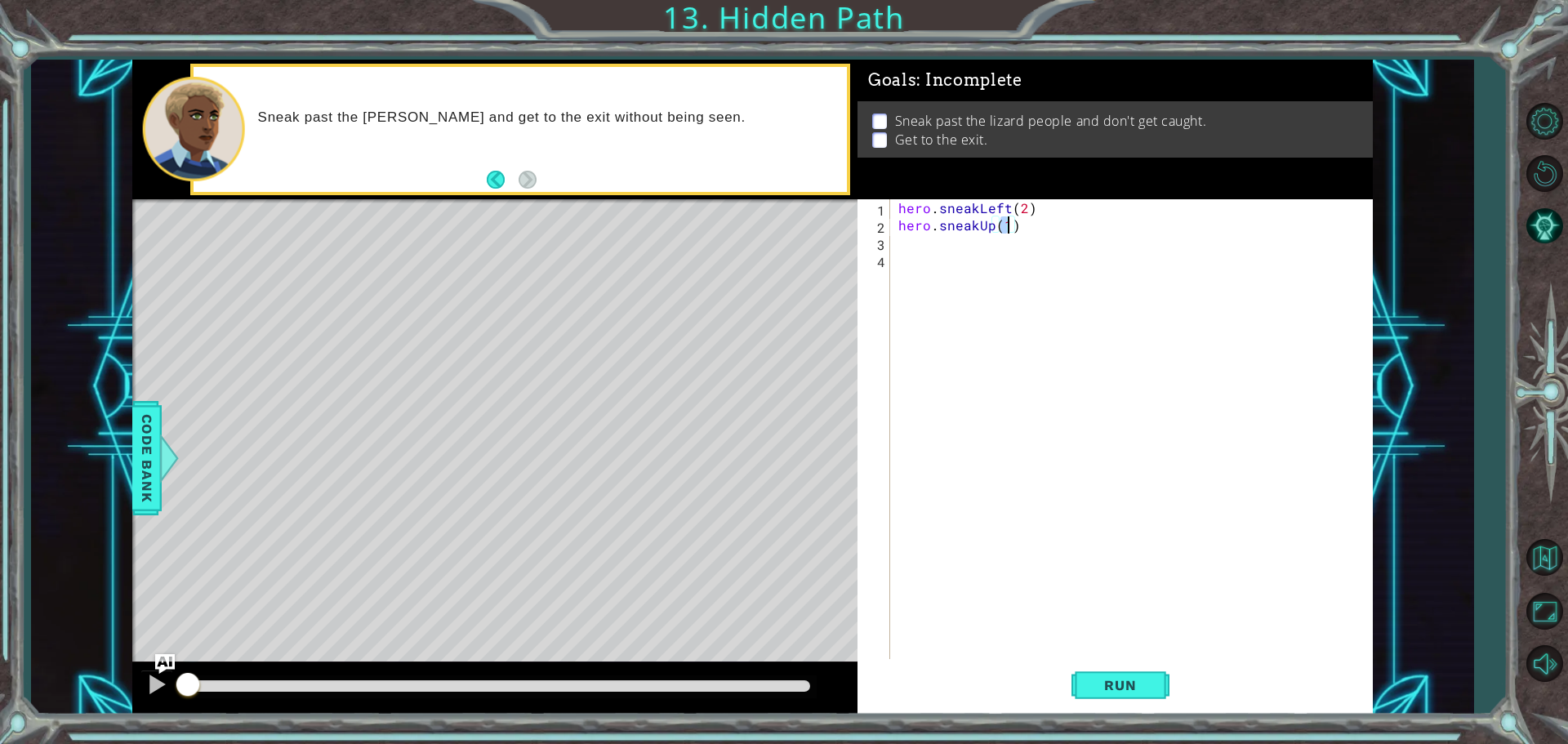
scroll to position [0, 7]
click at [981, 245] on div "hero . sneakLeft ( 2 ) hero . sneakUp ( 2 )" at bounding box center [1135, 448] width 481 height 497
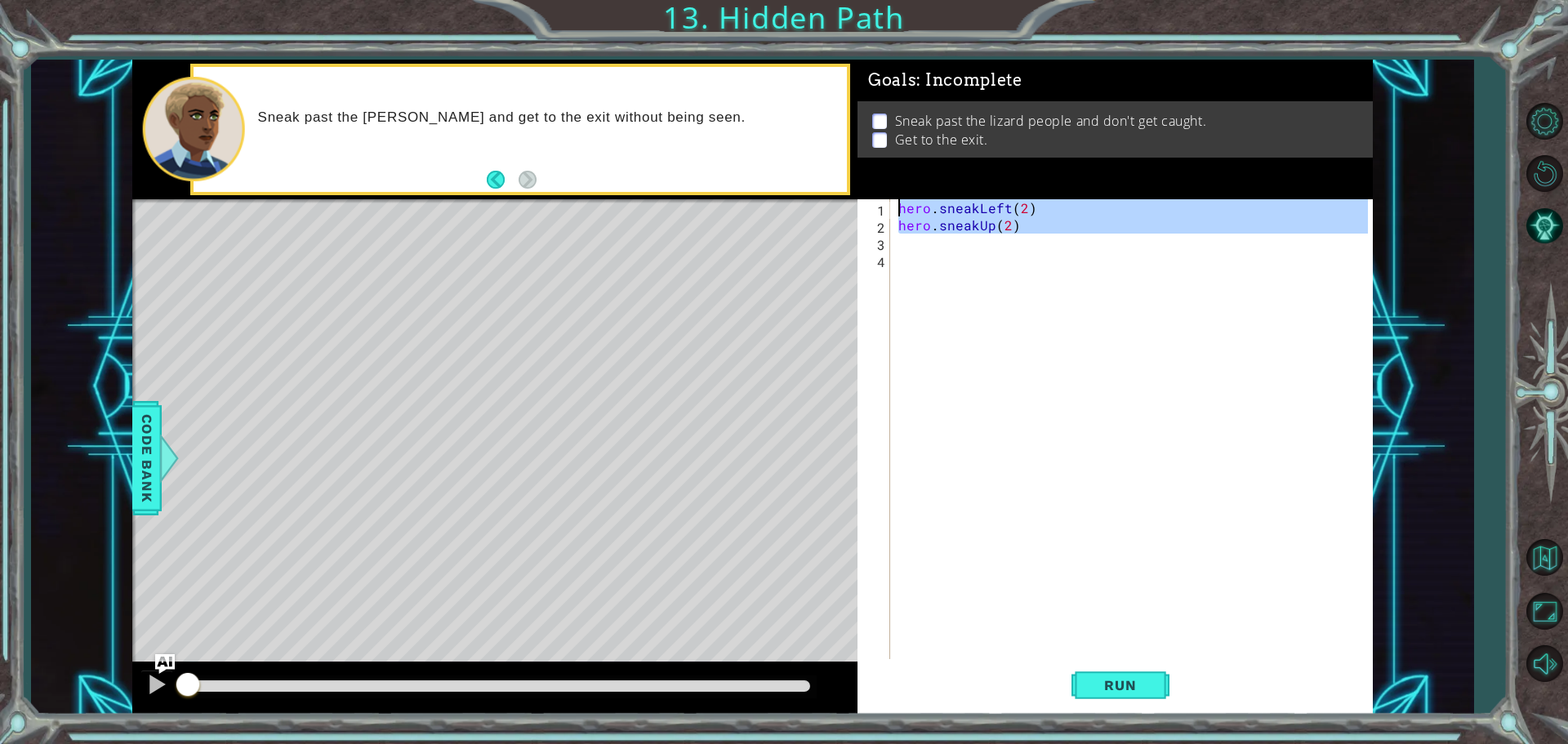
type textarea "hero.sneakLeft(2) hero.sneakUp(2)"
click at [980, 247] on div "hero . sneakLeft ( 2 ) hero . sneakUp ( 2 )" at bounding box center [1131, 431] width 472 height 463
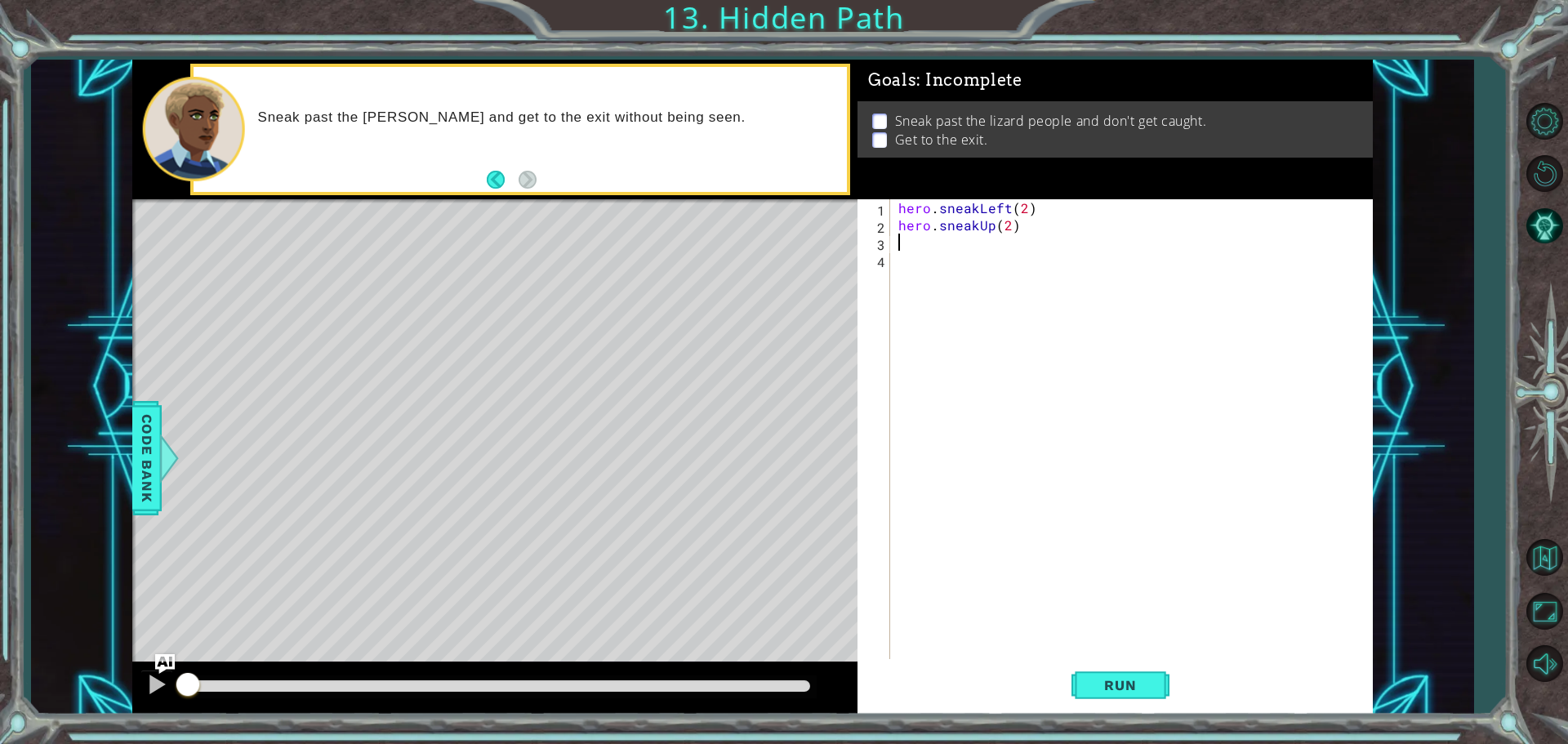
scroll to position [0, 0]
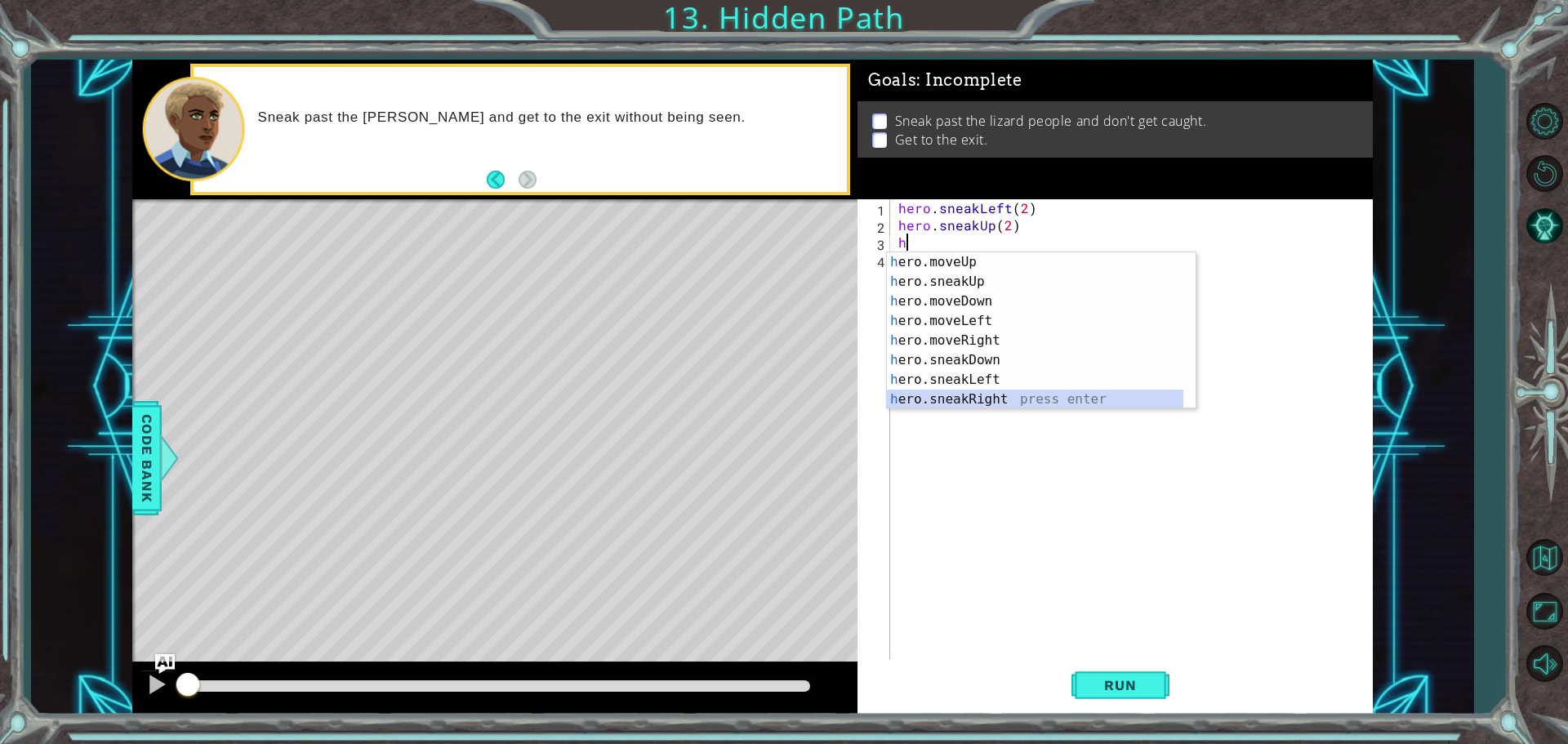
click at [983, 398] on div "h ero.moveUp press enter h ero.sneakUp press enter h ero.moveDown press enter h…" at bounding box center [1034, 350] width 296 height 196
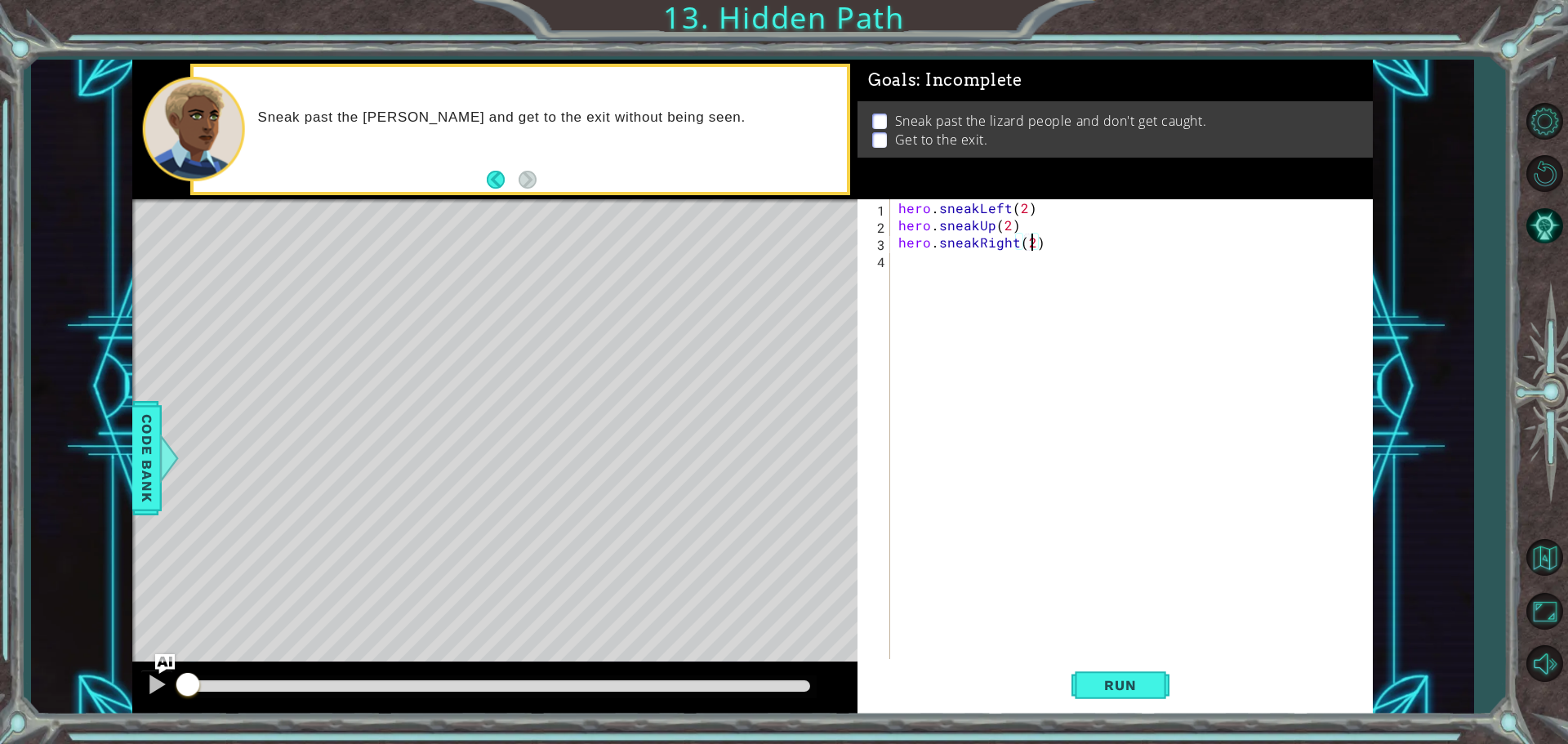
scroll to position [0, 8]
type textarea "hero.sneakRight(2)"
click at [1085, 679] on button "Run" at bounding box center [1120, 685] width 98 height 52
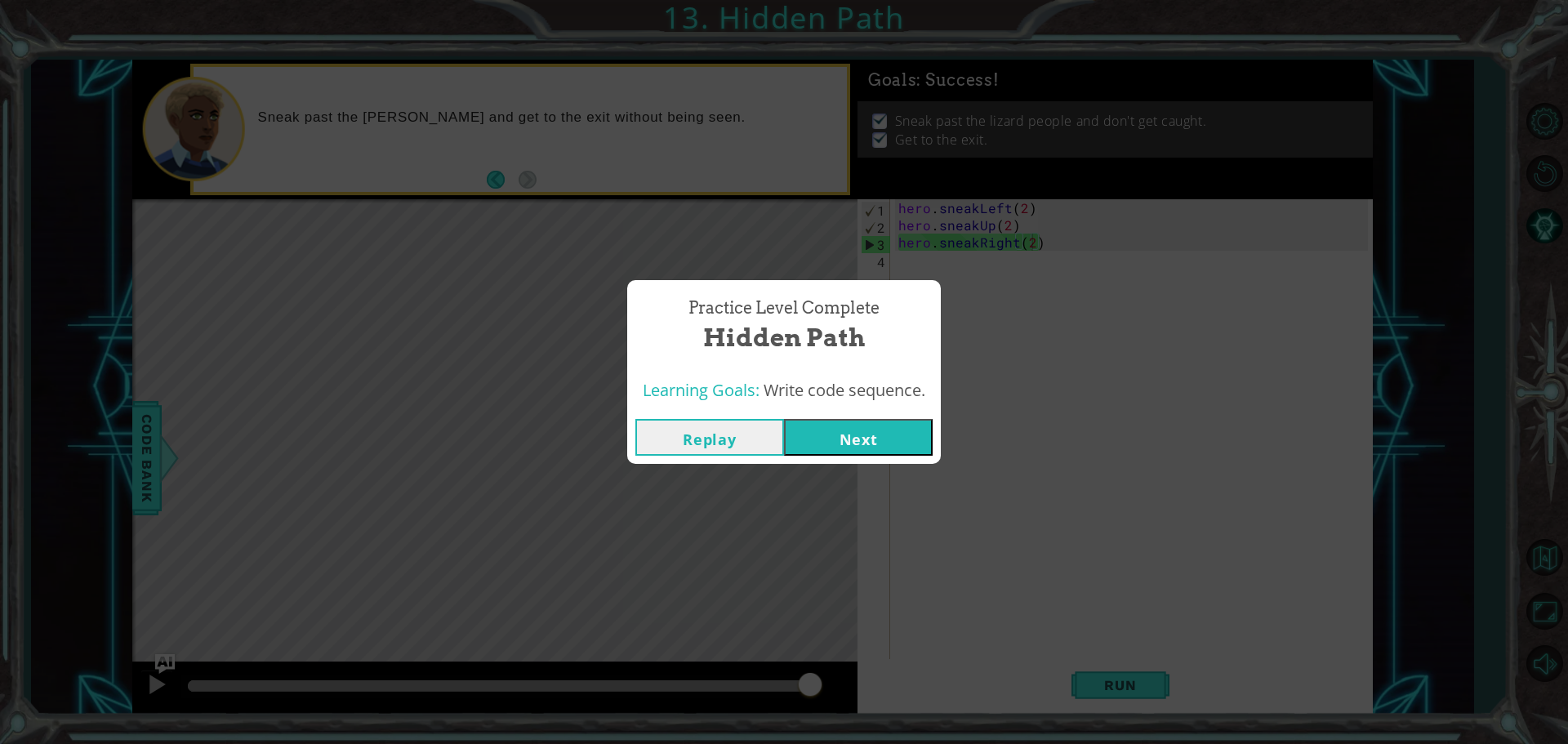
click at [872, 442] on button "Next" at bounding box center [858, 437] width 149 height 37
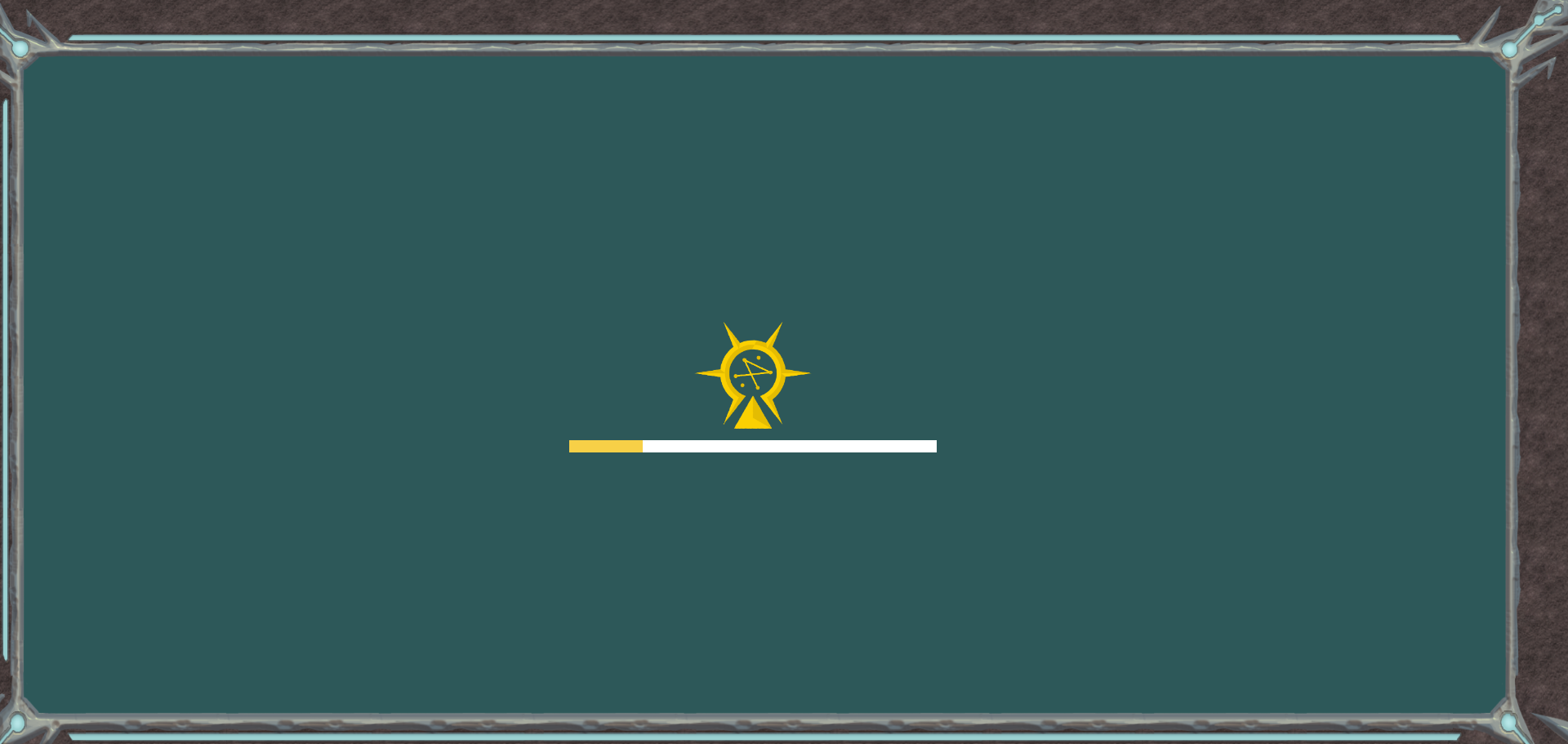
click at [872, 442] on div at bounding box center [753, 446] width 367 height 12
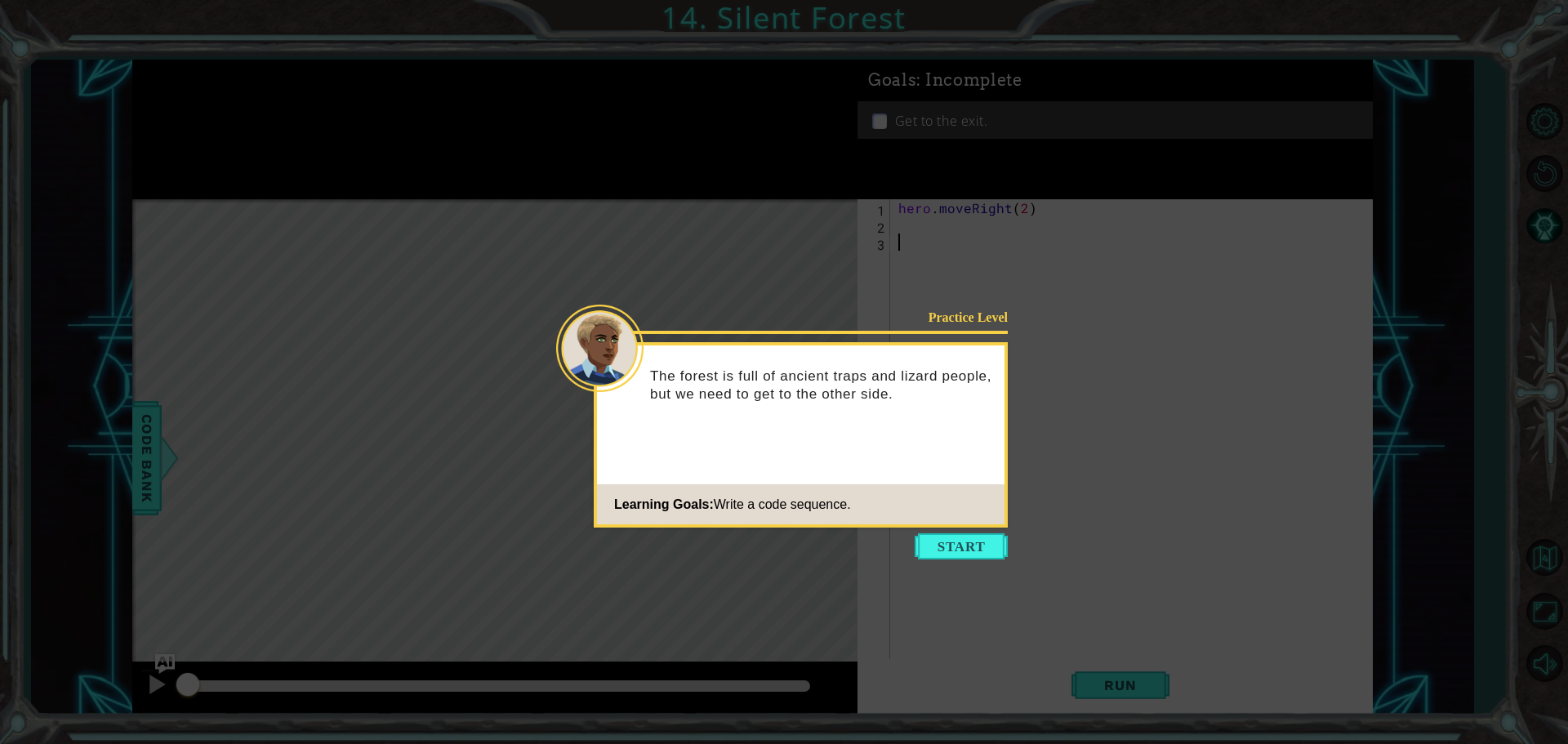
click at [961, 544] on button "Start" at bounding box center [961, 547] width 93 height 26
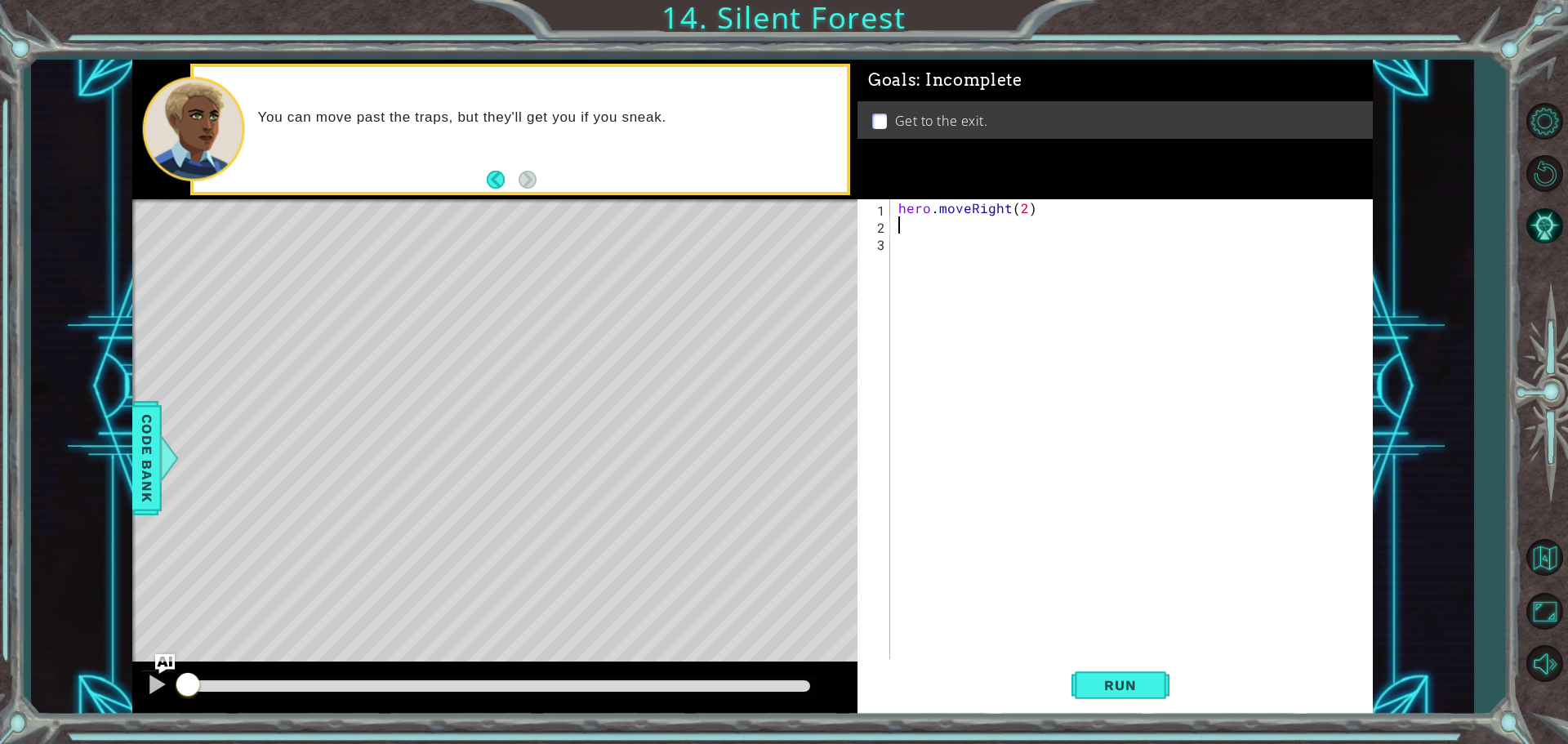
click at [948, 226] on div "hero . moveRight ( 2 )" at bounding box center [1135, 448] width 481 height 497
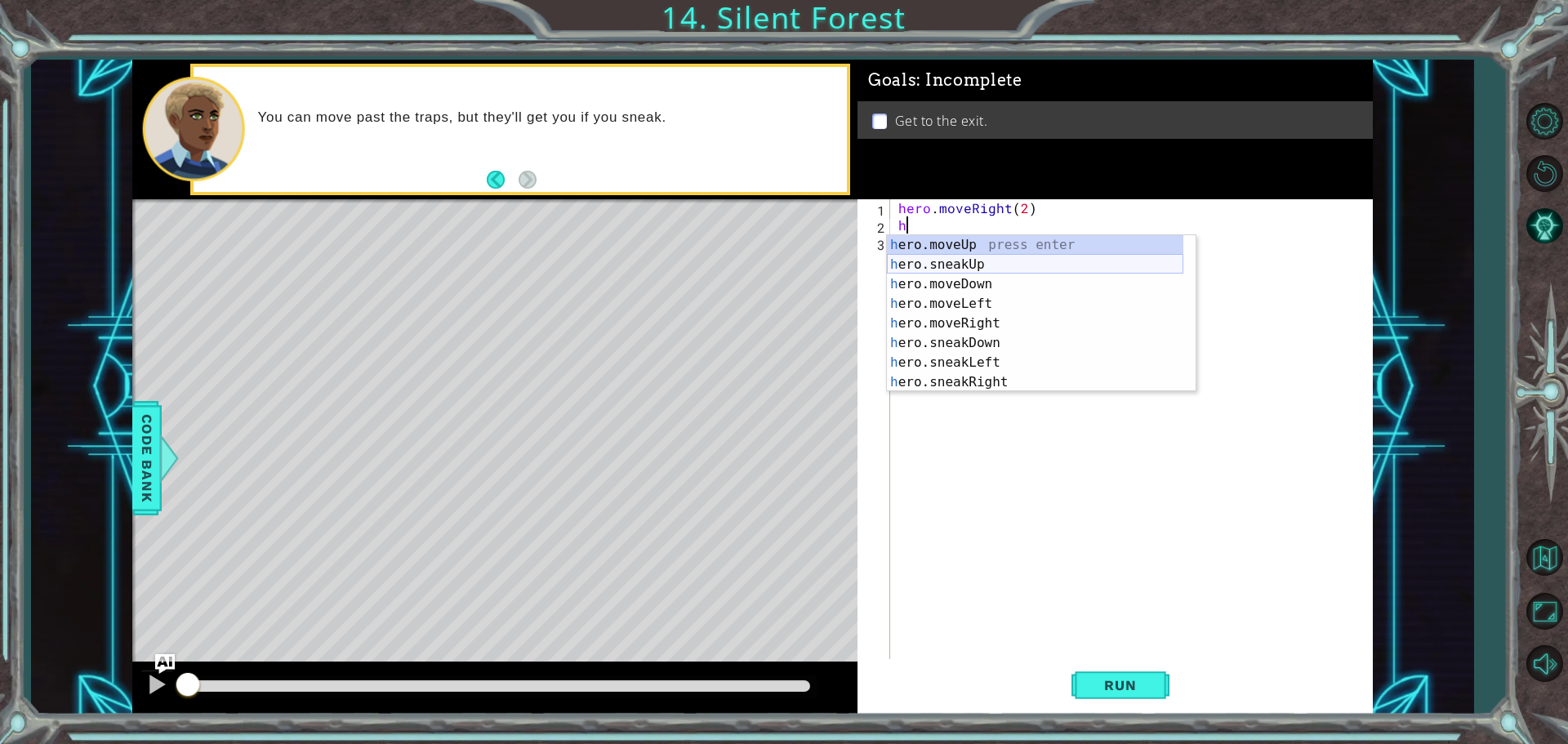
click at [958, 268] on div "h ero.moveUp press enter h ero.sneakUp press enter h ero.moveDown press enter h…" at bounding box center [1034, 333] width 296 height 196
type textarea "hero.sneakUp(1)"
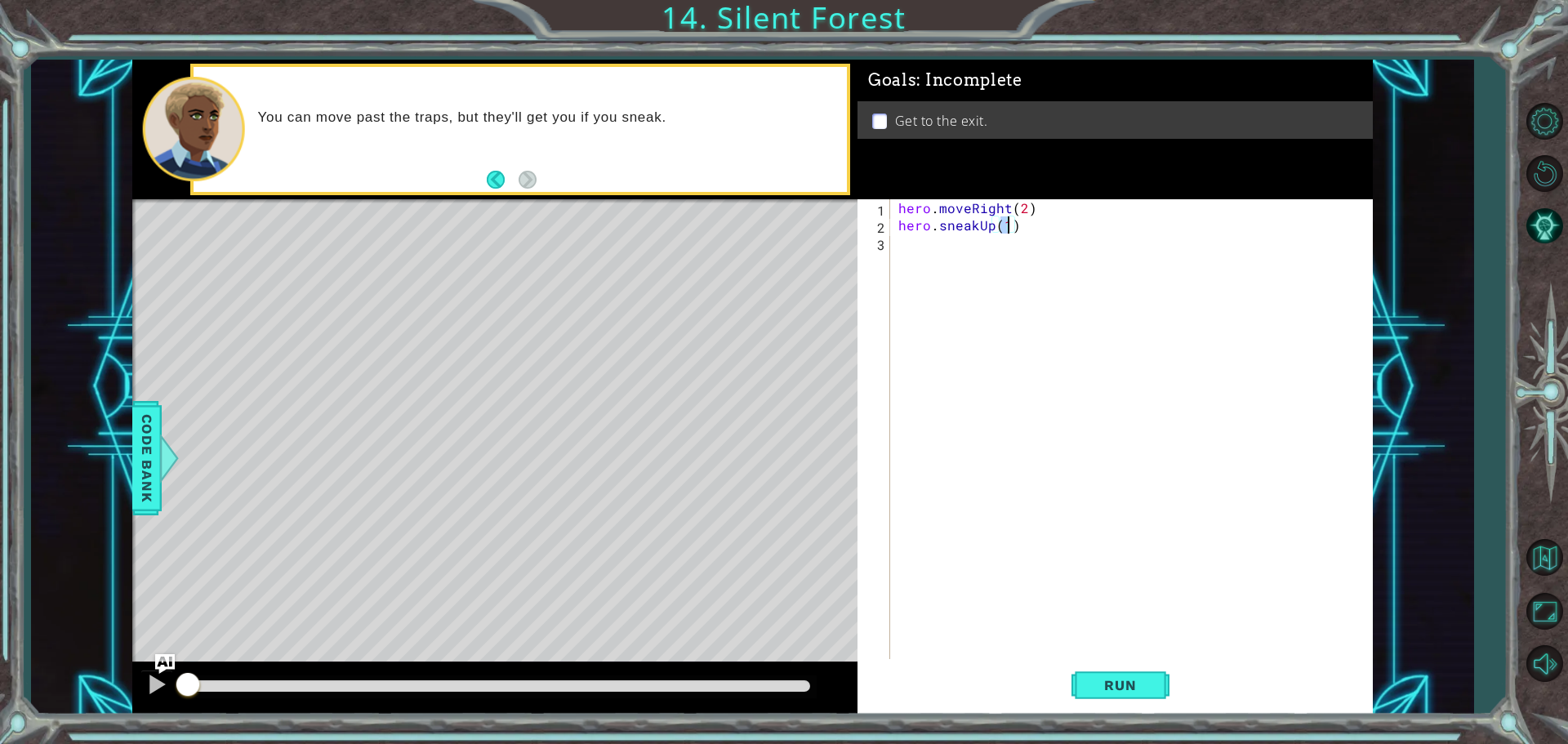
click at [950, 257] on div "hero . moveRight ( 2 ) hero . sneakUp ( 1 )" at bounding box center [1135, 448] width 481 height 497
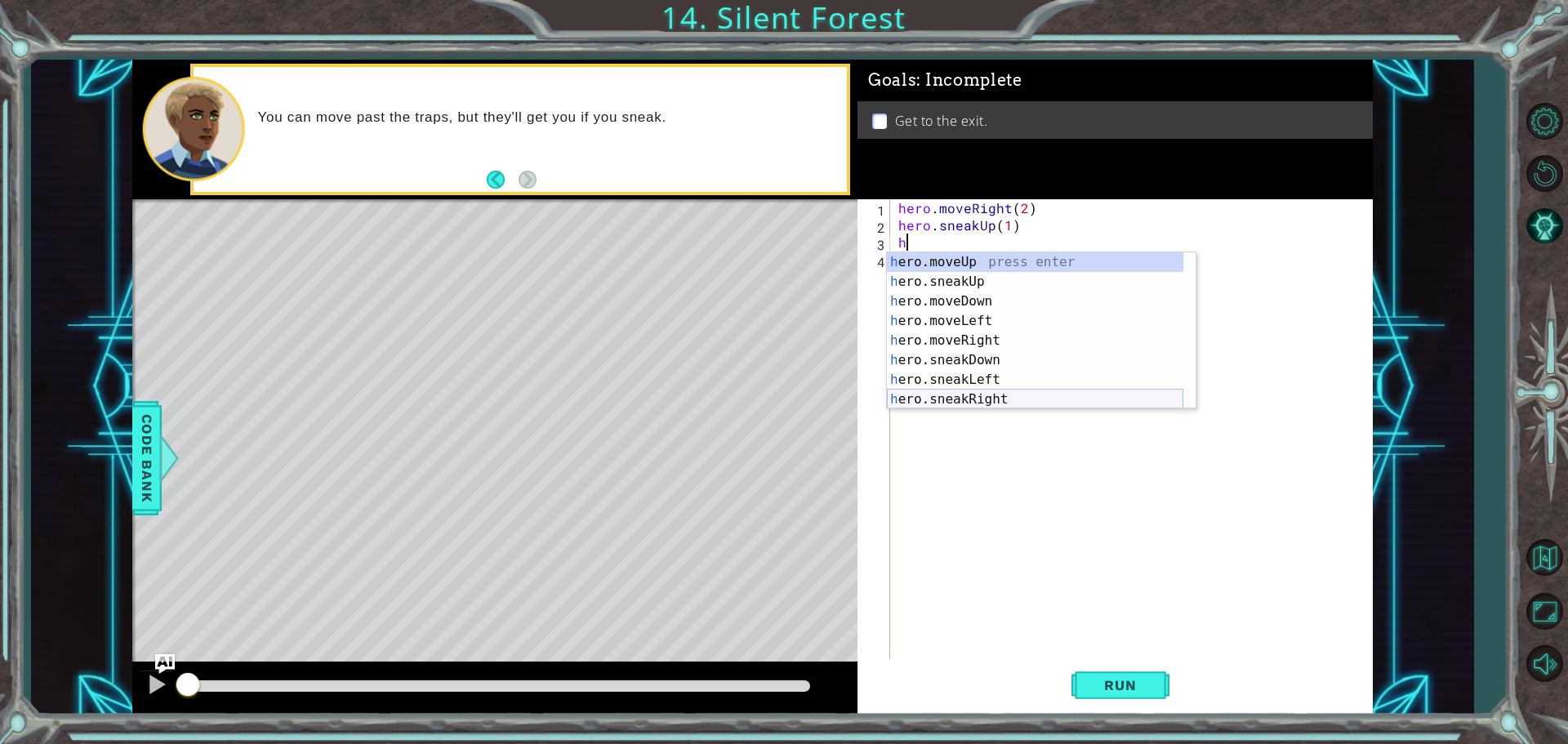
click at [984, 401] on div "h ero.moveUp press enter h ero.sneakUp press enter h ero.moveDown press enter h…" at bounding box center [1034, 350] width 296 height 196
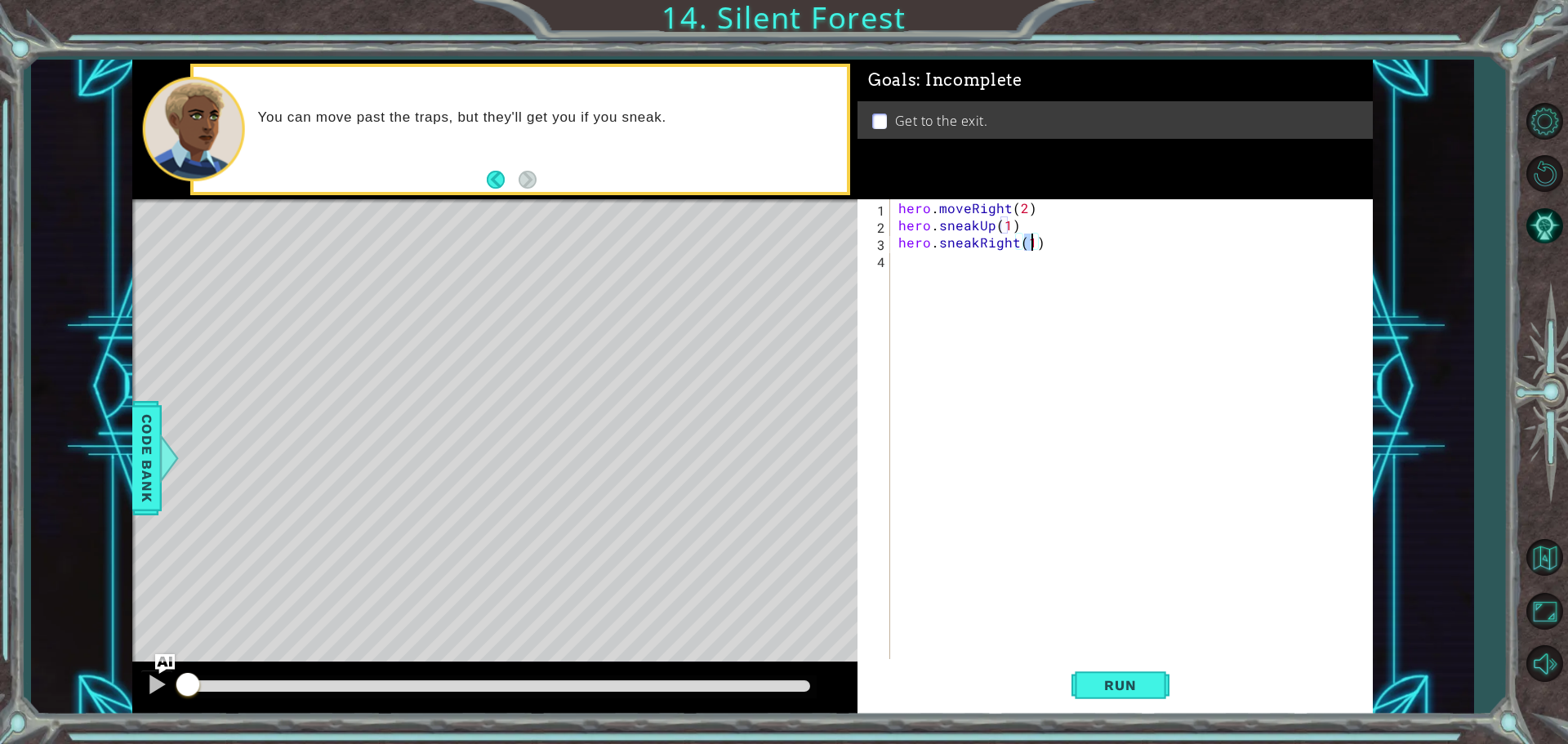
type textarea "hero.sneakRight(2)"
click at [1017, 260] on div "hero . moveRight ( 2 ) hero . sneakUp ( 1 ) hero . sneakRight ( 2 )" at bounding box center [1135, 448] width 481 height 497
click at [1011, 272] on div "hero . moveRight ( 2 ) hero . sneakUp ( 1 ) hero . sneakRight ( 2 )" at bounding box center [1135, 448] width 481 height 497
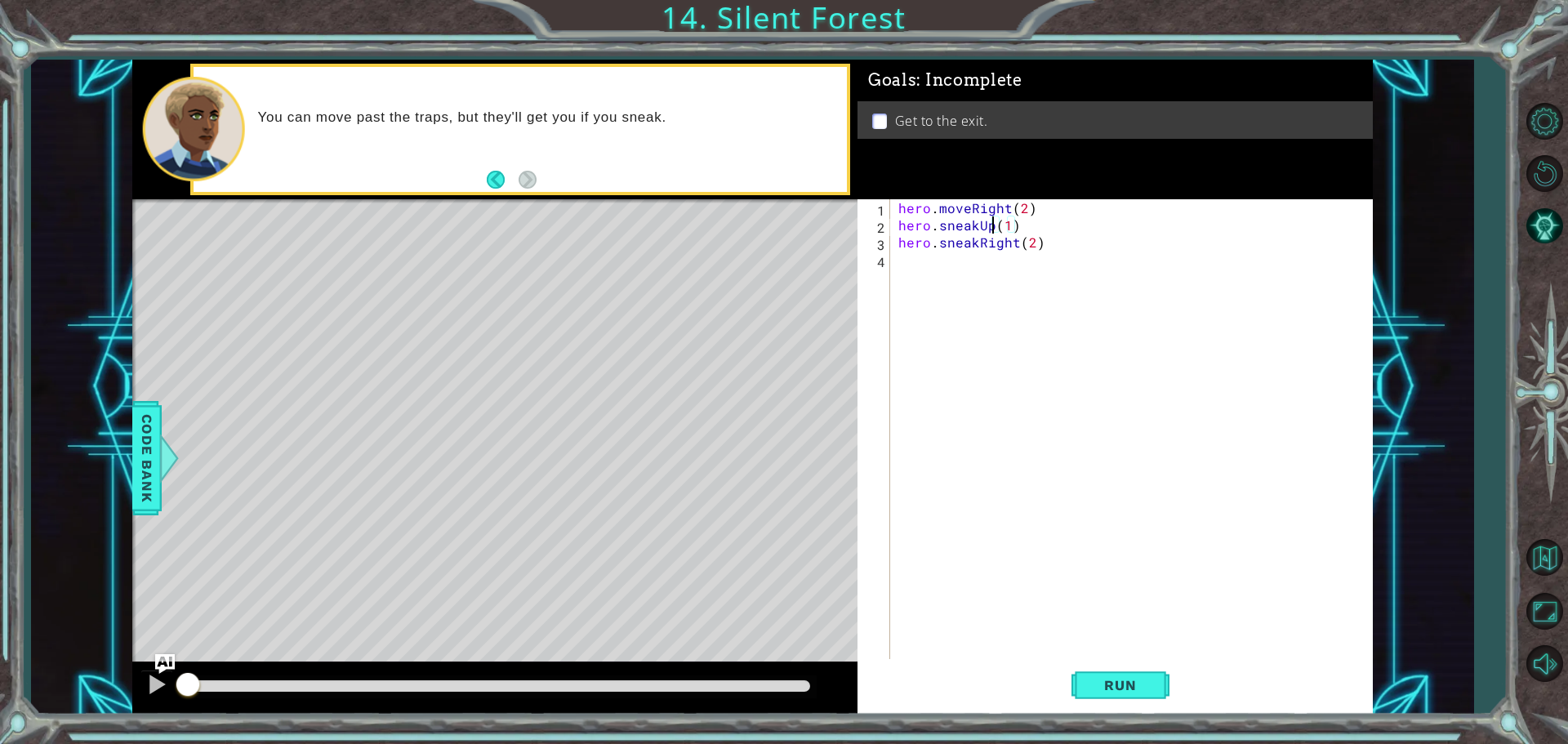
click at [993, 225] on div "hero . moveRight ( 2 ) hero . sneakUp ( 1 ) hero . sneakRight ( 2 )" at bounding box center [1135, 448] width 481 height 497
click at [1071, 223] on div "hero . moveRight ( 2 ) hero . sneakDown ( 1 ) ( 1 ) hero . sneakRight ( 2 )" at bounding box center [1135, 448] width 481 height 497
type textarea "hero.sneakDown(1)"
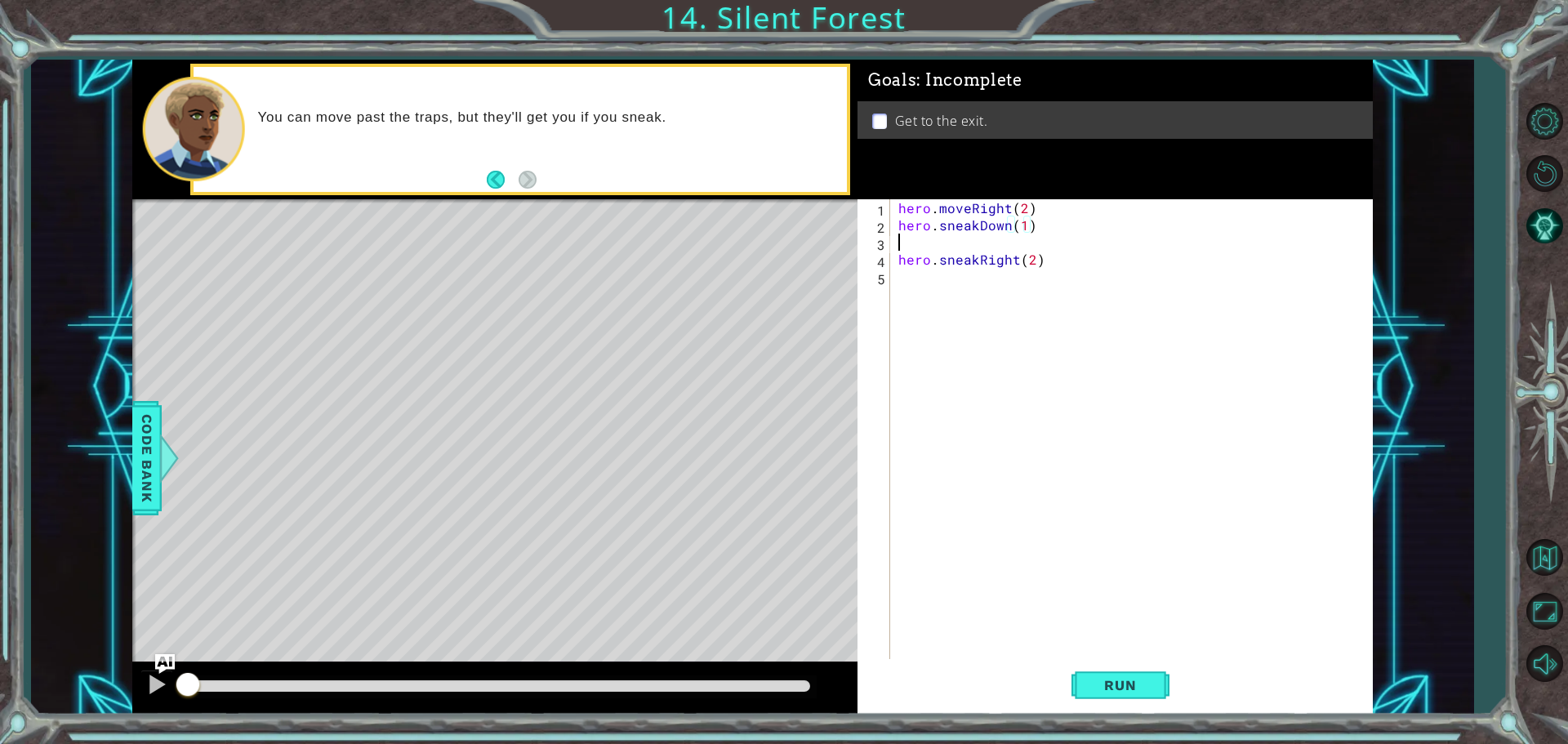
click at [1048, 243] on div "hero . moveRight ( 2 ) hero . sneakDown ( 1 ) hero . sneakRight ( 2 )" at bounding box center [1135, 448] width 481 height 497
type textarea "hero.sneakDown(1)"
click at [953, 268] on div "hero . moveRight ( 2 ) hero . sneakDown ( 1 ) hero . sneakRight ( 2 )" at bounding box center [1135, 448] width 481 height 497
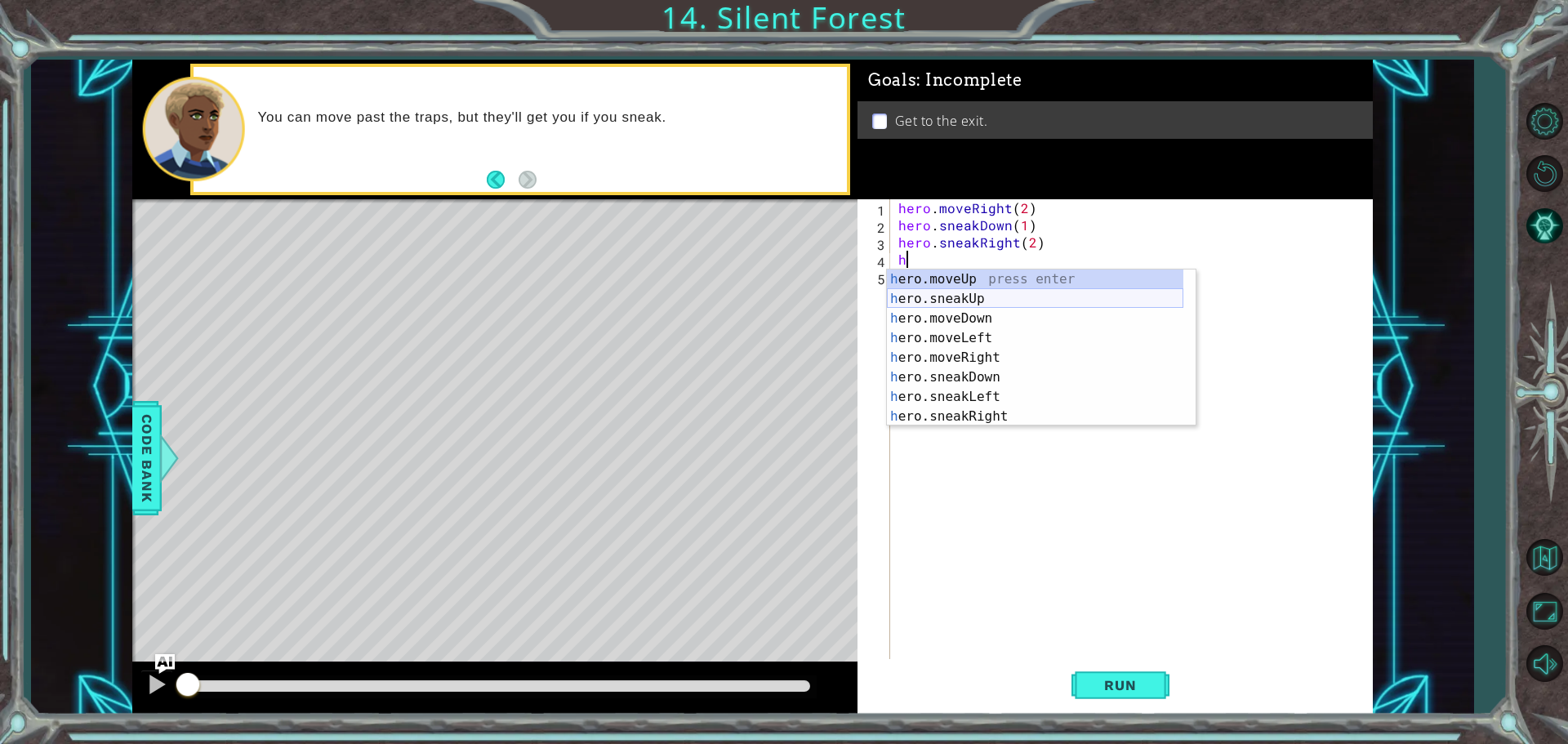
click at [968, 298] on div "h ero.moveUp press enter h ero.sneakUp press enter h ero.moveDown press enter h…" at bounding box center [1034, 367] width 296 height 196
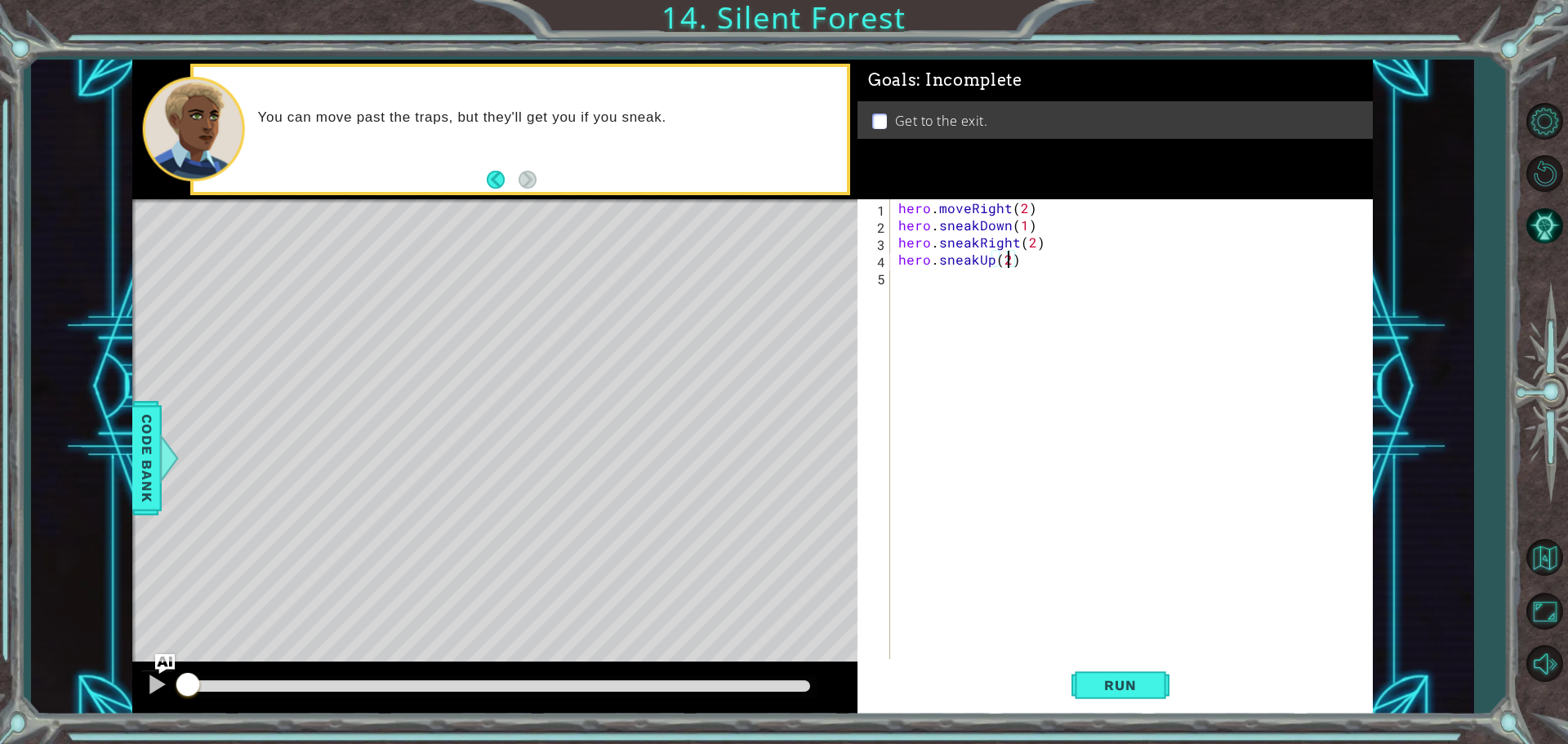
scroll to position [0, 7]
click at [969, 287] on div "hero . moveRight ( 2 ) hero . sneakDown ( 1 ) hero . sneakRight ( 2 ) hero . sn…" at bounding box center [1135, 448] width 481 height 497
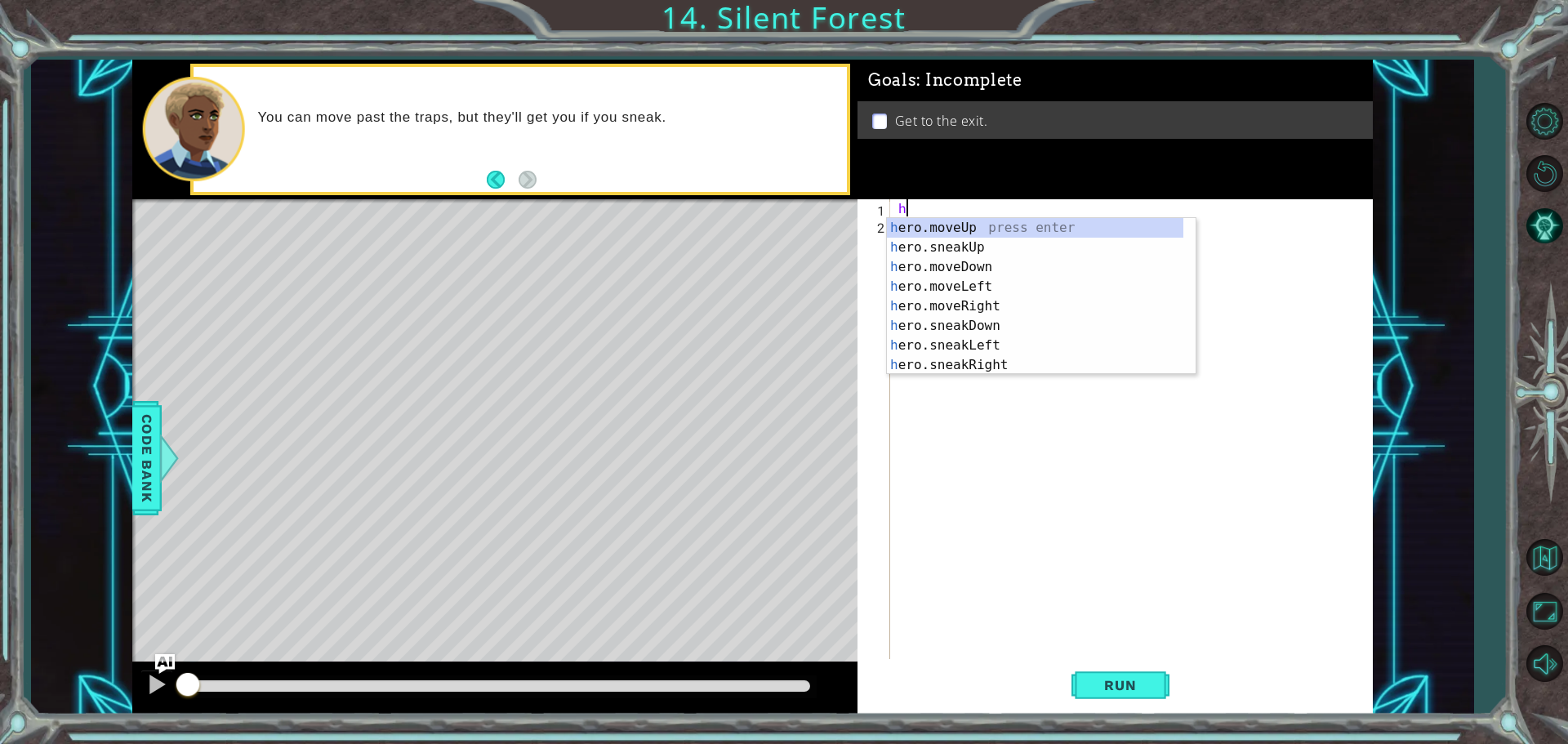
scroll to position [0, 0]
type textarea "h"
click at [1050, 461] on div "h" at bounding box center [1135, 448] width 481 height 497
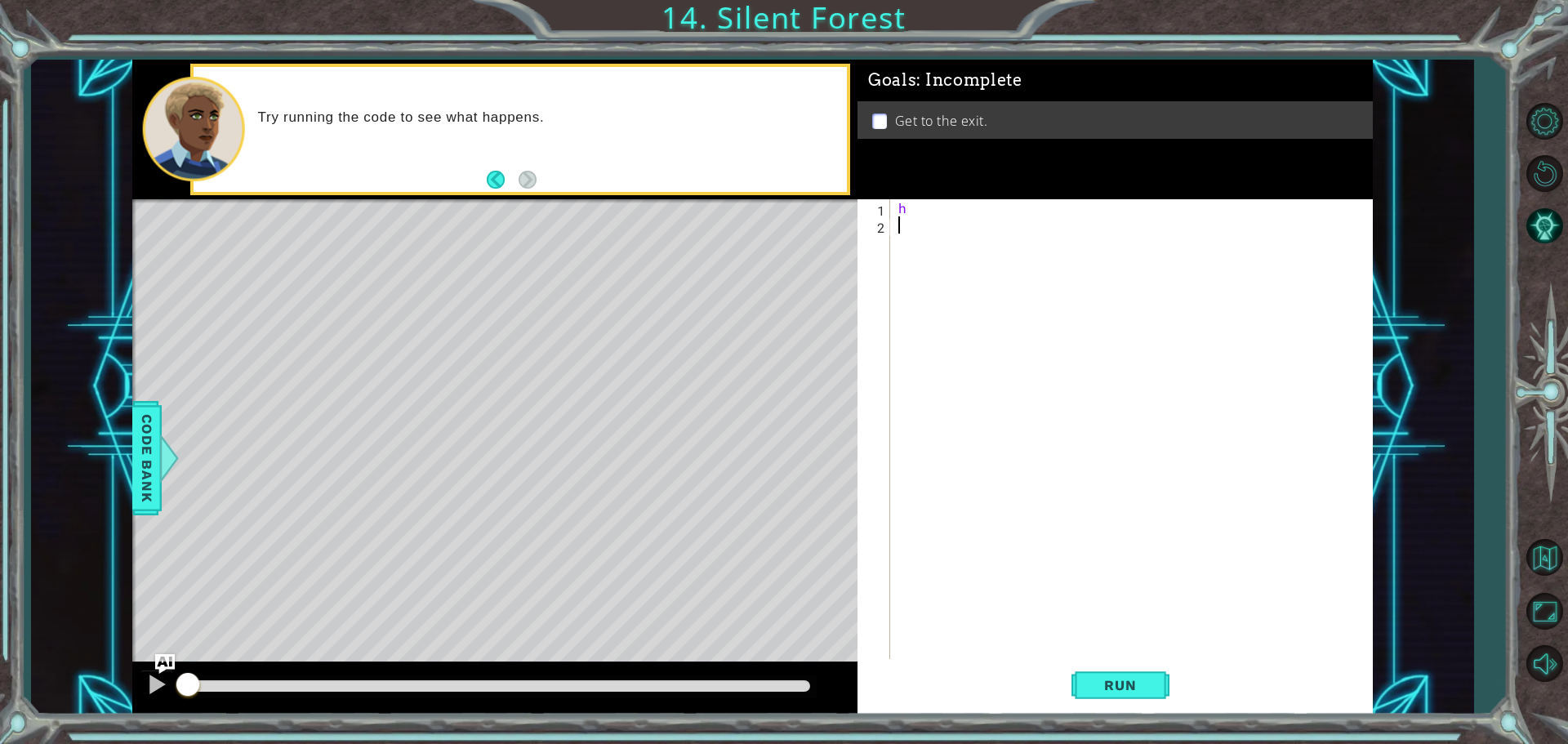
click at [984, 228] on div "h" at bounding box center [1135, 448] width 481 height 497
click at [971, 204] on div "h" at bounding box center [1135, 448] width 481 height 497
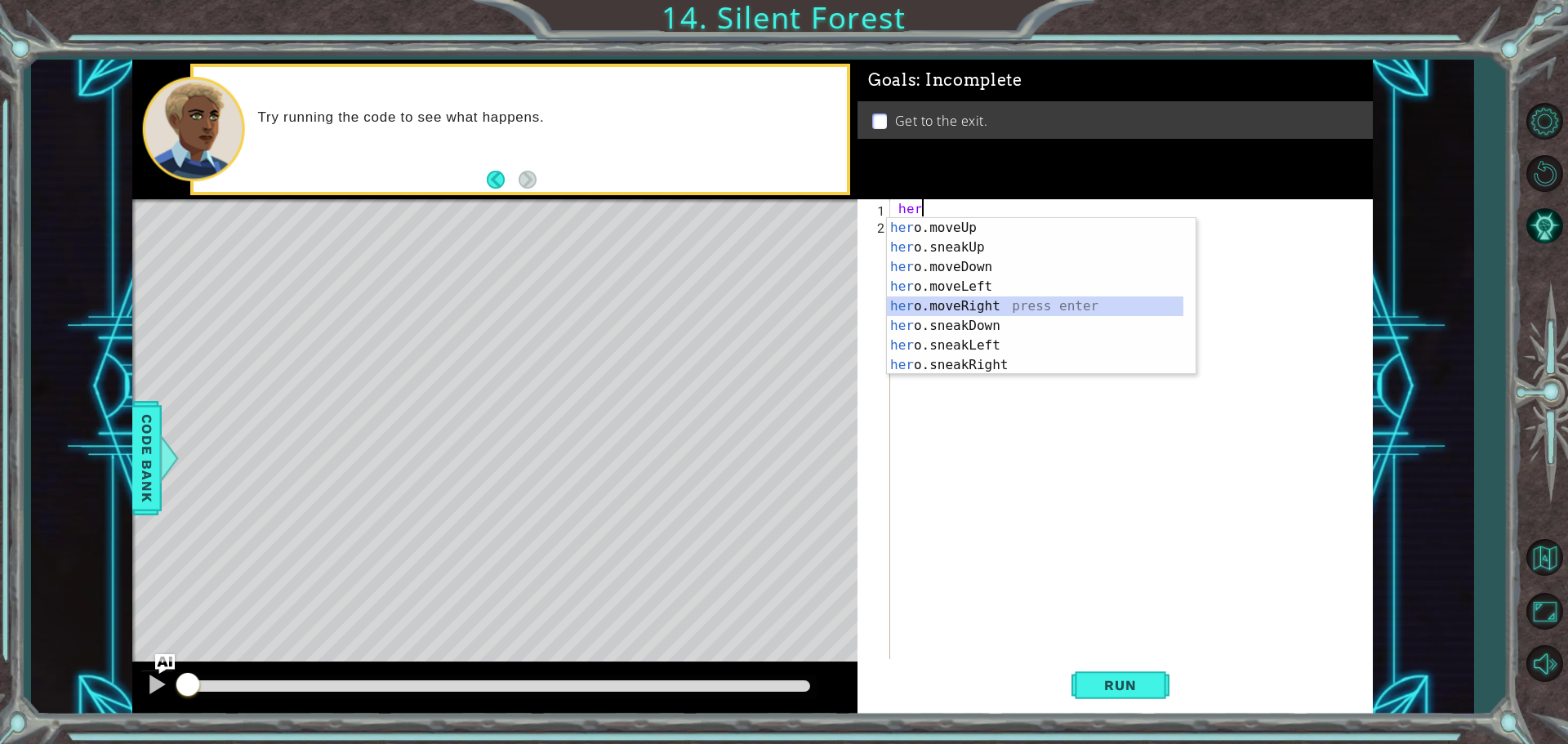
click at [979, 311] on div "her o.moveUp press enter her o.sneakUp press enter her o.moveDown press enter h…" at bounding box center [1034, 316] width 296 height 196
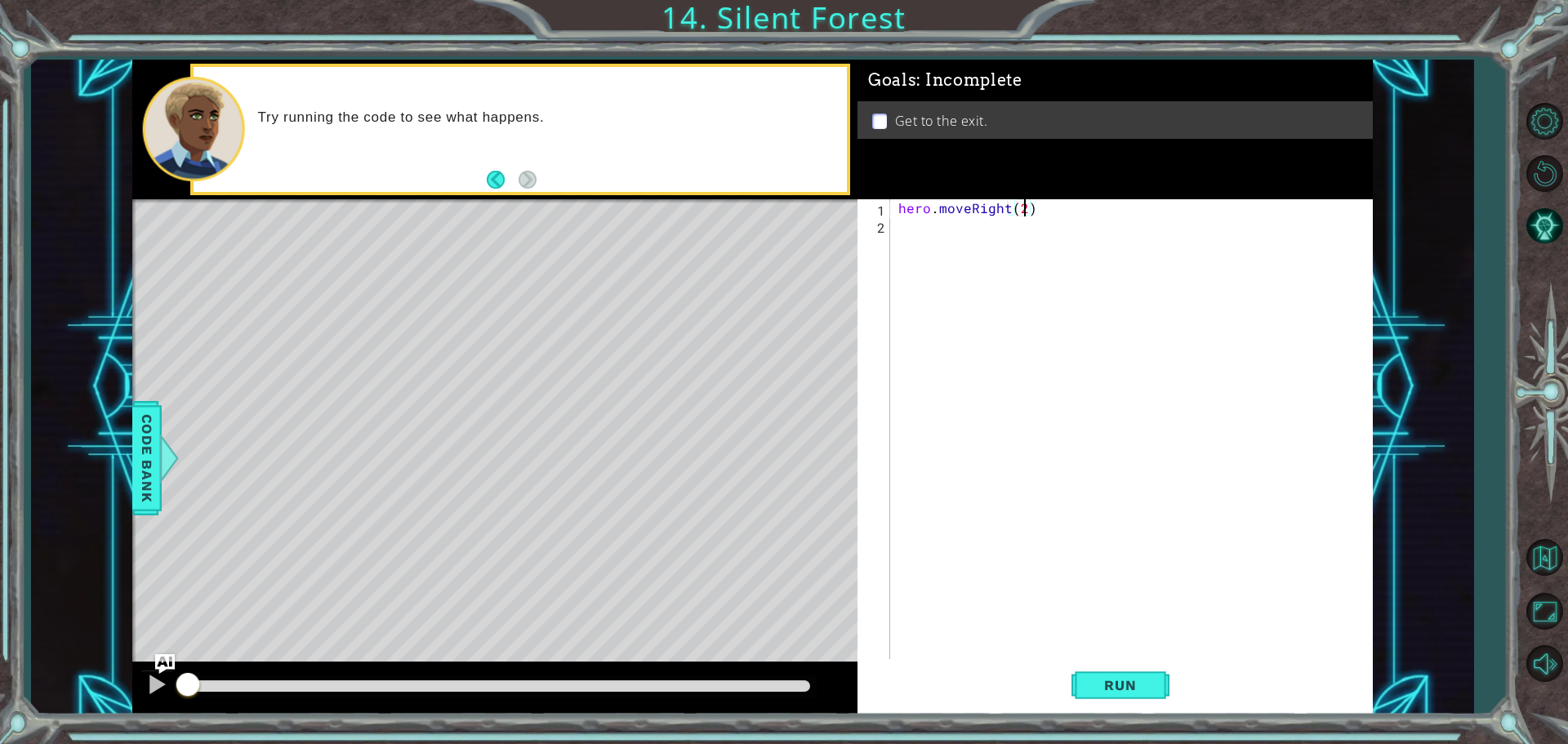
scroll to position [0, 8]
click at [976, 234] on div "hero . moveRight ( 2 )" at bounding box center [1135, 448] width 481 height 497
type textarea "hero.moveRight(2)"
click at [977, 237] on div "hero . moveRight ( 2 )" at bounding box center [1131, 431] width 472 height 463
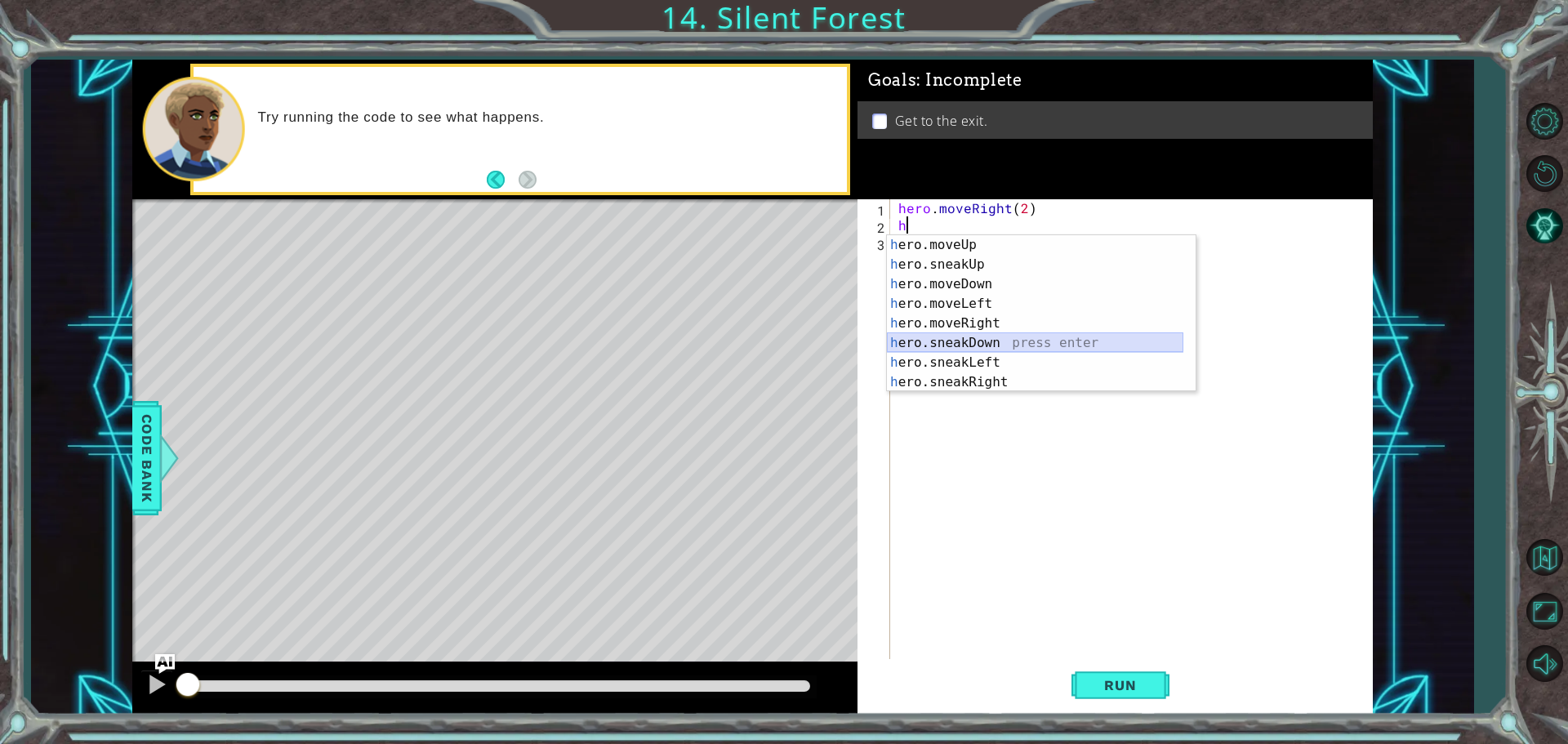
click at [971, 339] on div "h ero.moveUp press enter h ero.sneakUp press enter h ero.moveDown press enter h…" at bounding box center [1034, 333] width 296 height 196
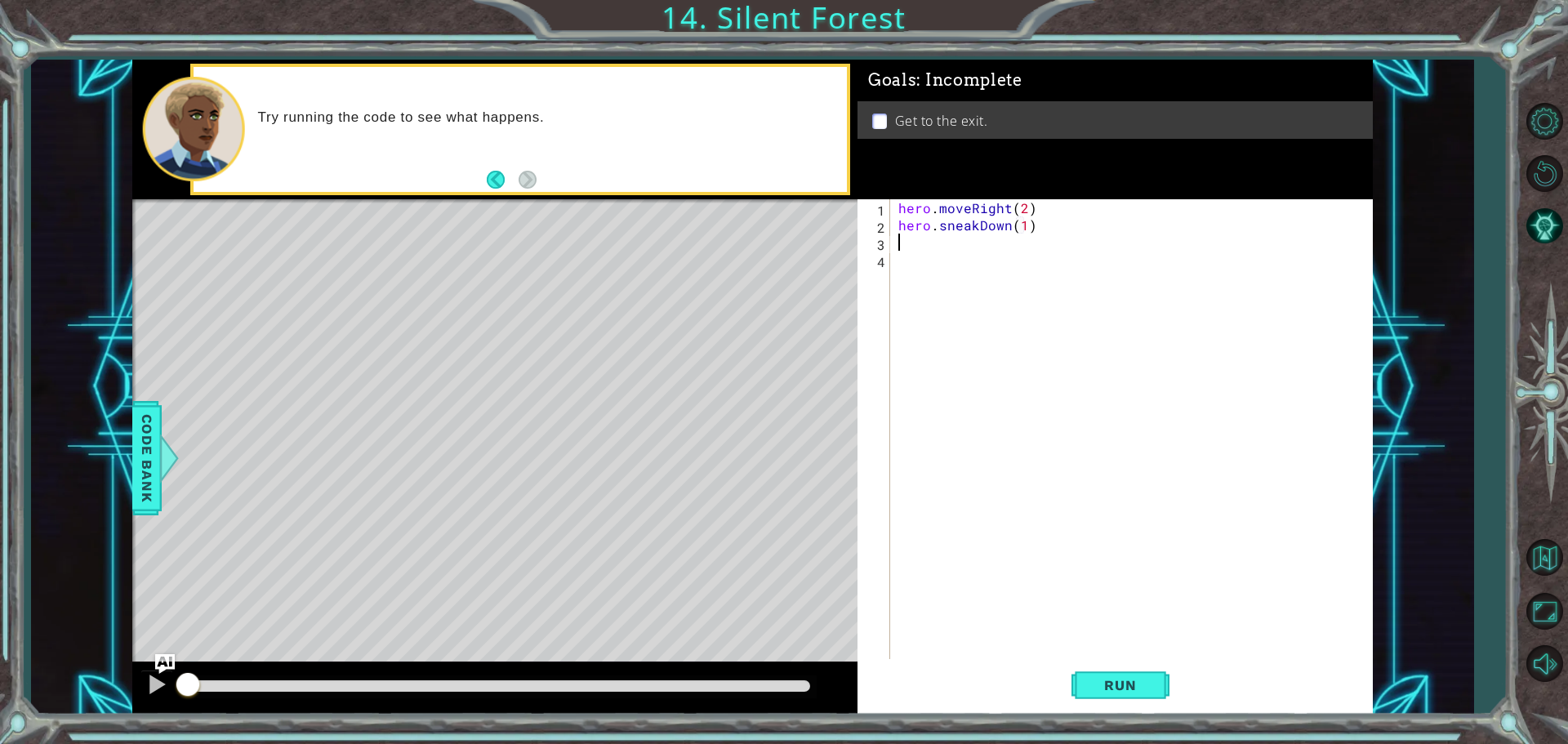
scroll to position [0, 8]
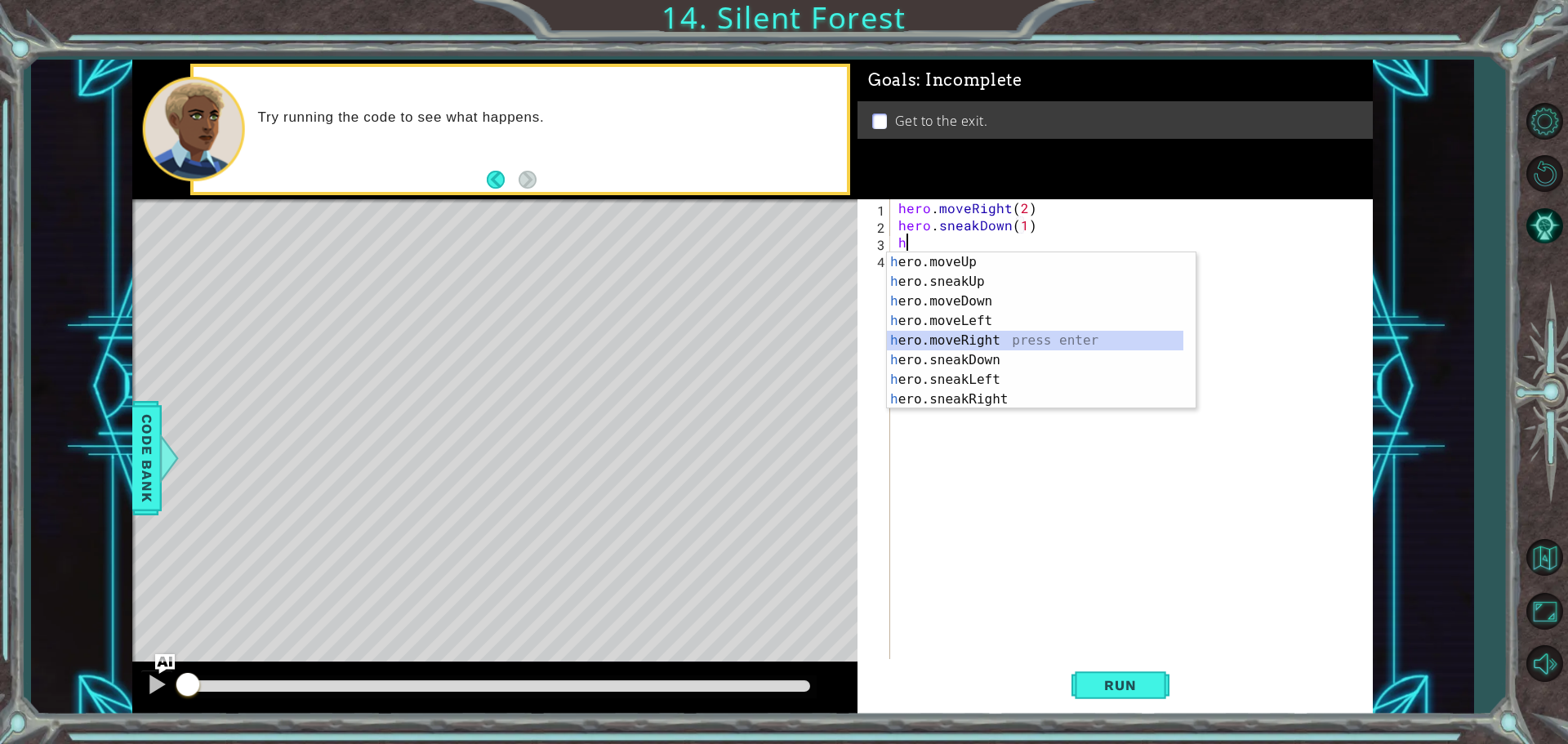
click at [978, 332] on div "h ero.moveUp press enter h ero.sneakUp press enter h ero.moveDown press enter h…" at bounding box center [1034, 350] width 296 height 196
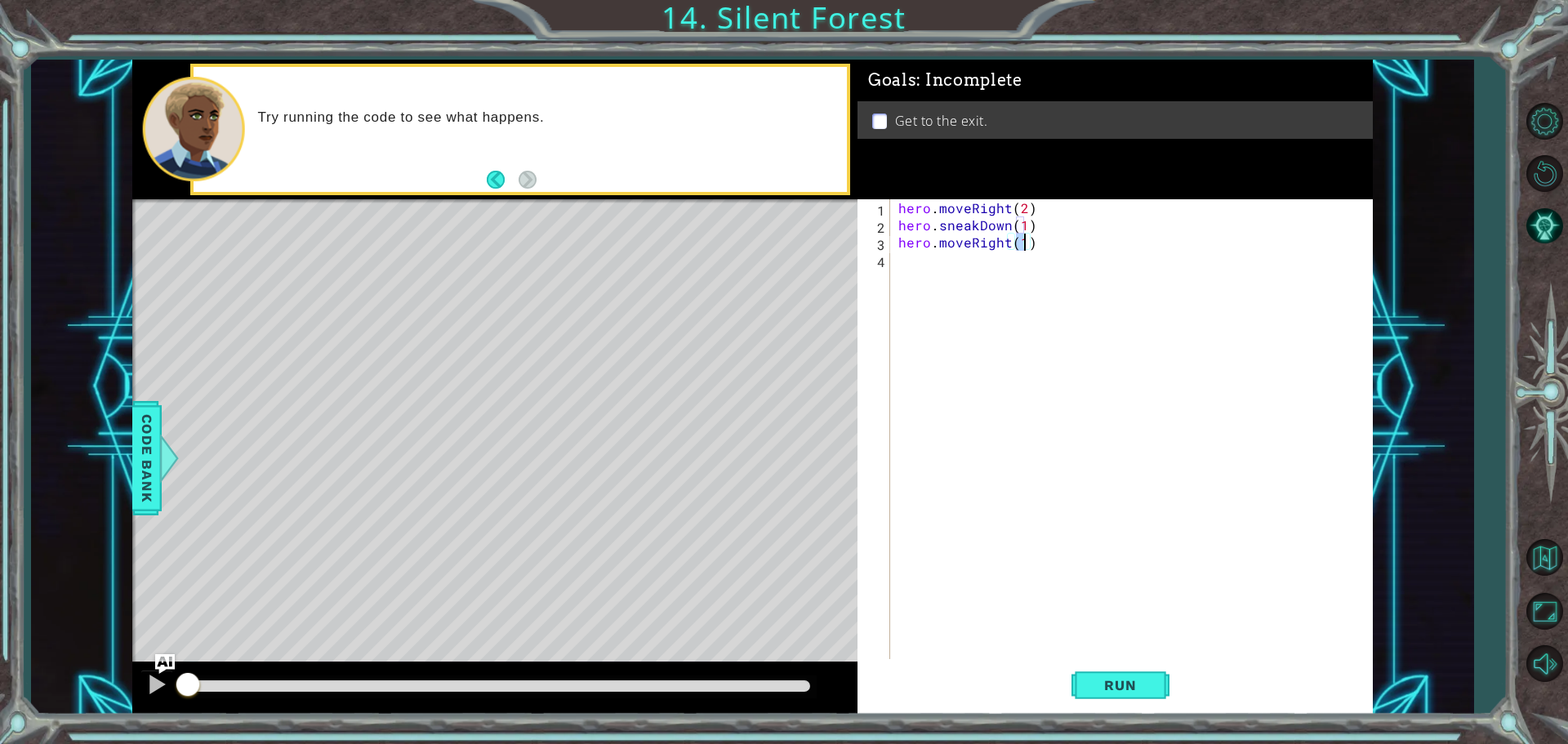
type textarea "hero.moveRight(2)"
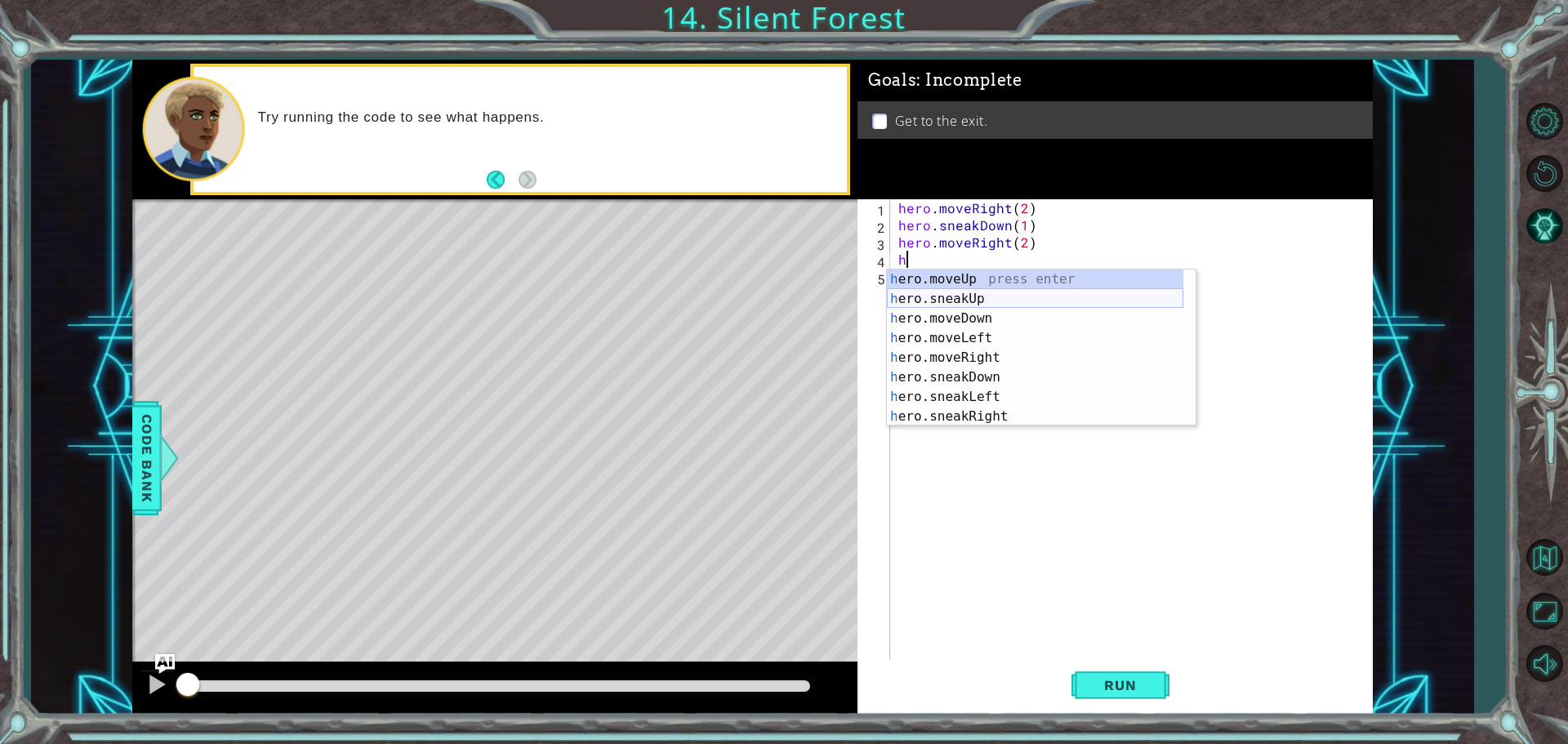
click at [965, 295] on div "h ero.moveUp press enter h ero.sneakUp press enter h ero.moveDown press enter h…" at bounding box center [1034, 367] width 296 height 196
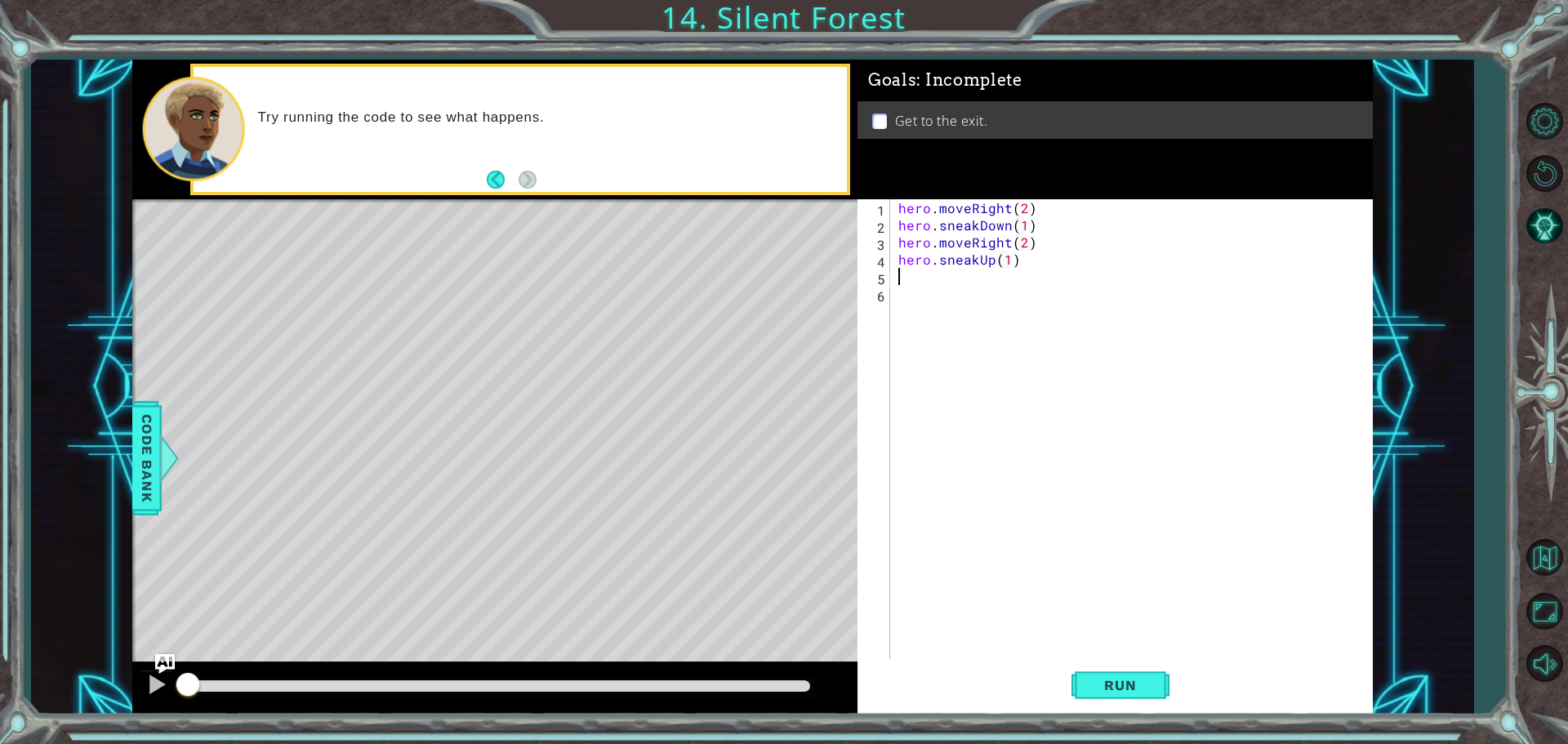
scroll to position [0, 7]
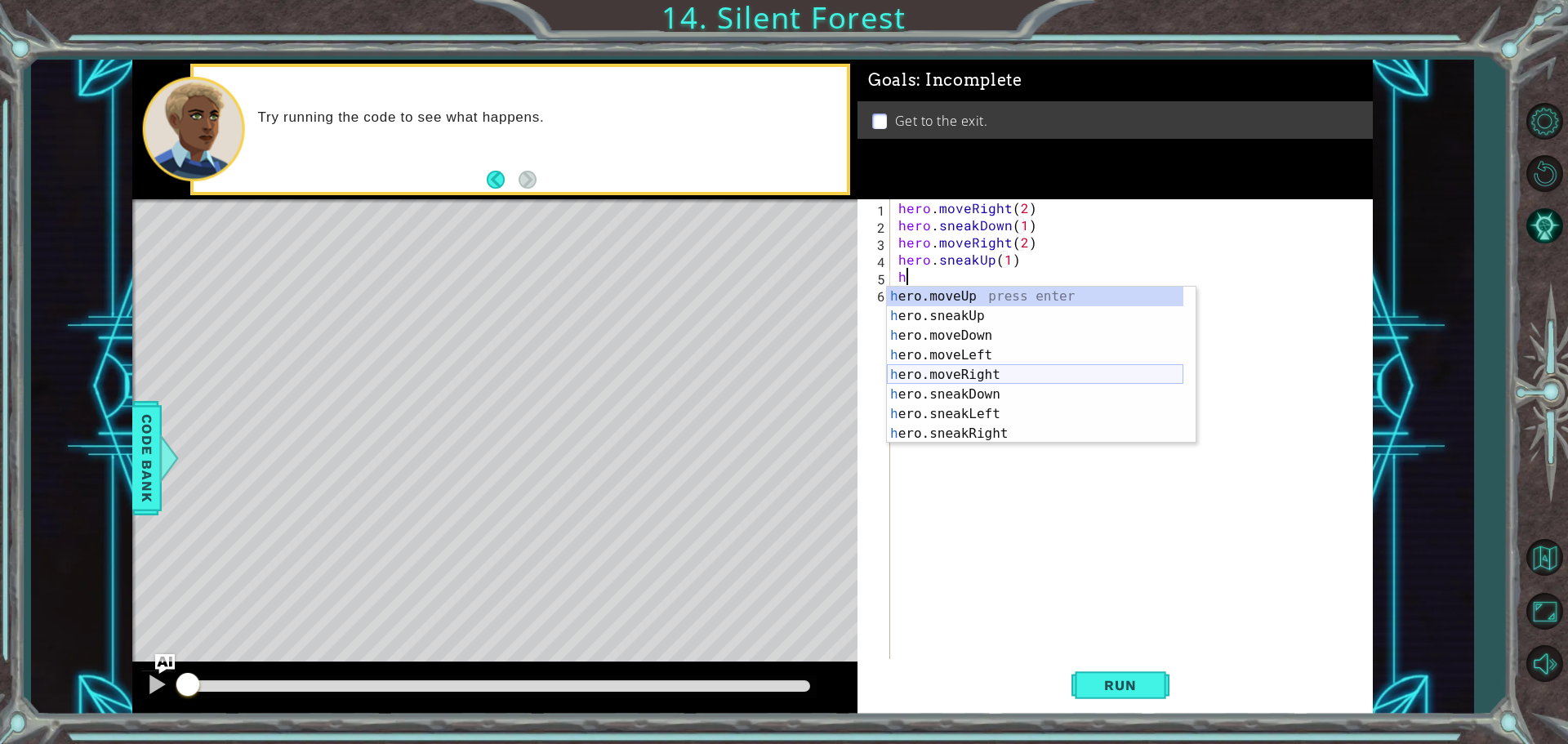
click at [963, 376] on div "h ero.moveUp press enter h ero.sneakUp press enter h ero.moveDown press enter h…" at bounding box center [1034, 385] width 296 height 196
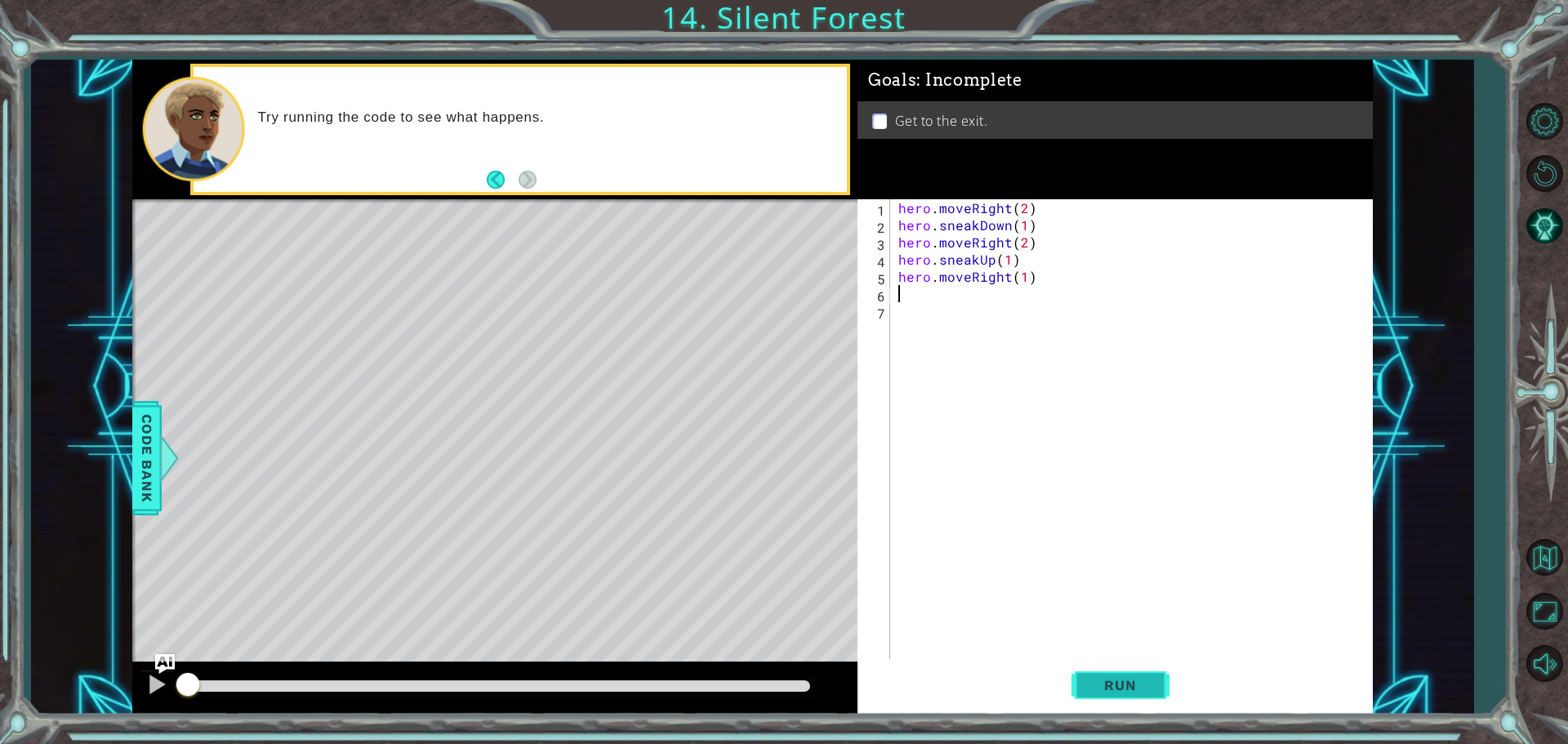
type textarea "hero.moveRight(1)"
click at [1113, 693] on span "Run" at bounding box center [1120, 685] width 65 height 16
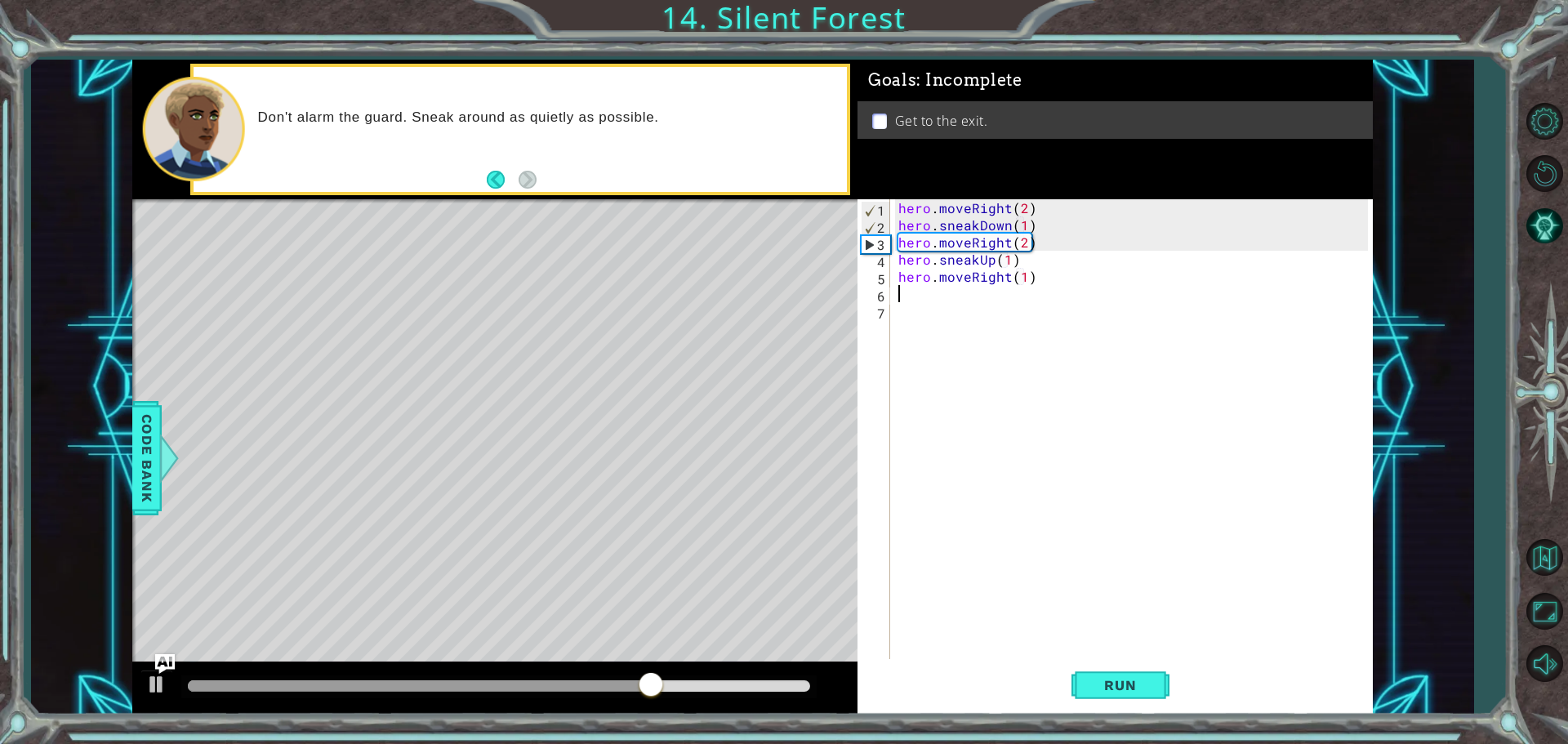
click at [1021, 275] on div "hero . moveRight ( 2 ) hero . sneakDown ( 1 ) hero . moveRight ( 2 ) hero . sne…" at bounding box center [1135, 448] width 481 height 497
click at [968, 245] on div "hero . moveRight ( 2 ) hero . sneakDown ( 1 ) hero . moveRight ( 2 ) hero . sne…" at bounding box center [1135, 448] width 481 height 497
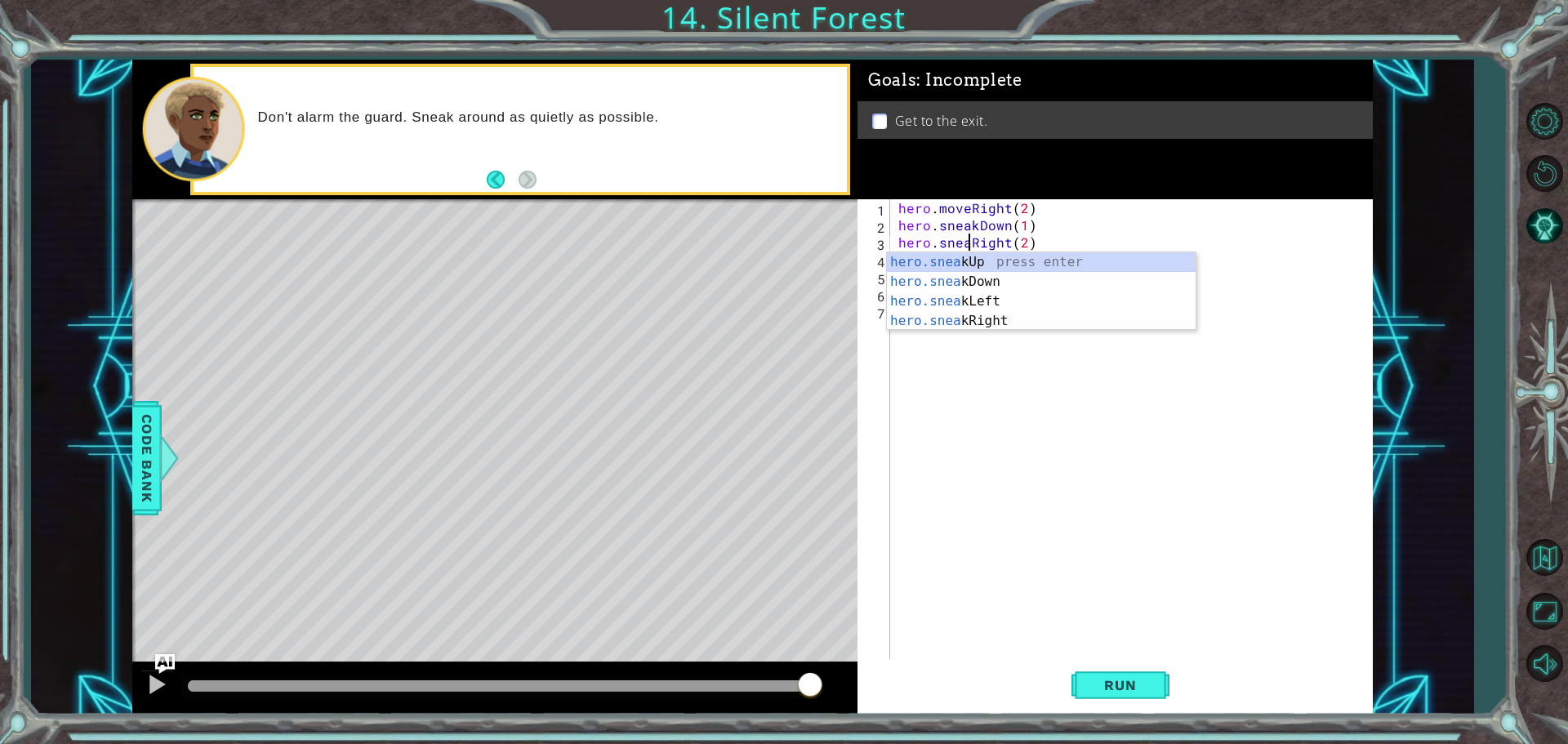
scroll to position [0, 5]
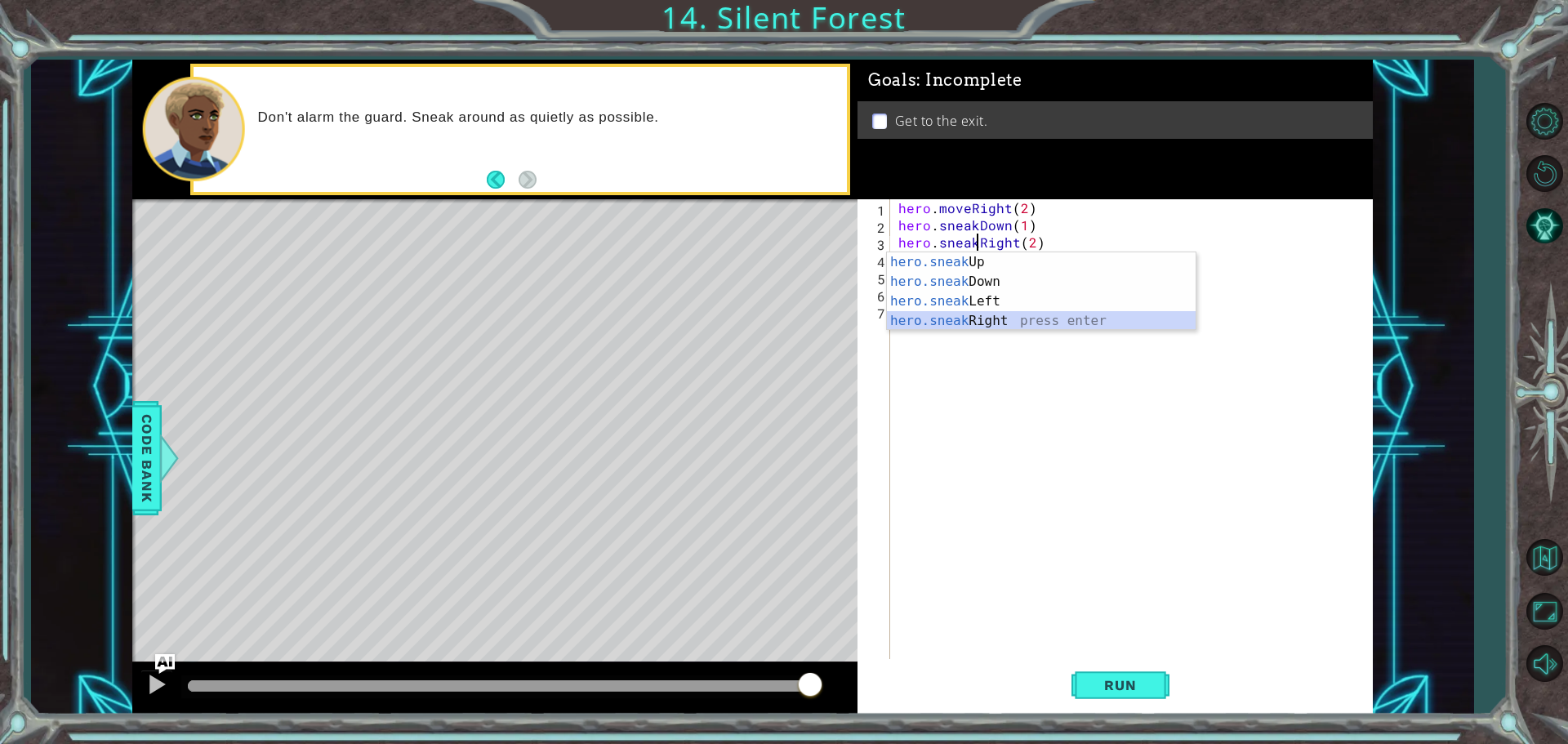
click at [996, 319] on div "hero.sneak Up press enter hero.sneak Down press enter hero.sneak Left press ent…" at bounding box center [1041, 311] width 309 height 118
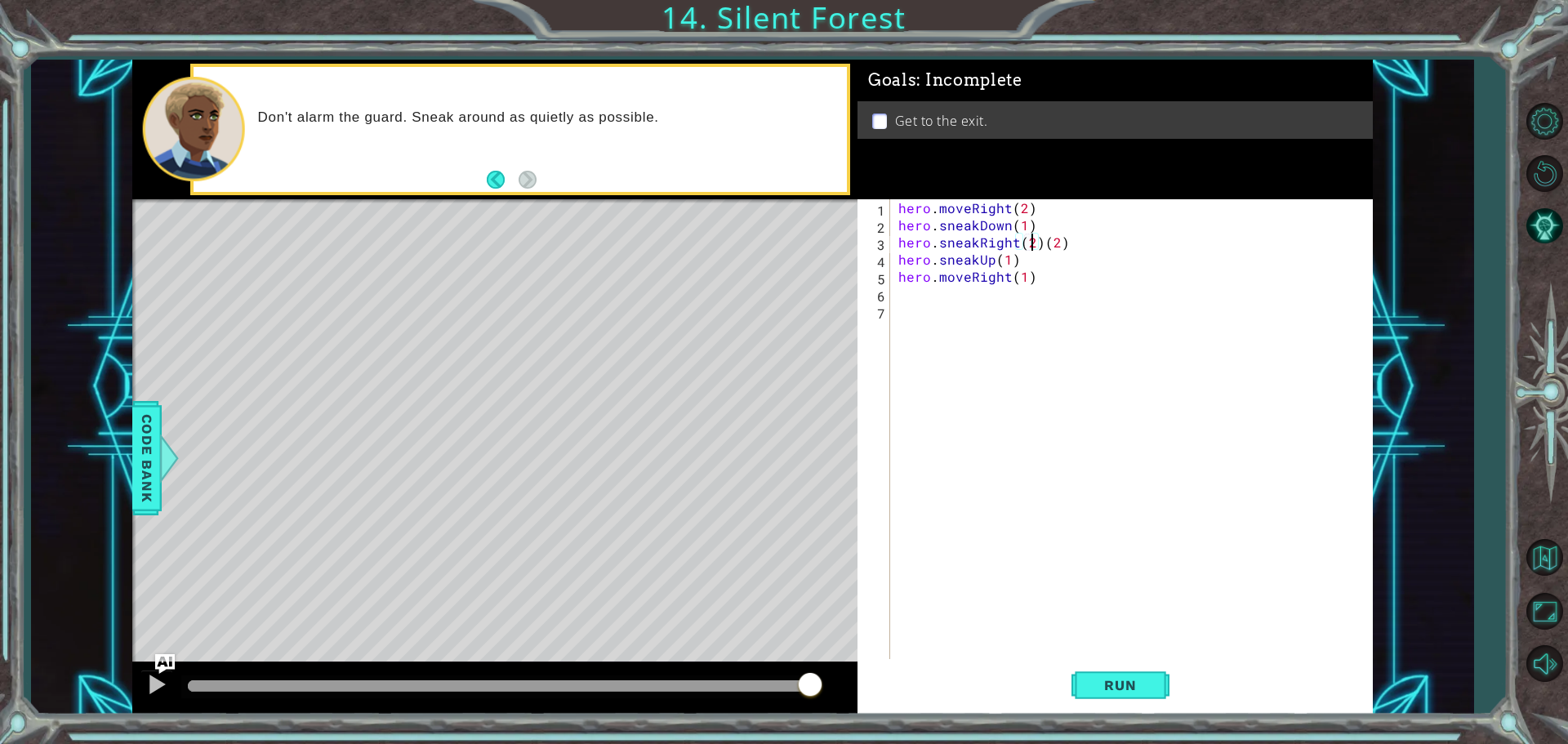
scroll to position [0, 8]
click at [1069, 246] on div "hero . moveRight ( 2 ) hero . sneakDown ( 1 ) hero . sneakRight ( 2 ) ( 2 ) her…" at bounding box center [1135, 448] width 481 height 497
type textarea "hero.sneakRight(2)"
click at [1101, 682] on span "Run" at bounding box center [1120, 685] width 65 height 16
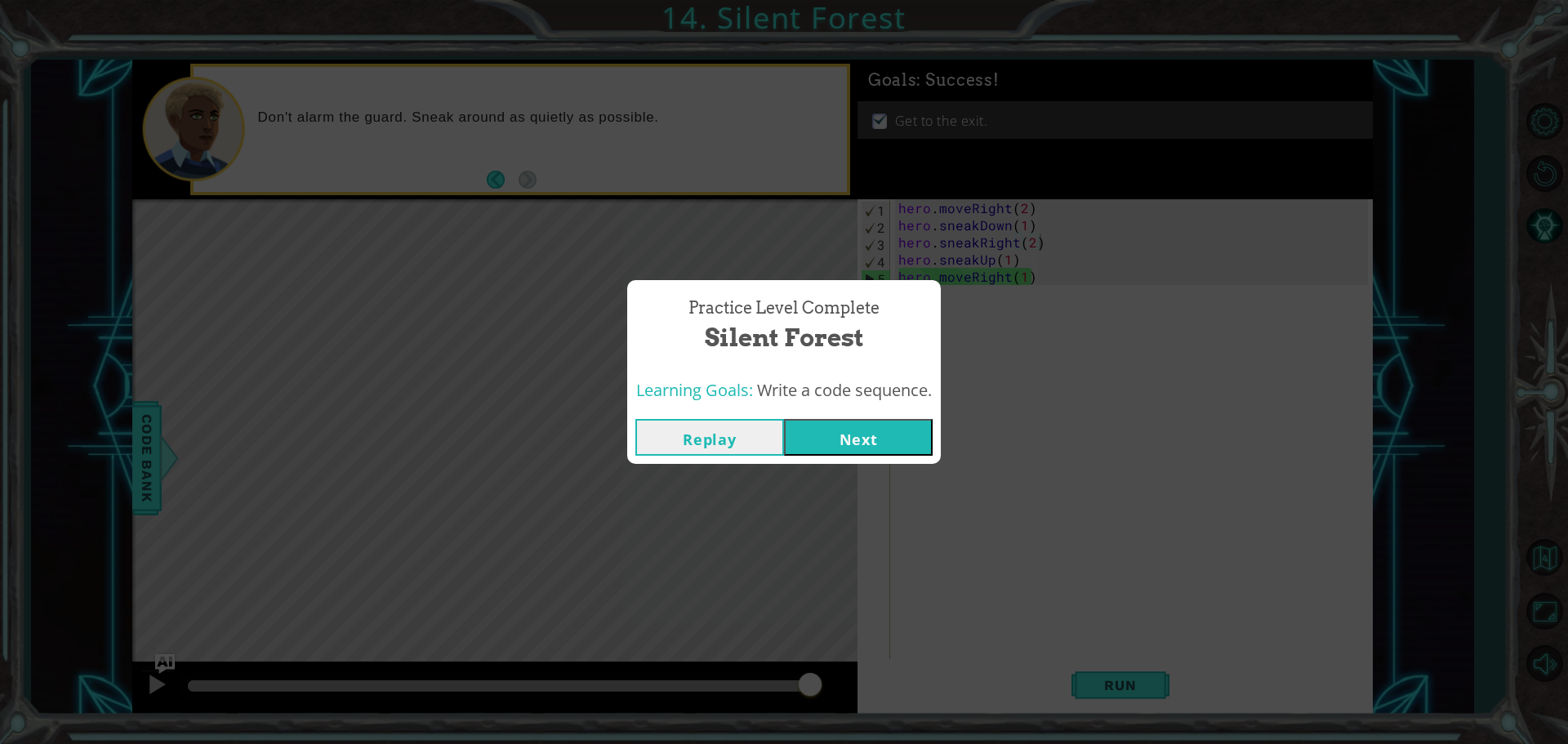
click at [852, 434] on button "Next" at bounding box center [858, 437] width 149 height 37
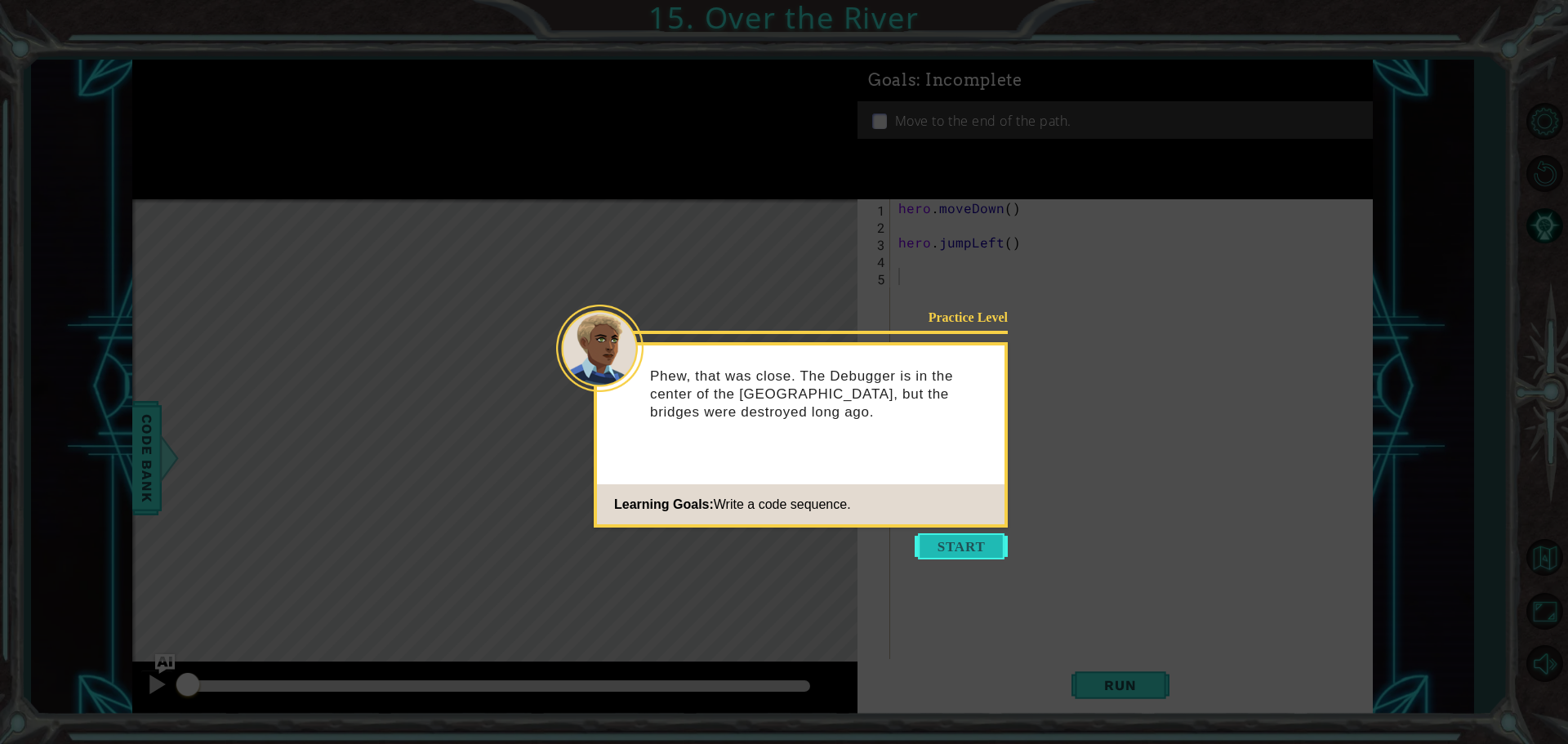
click at [961, 556] on button "Start" at bounding box center [961, 547] width 93 height 26
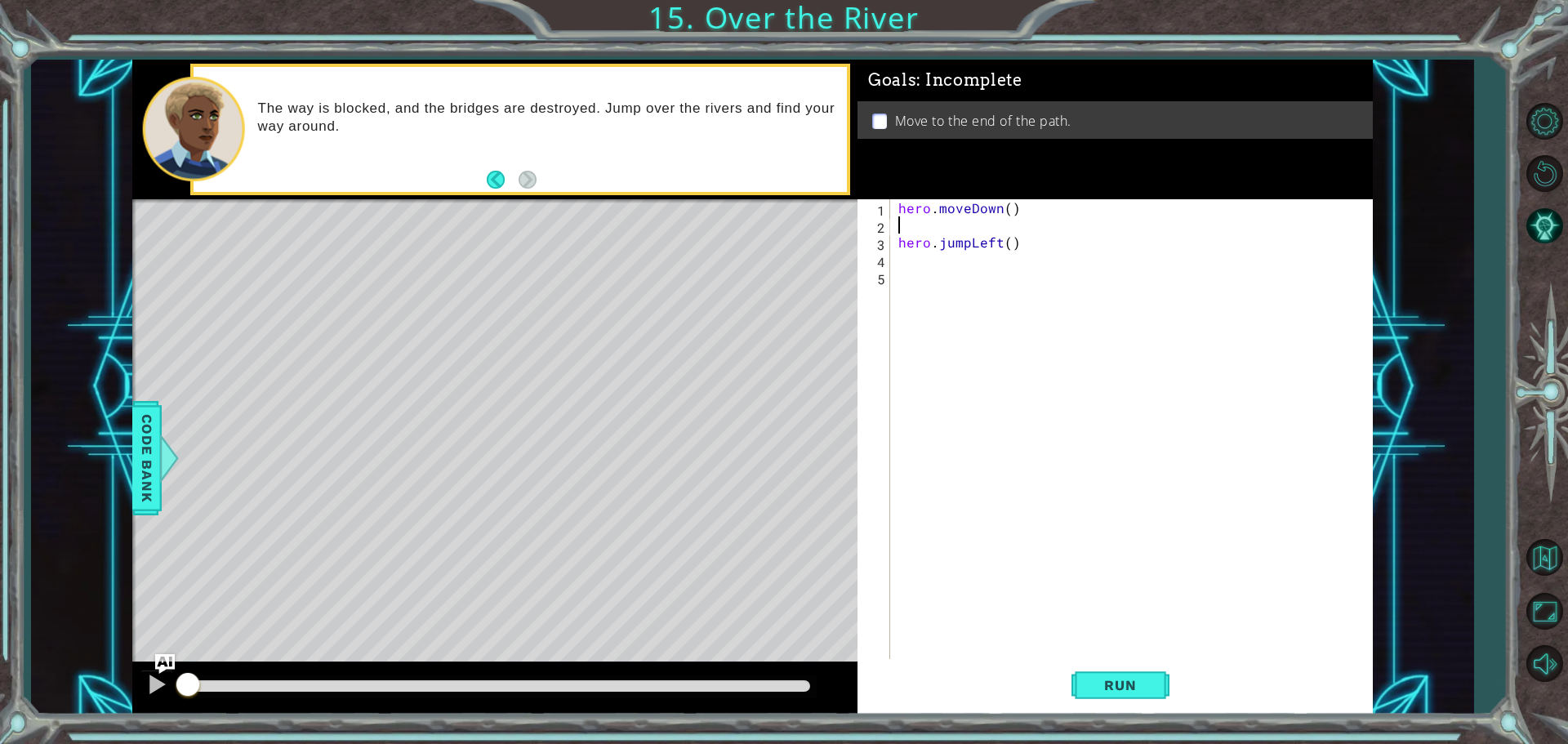
click at [952, 226] on div "hero . moveDown ( ) hero . jumpLeft ( )" at bounding box center [1135, 448] width 481 height 497
type textarea "hero.moveDown()"
click at [945, 278] on div "hero . moveDown ( ) hero . jumpLeft ( )" at bounding box center [1135, 448] width 481 height 497
type textarea "hero.jumpLeft()"
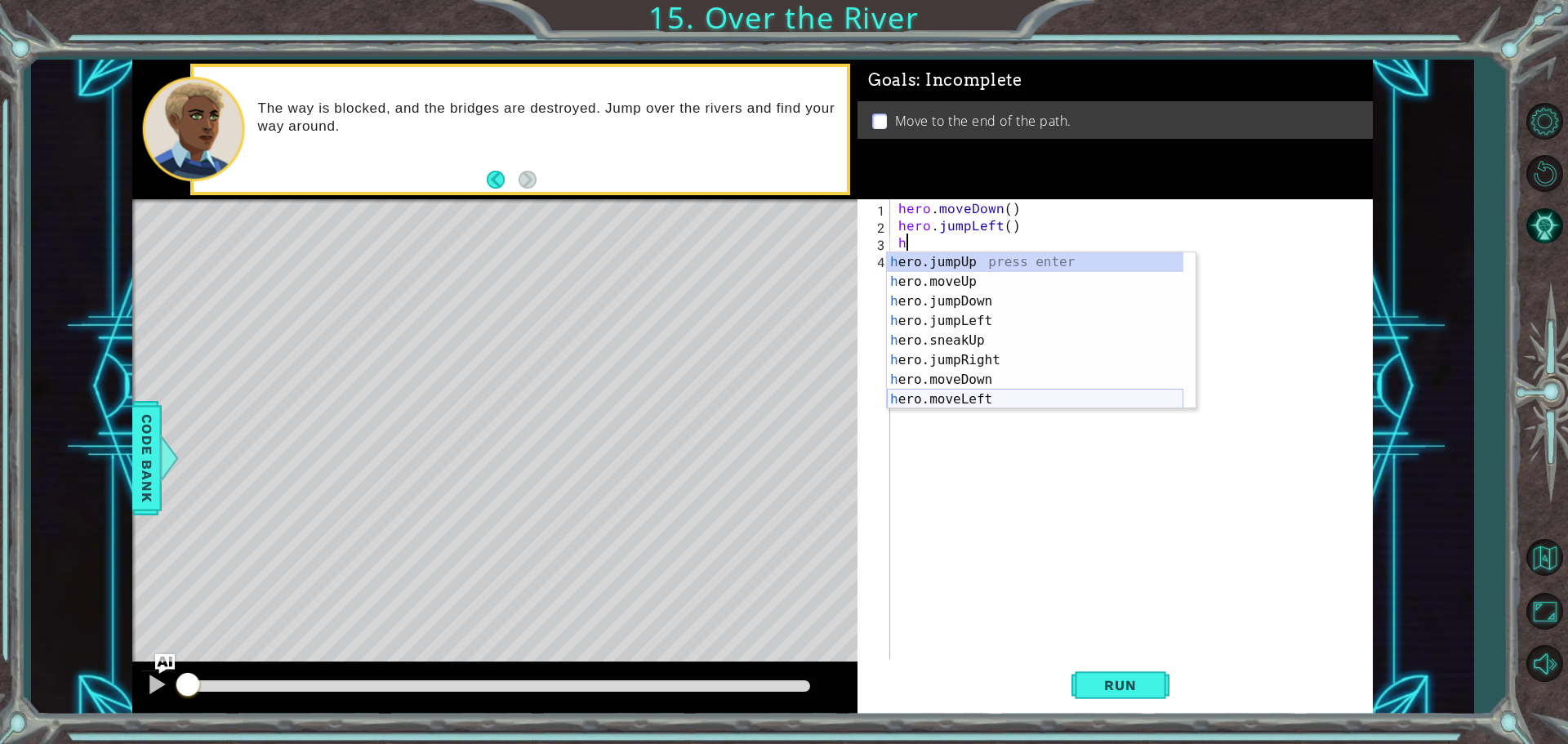
click at [984, 398] on div "h ero.jumpUp press enter h ero.moveUp press enter h ero.jumpDown press enter h …" at bounding box center [1034, 350] width 296 height 196
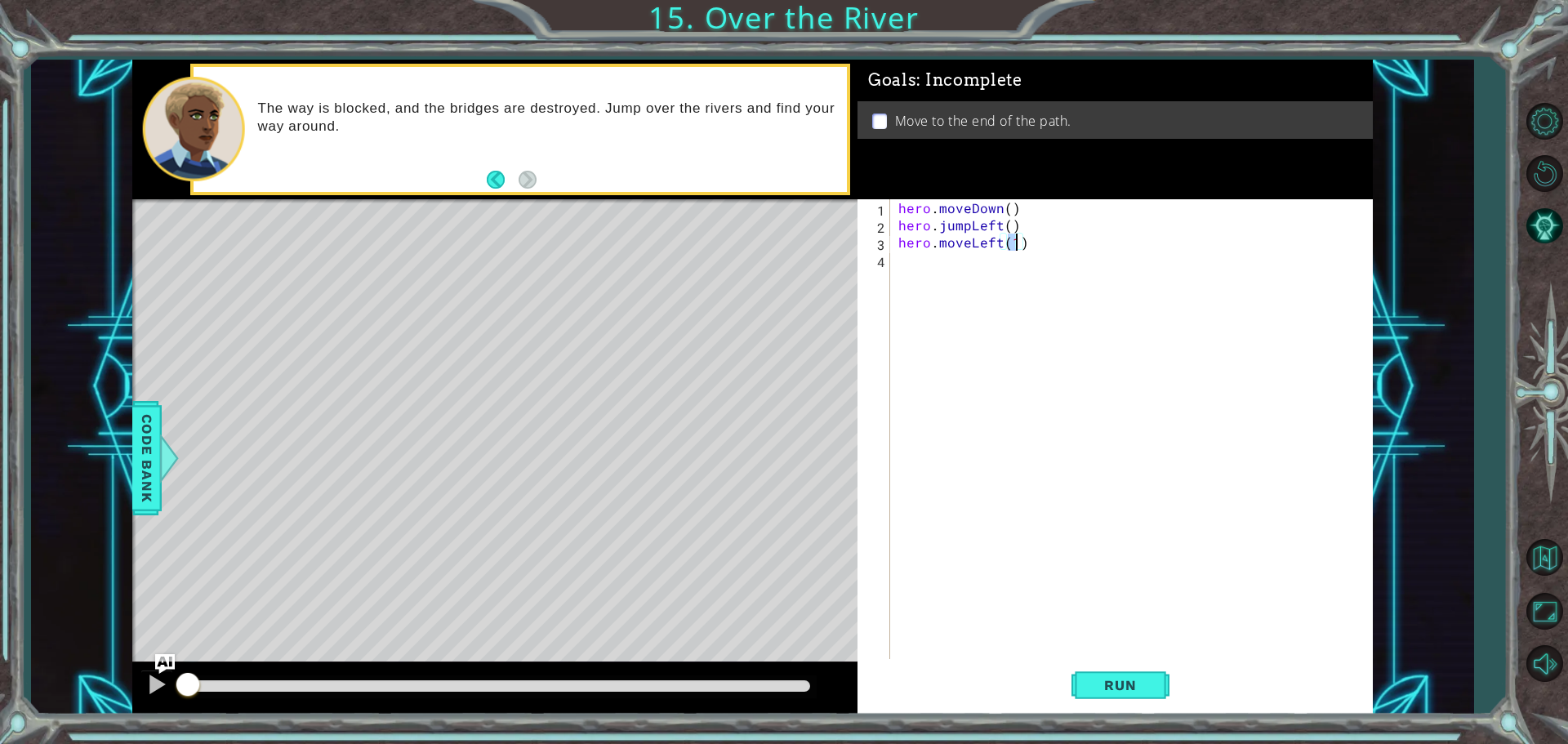
type textarea "hero.moveLeft(2)"
type textarea "h"
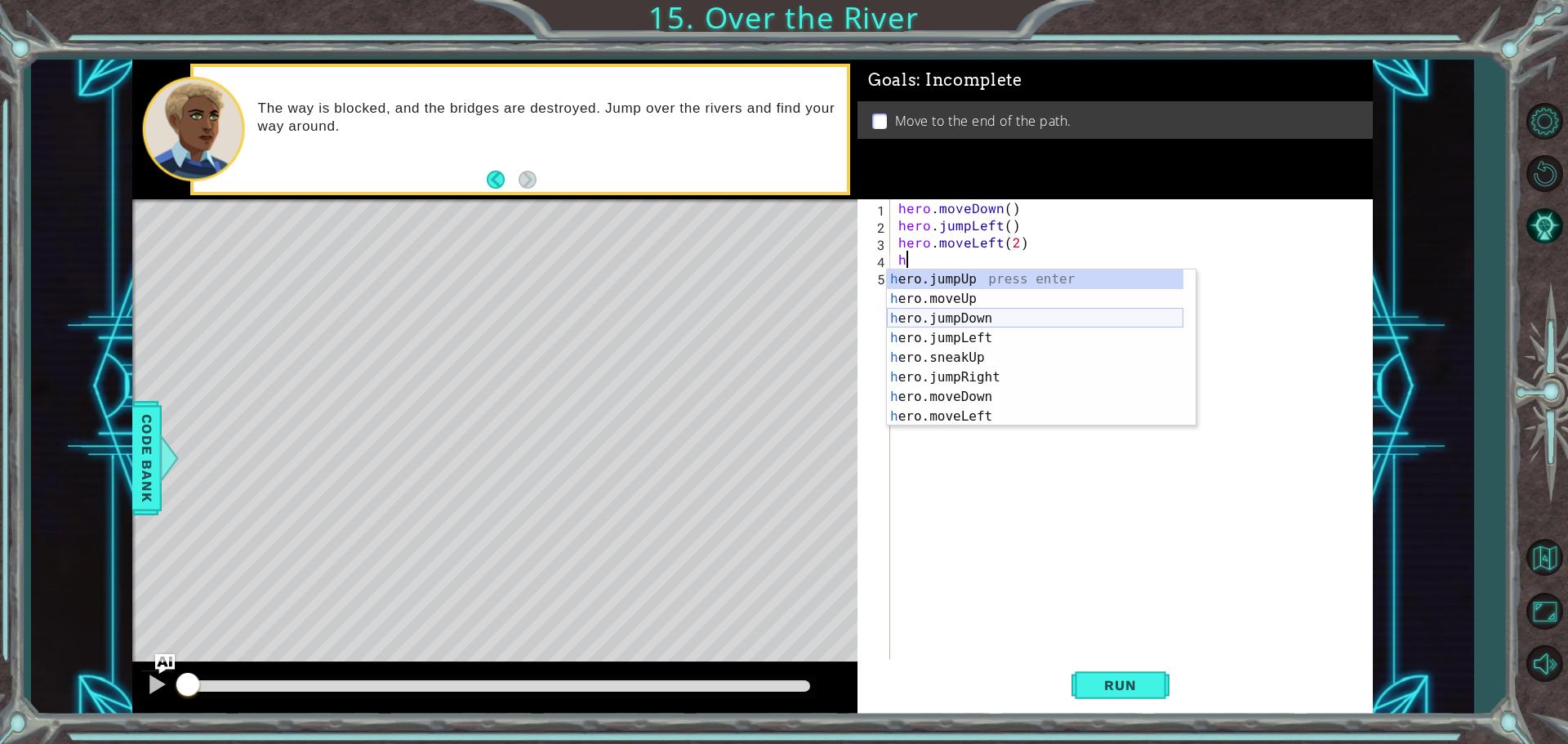
click at [979, 321] on div "h ero.jumpUp press enter h ero.moveUp press enter h ero.jumpDown press enter h …" at bounding box center [1034, 367] width 296 height 196
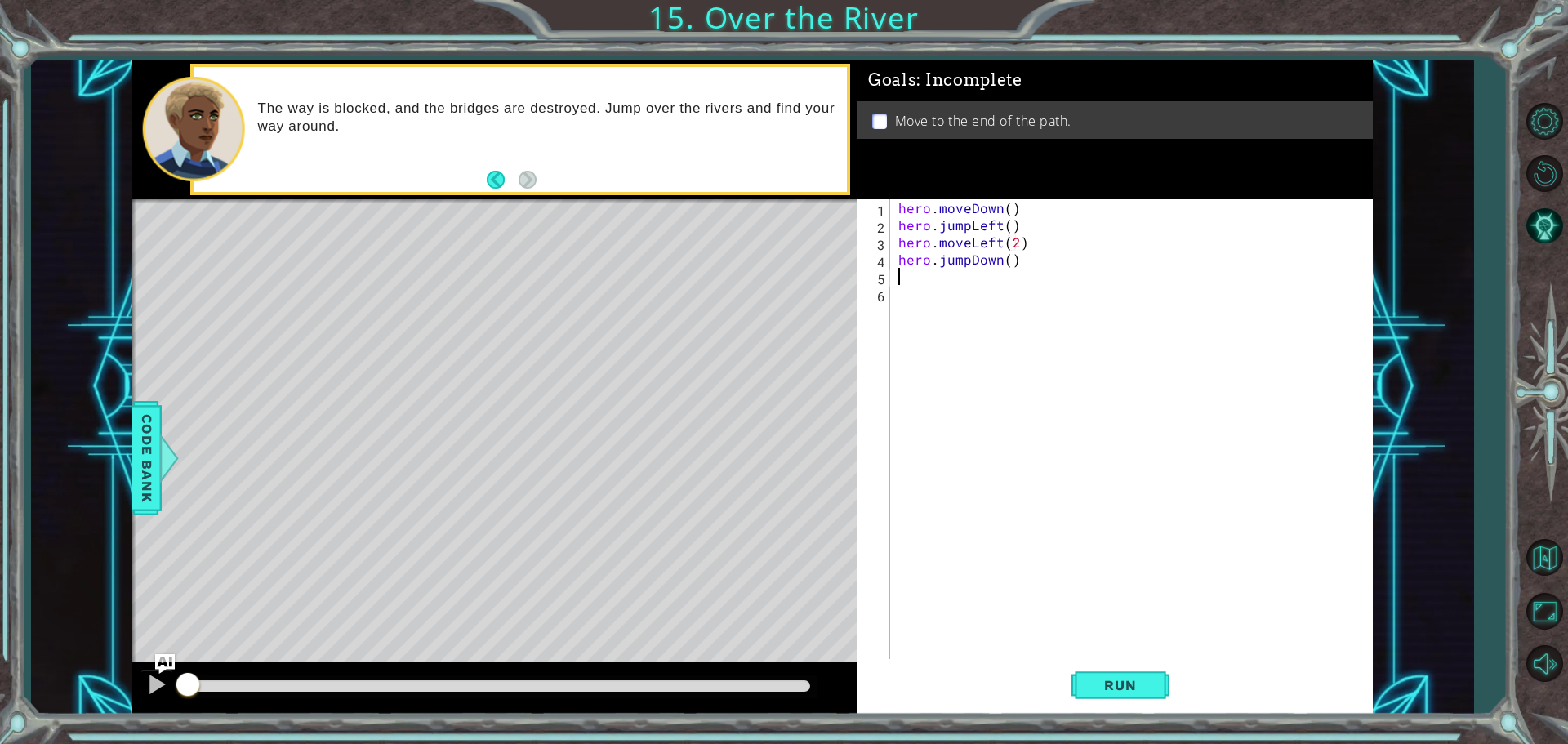
type textarea "h"
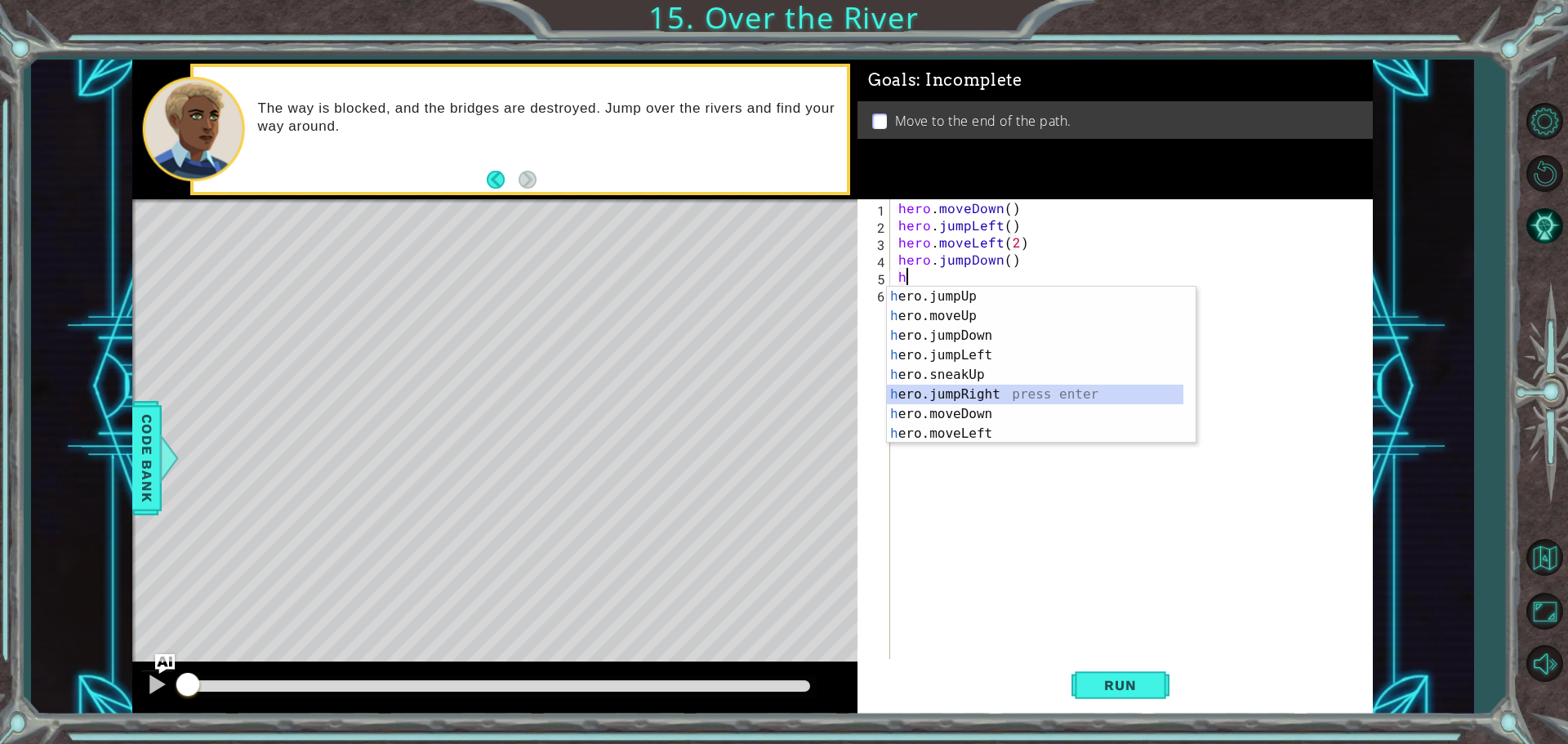
click at [985, 394] on div "h ero.jumpUp press enter h ero.moveUp press enter h ero.jumpDown press enter h …" at bounding box center [1034, 385] width 296 height 196
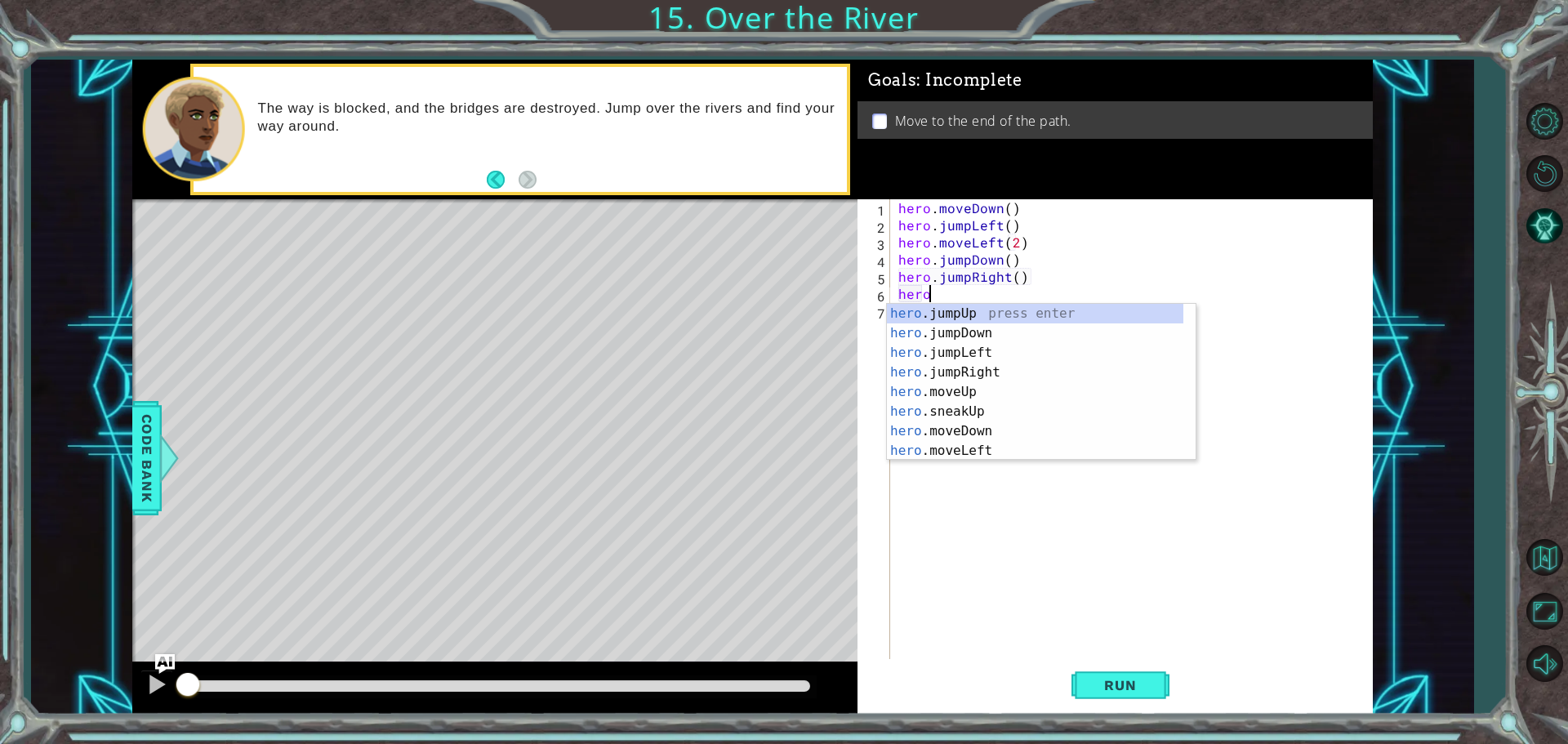
scroll to position [0, 2]
click at [984, 364] on div "hero.m oveUp press enter hero.m oveDown press enter hero.m oveLeft press enter …" at bounding box center [1041, 402] width 309 height 196
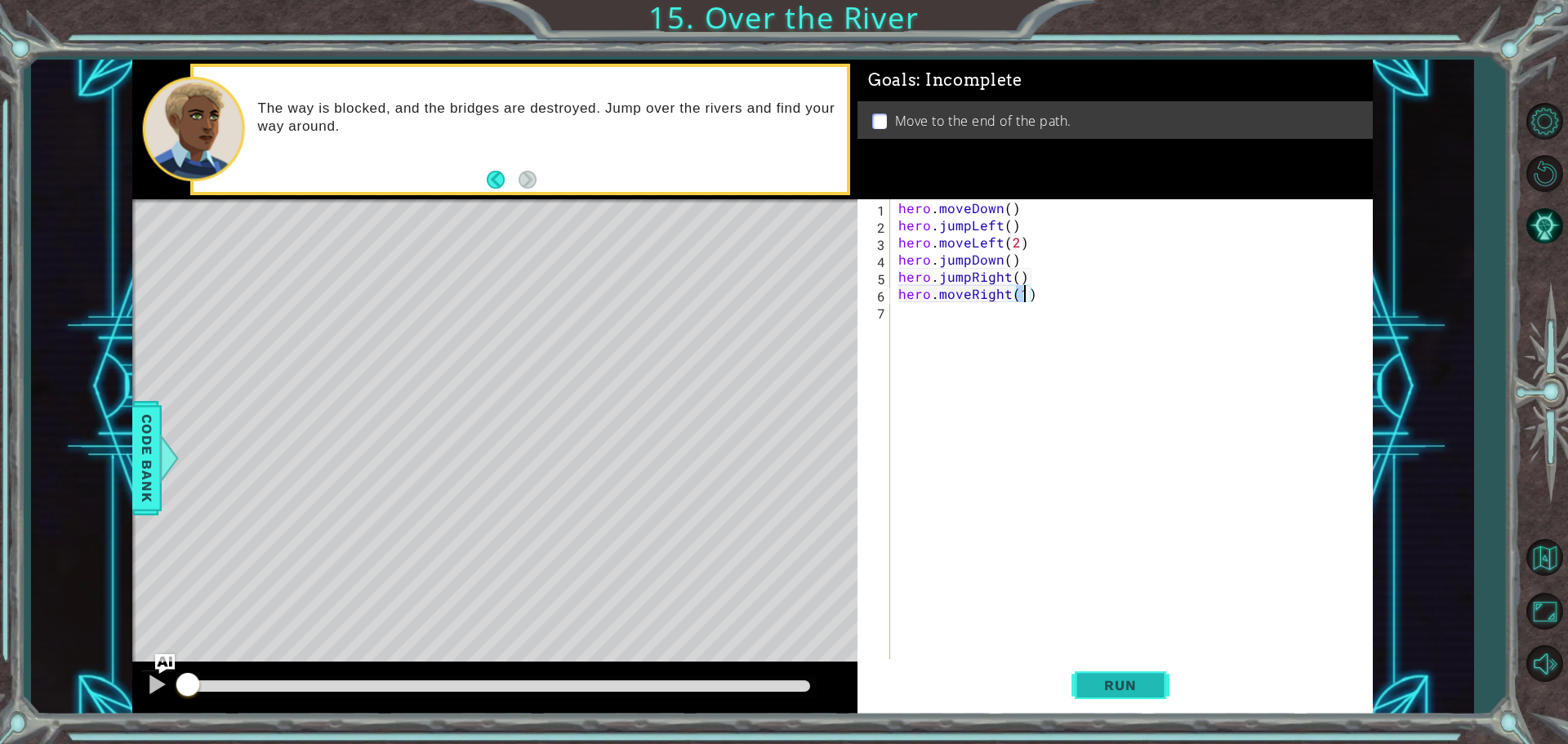
click at [1093, 680] on span "Run" at bounding box center [1120, 685] width 65 height 16
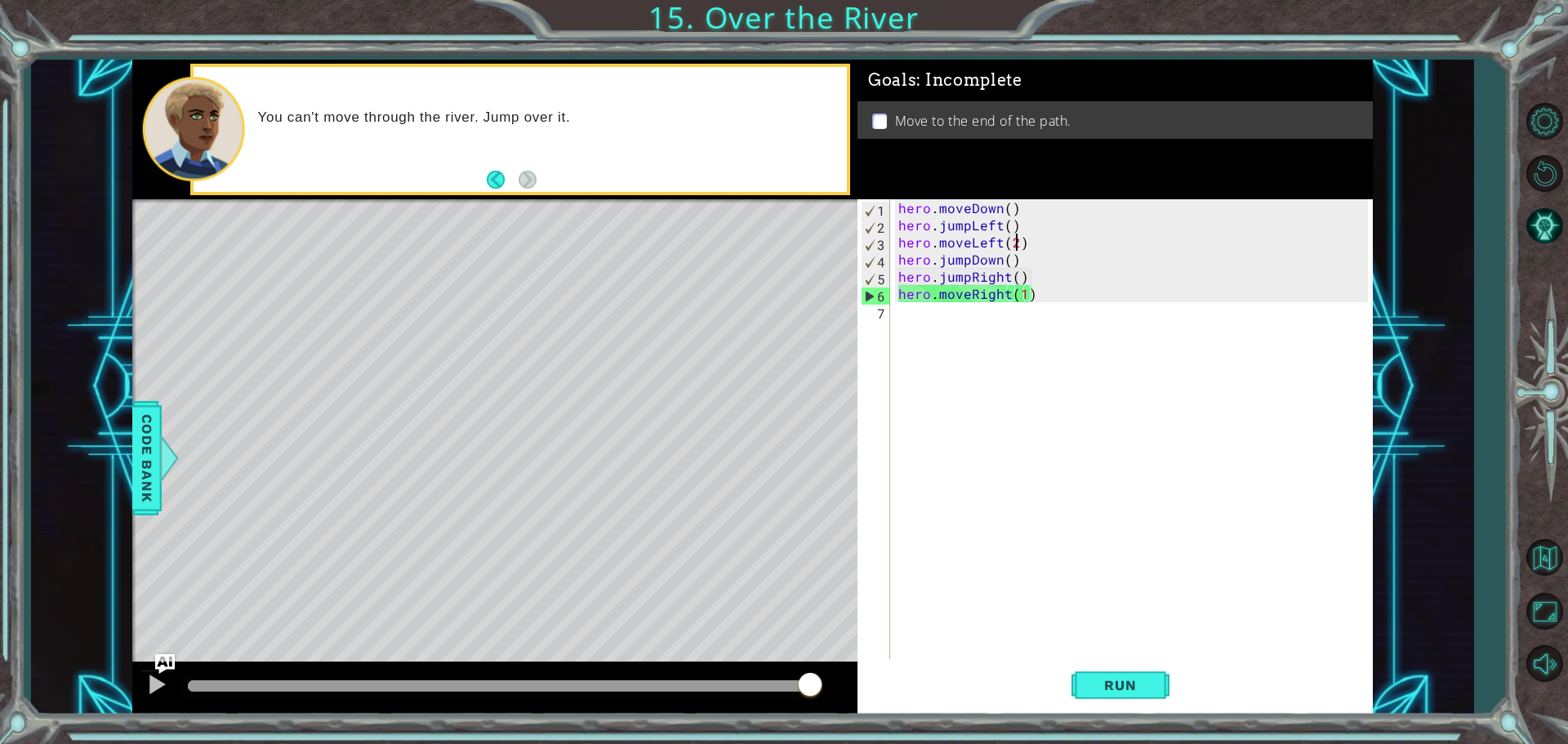
click at [1016, 239] on div "hero . moveDown ( ) hero . jumpLeft ( ) hero . moveLeft ( 2 ) hero . jumpDown (…" at bounding box center [1135, 448] width 481 height 497
type textarea "hero.moveLeft()"
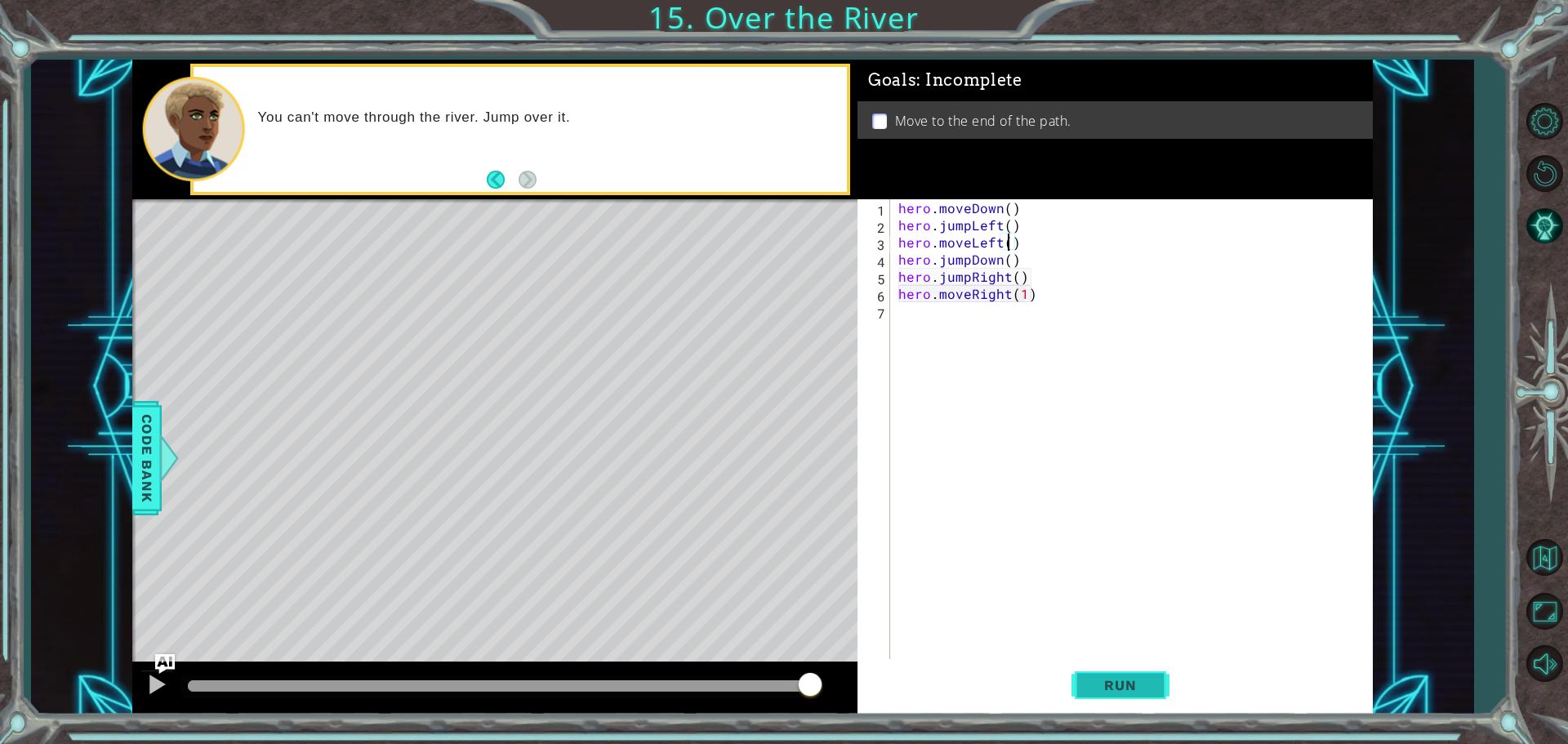
click at [1100, 681] on span "Run" at bounding box center [1120, 685] width 65 height 16
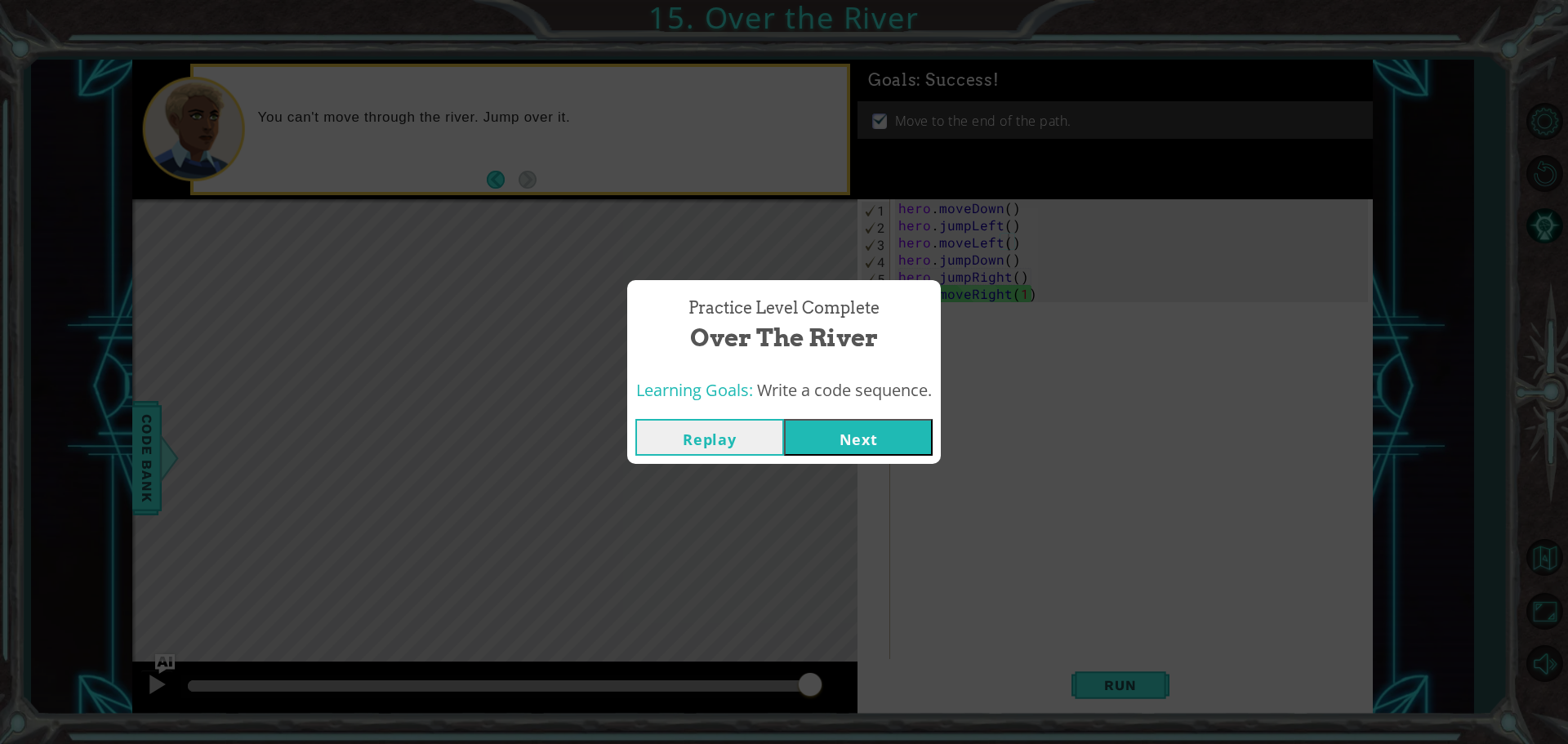
click at [867, 433] on button "Next" at bounding box center [858, 437] width 149 height 37
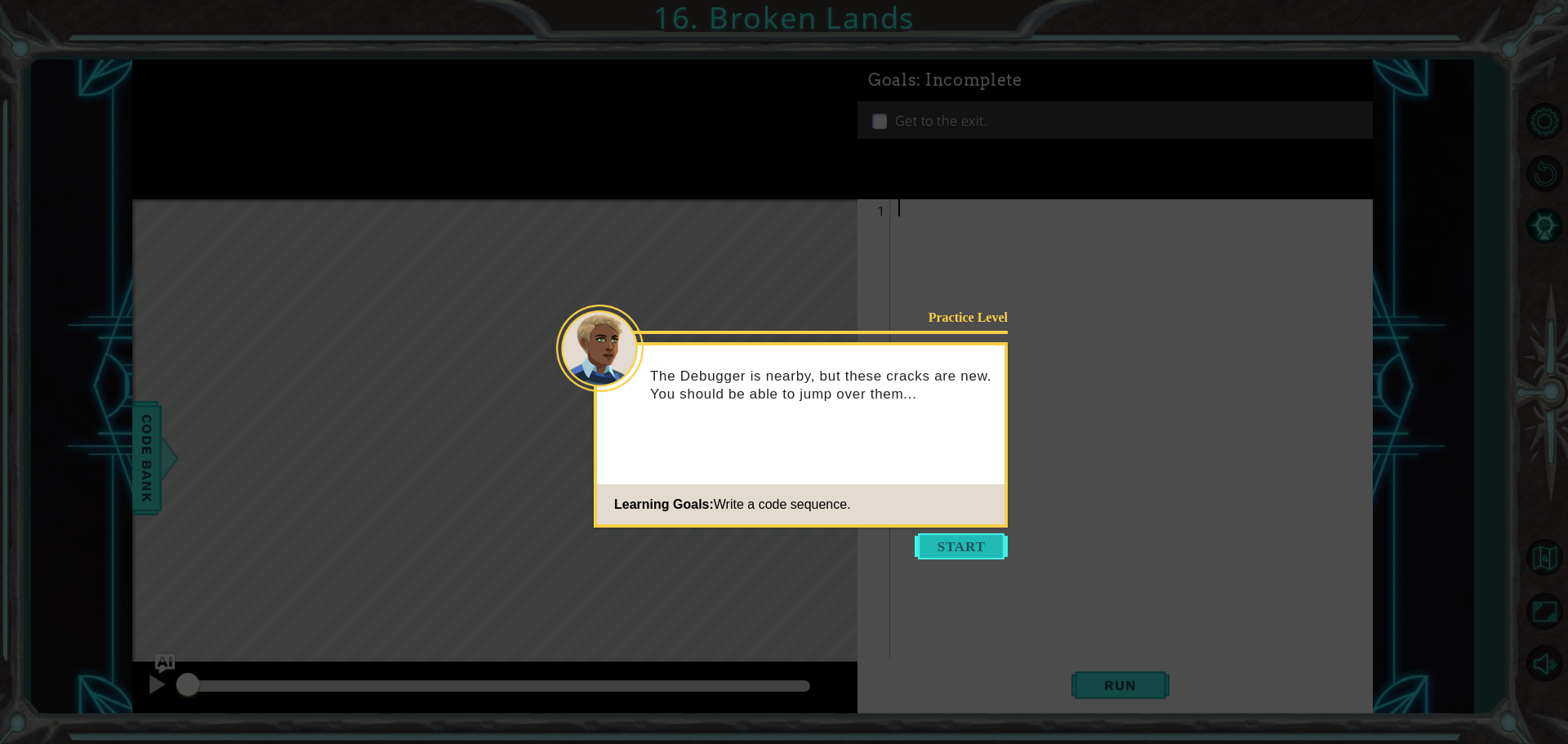
click at [959, 553] on button "Start" at bounding box center [961, 547] width 93 height 26
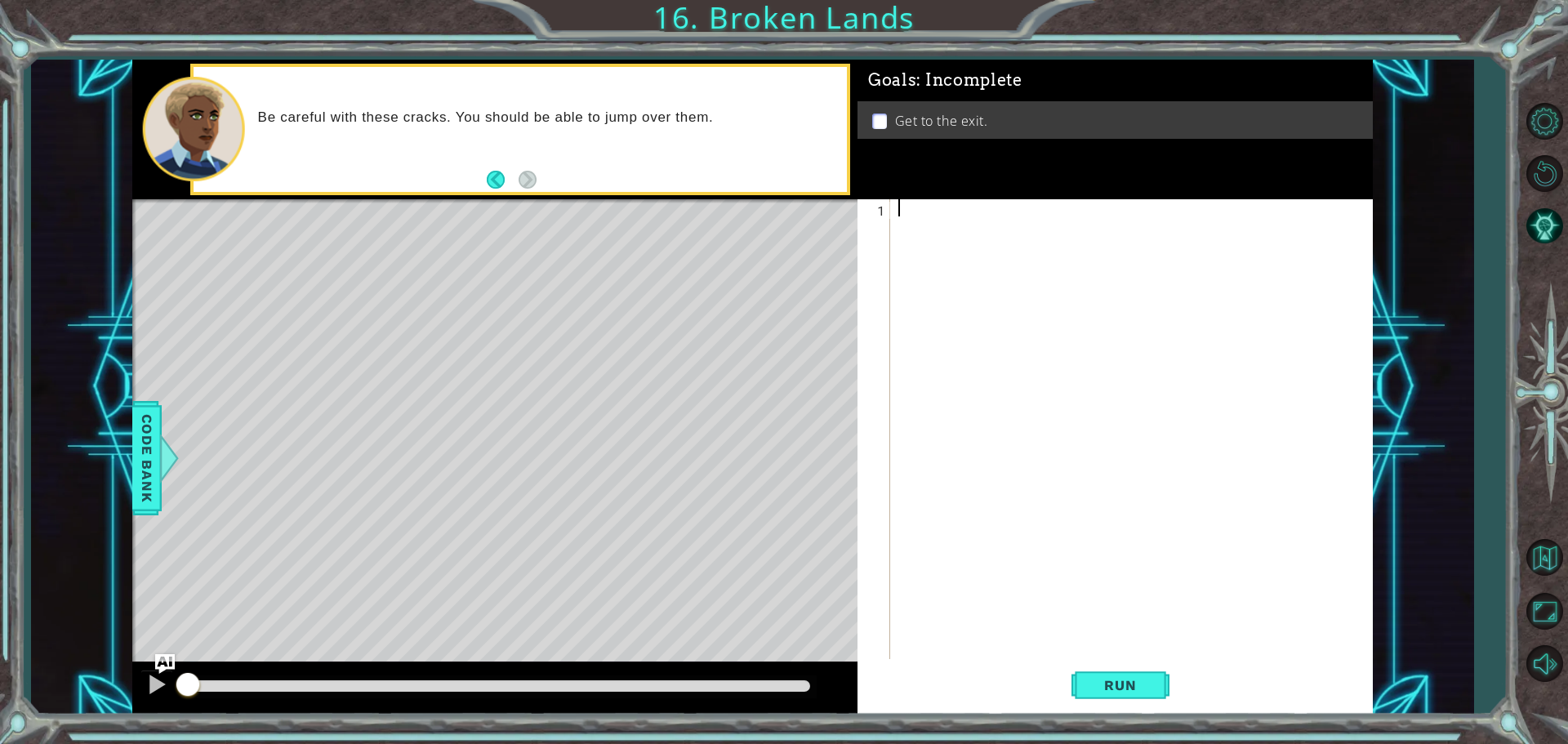
type textarea "h"
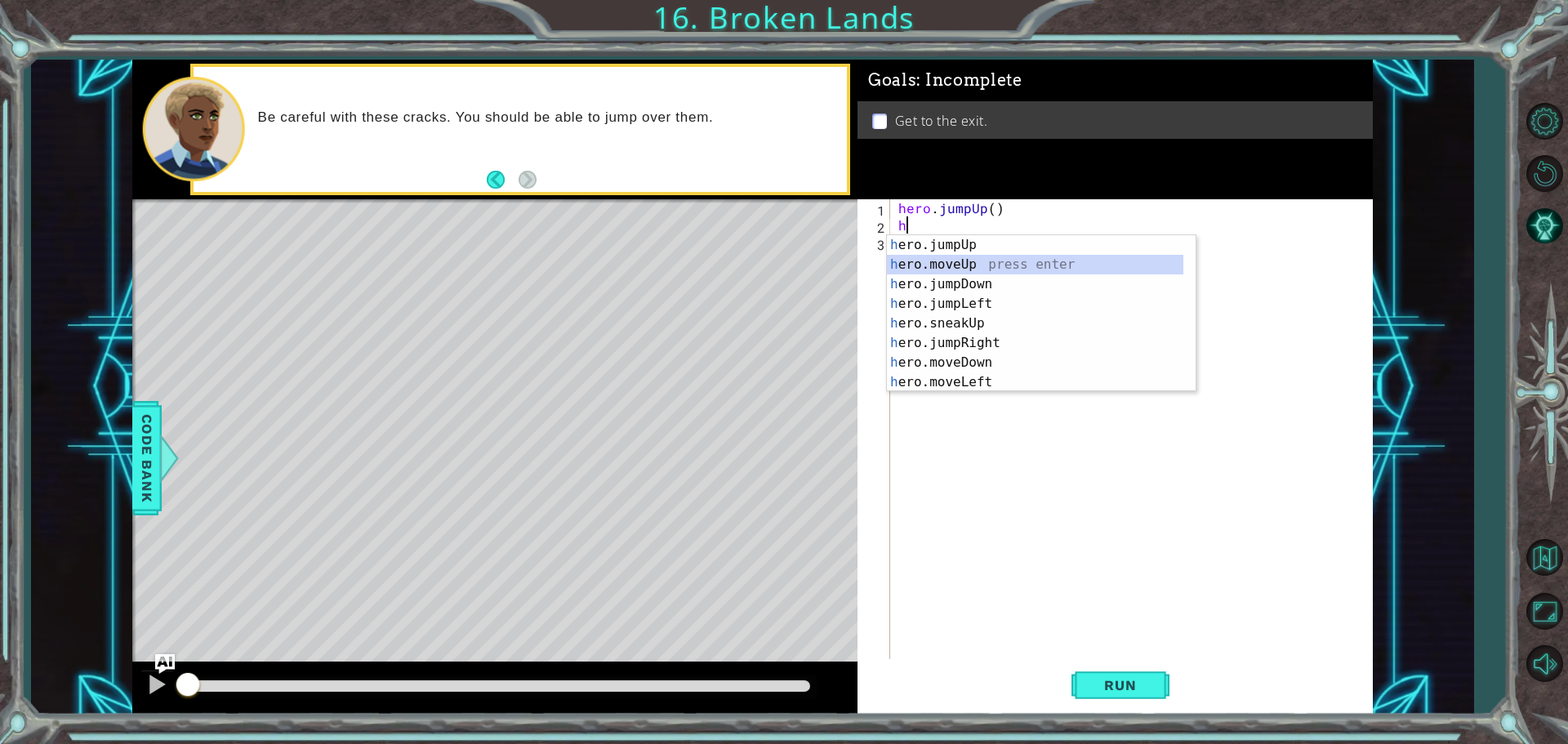
click at [967, 262] on div "h ero.jumpUp press enter h ero.moveUp press enter h ero.jumpDown press enter h …" at bounding box center [1034, 333] width 296 height 196
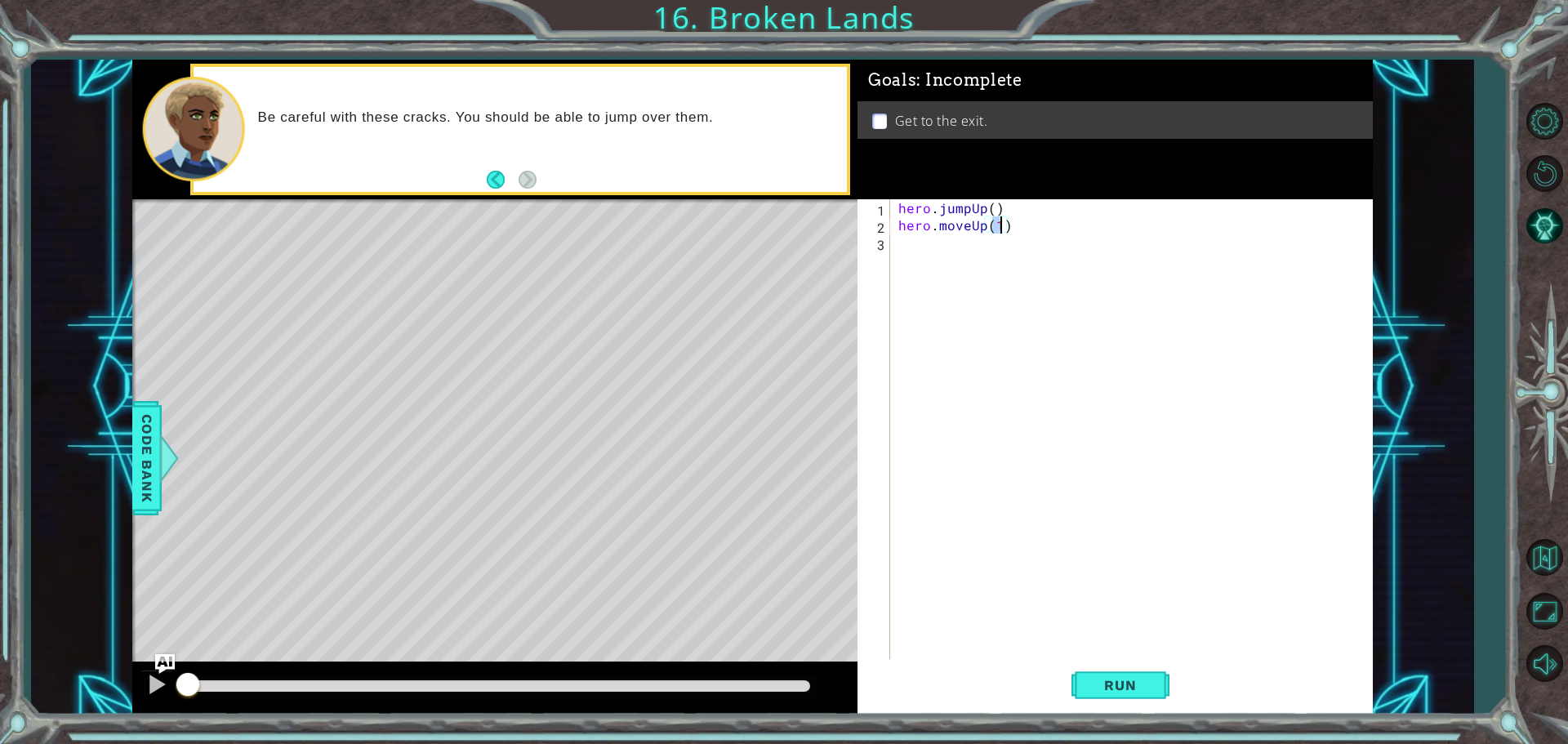
type textarea "hero.moveUp(2)"
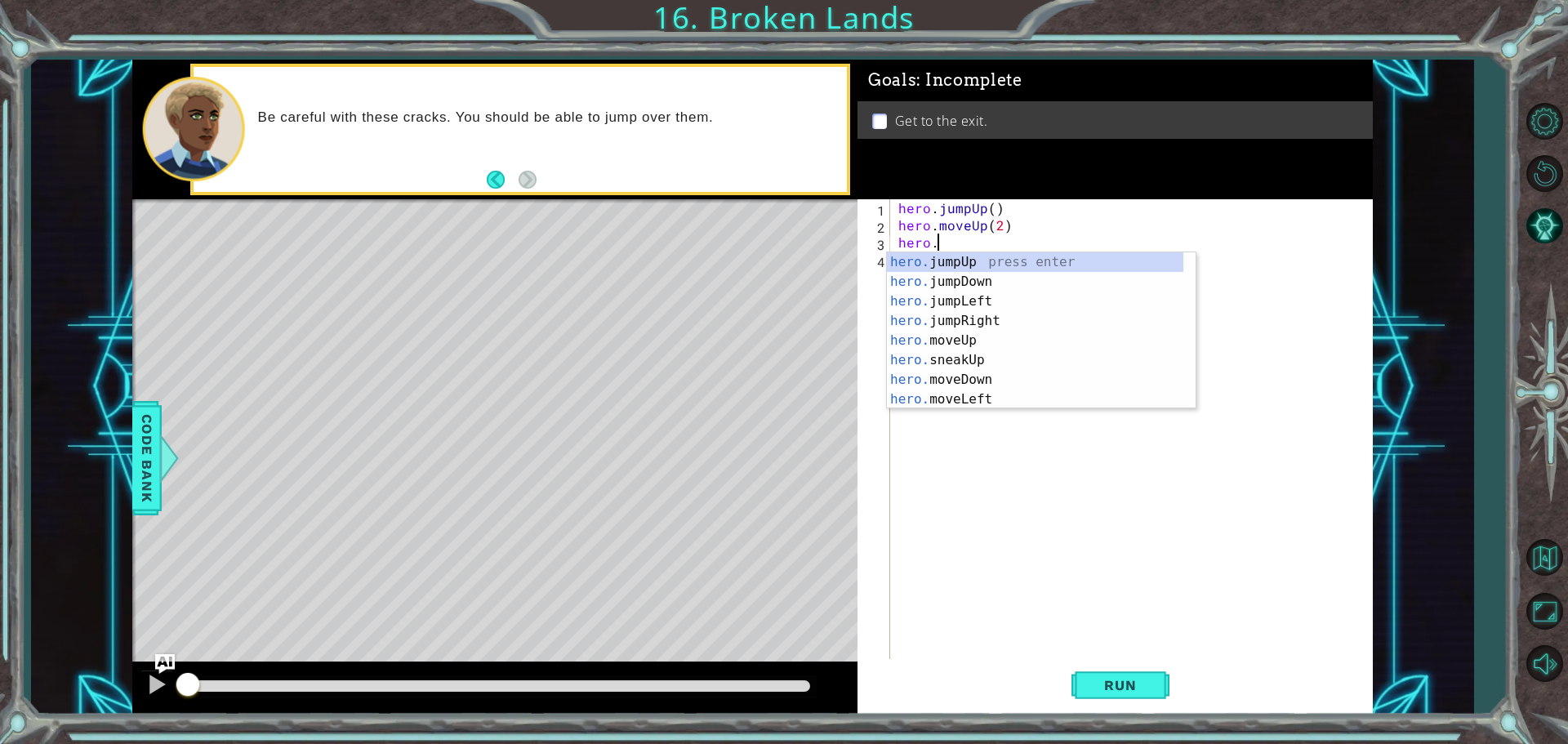
scroll to position [0, 2]
click at [982, 316] on div "hero.m oveUp press enter hero.m oveDown press enter hero.m oveLeft press enter …" at bounding box center [1041, 350] width 309 height 196
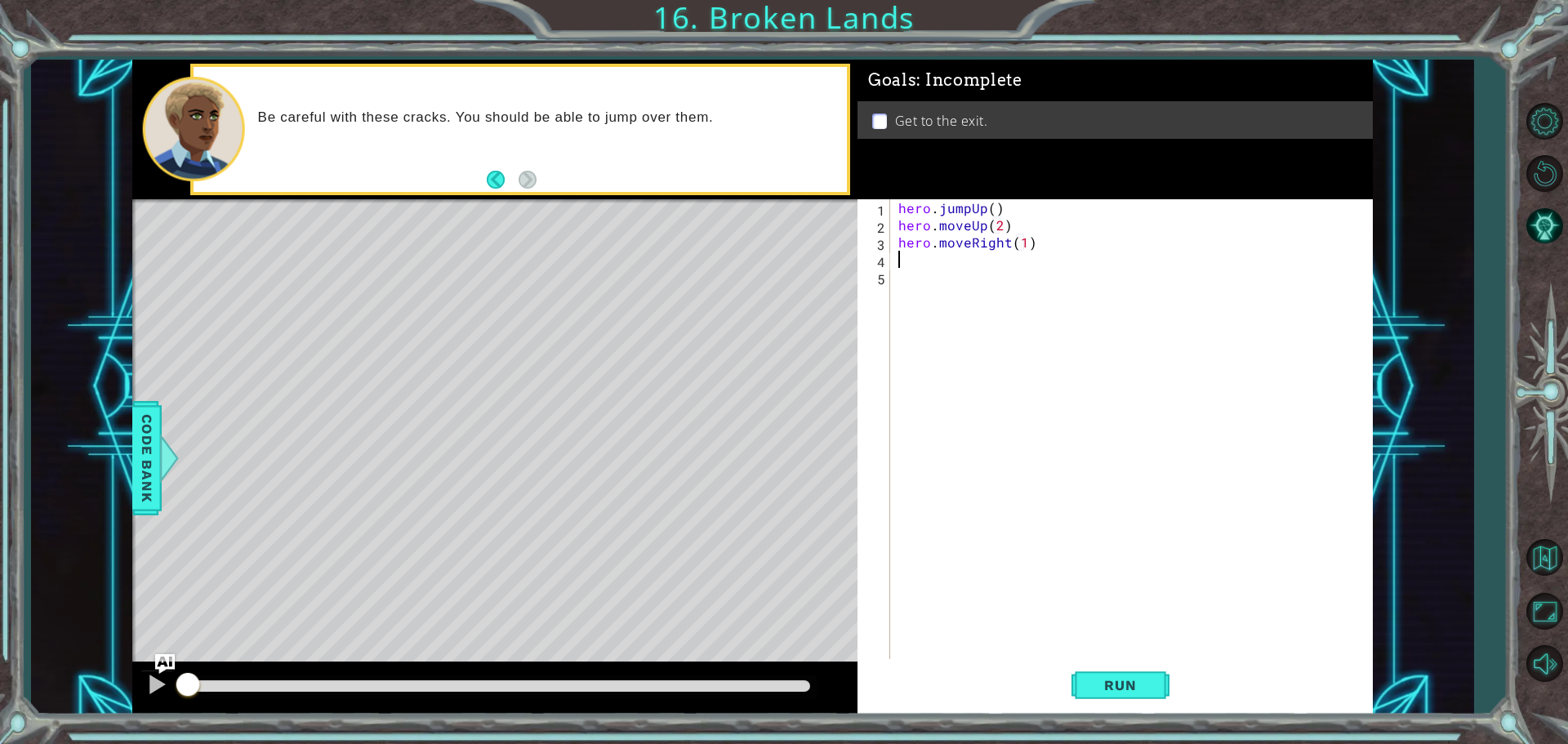
type textarea "hero.moveRight(1)h"
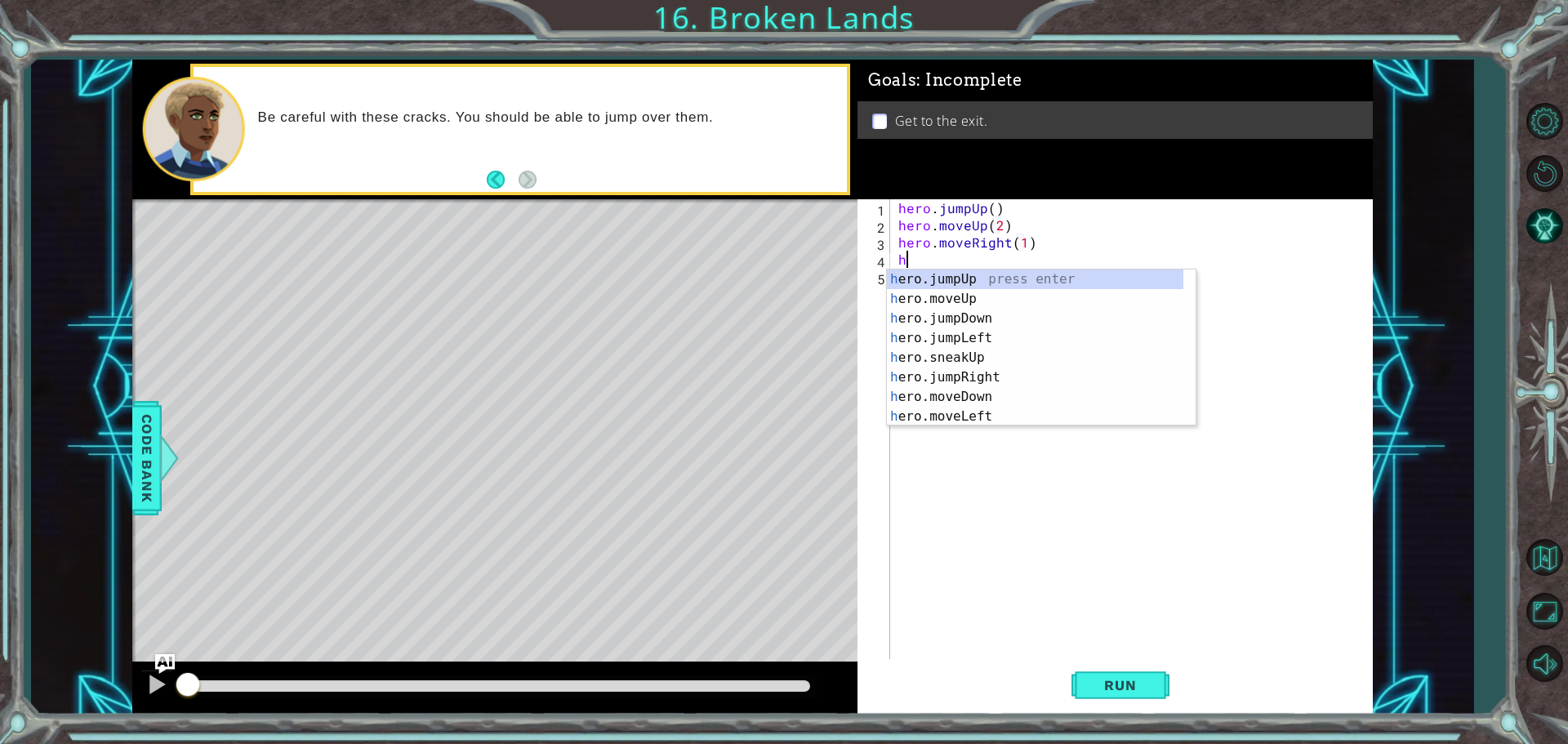
scroll to position [0, 8]
click at [985, 380] on div "h ero.jumpUp press enter h ero.moveUp press enter h ero.jumpDown press enter h …" at bounding box center [1034, 367] width 296 height 196
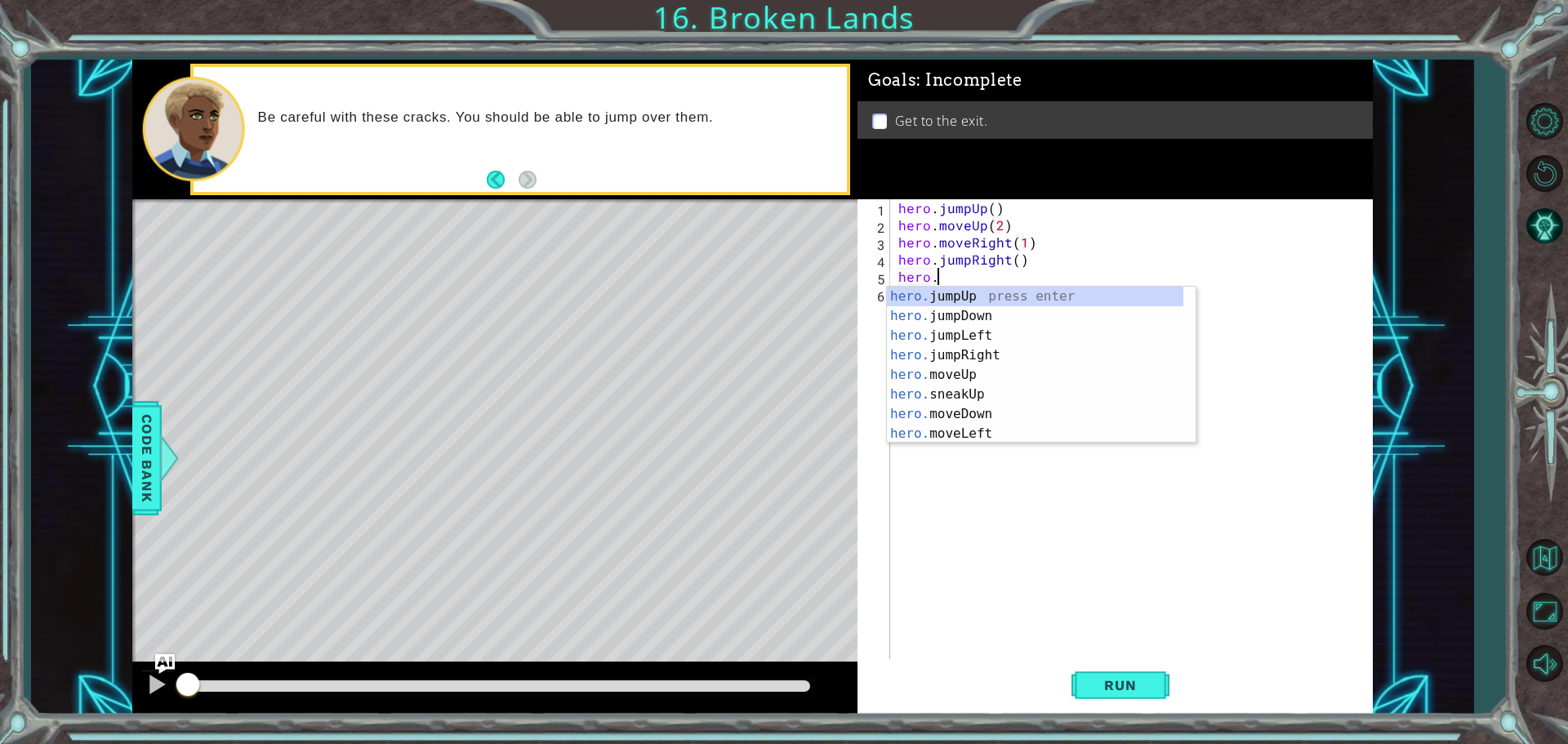
scroll to position [0, 2]
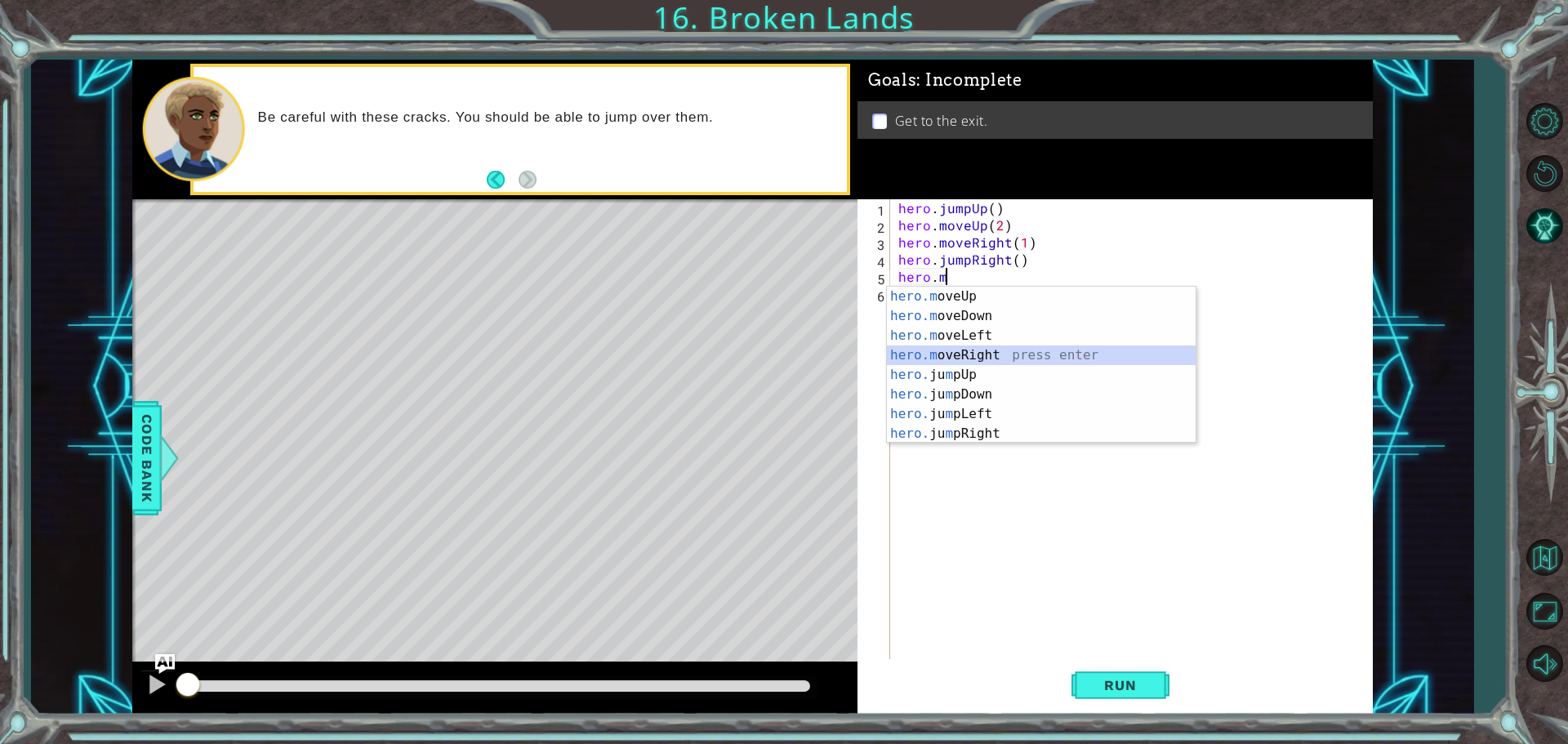
click at [984, 358] on div "hero.m oveUp press enter hero.m oveDown press enter hero.m oveLeft press enter …" at bounding box center [1041, 385] width 309 height 196
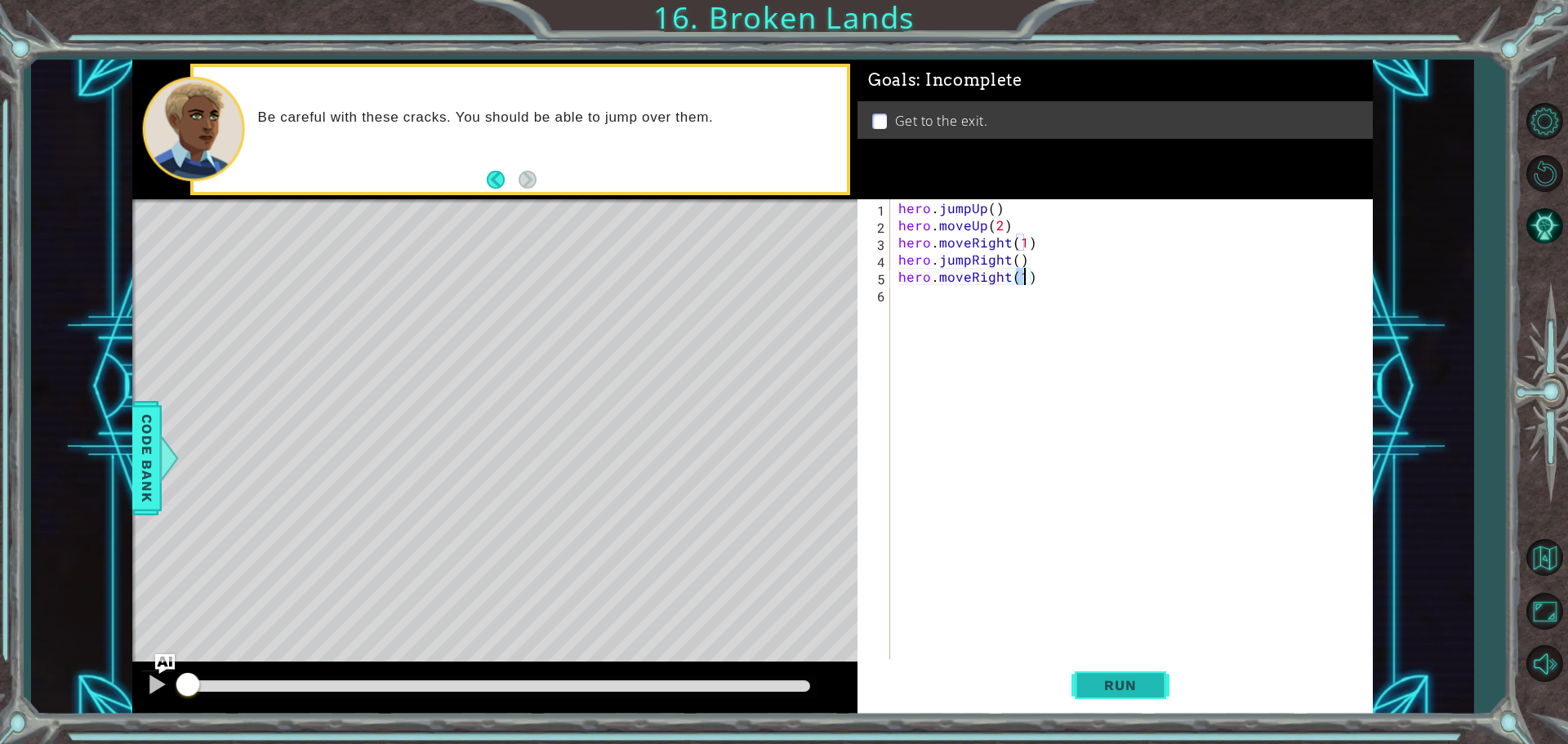
type textarea "hero.moveRight(1)"
click at [1107, 688] on span "Run" at bounding box center [1120, 685] width 65 height 16
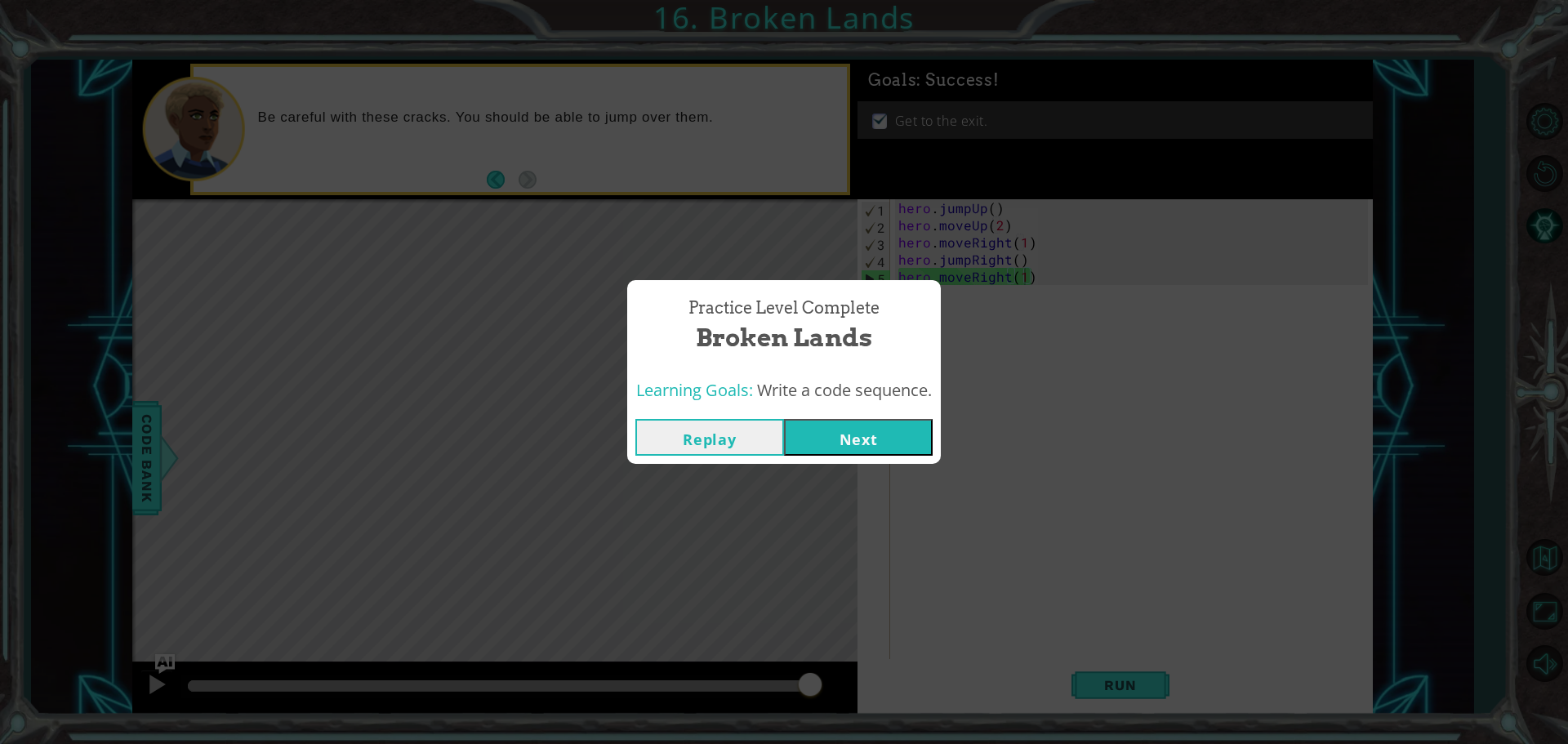
click at [861, 441] on button "Next" at bounding box center [858, 437] width 149 height 37
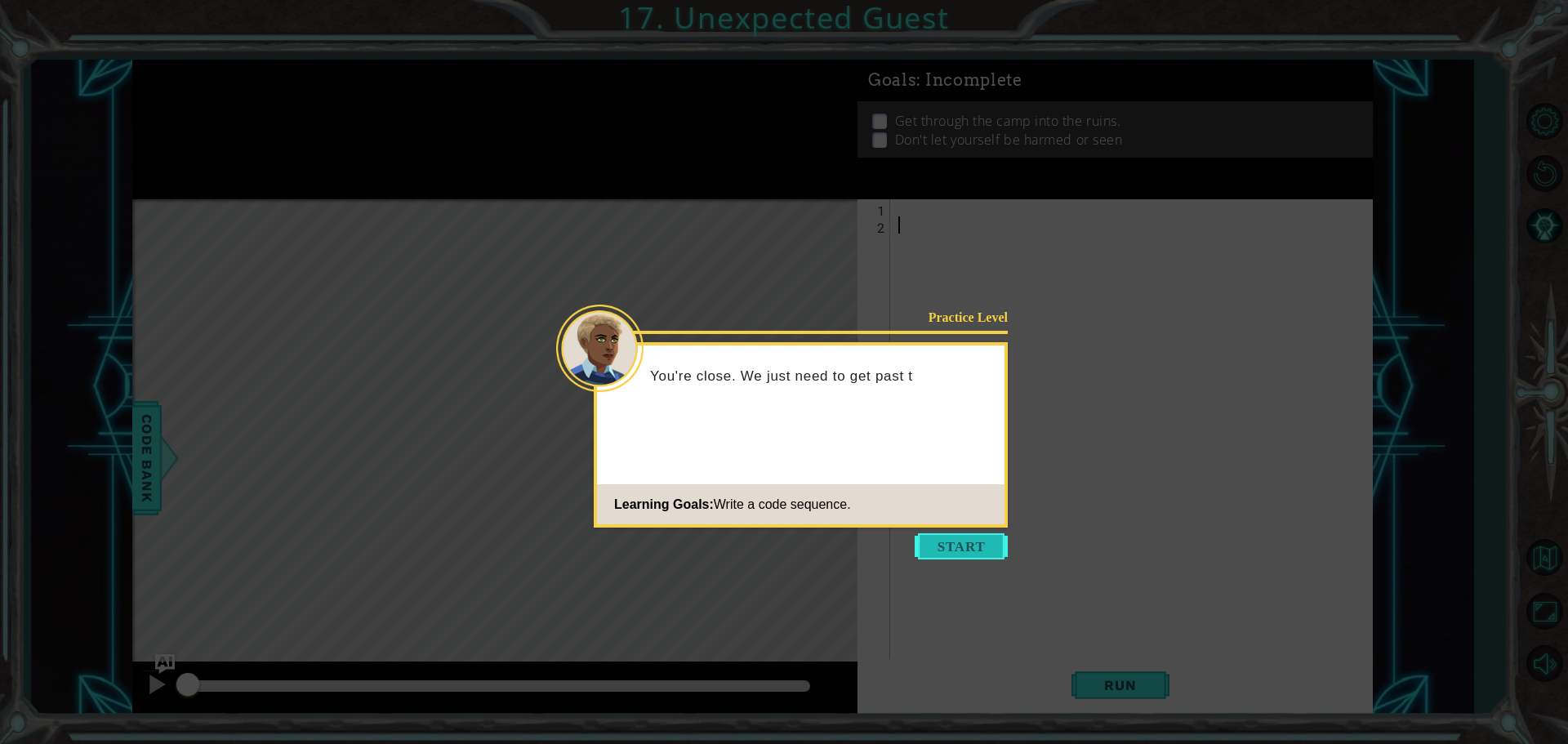
click at [965, 537] on button "Start" at bounding box center [961, 547] width 93 height 26
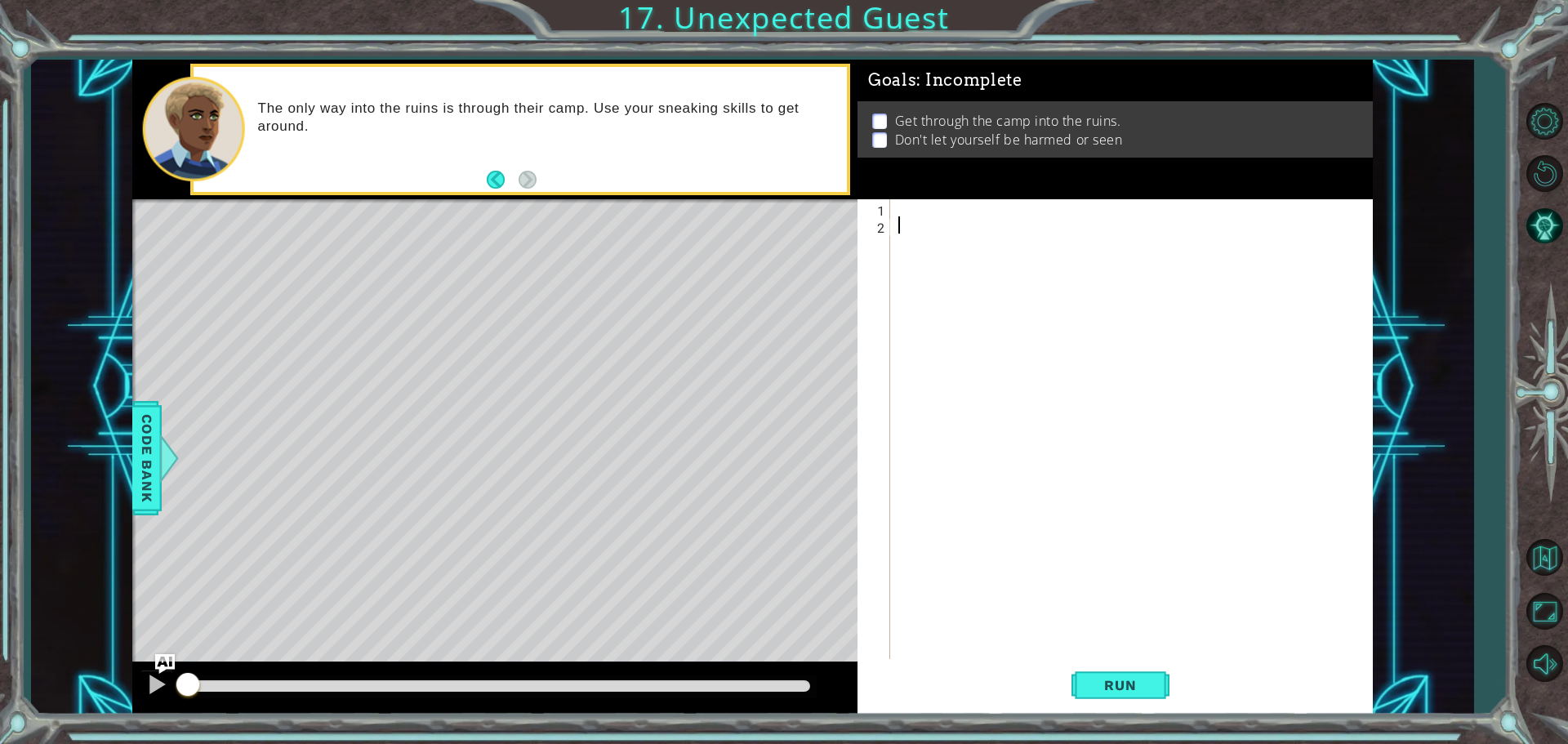
type textarea "h"
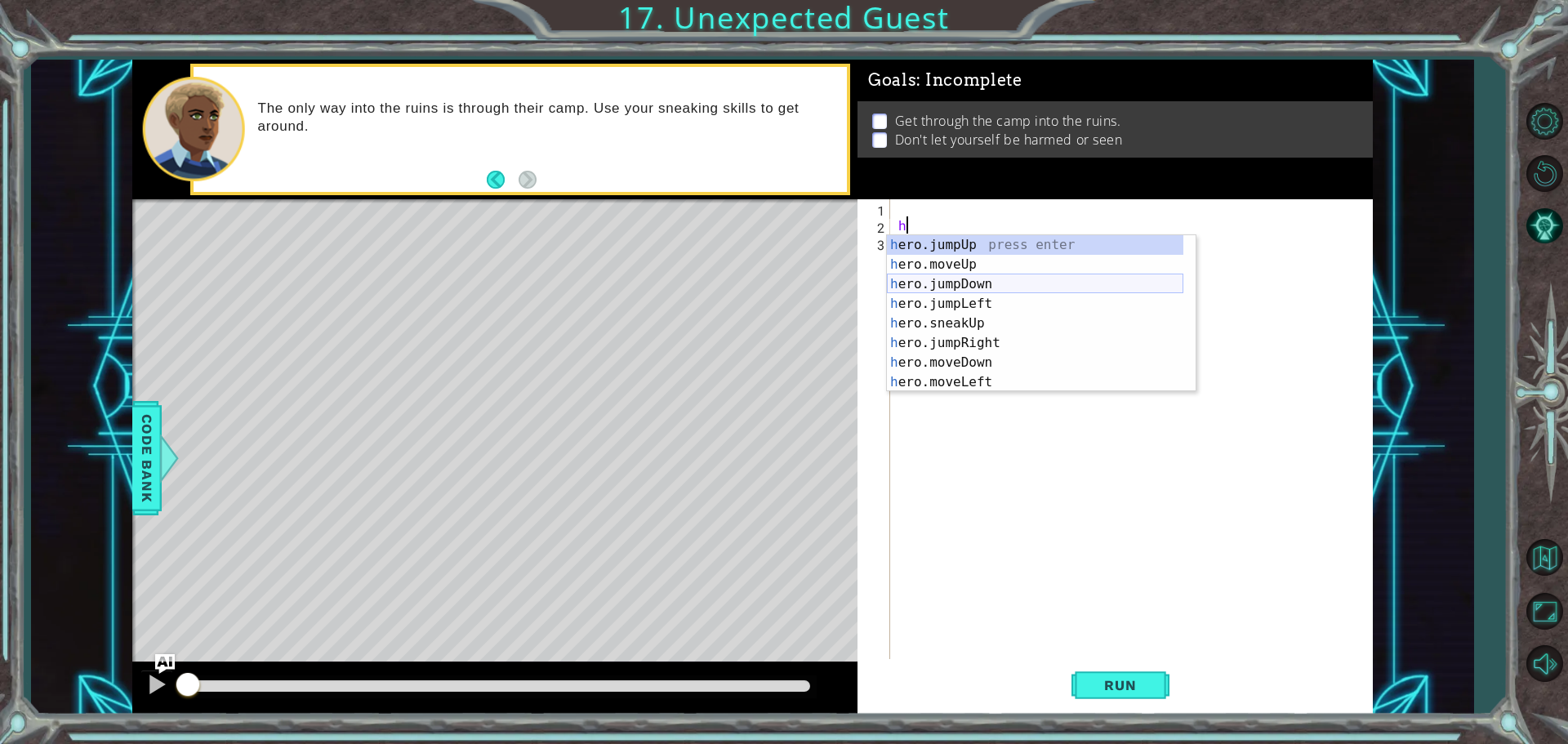
click at [941, 287] on div "h ero.jumpUp press enter h ero.moveUp press enter h ero.jumpDown press enter h …" at bounding box center [1034, 333] width 296 height 196
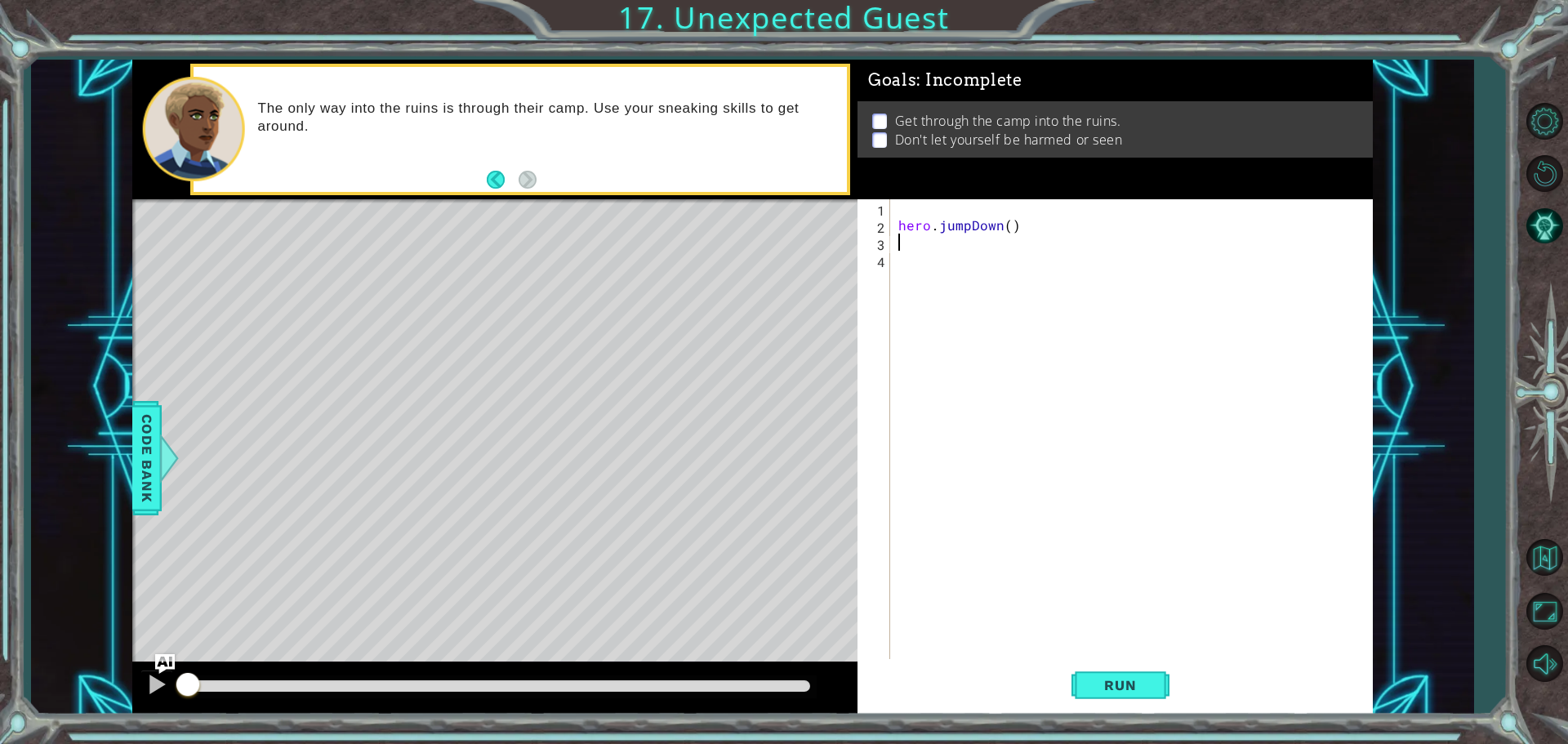
type textarea "h"
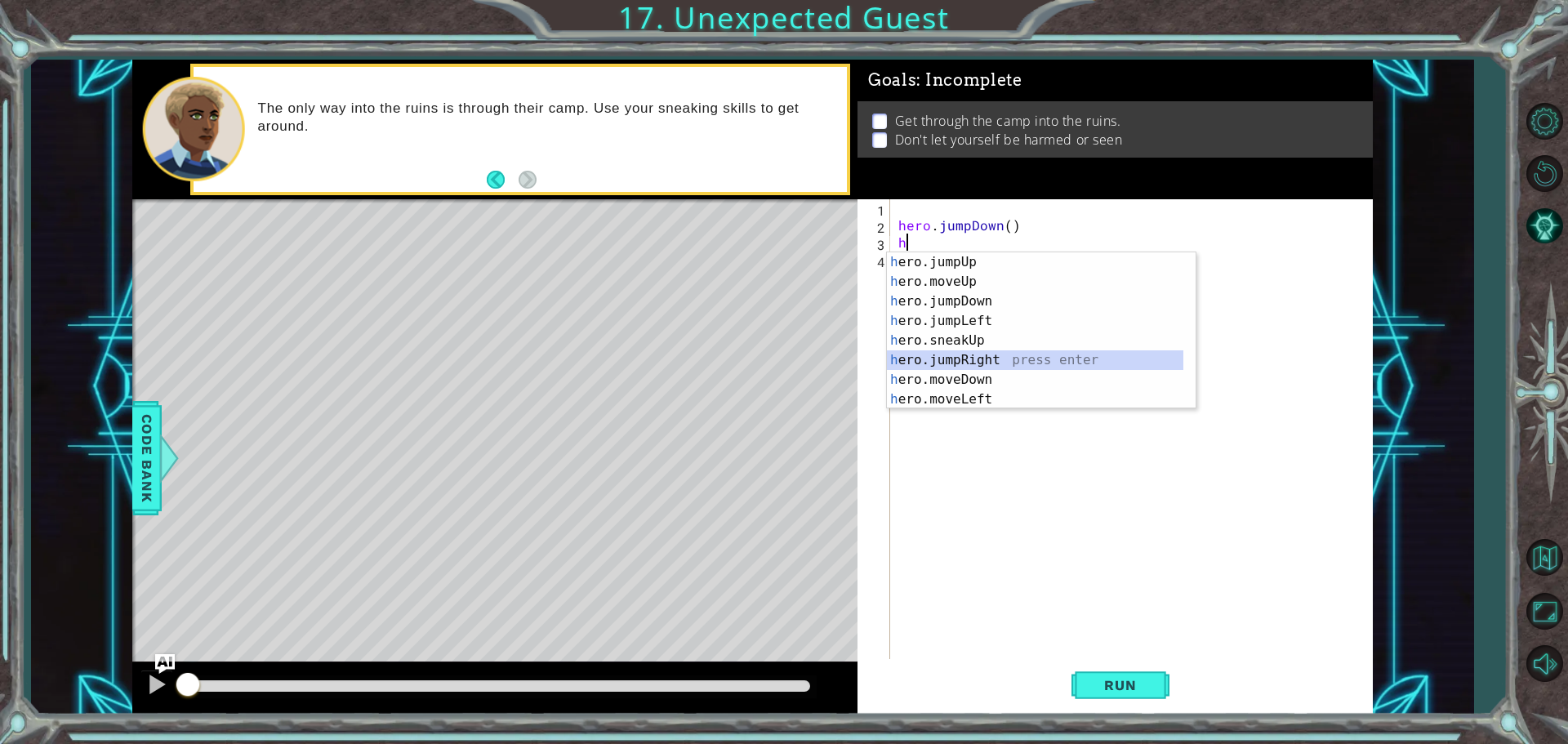
click at [970, 363] on div "h ero.jumpUp press enter h ero.moveUp press enter h ero.jumpDown press enter h …" at bounding box center [1034, 350] width 296 height 196
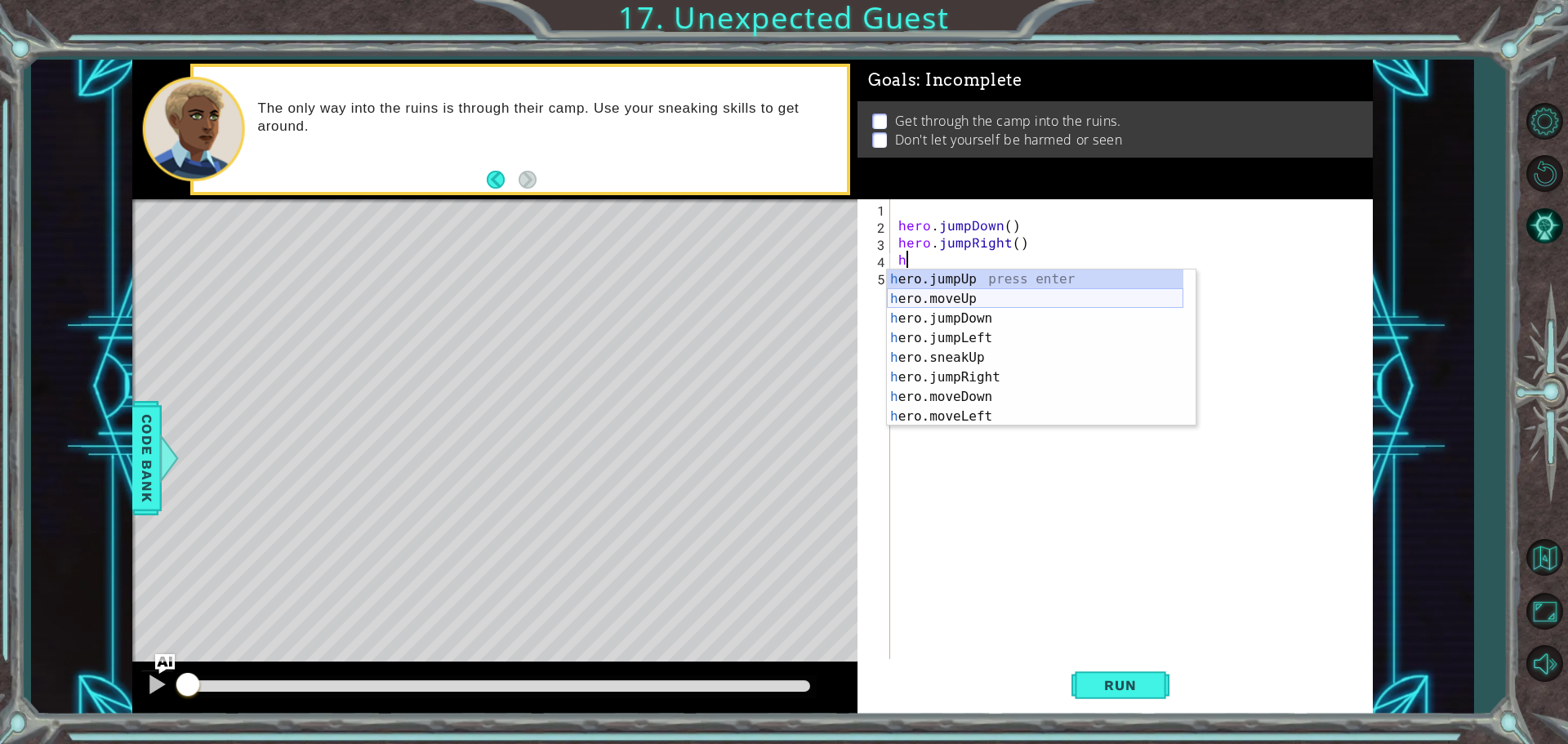
click at [954, 299] on div "h ero.jumpUp press enter h ero.moveUp press enter h ero.jumpDown press enter h …" at bounding box center [1034, 367] width 296 height 196
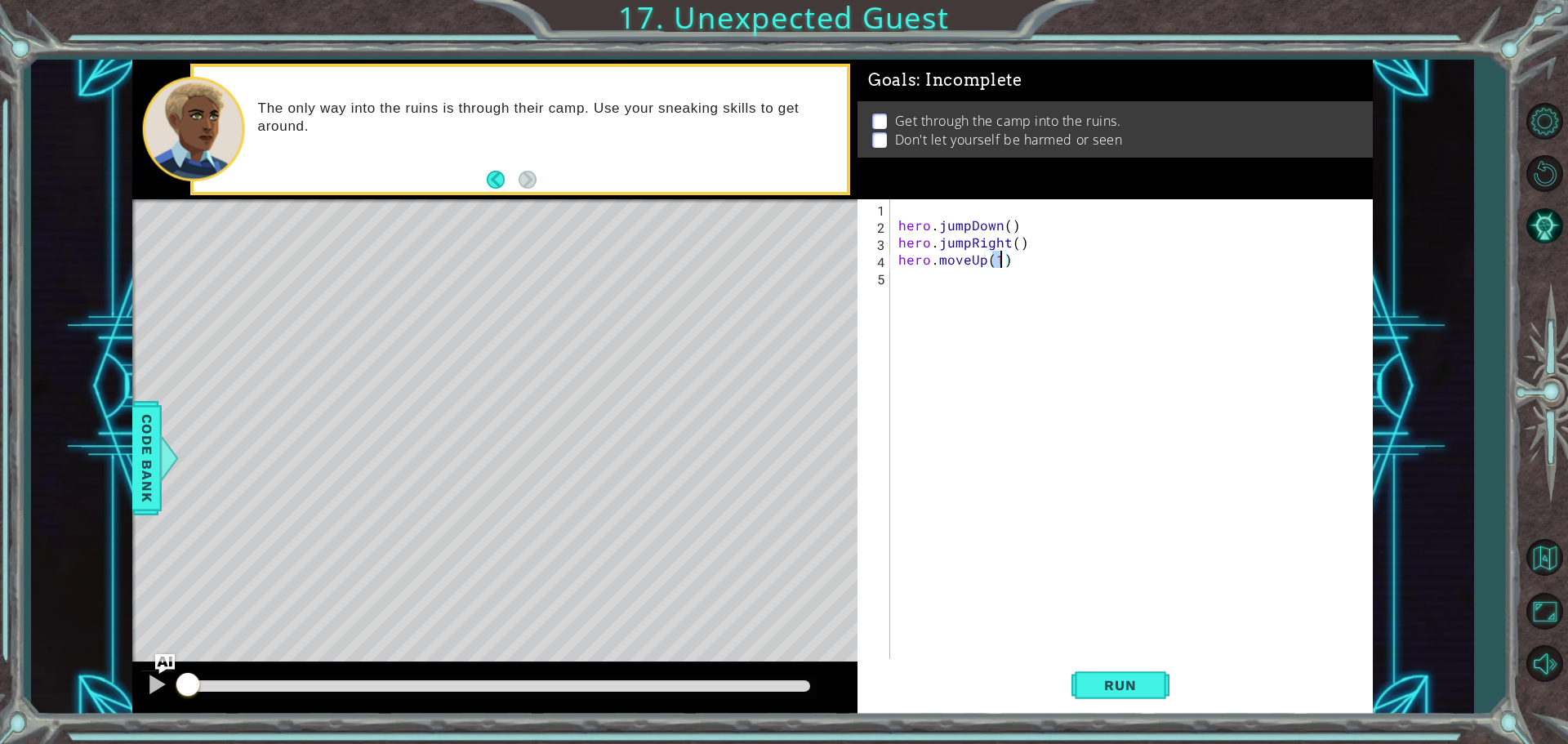
scroll to position [0, 6]
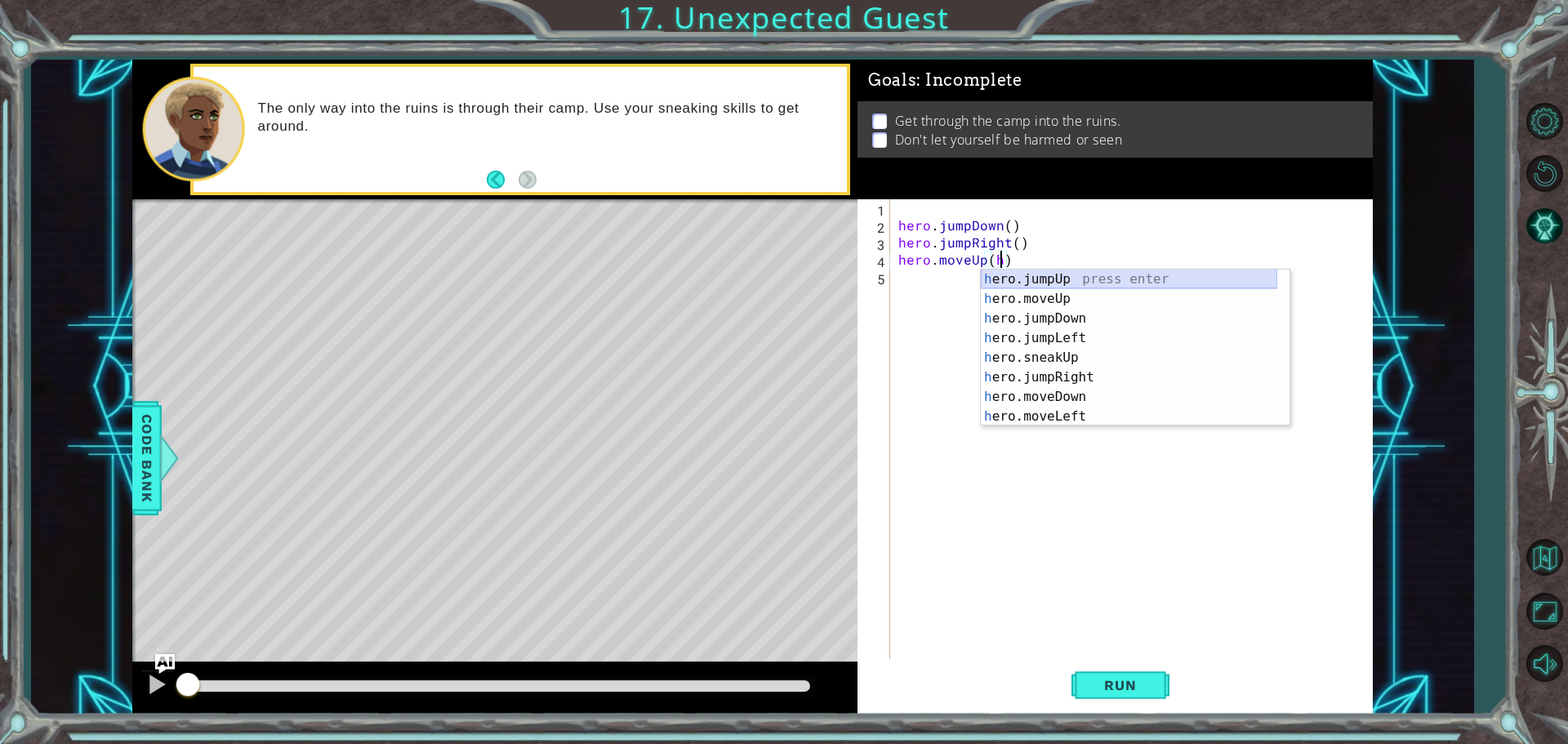
type textarea "hero.moveUp()"
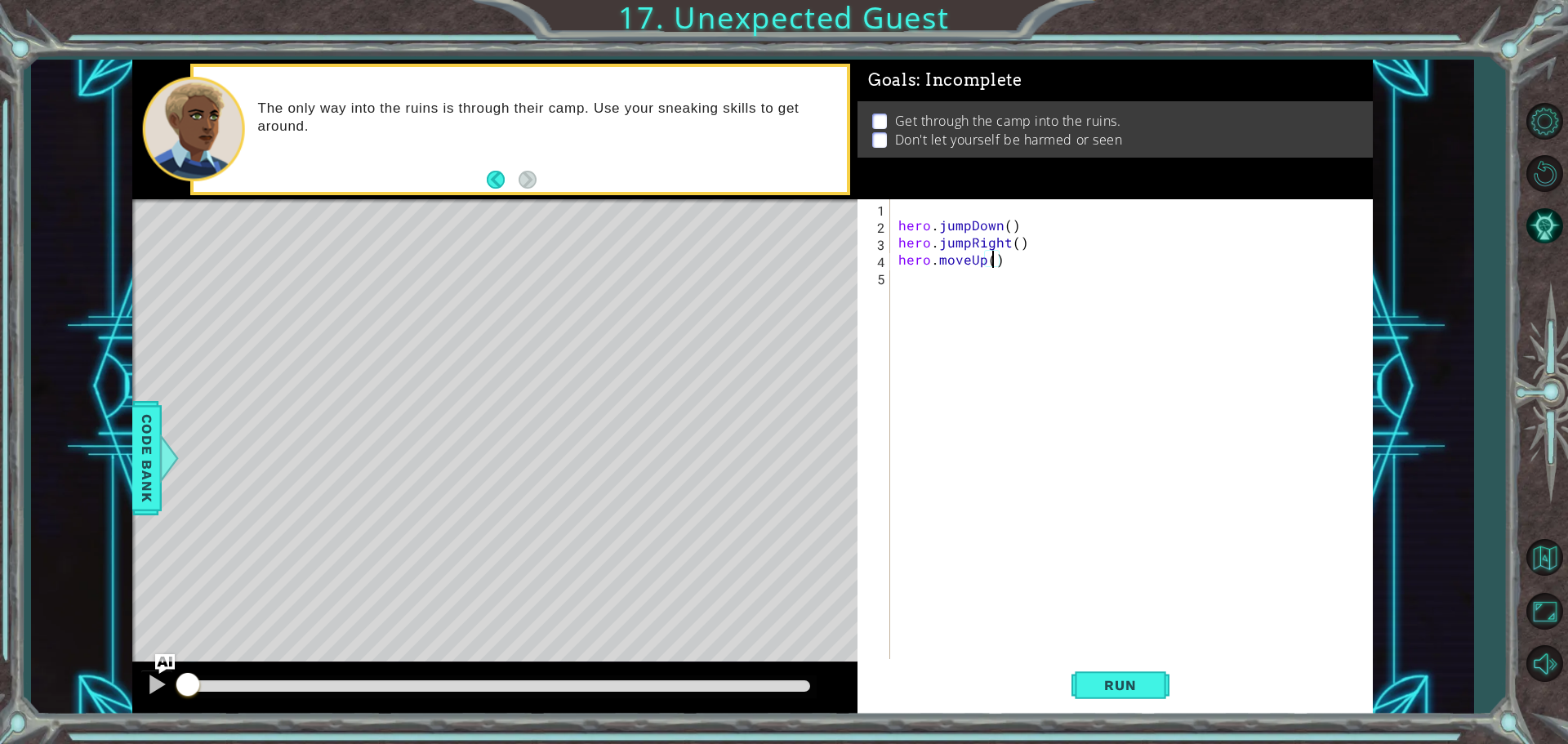
click at [952, 285] on div "hero . jumpDown ( ) hero . jumpRight ( ) hero . moveUp ( )" at bounding box center [1135, 448] width 481 height 497
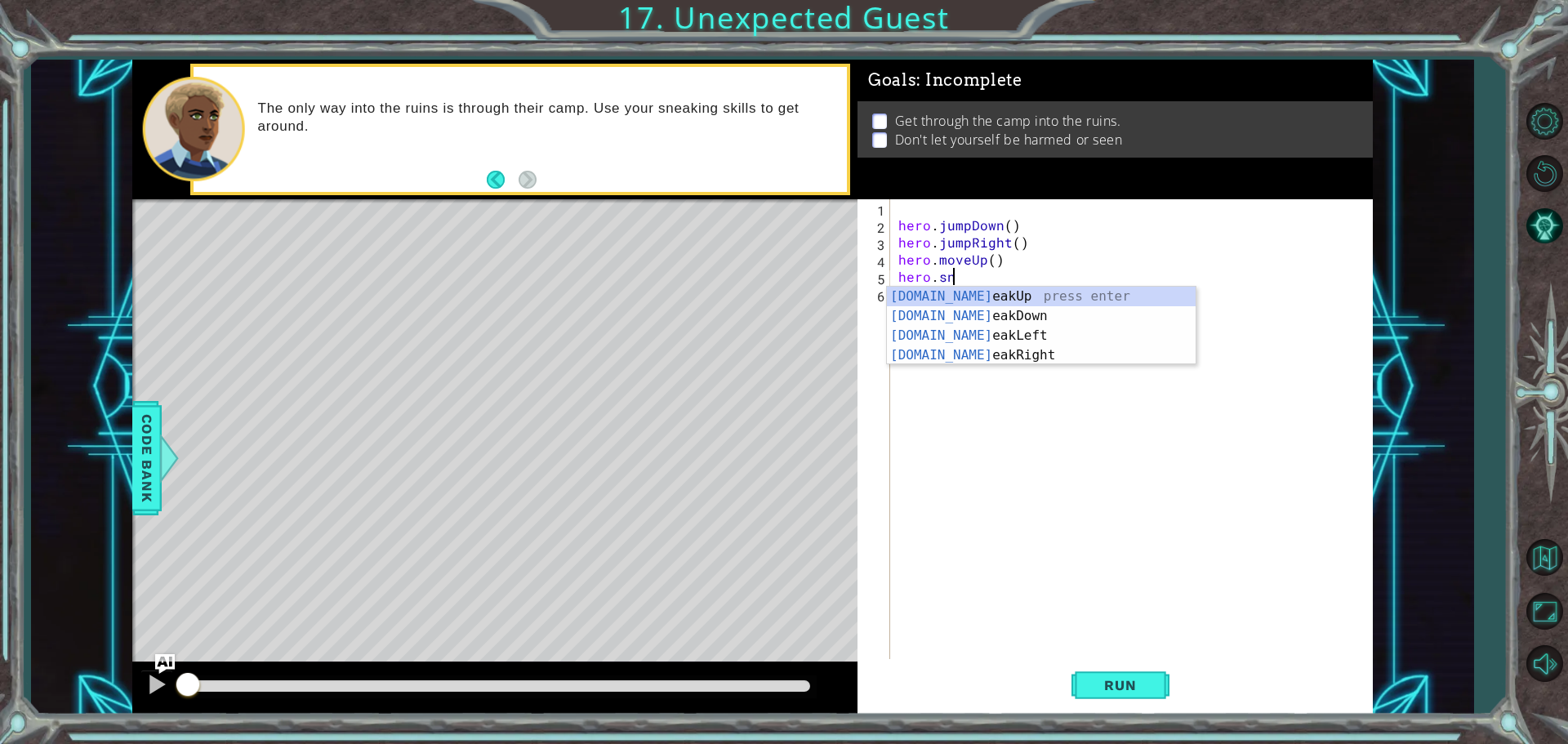
scroll to position [0, 3]
click at [1001, 355] on div "[DOMAIN_NAME] eakUp press enter [DOMAIN_NAME] eakDown press enter [DOMAIN_NAME]…" at bounding box center [1041, 346] width 309 height 118
type textarea "hero.sneakRight(1)"
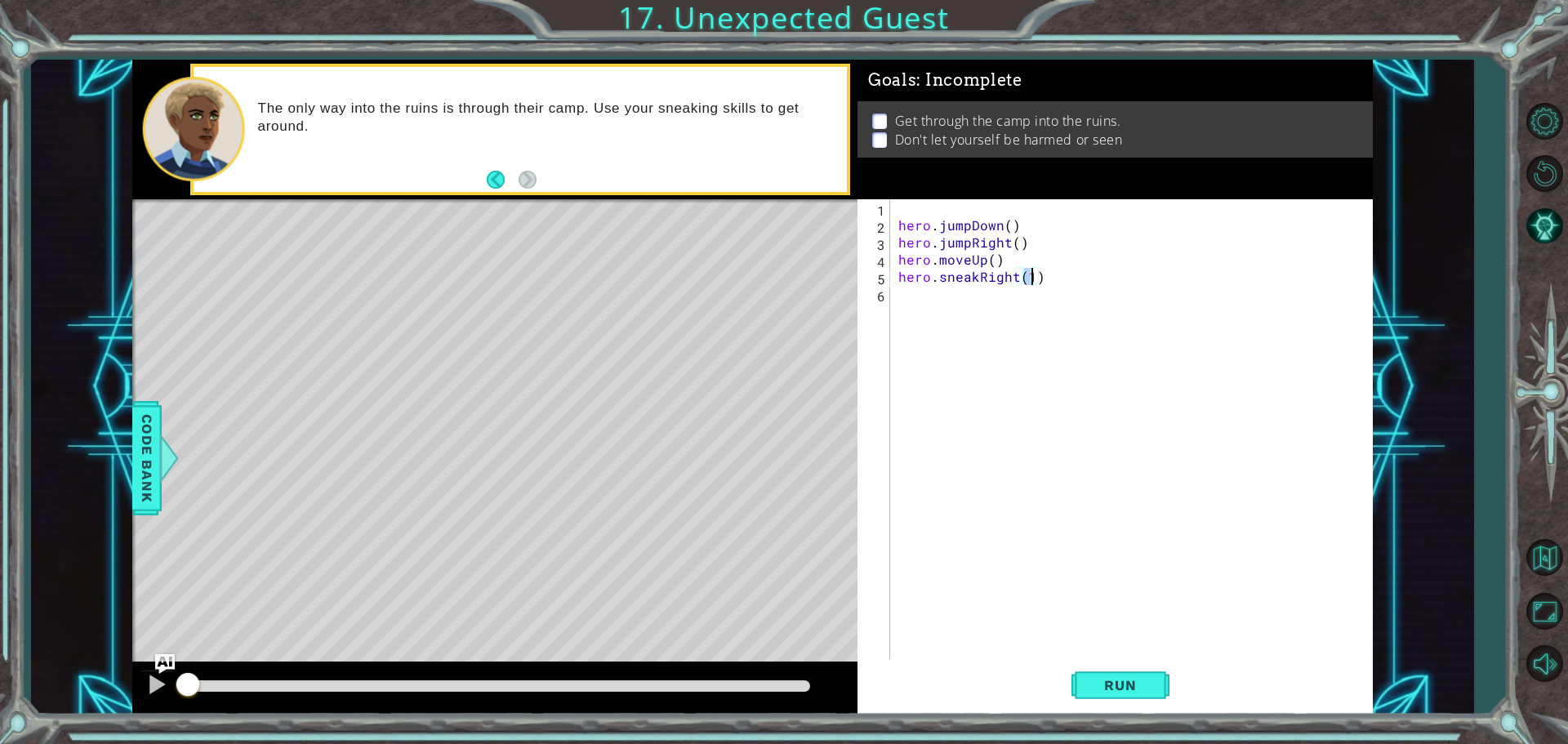
click at [944, 299] on div "hero . jumpDown ( ) hero . jumpRight ( ) hero . moveUp ( ) hero . sneakRight ( …" at bounding box center [1135, 448] width 481 height 497
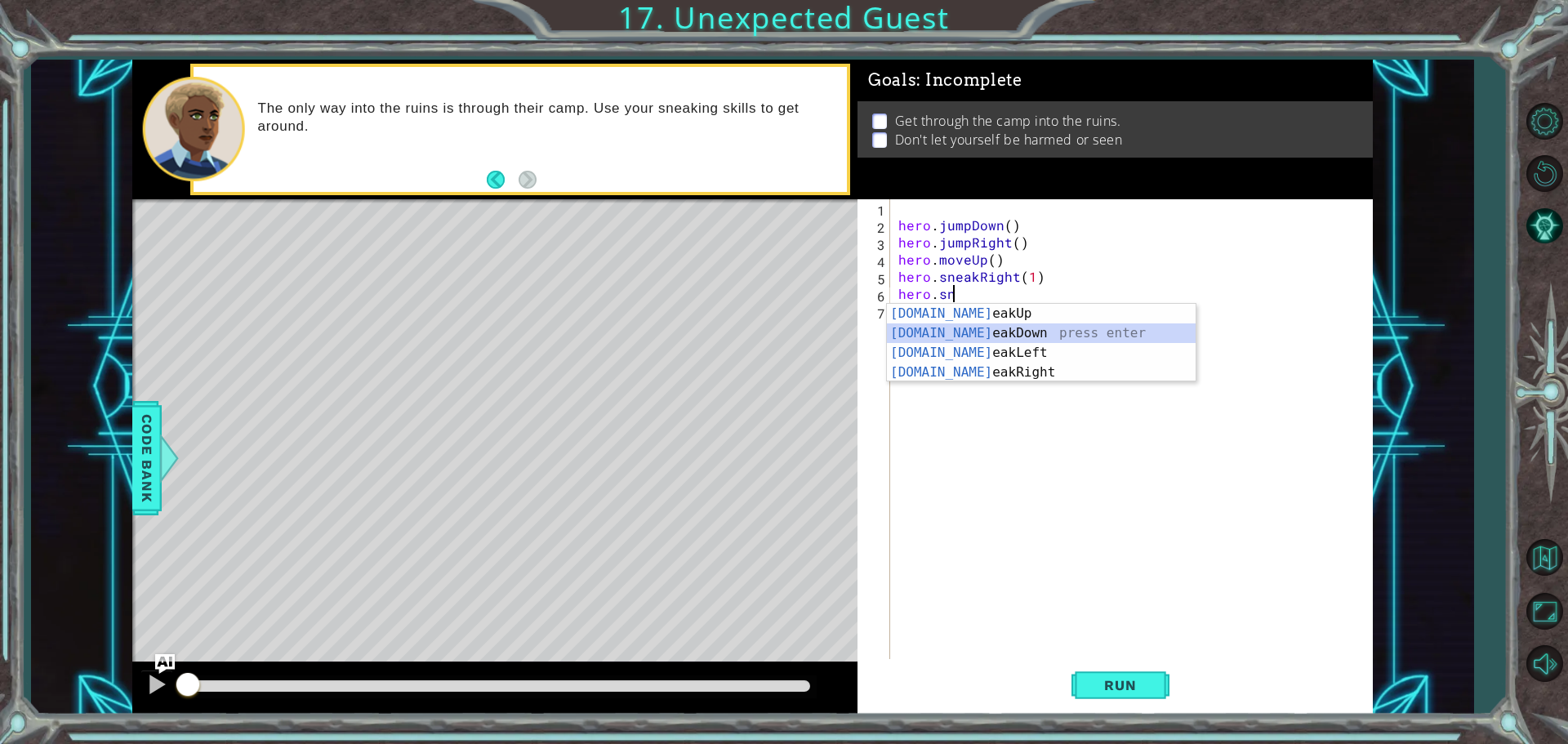
click at [959, 333] on div "[DOMAIN_NAME] eakUp press enter [DOMAIN_NAME] eakDown press enter [DOMAIN_NAME]…" at bounding box center [1041, 363] width 309 height 118
type textarea "hero.sneakDown(1)"
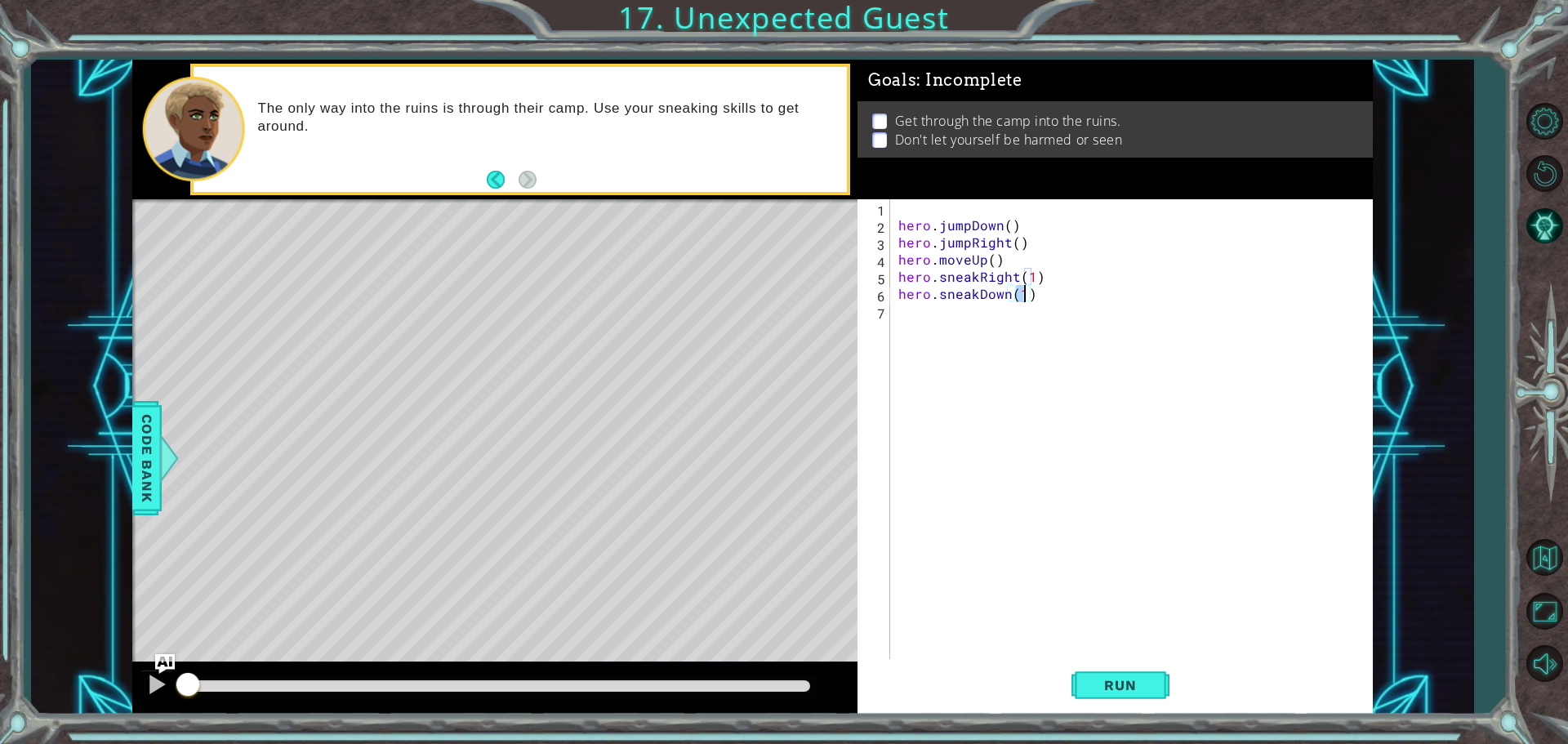
click at [959, 333] on div "hero . jumpDown ( ) hero . jumpRight ( ) hero . moveUp ( ) hero . sneakRight ( …" at bounding box center [1135, 448] width 481 height 497
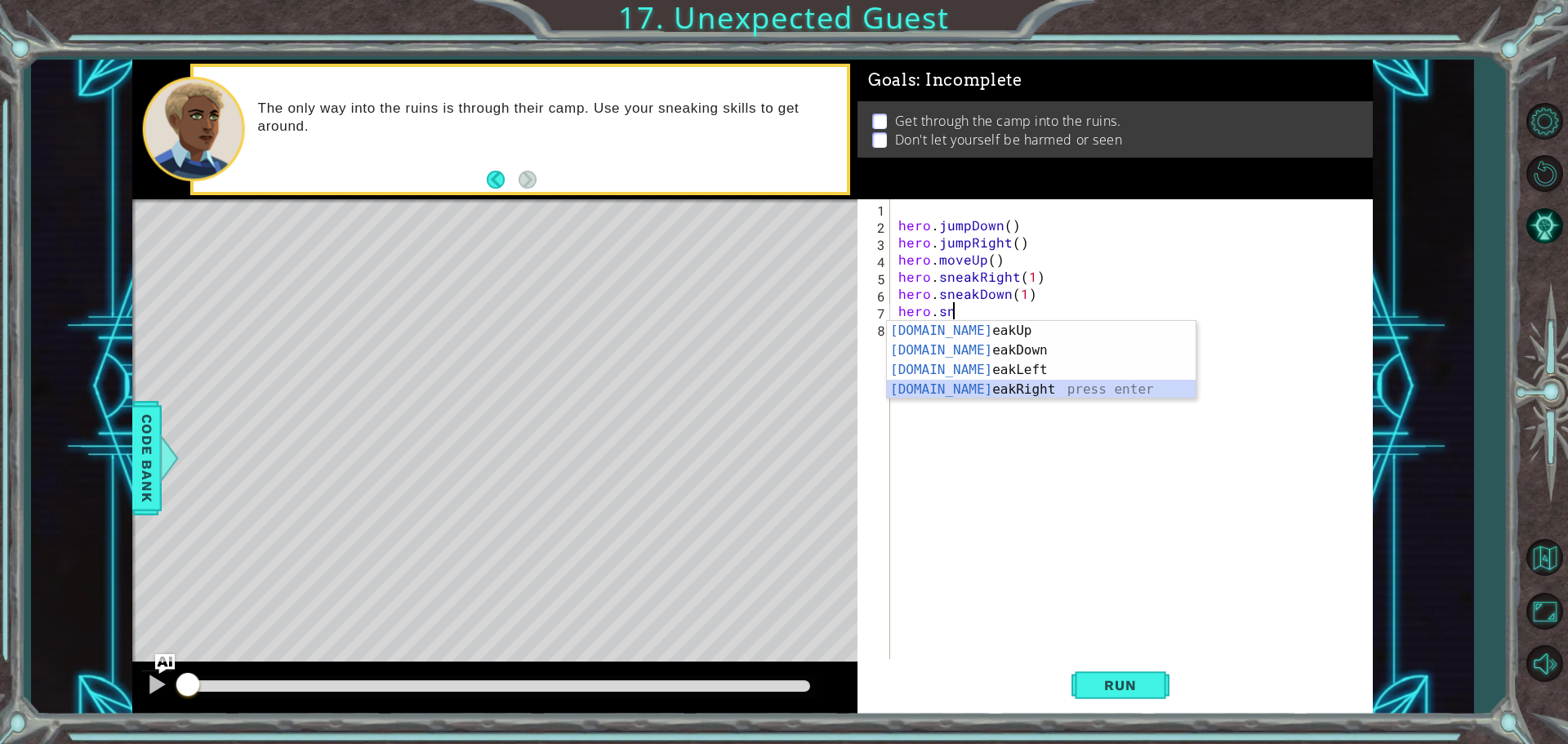
click at [968, 391] on div "[DOMAIN_NAME] eakUp press enter [DOMAIN_NAME] eakDown press enter [DOMAIN_NAME]…" at bounding box center [1041, 380] width 309 height 118
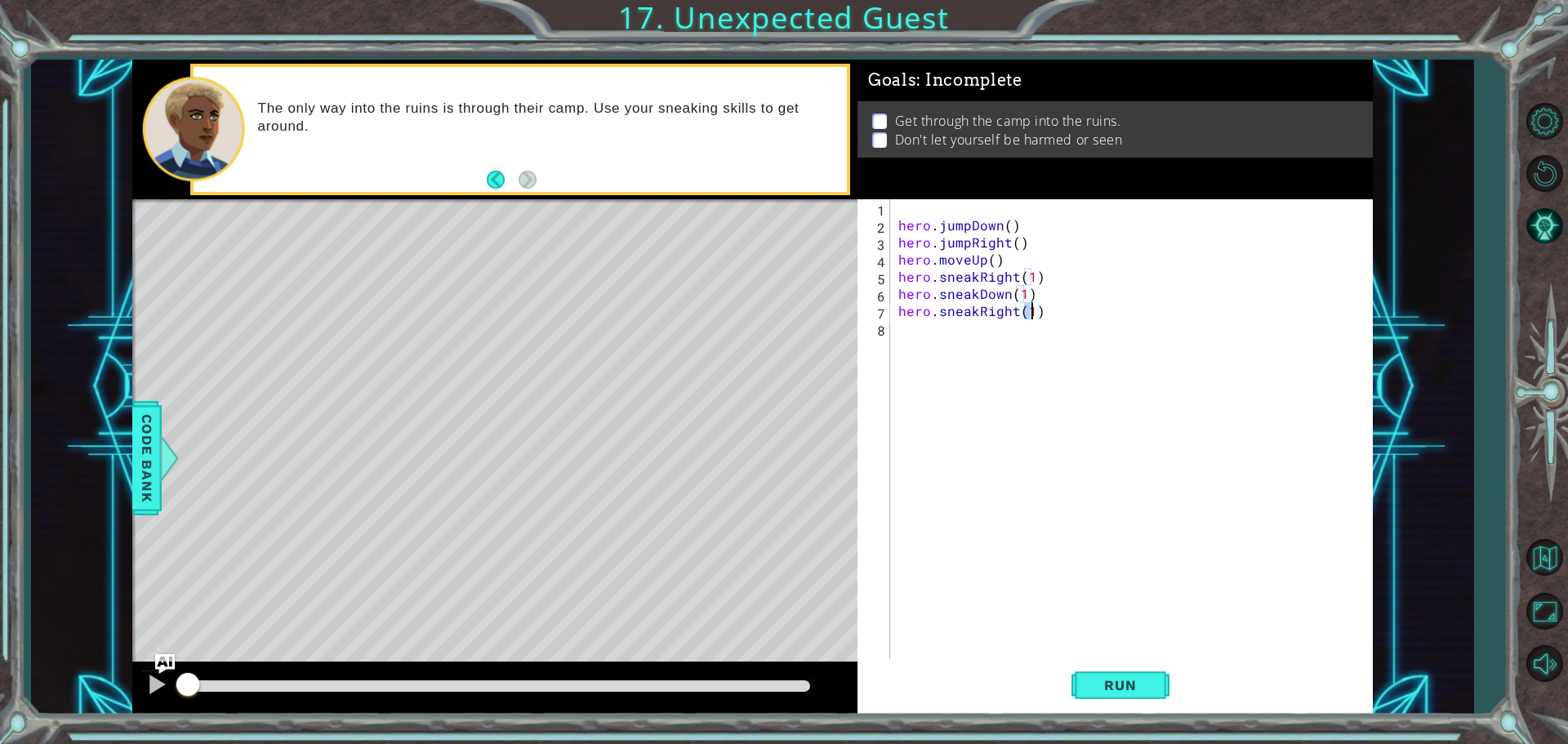
type textarea "hero.sneakRight(2)"
click at [968, 340] on div "hero . jumpDown ( ) hero . jumpRight ( ) hero . moveUp ( ) hero . sneakRight ( …" at bounding box center [1135, 448] width 481 height 497
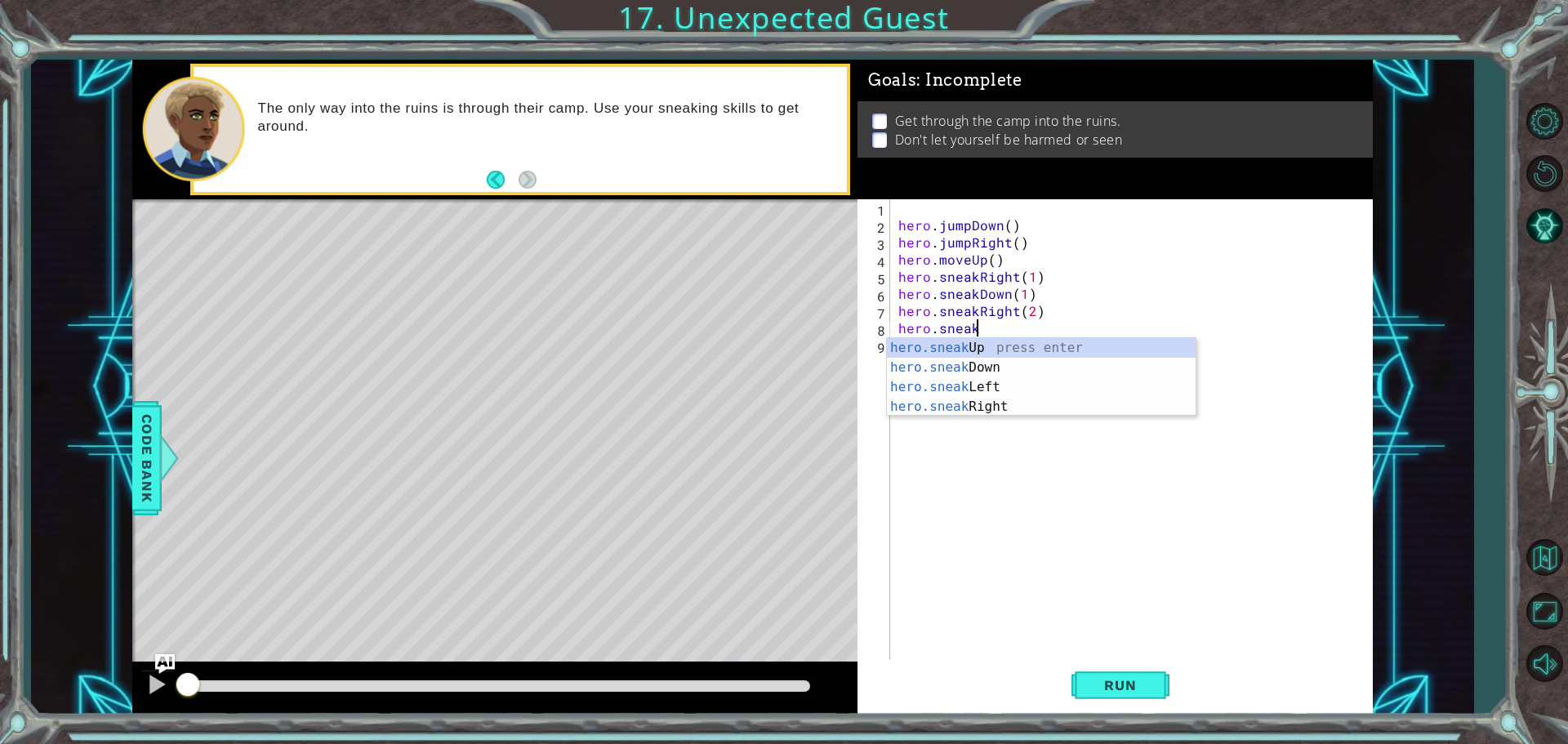
scroll to position [0, 4]
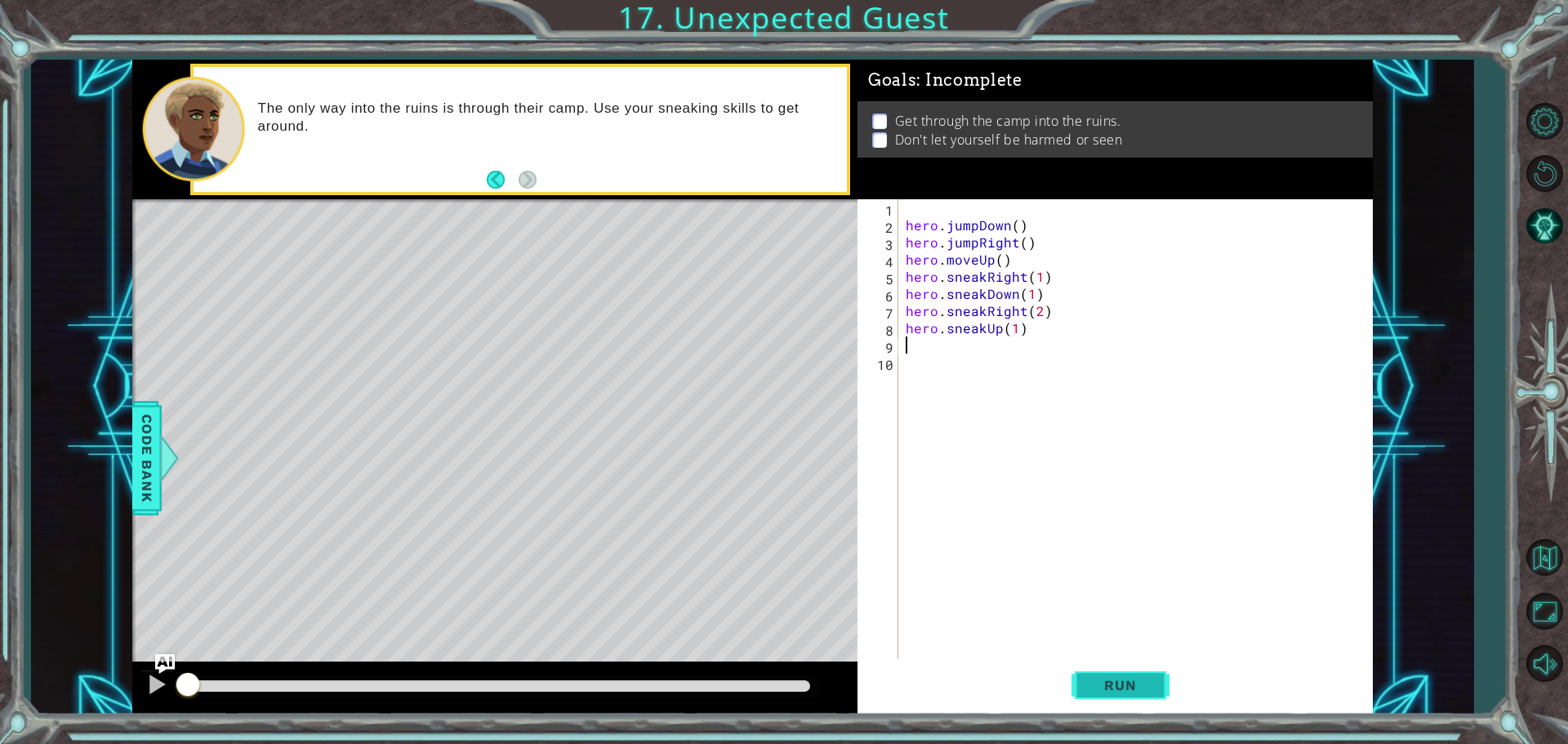
type textarea "hero.sneakUp(1)"
click at [1119, 689] on span "Run" at bounding box center [1120, 685] width 65 height 16
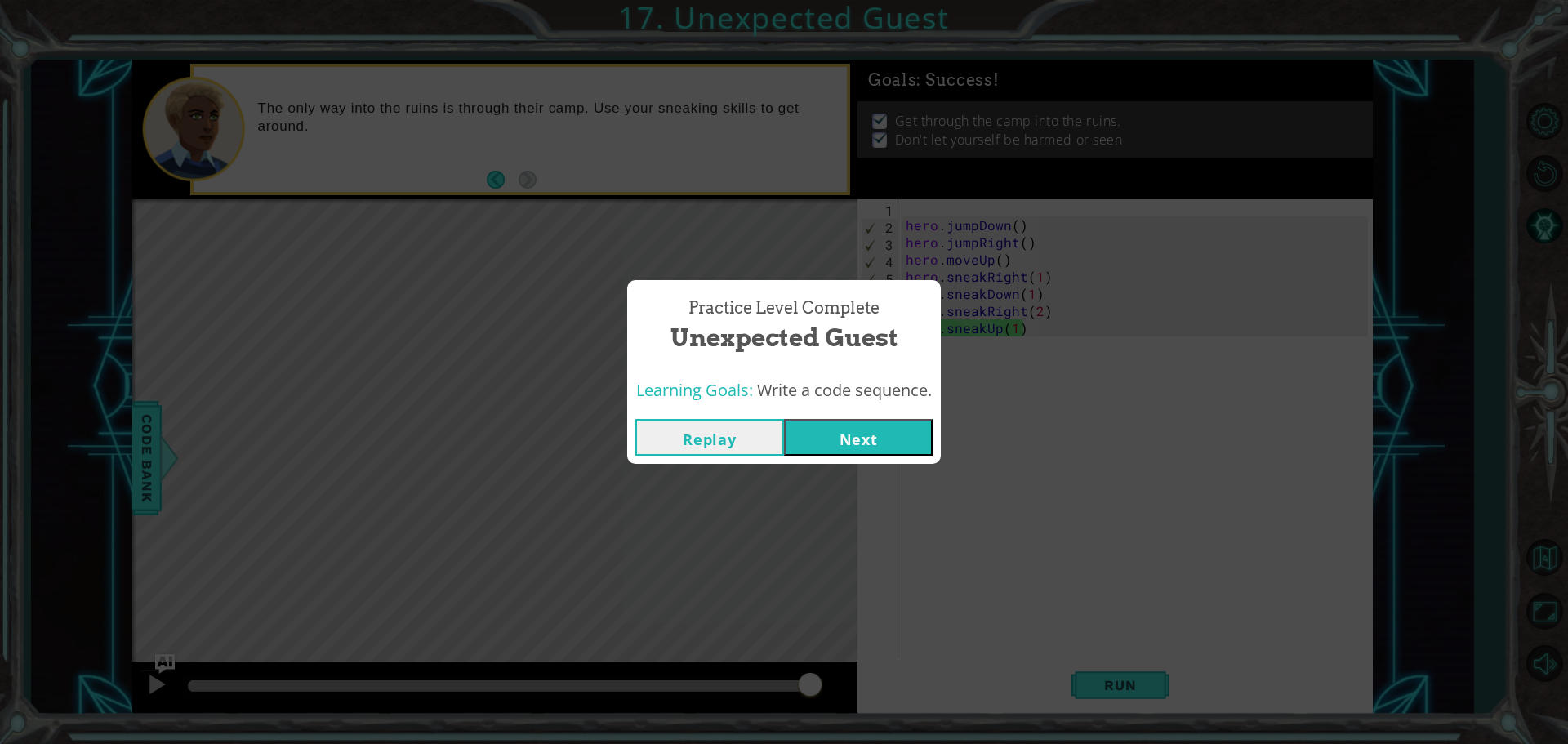
click at [902, 440] on button "Next" at bounding box center [858, 437] width 149 height 37
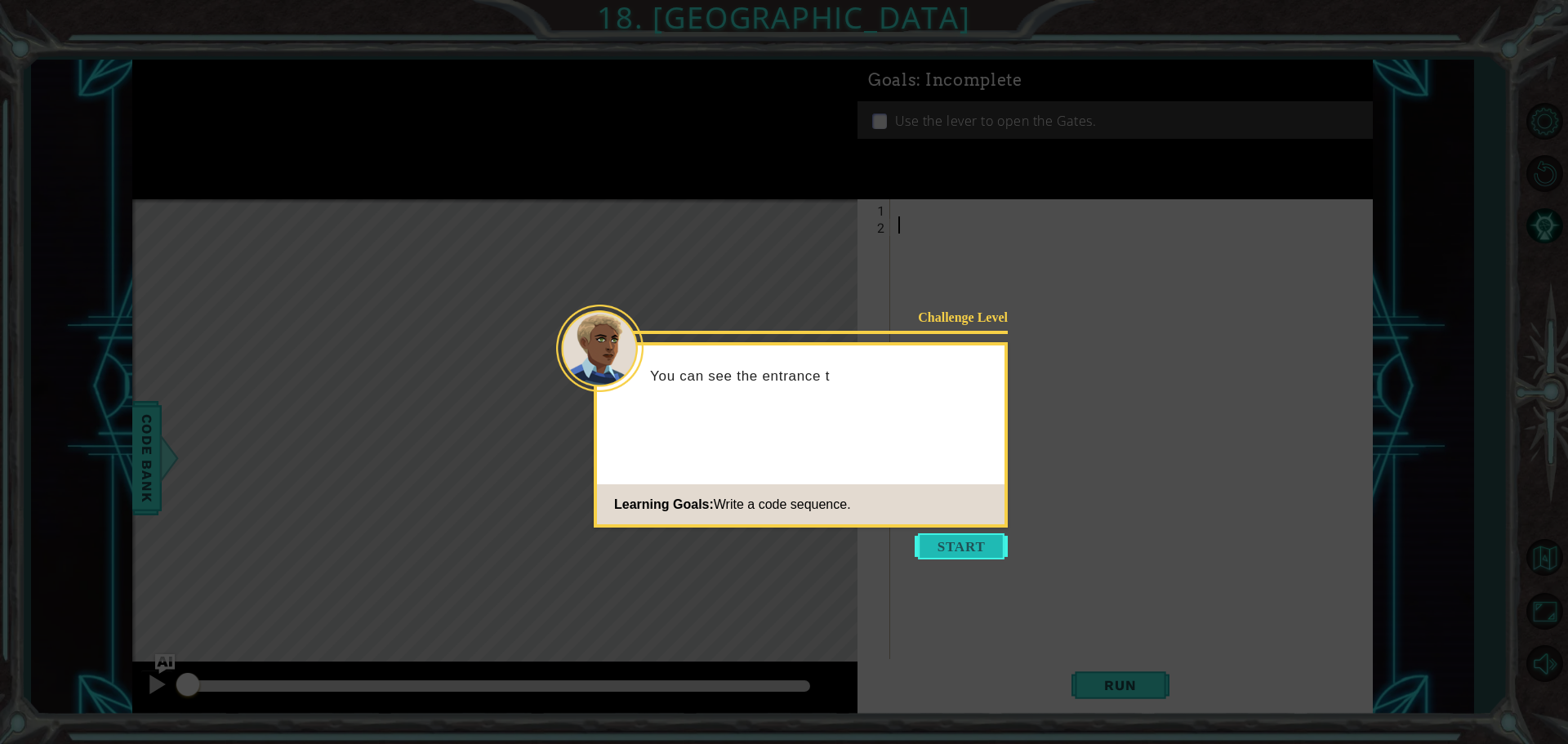
click at [959, 553] on button "Start" at bounding box center [961, 547] width 93 height 26
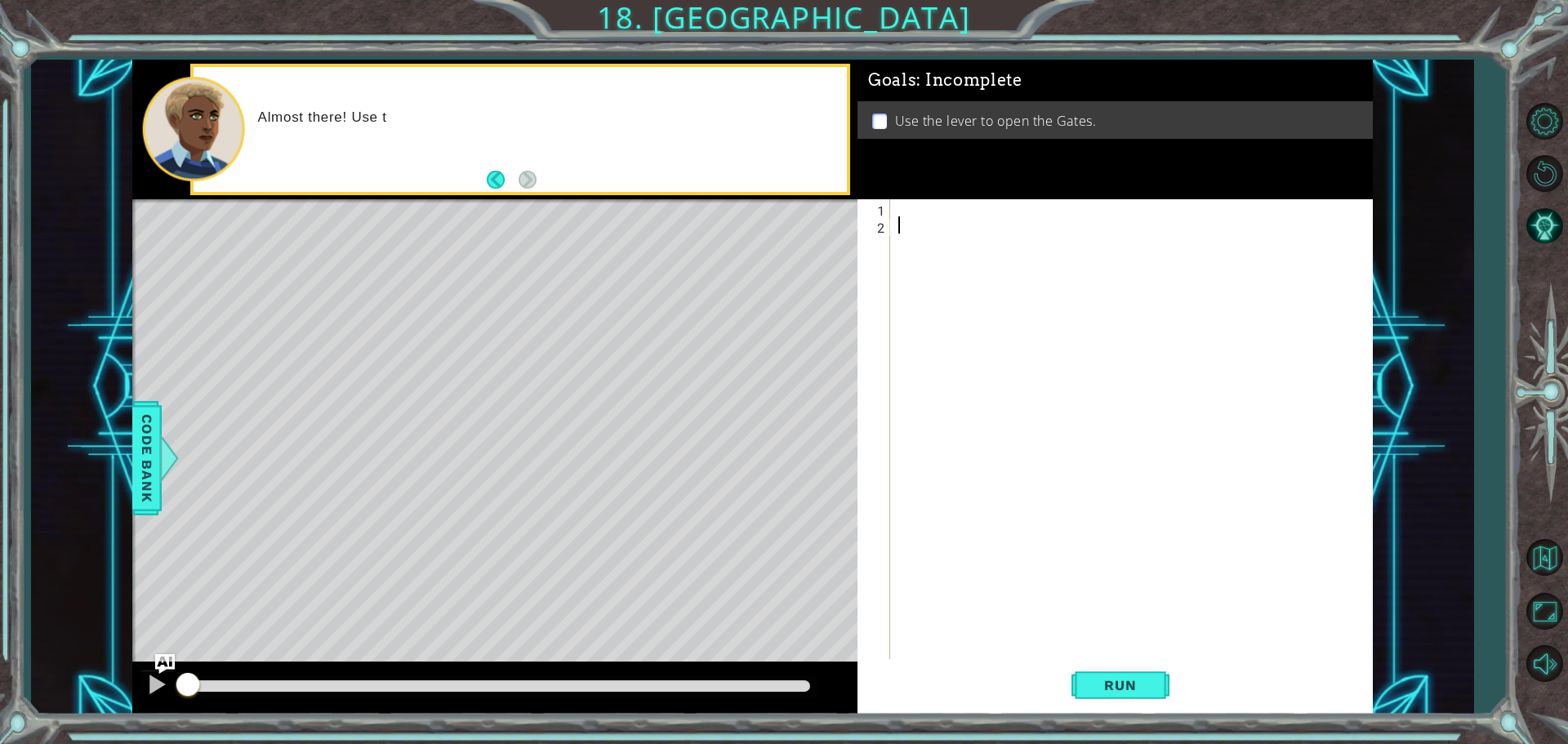
click at [928, 210] on div at bounding box center [1135, 448] width 481 height 497
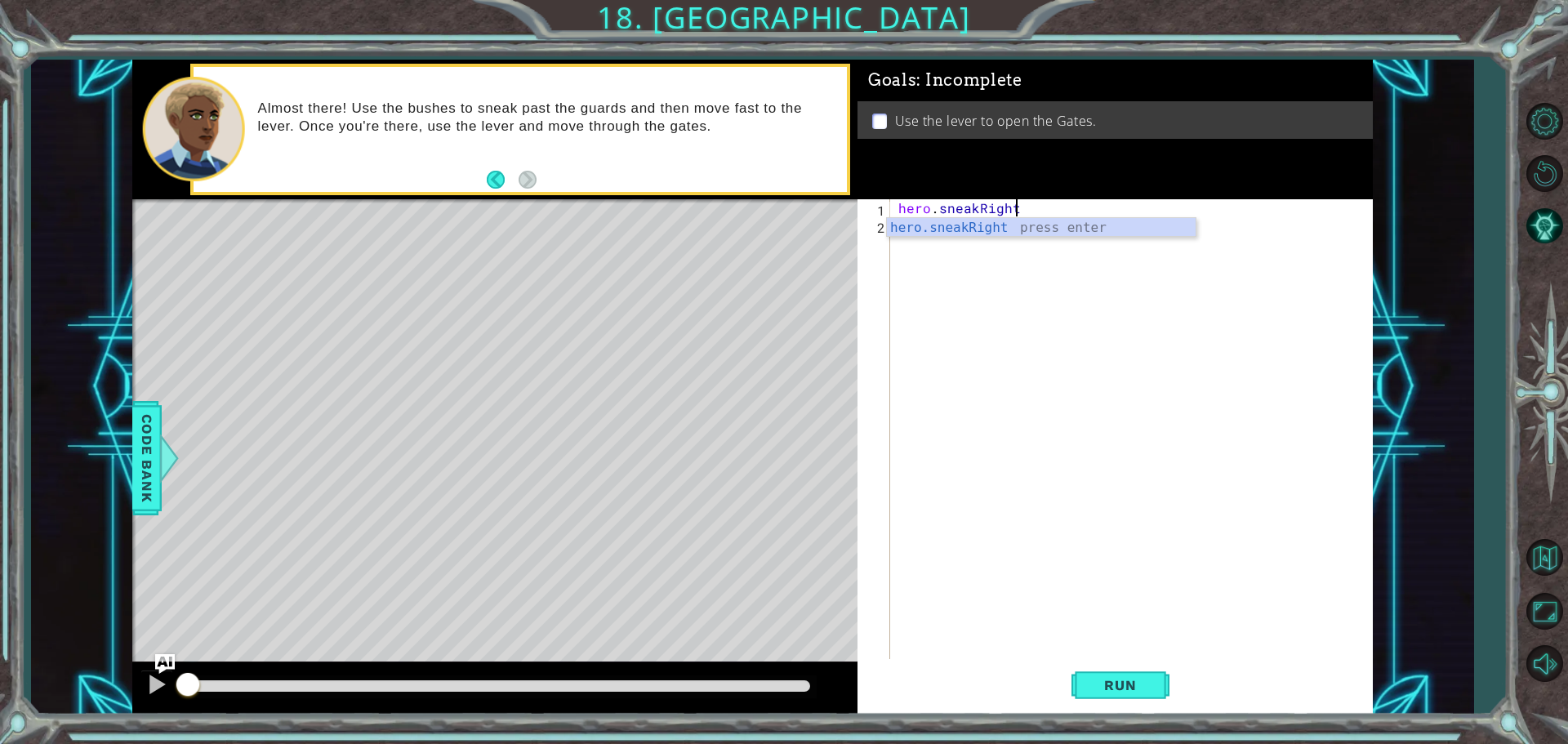
scroll to position [0, 7]
type textarea "hero.sneakRight(1)H"
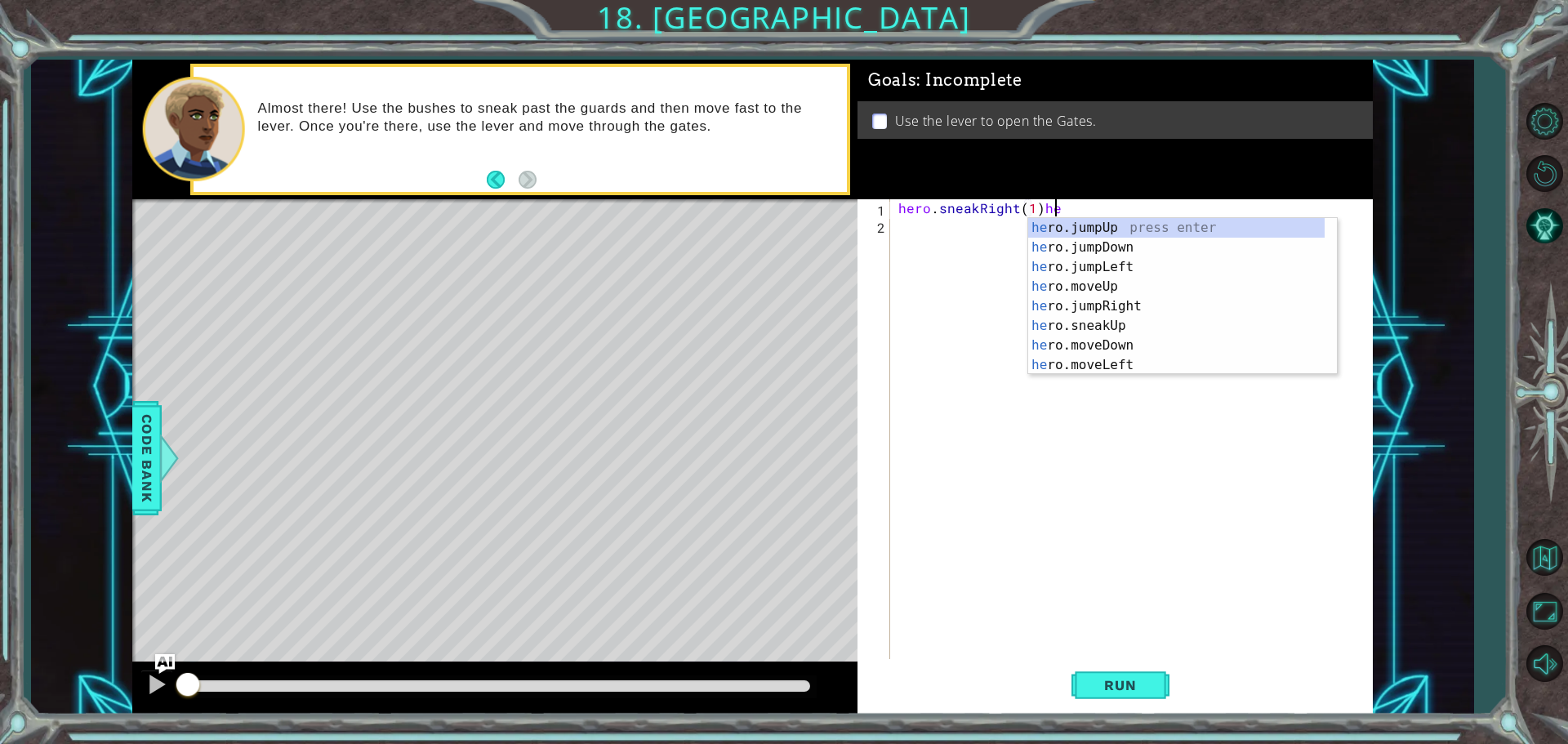
scroll to position [0, 8]
type textarea "hero.sneakRight(1)"
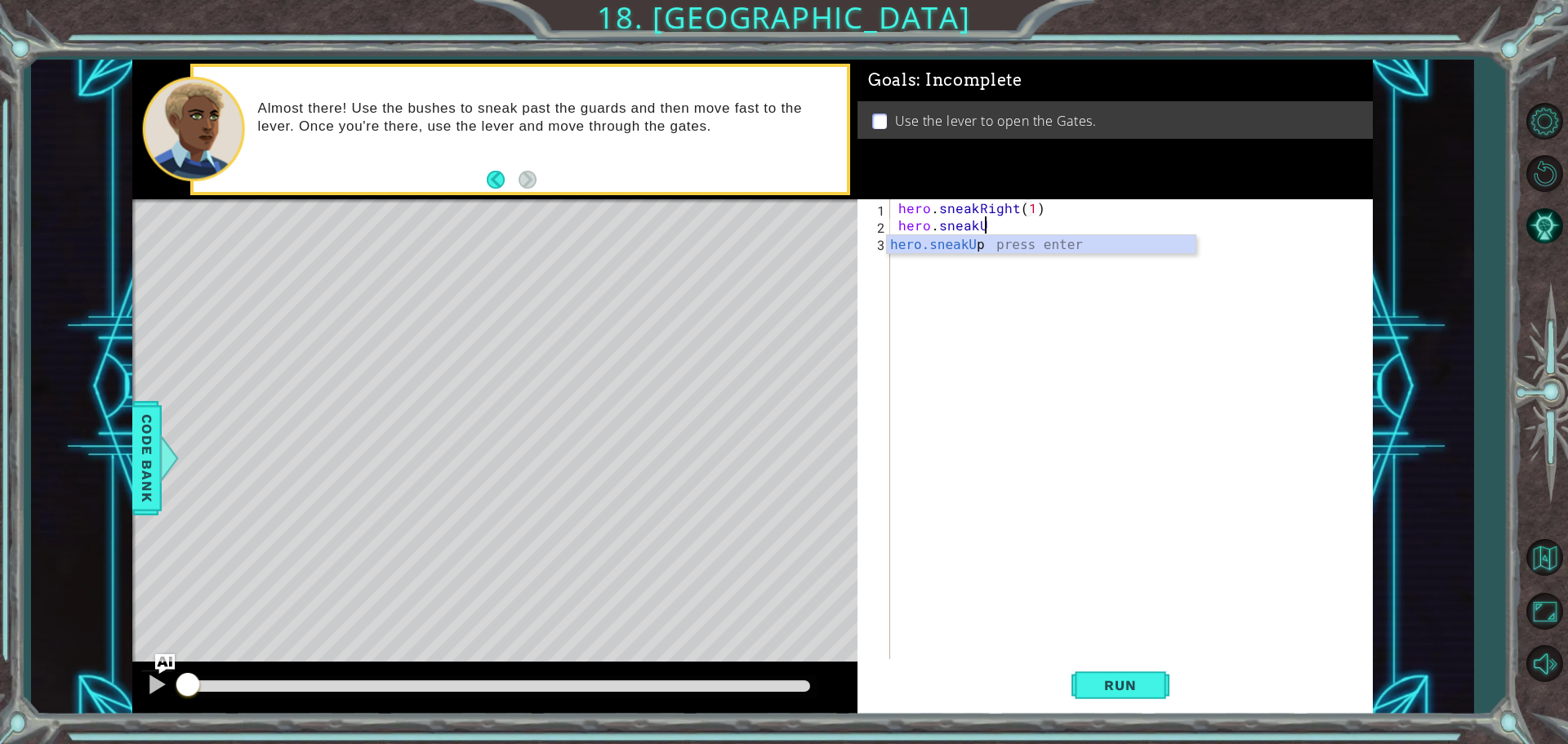
scroll to position [0, 5]
type textarea "hero.sneakUp(2)"
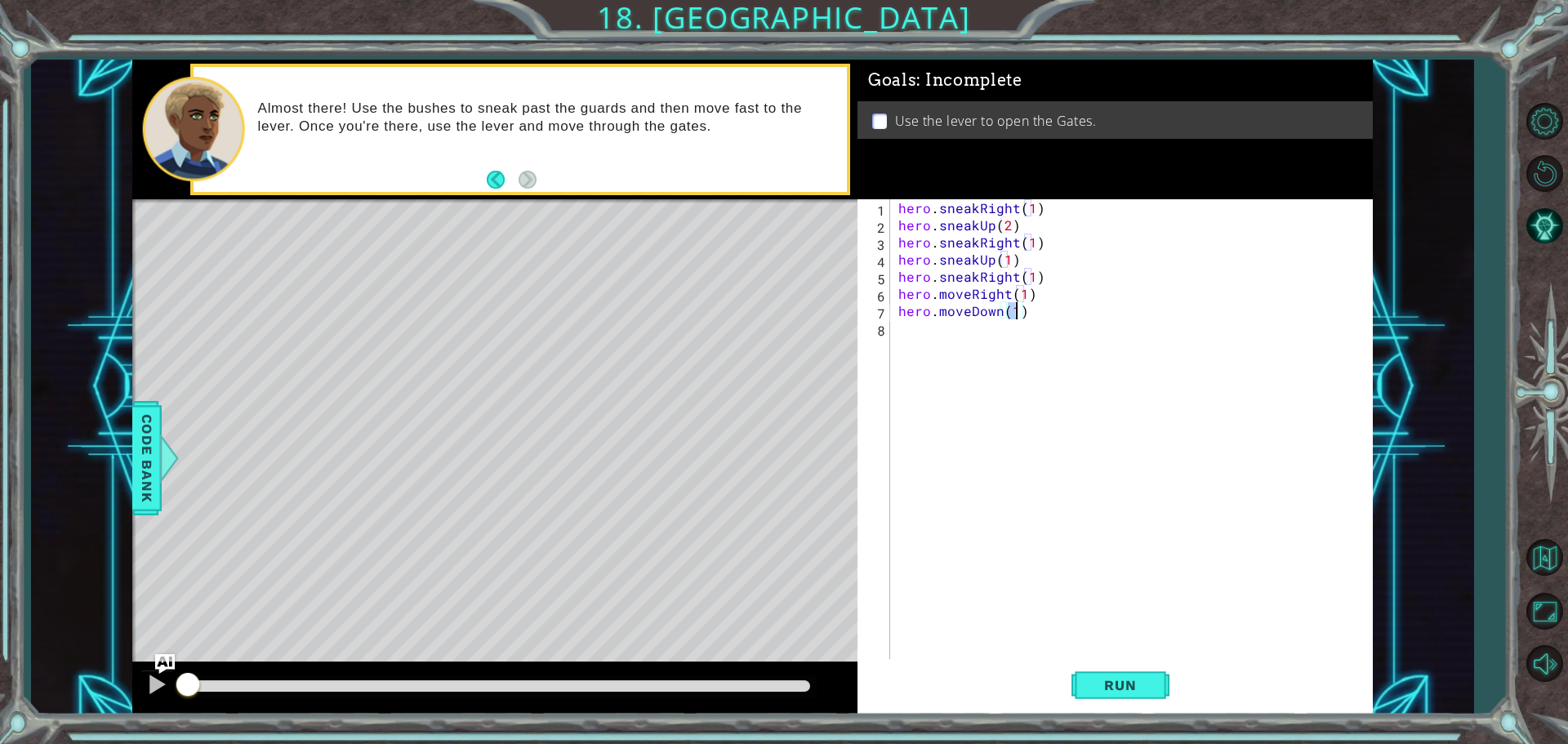
scroll to position [0, 8]
type textarea "hero.moveDown(1)h"
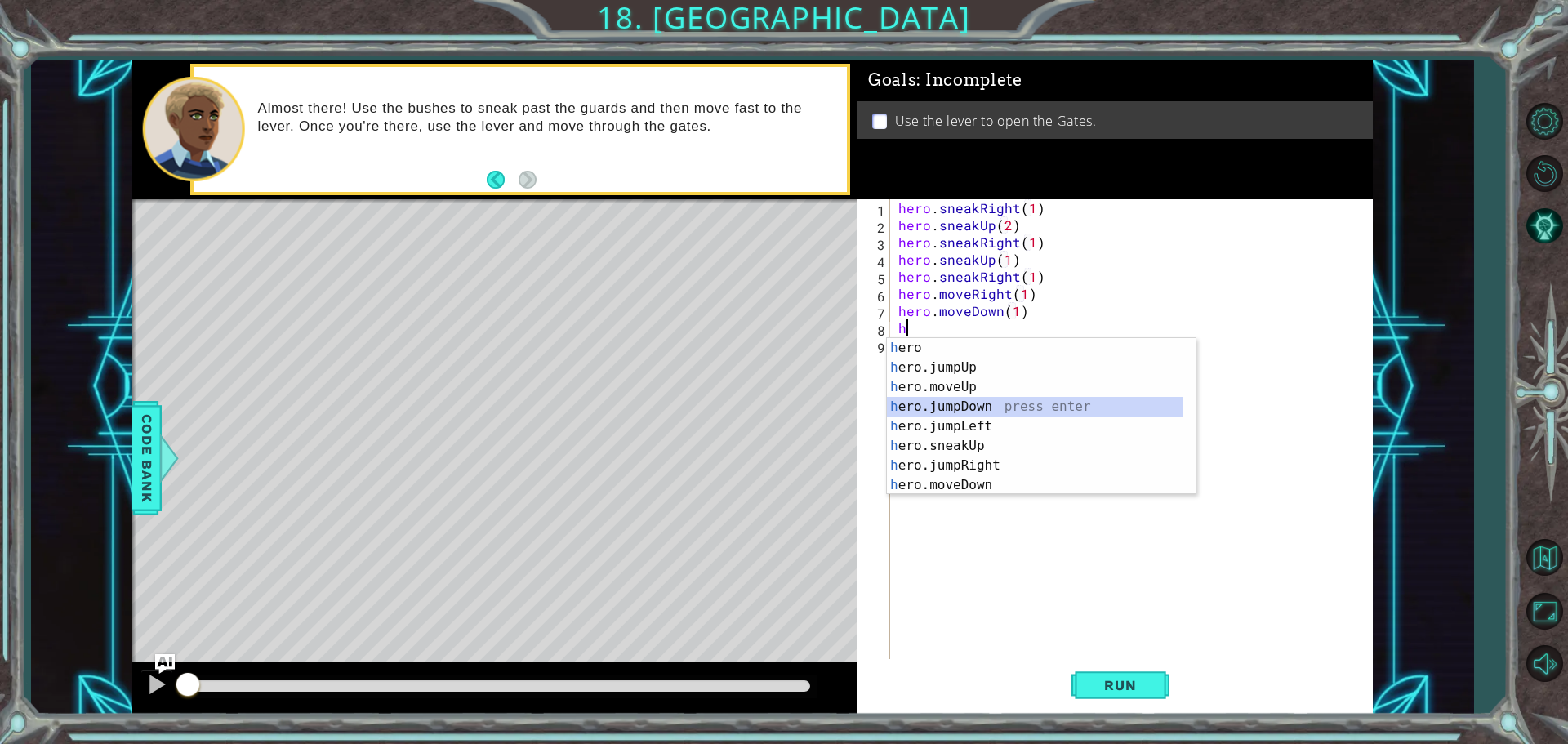
click at [942, 410] on div "h ero press enter h ero.jumpUp press enter h ero.moveUp press enter h ero.jumpD…" at bounding box center [1041, 436] width 309 height 196
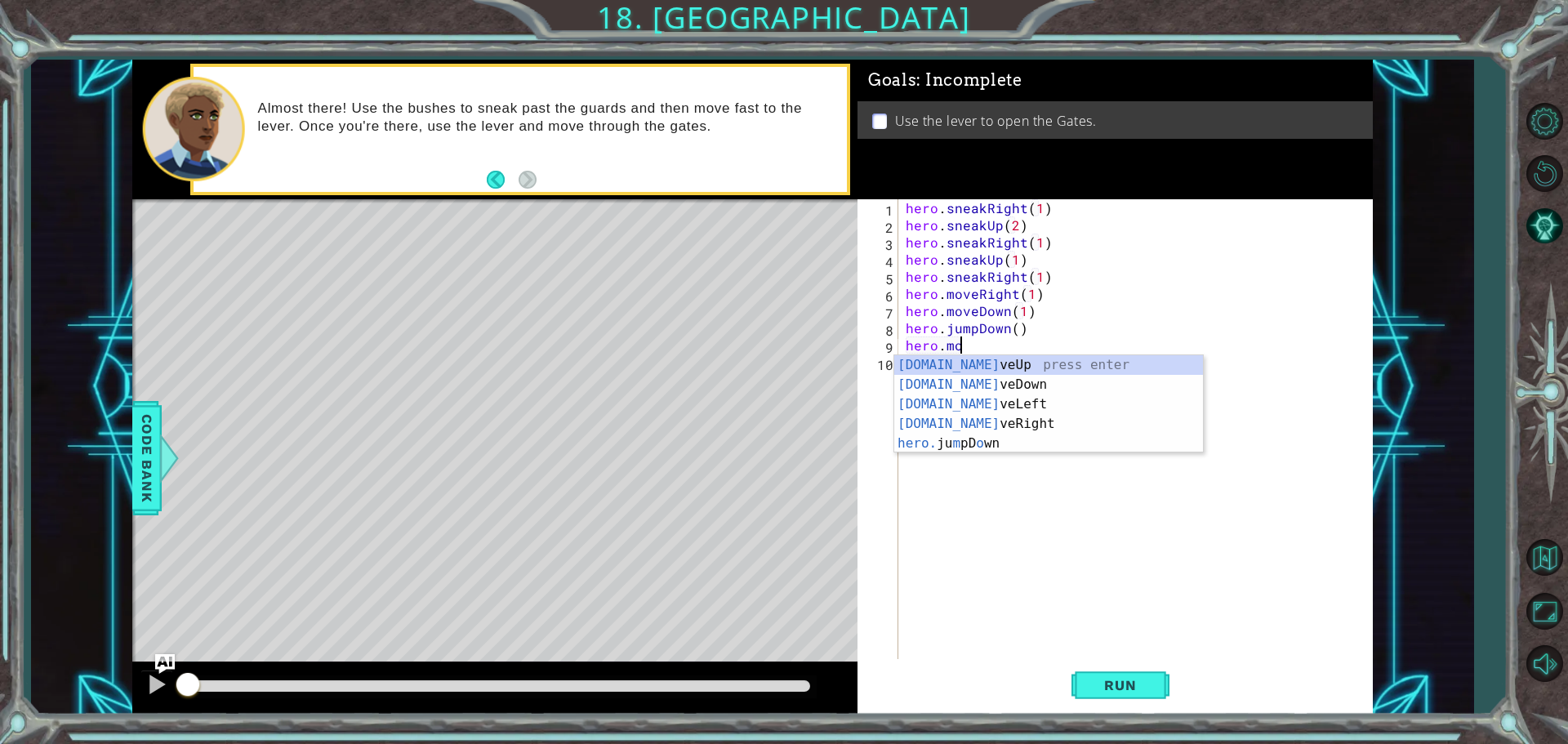
scroll to position [0, 3]
click at [963, 427] on div "[DOMAIN_NAME] veUp press enter [DOMAIN_NAME] veDown press enter [DOMAIN_NAME] v…" at bounding box center [1048, 424] width 309 height 137
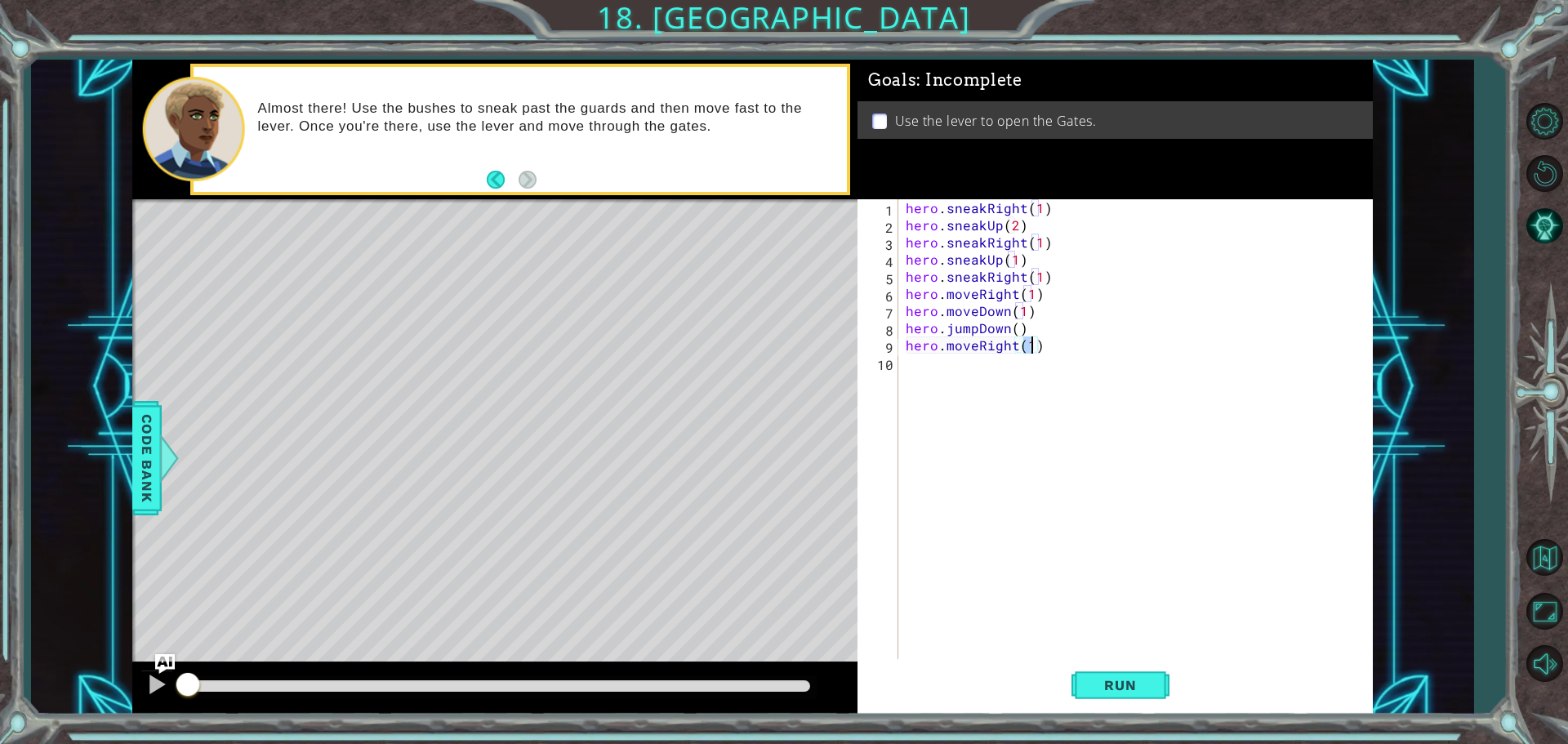
type textarea "hero.moveRight(2)"
type textarea "h"
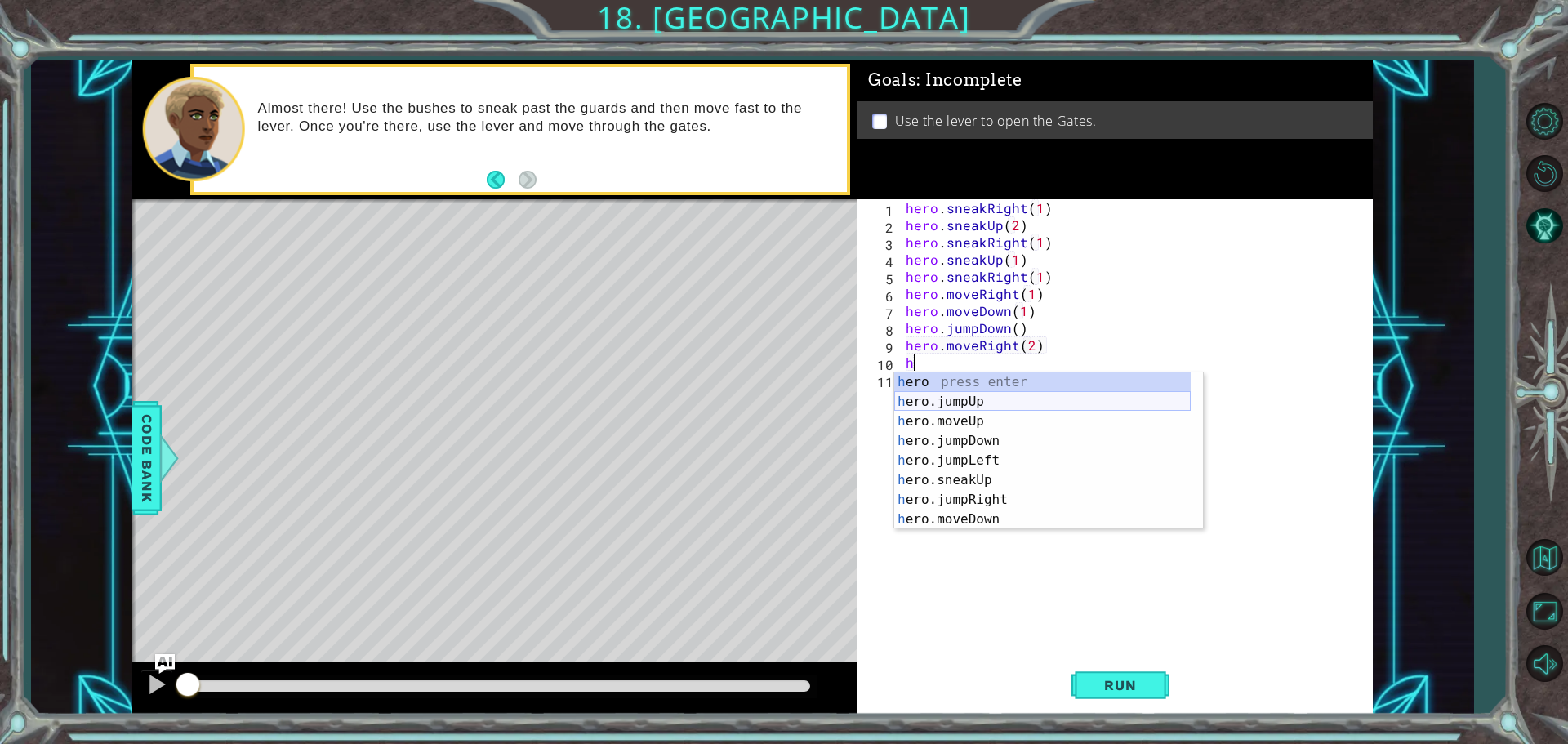
click at [943, 399] on div "h ero press enter h ero.jumpUp press enter h ero.moveUp press enter h ero.jumpD…" at bounding box center [1042, 471] width 296 height 196
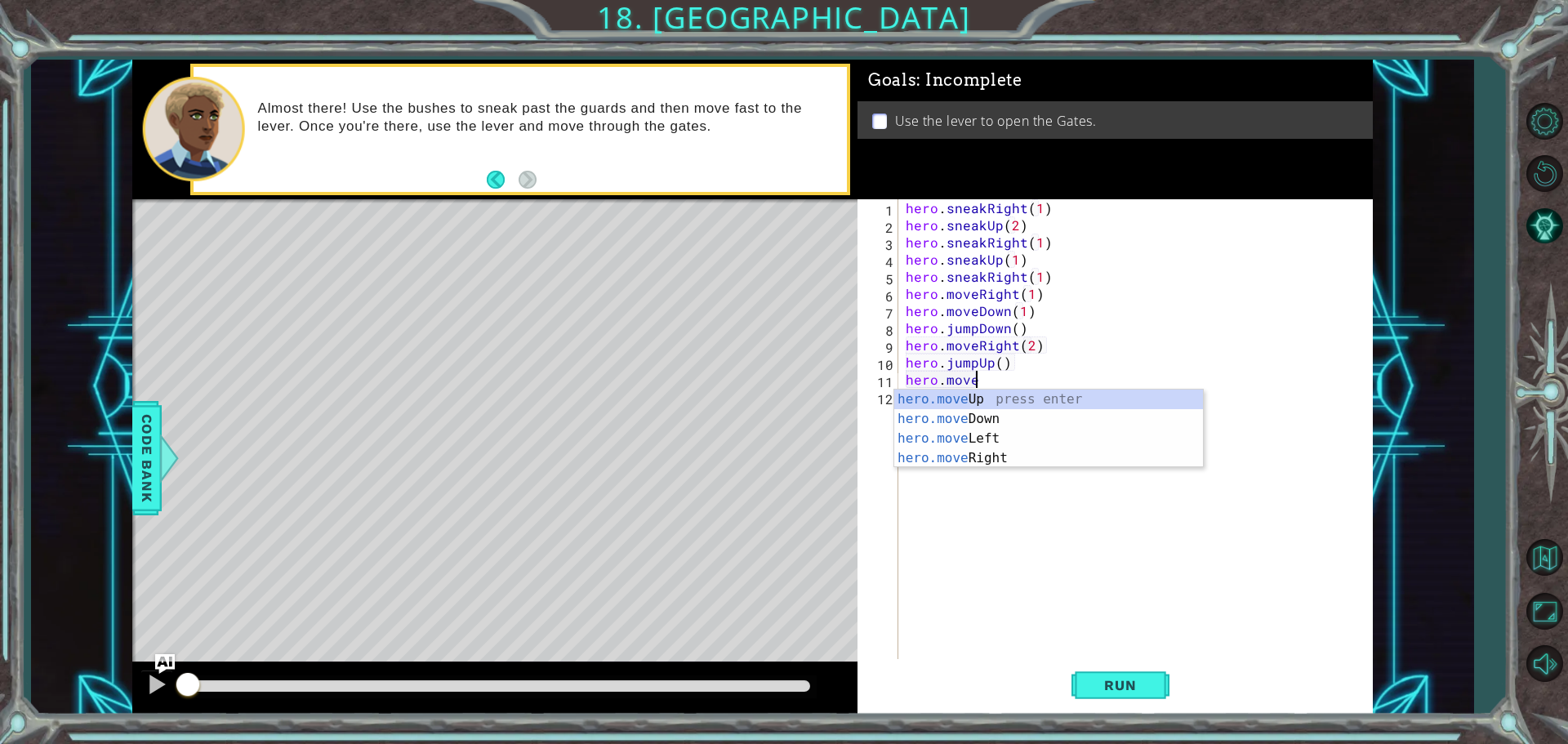
scroll to position [0, 4]
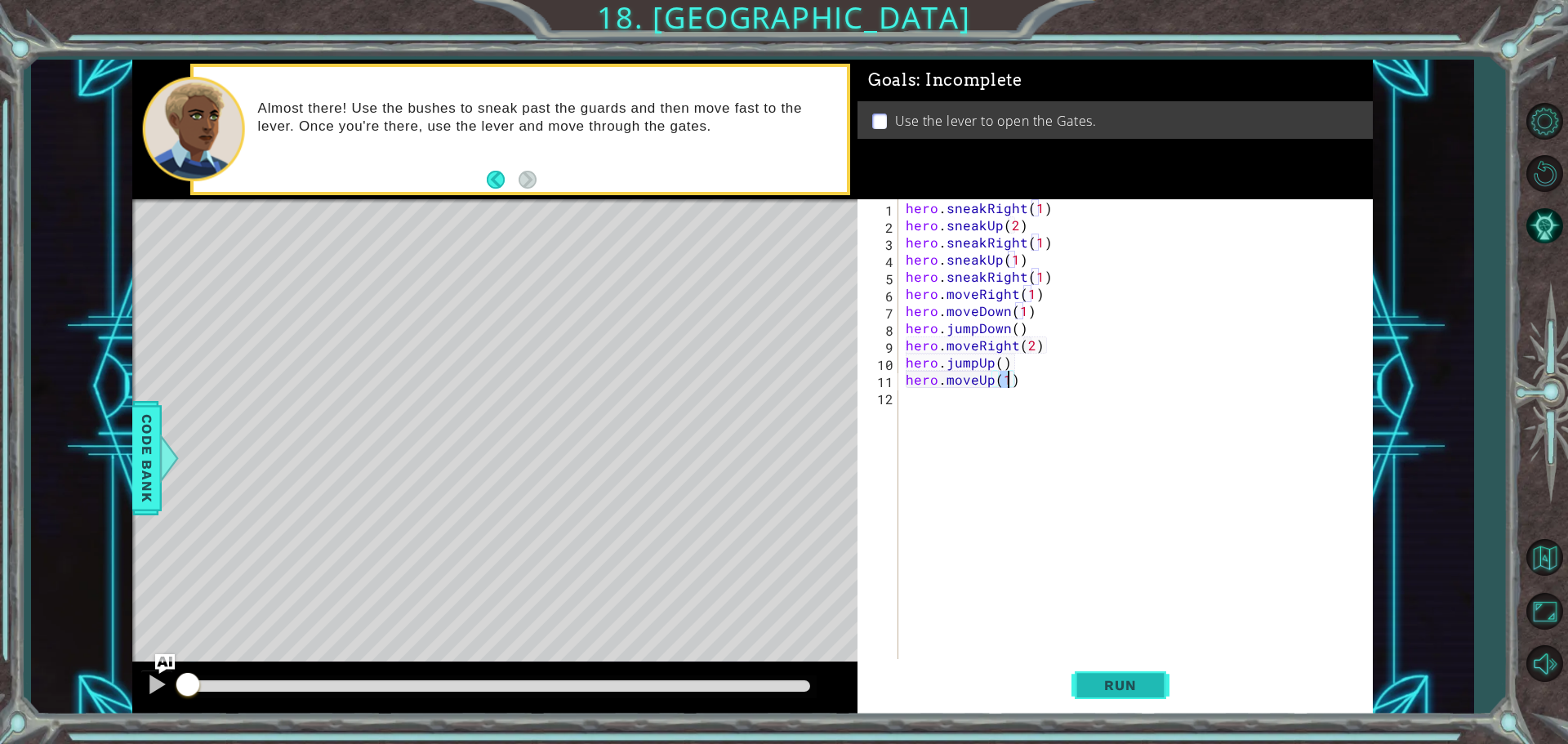
type textarea "hero.moveUp(1)"
click at [1100, 688] on span "Run" at bounding box center [1120, 685] width 65 height 16
click at [1100, 687] on span "Run" at bounding box center [1120, 685] width 65 height 16
click at [970, 394] on div "hero . sneakRight ( 1 ) hero . sneakUp ( 2 ) hero . sneakRight ( 1 ) hero . sne…" at bounding box center [1139, 448] width 473 height 497
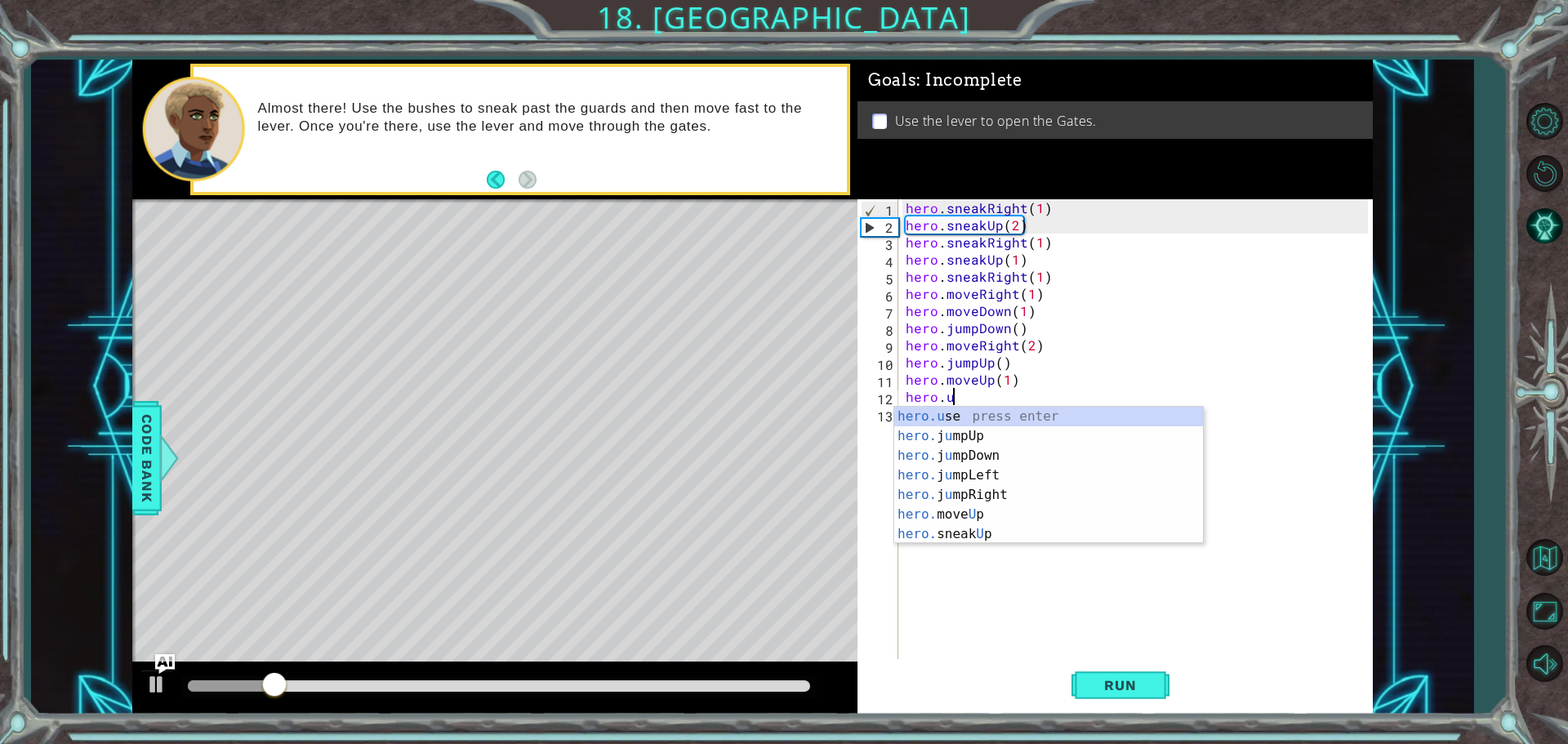
scroll to position [0, 3]
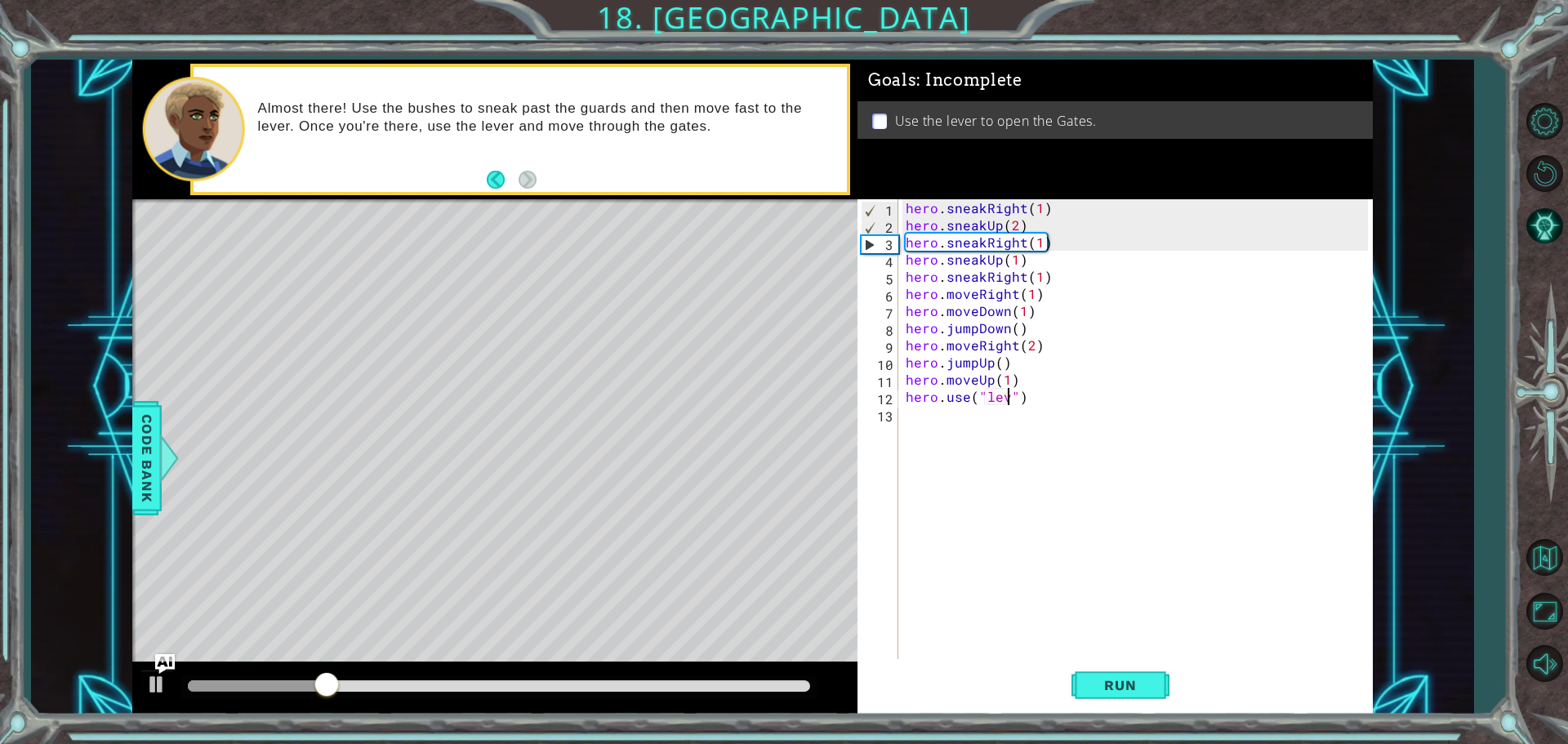
type textarea "hero.use("lever")"
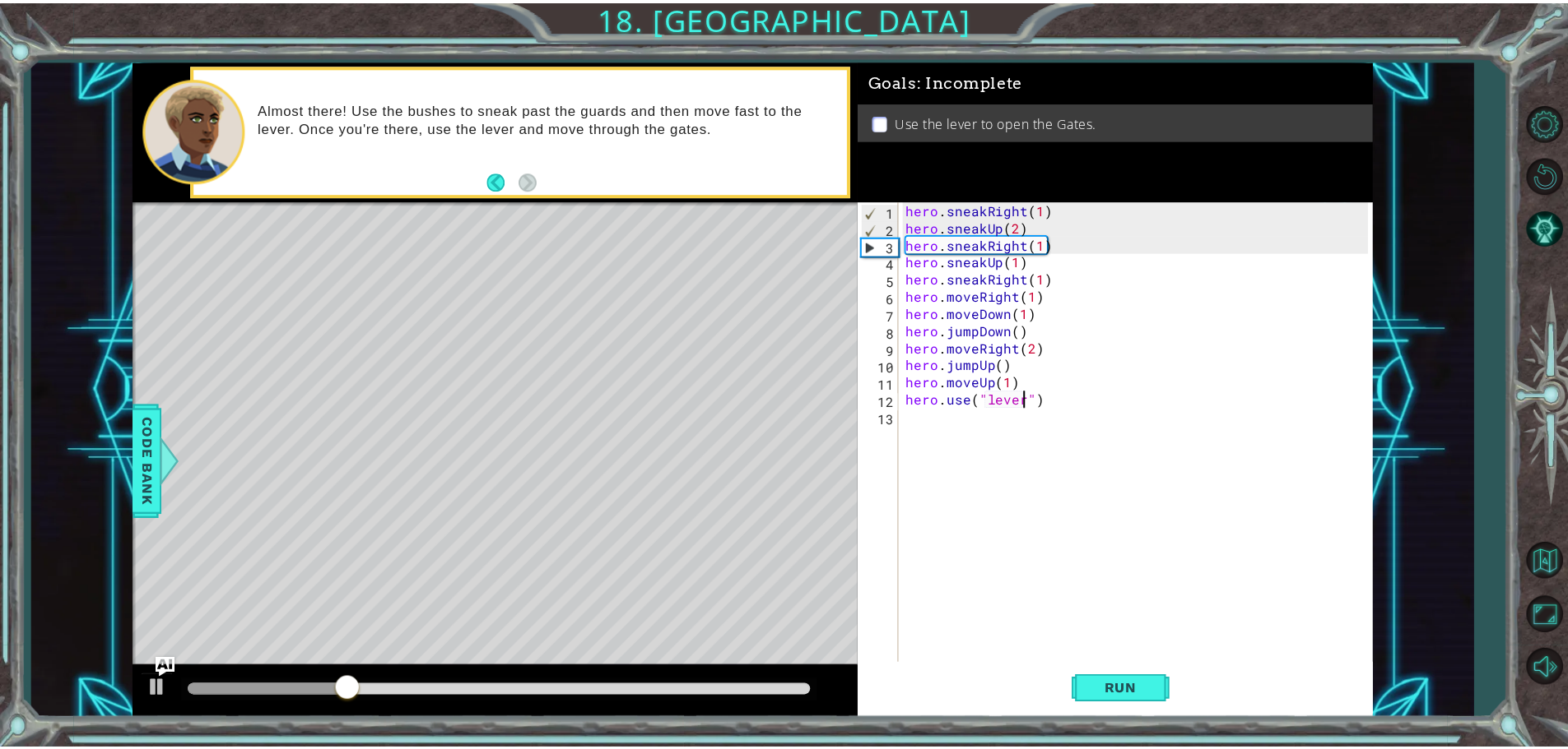
scroll to position [0, 0]
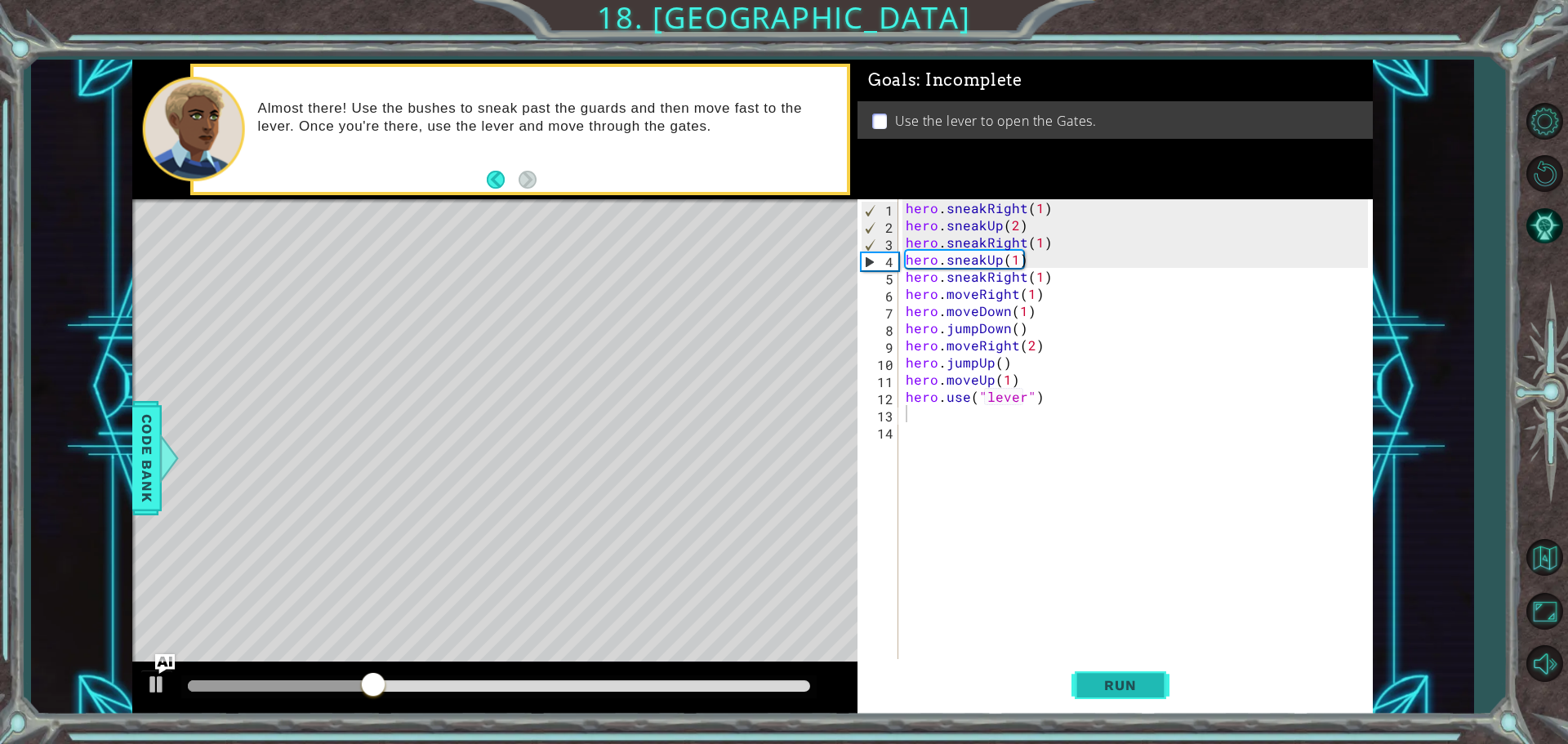
click at [1138, 694] on button "Run" at bounding box center [1120, 685] width 98 height 52
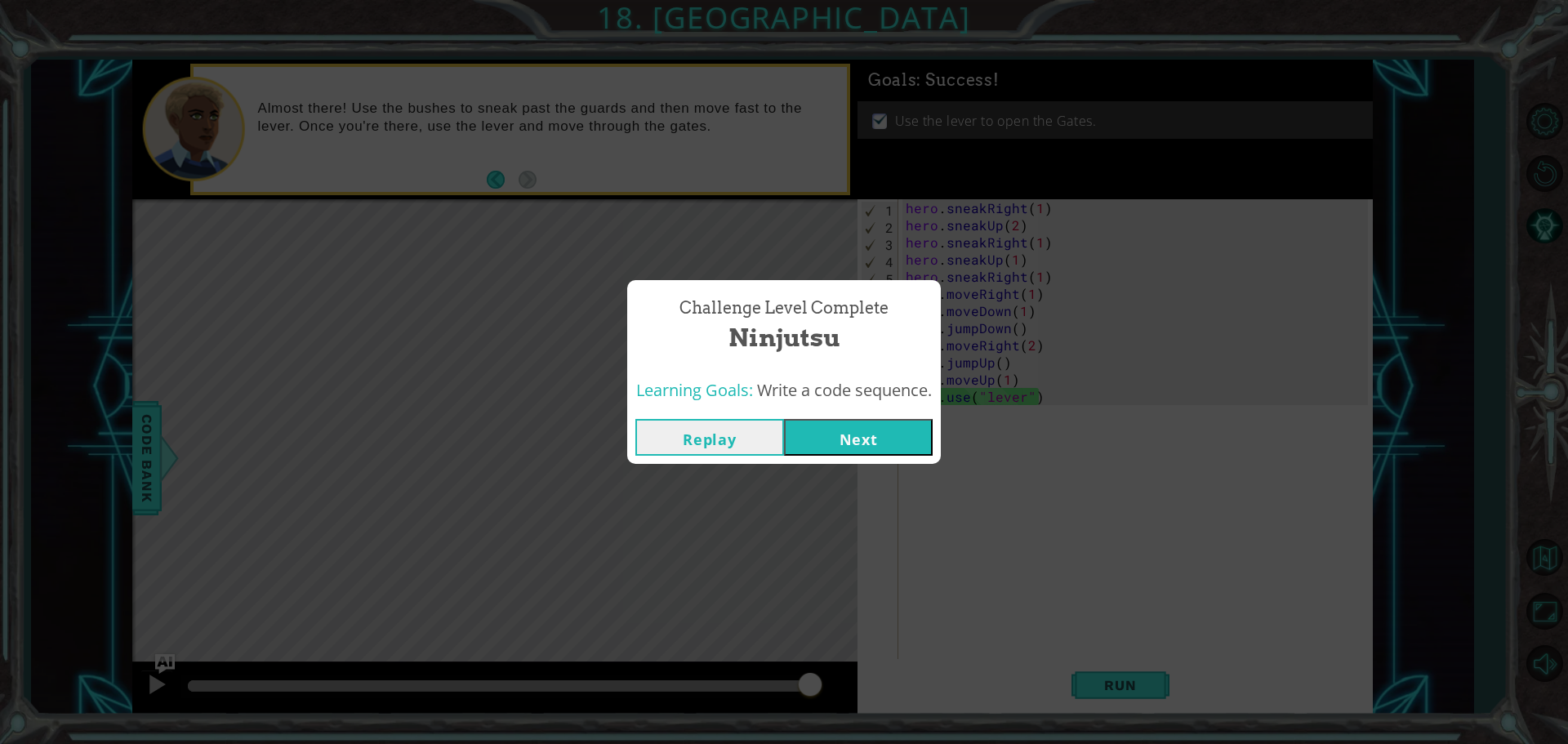
click at [819, 430] on button "Next" at bounding box center [858, 437] width 149 height 37
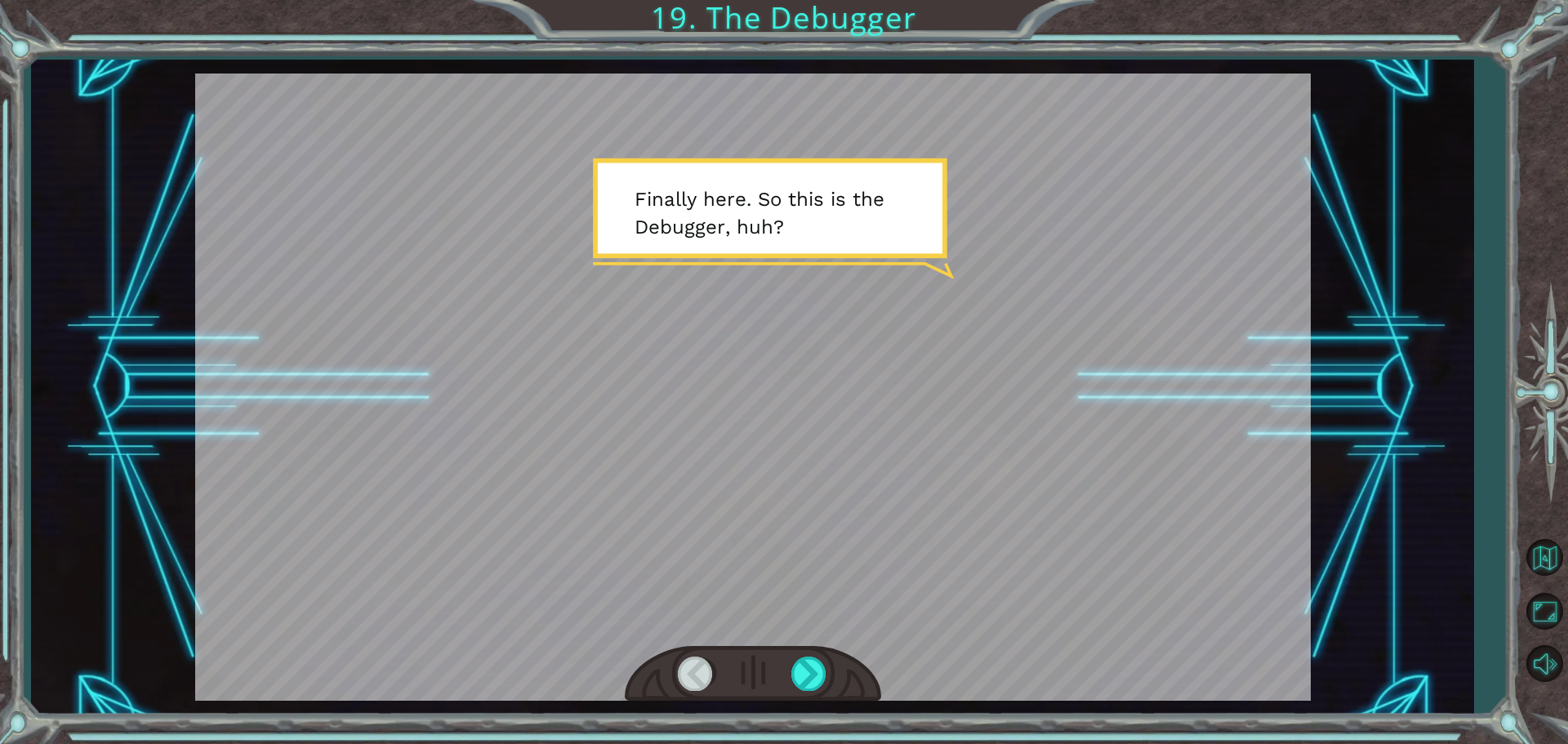
click at [1011, 345] on div at bounding box center [752, 387] width 1115 height 627
click at [1161, 466] on div at bounding box center [752, 387] width 1115 height 627
click at [1079, 416] on div at bounding box center [752, 387] width 1115 height 627
click at [824, 368] on div at bounding box center [752, 387] width 1115 height 627
click at [803, 684] on div at bounding box center [809, 674] width 37 height 34
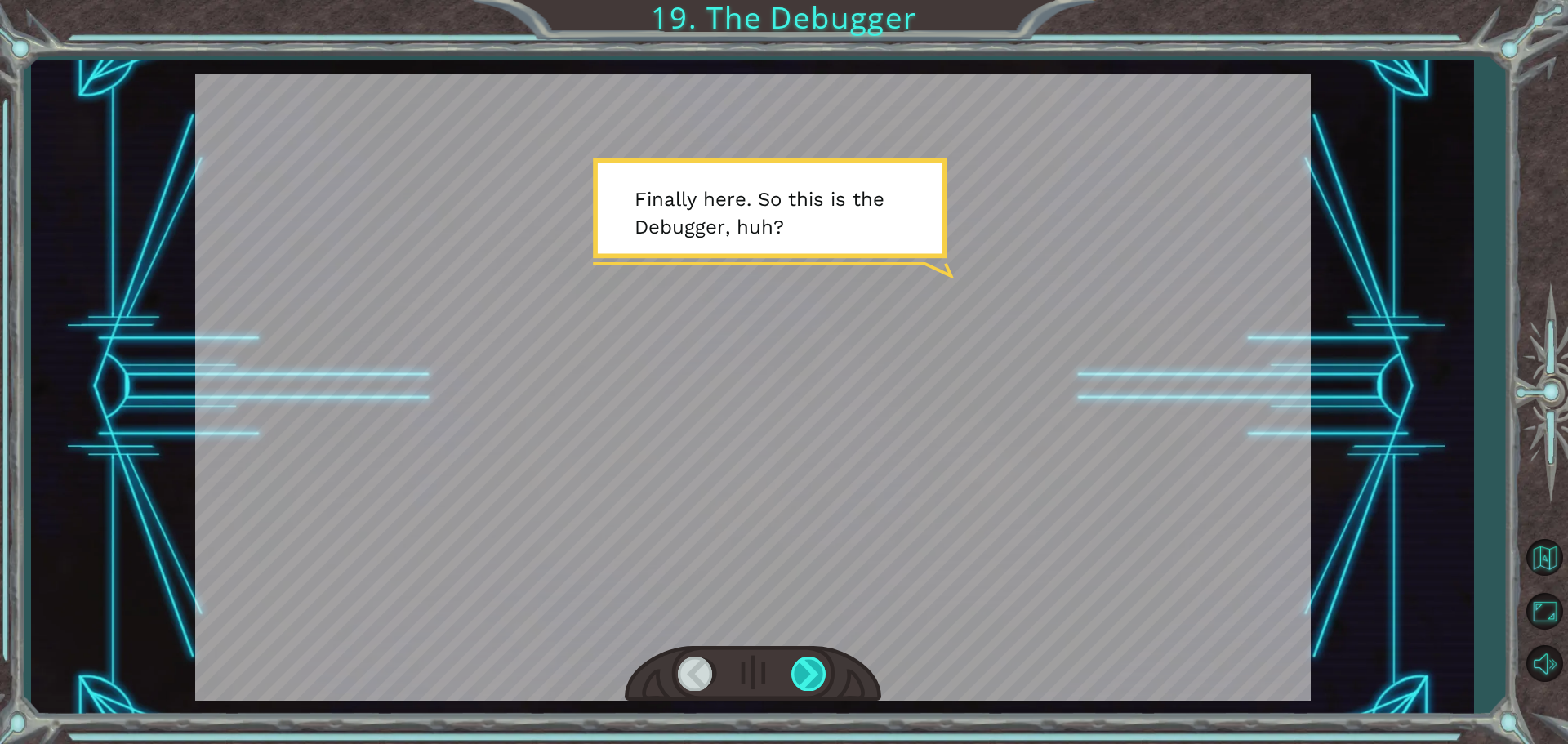
click at [803, 684] on div at bounding box center [809, 674] width 37 height 34
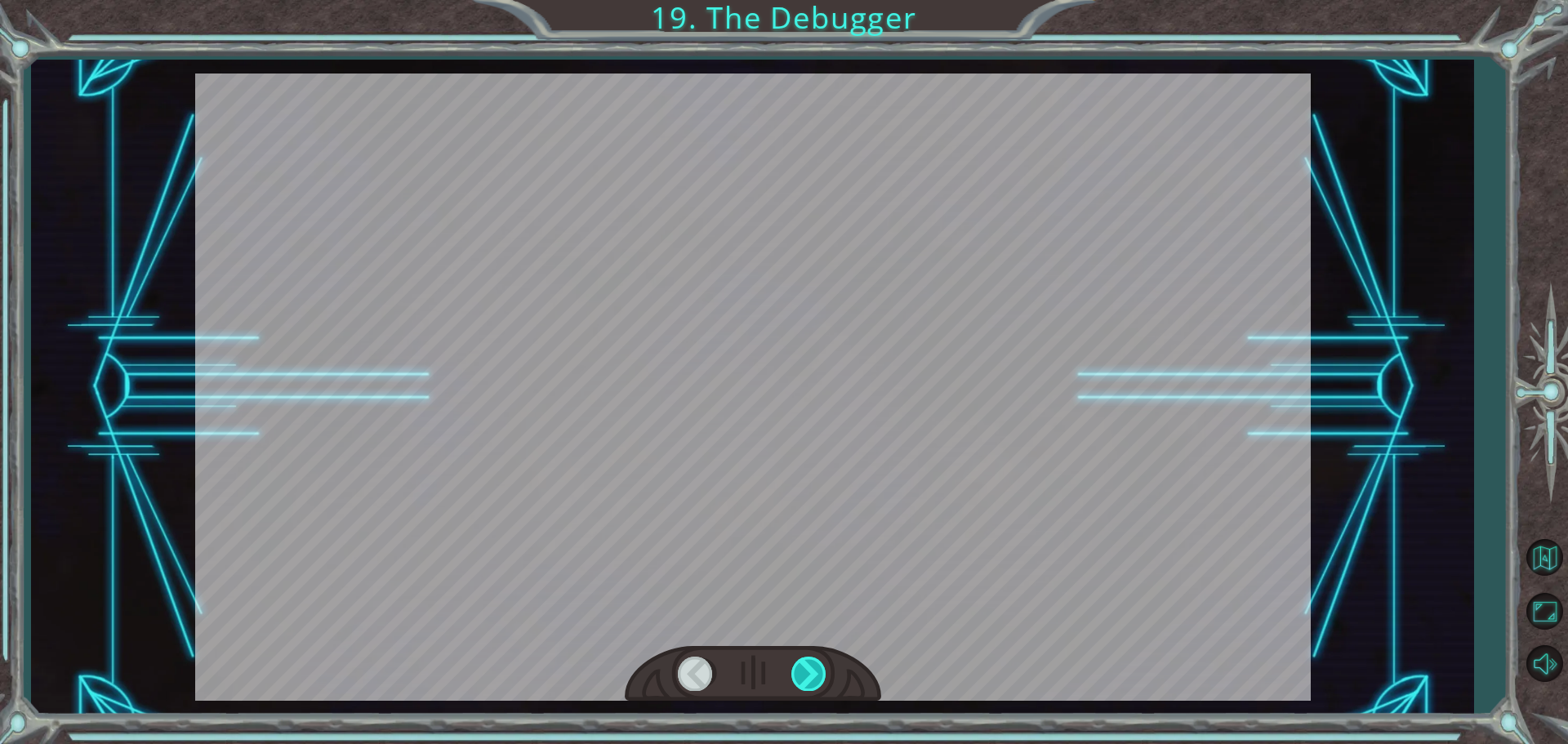
click at [803, 684] on div at bounding box center [809, 674] width 37 height 34
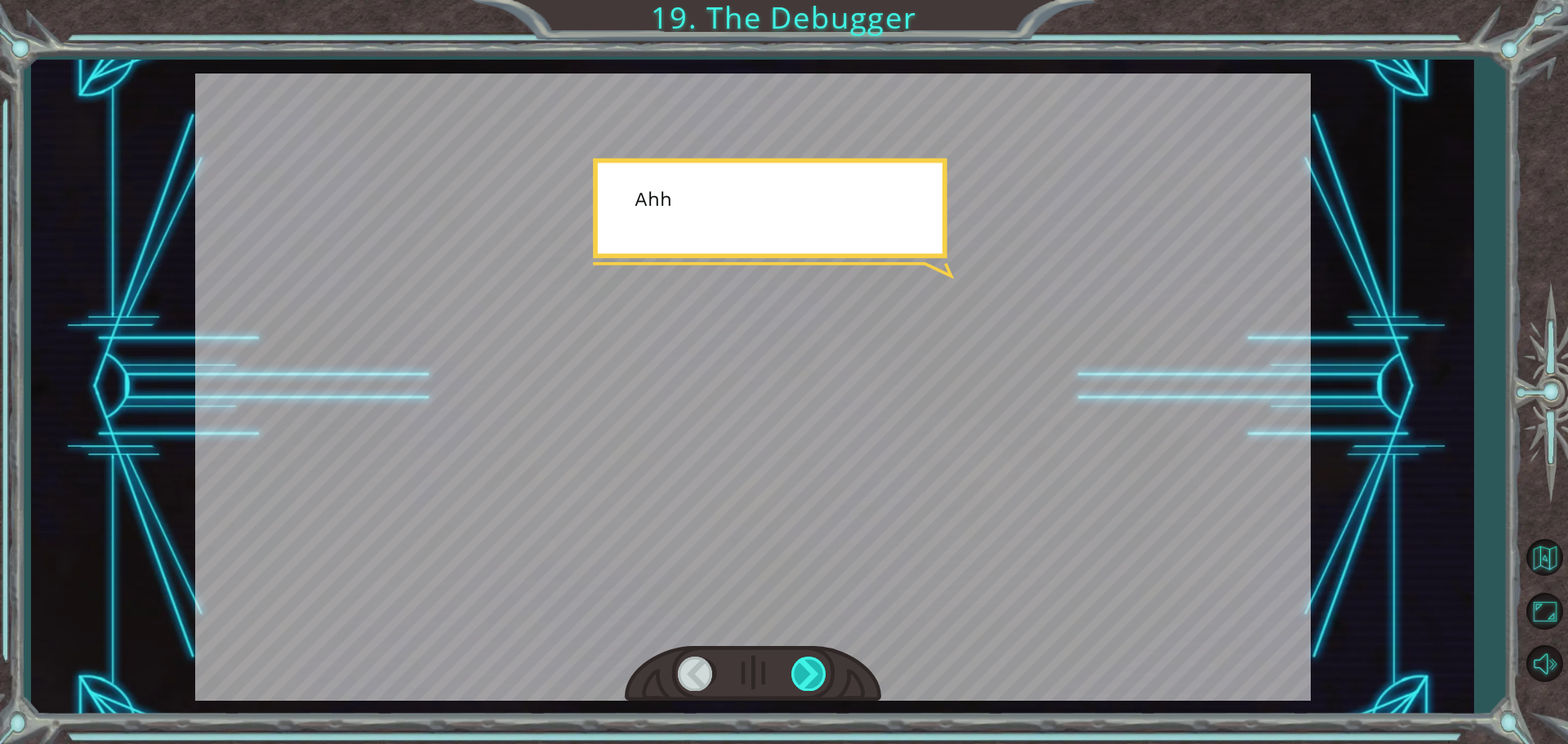
click at [803, 684] on div at bounding box center [809, 674] width 37 height 34
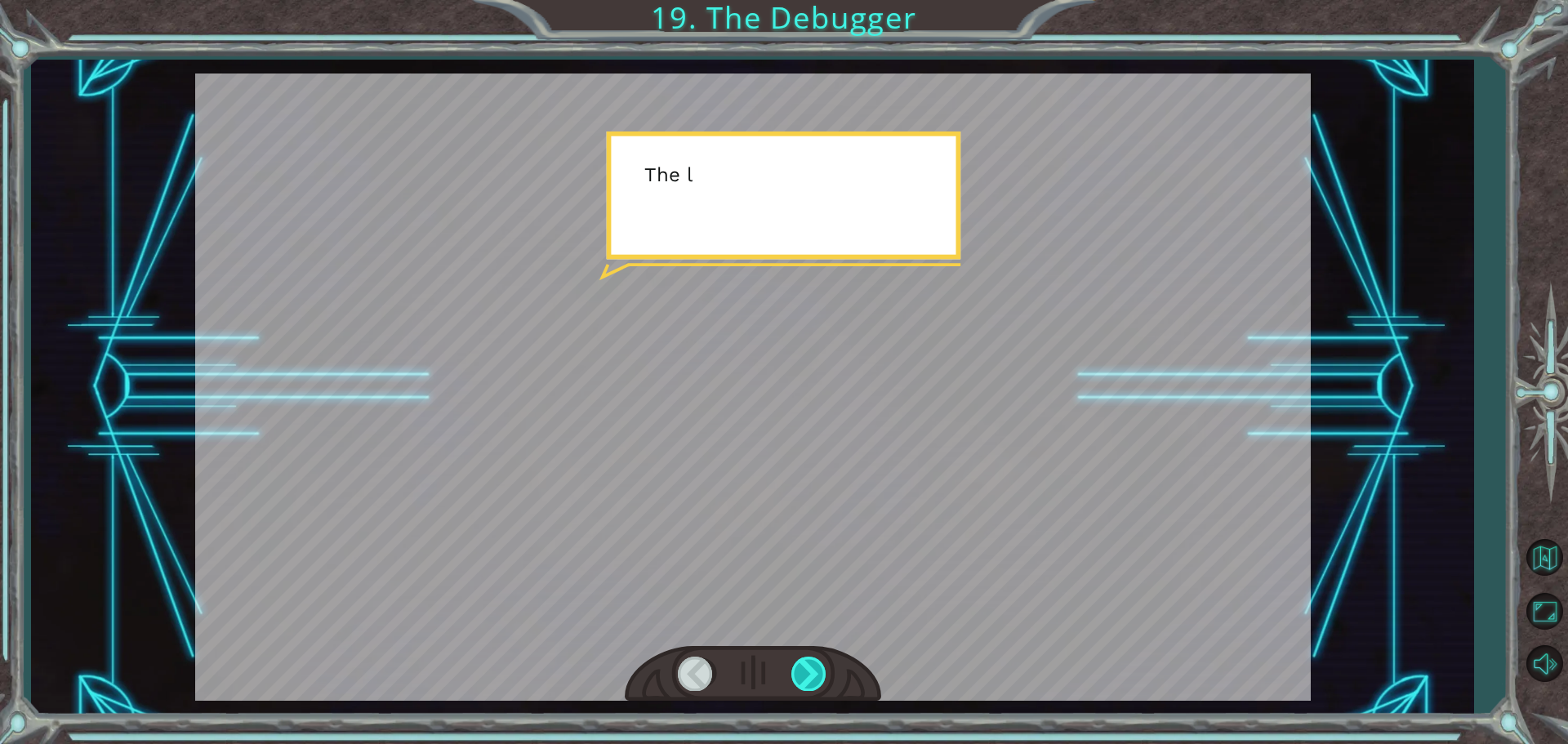
click at [803, 684] on div at bounding box center [809, 674] width 37 height 34
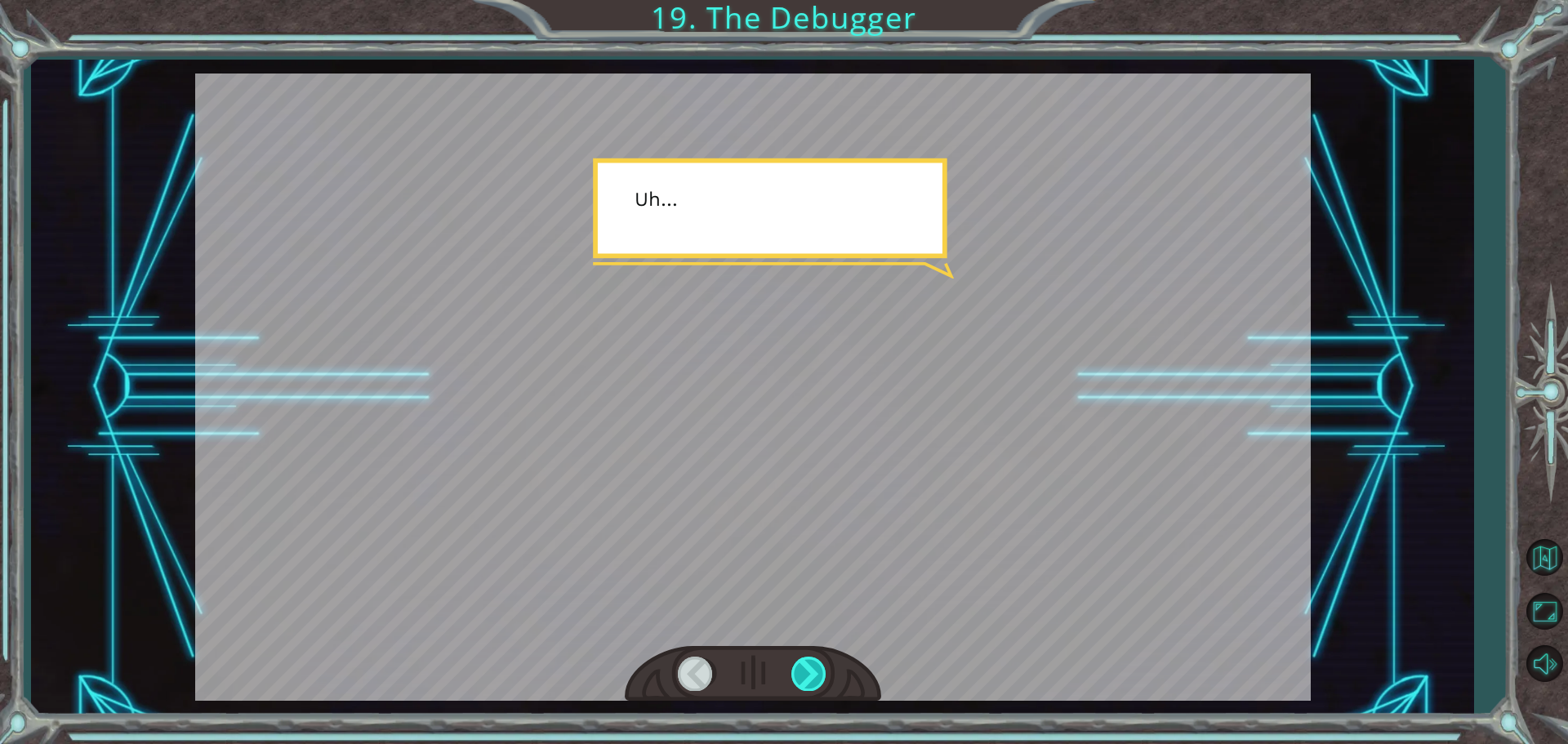
click at [803, 684] on div at bounding box center [809, 674] width 37 height 34
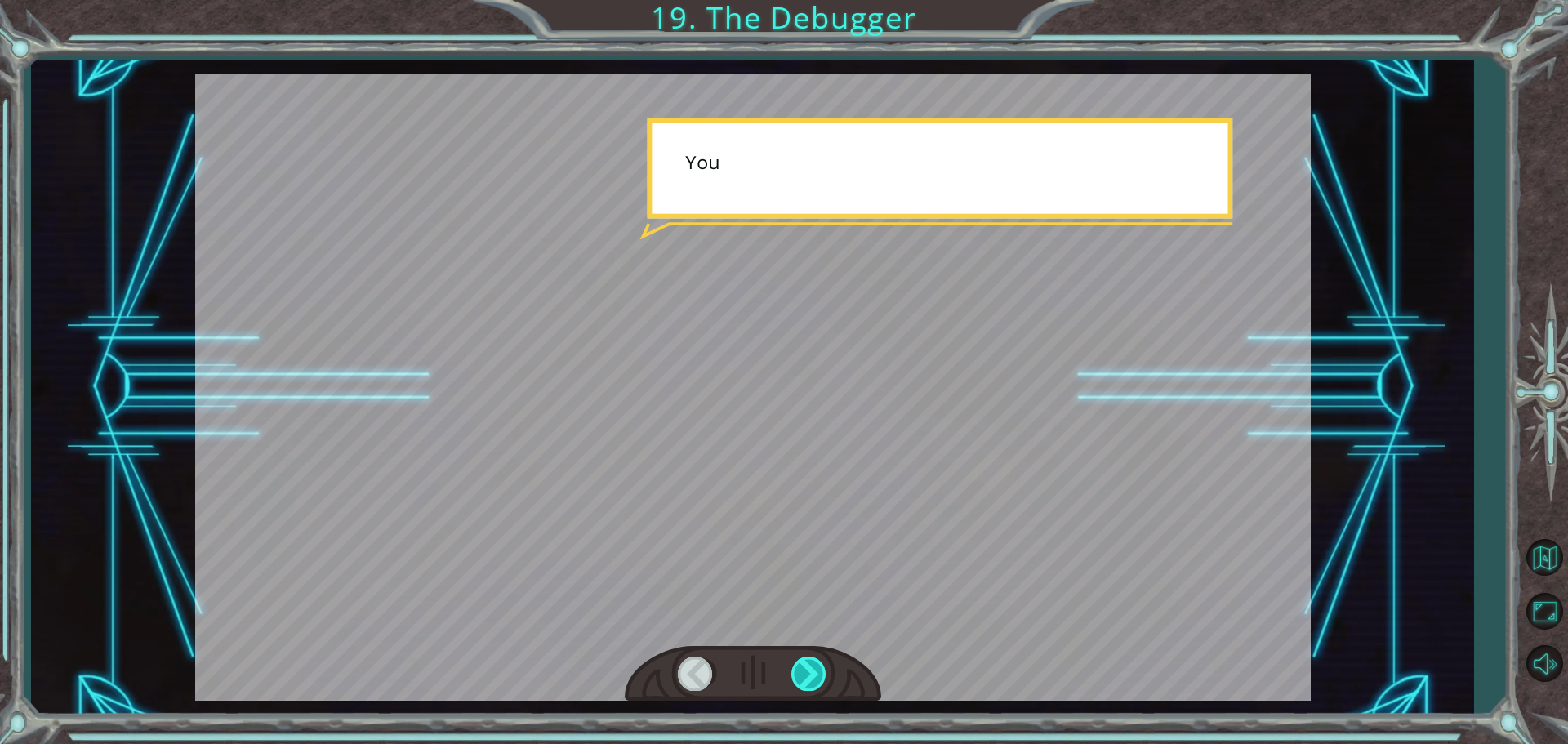
click at [803, 684] on div at bounding box center [809, 674] width 37 height 34
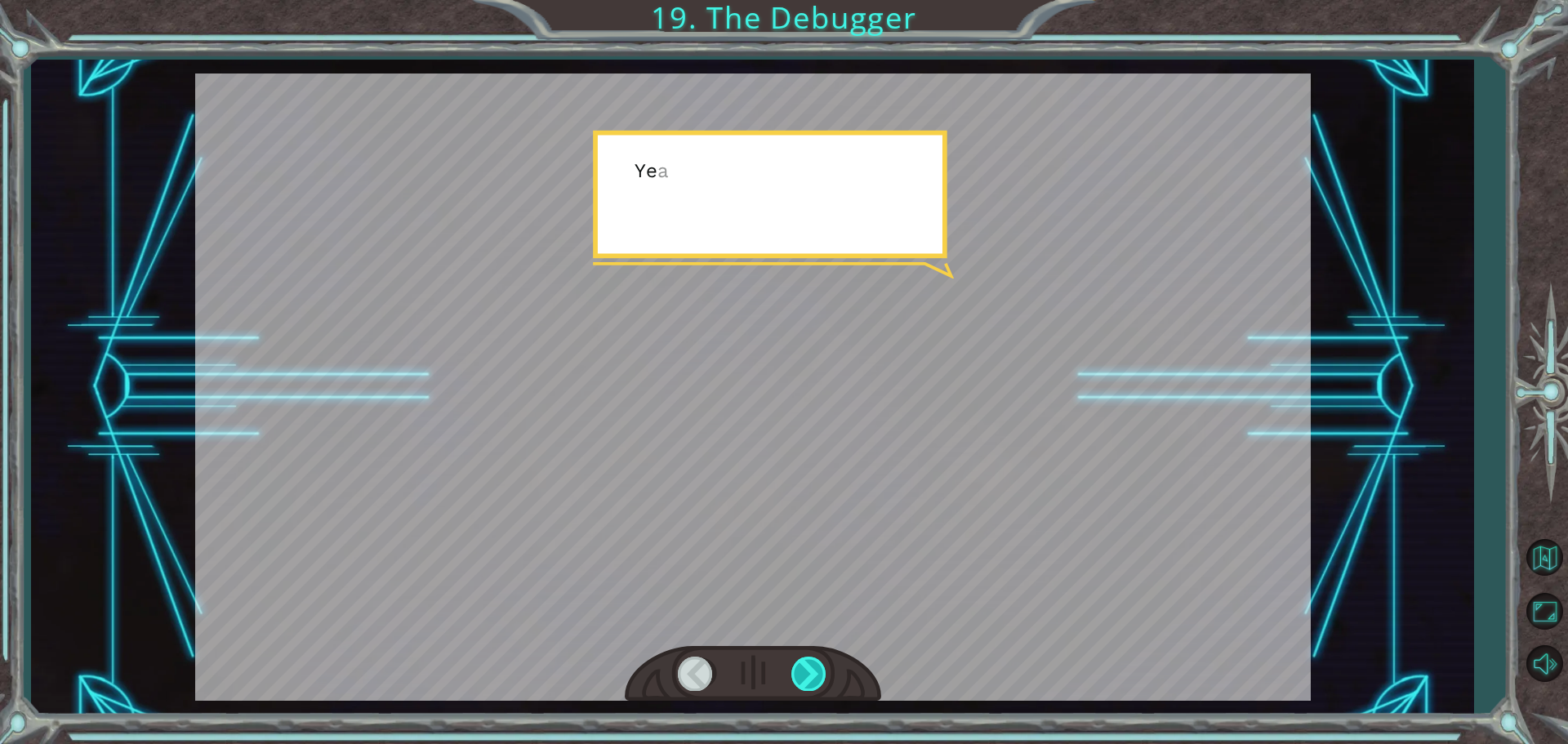
click at [803, 684] on div at bounding box center [809, 674] width 37 height 34
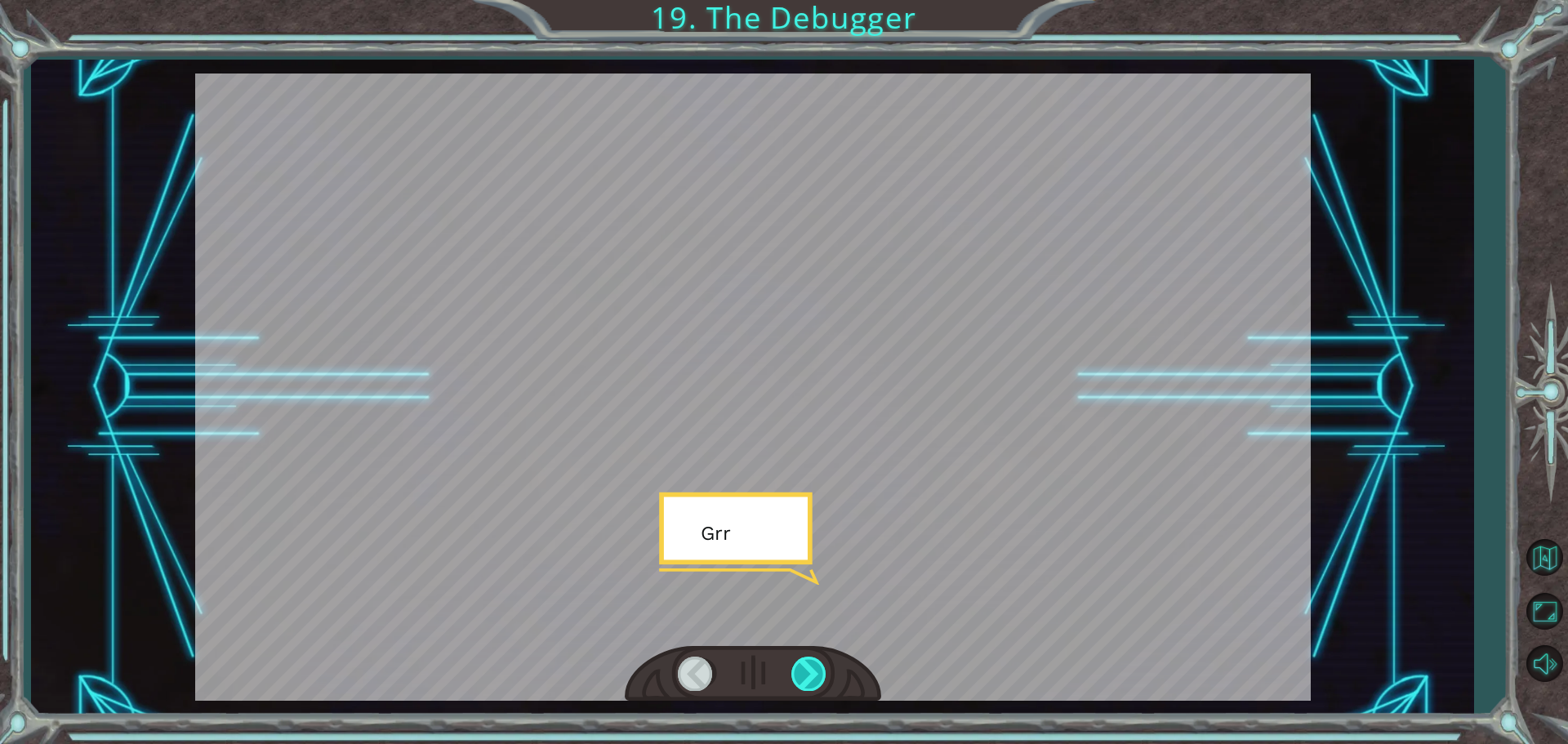
click at [803, 684] on div at bounding box center [809, 674] width 37 height 34
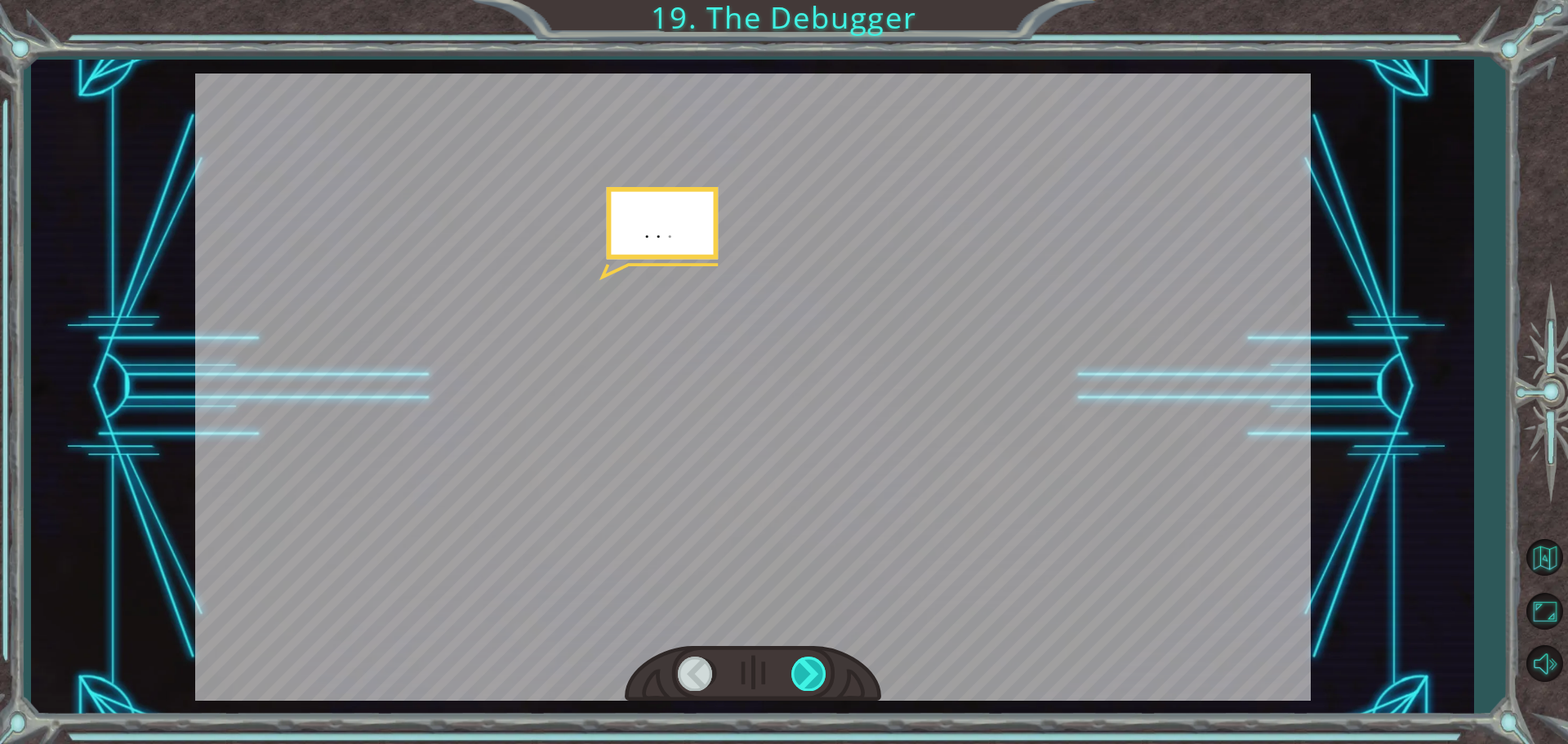
click at [803, 684] on div at bounding box center [809, 674] width 37 height 34
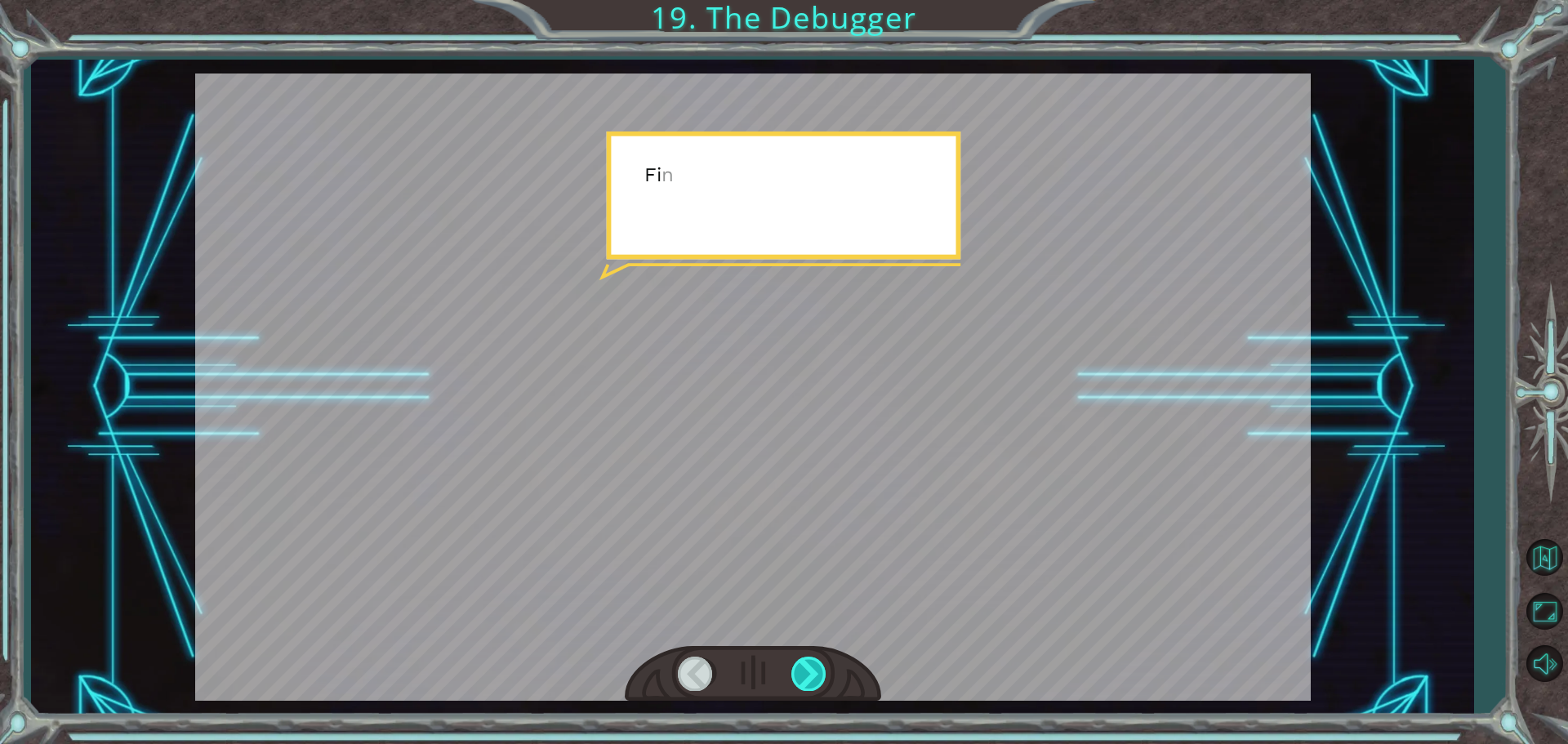
click at [803, 684] on div at bounding box center [809, 674] width 37 height 34
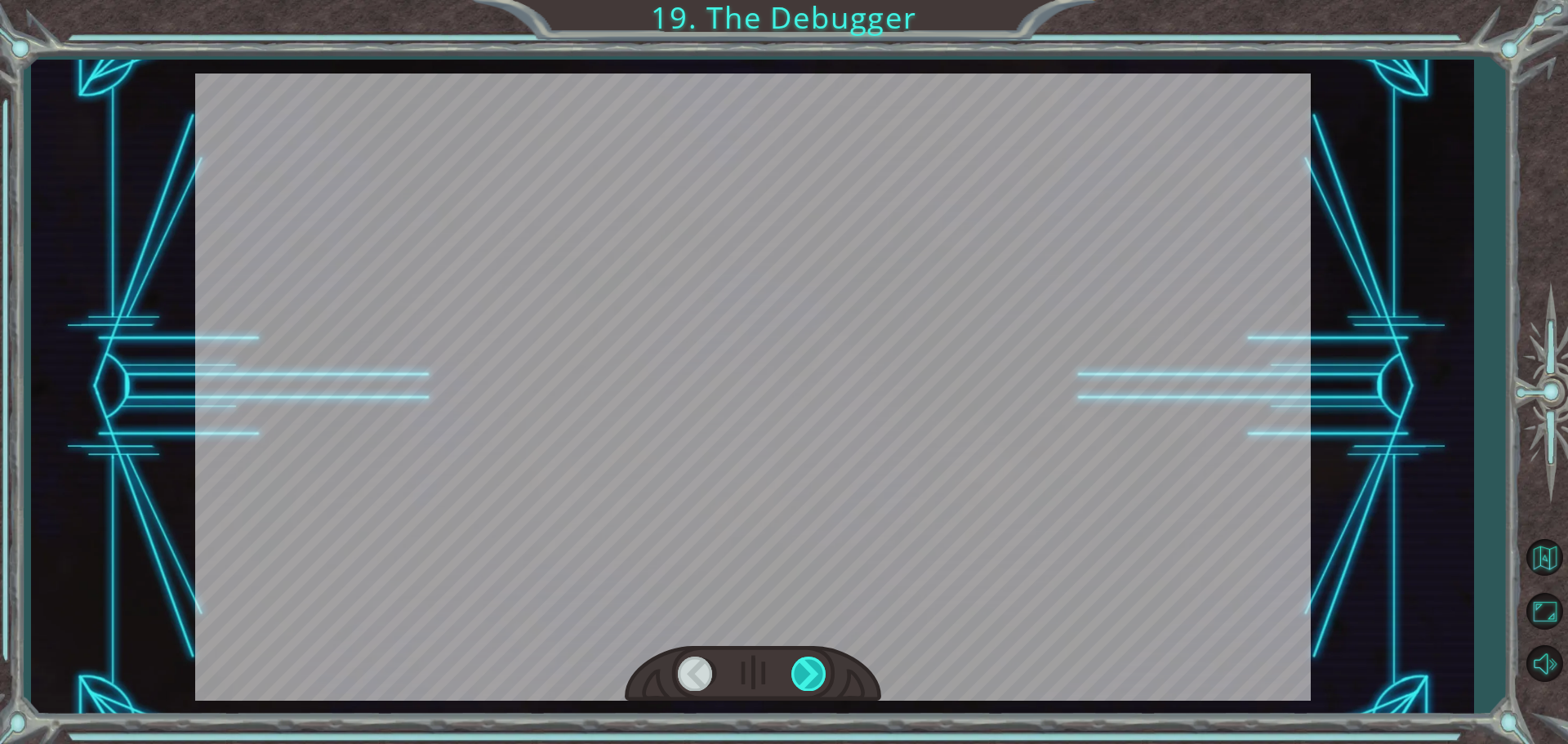
click at [803, 684] on div at bounding box center [809, 674] width 37 height 34
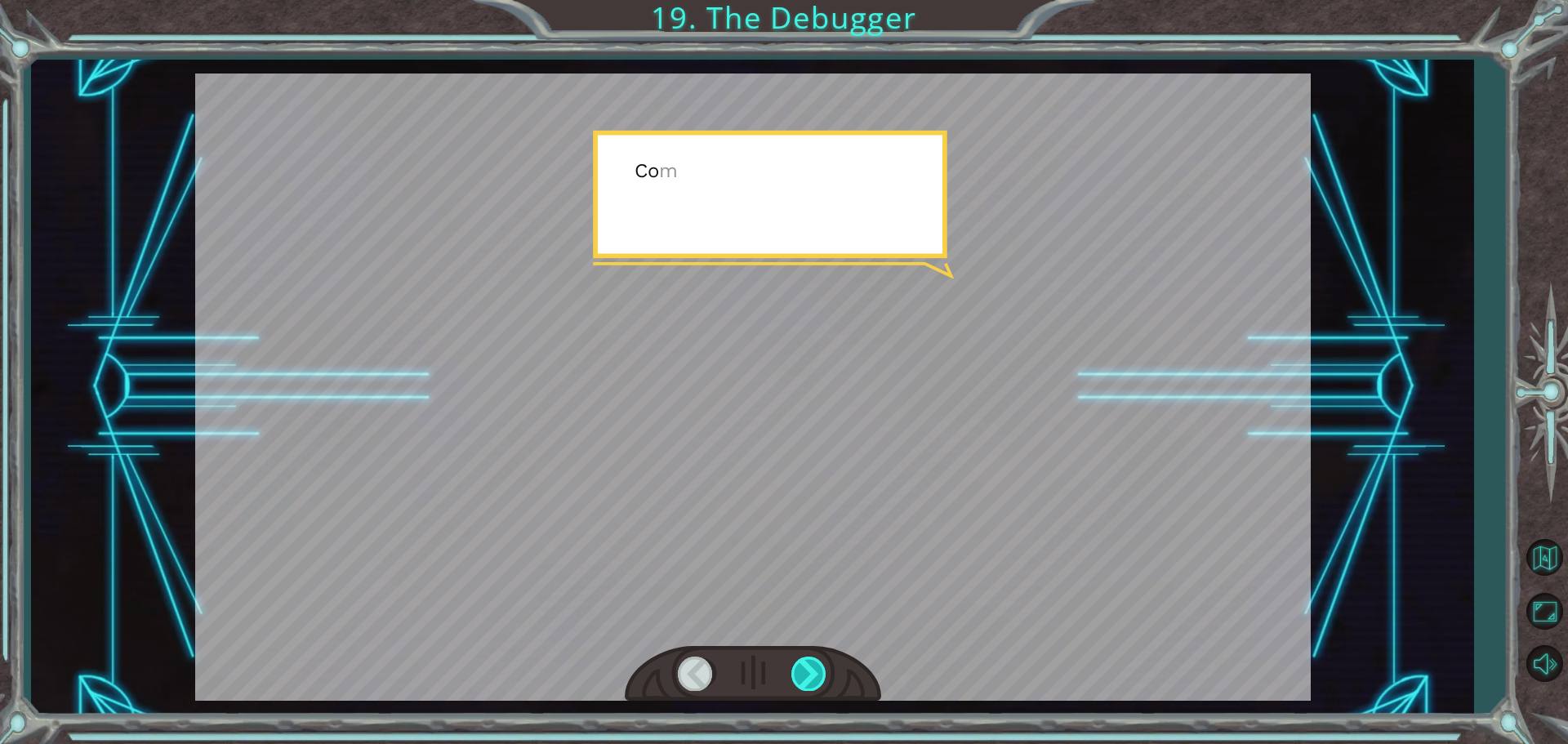
click at [803, 684] on div at bounding box center [809, 674] width 37 height 34
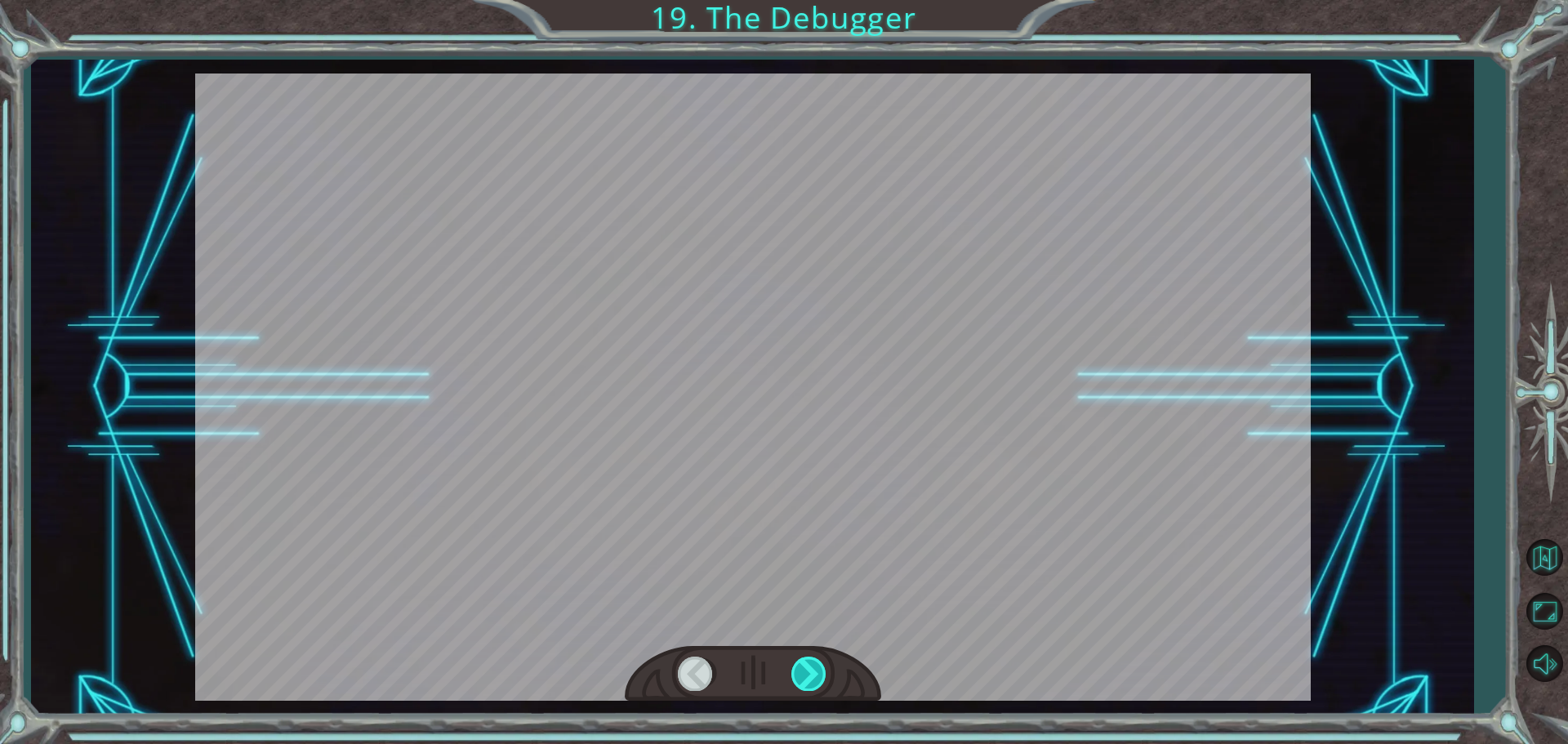
click at [803, 684] on div at bounding box center [809, 674] width 37 height 34
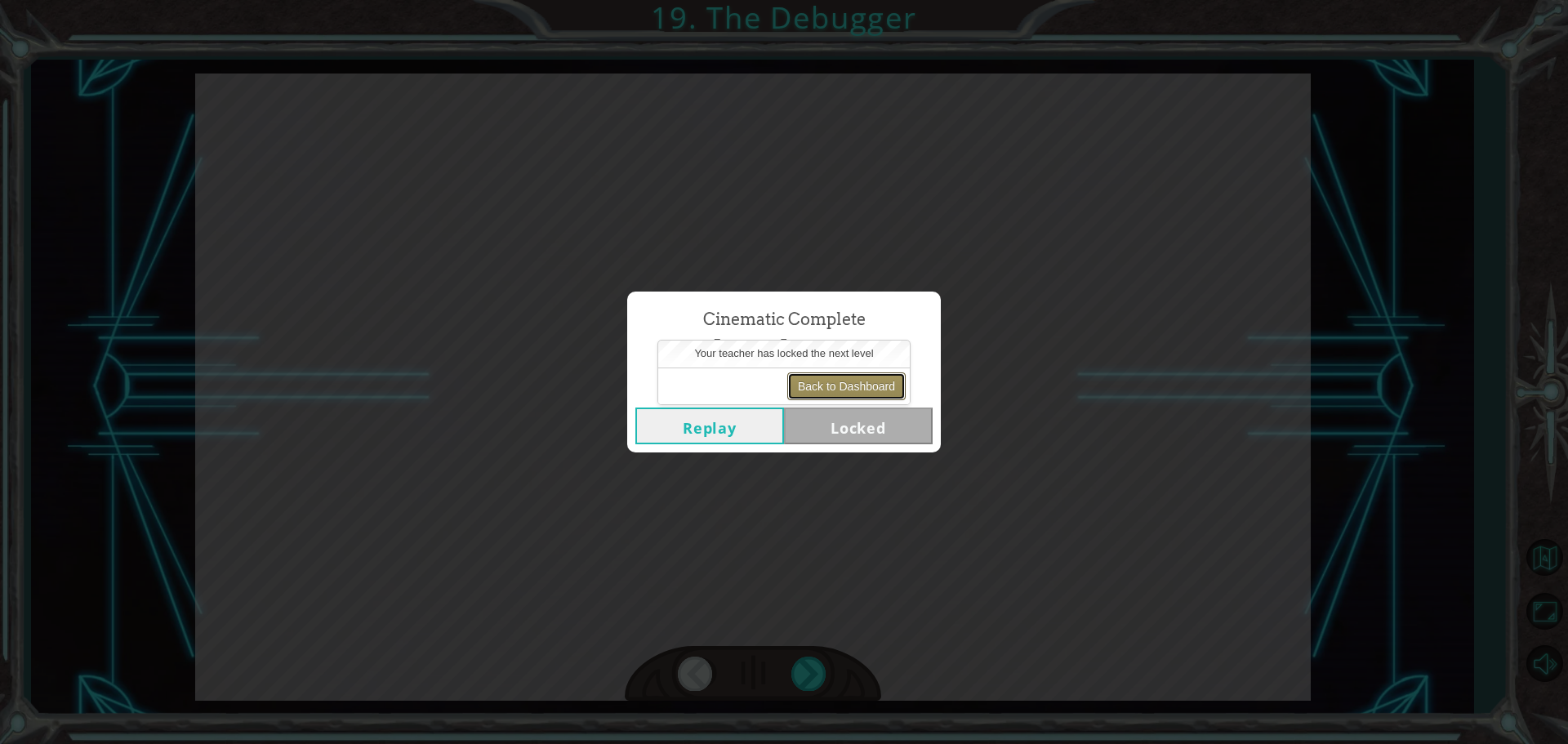
click at [834, 386] on button "Back to Dashboard" at bounding box center [846, 386] width 119 height 27
